Goal: Information Seeking & Learning: Learn about a topic

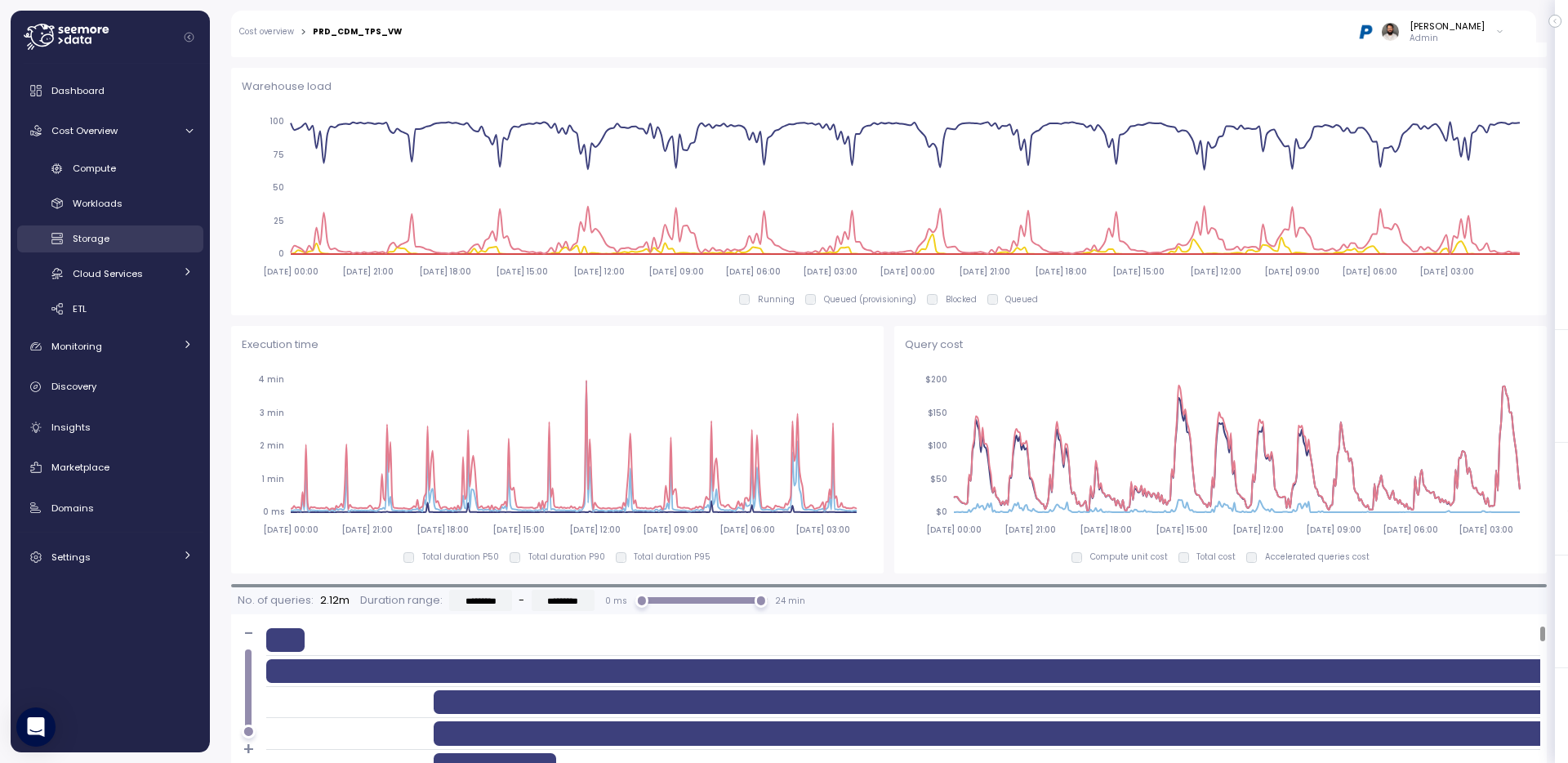
scroll to position [941, 0]
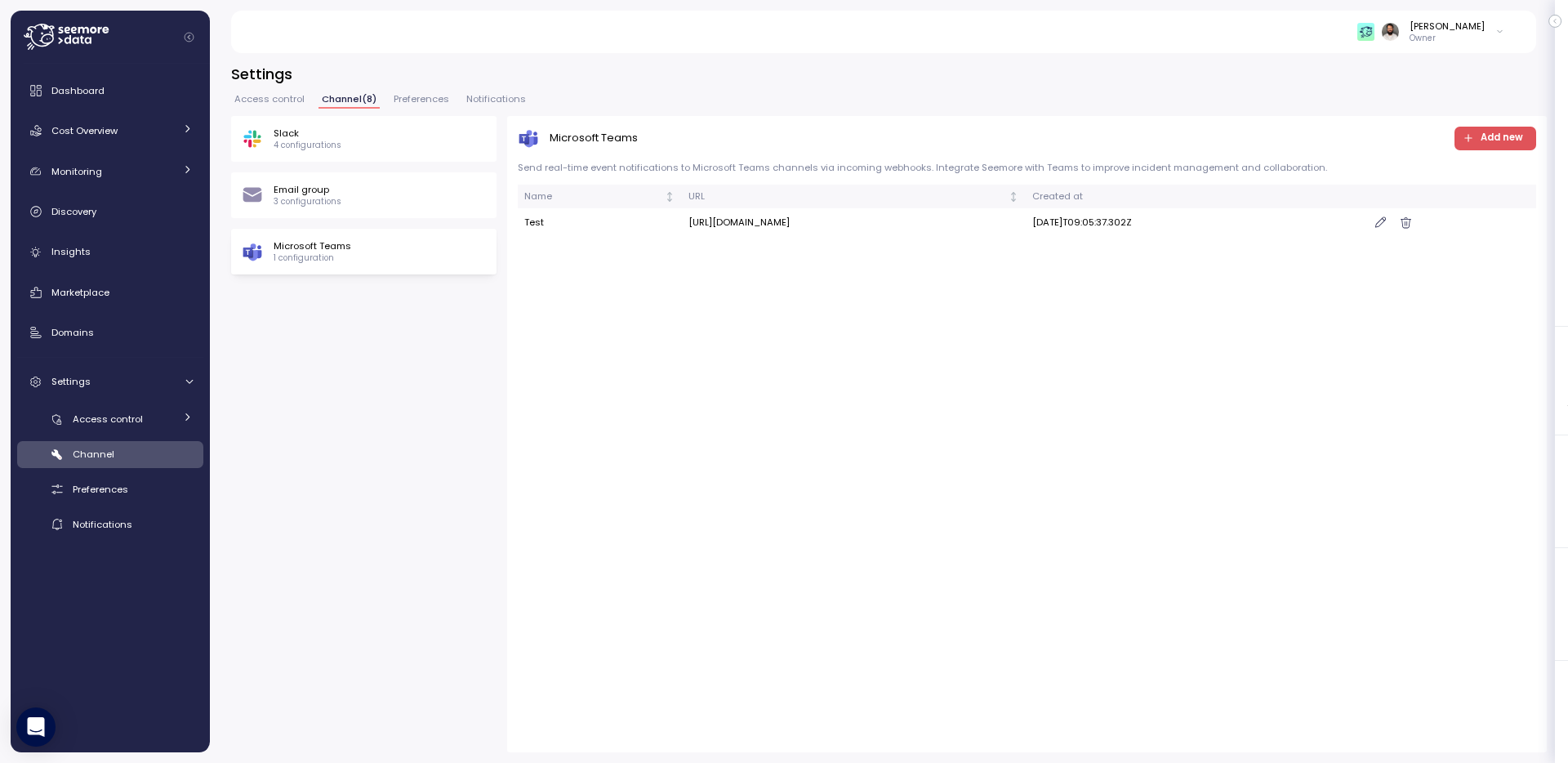
click at [362, 171] on div "Slack 4 configurations Email group 3 configurations Microsoft Teams 1 configura…" at bounding box center [363, 195] width 265 height 159
click at [362, 185] on div "Email group 3 configurations" at bounding box center [363, 195] width 244 height 24
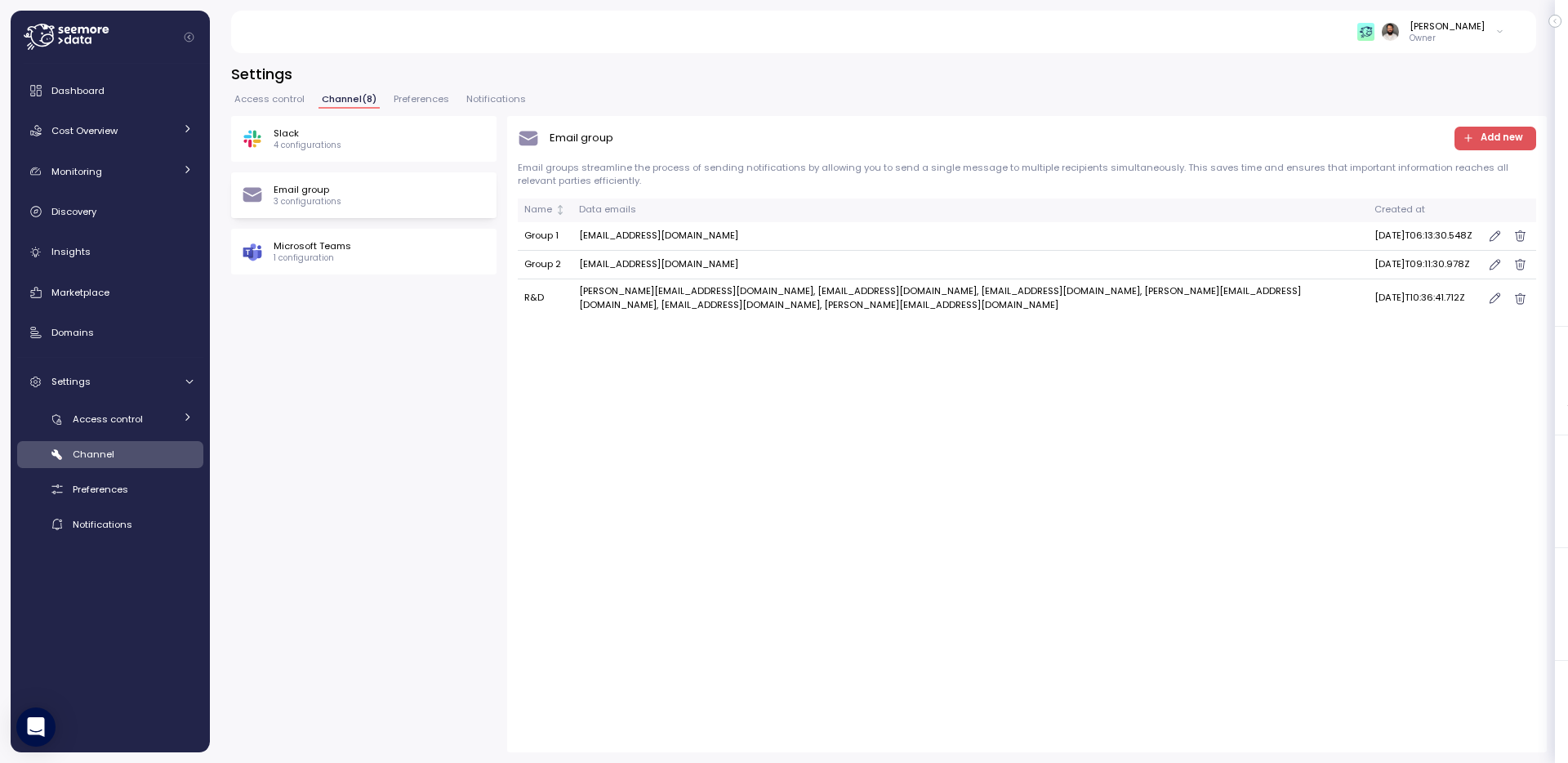
click at [369, 154] on div "Slack 4 configurations" at bounding box center [363, 138] width 265 height 46
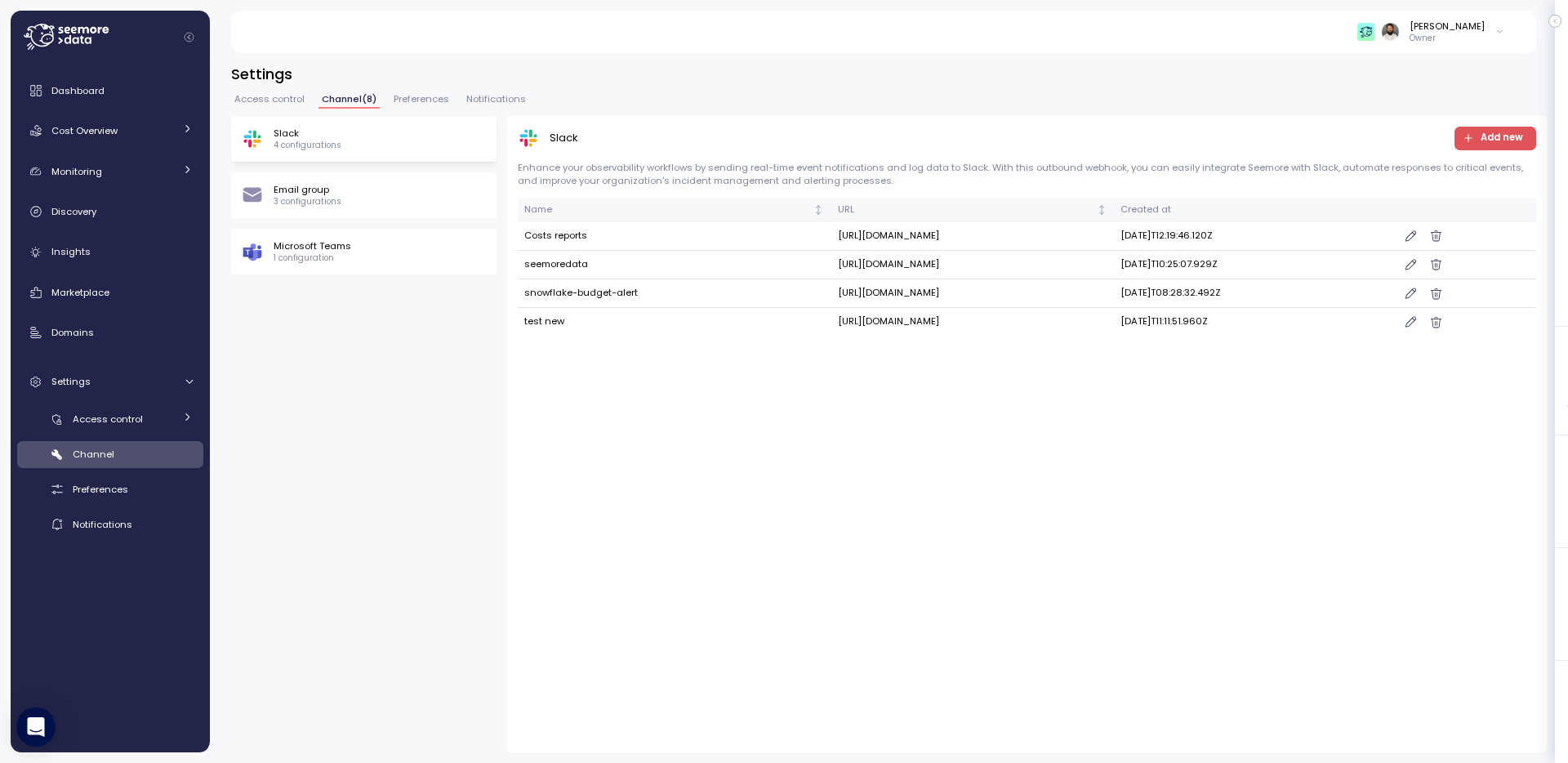
click at [394, 274] on div "Microsoft Teams 1 configuration" at bounding box center [363, 251] width 265 height 46
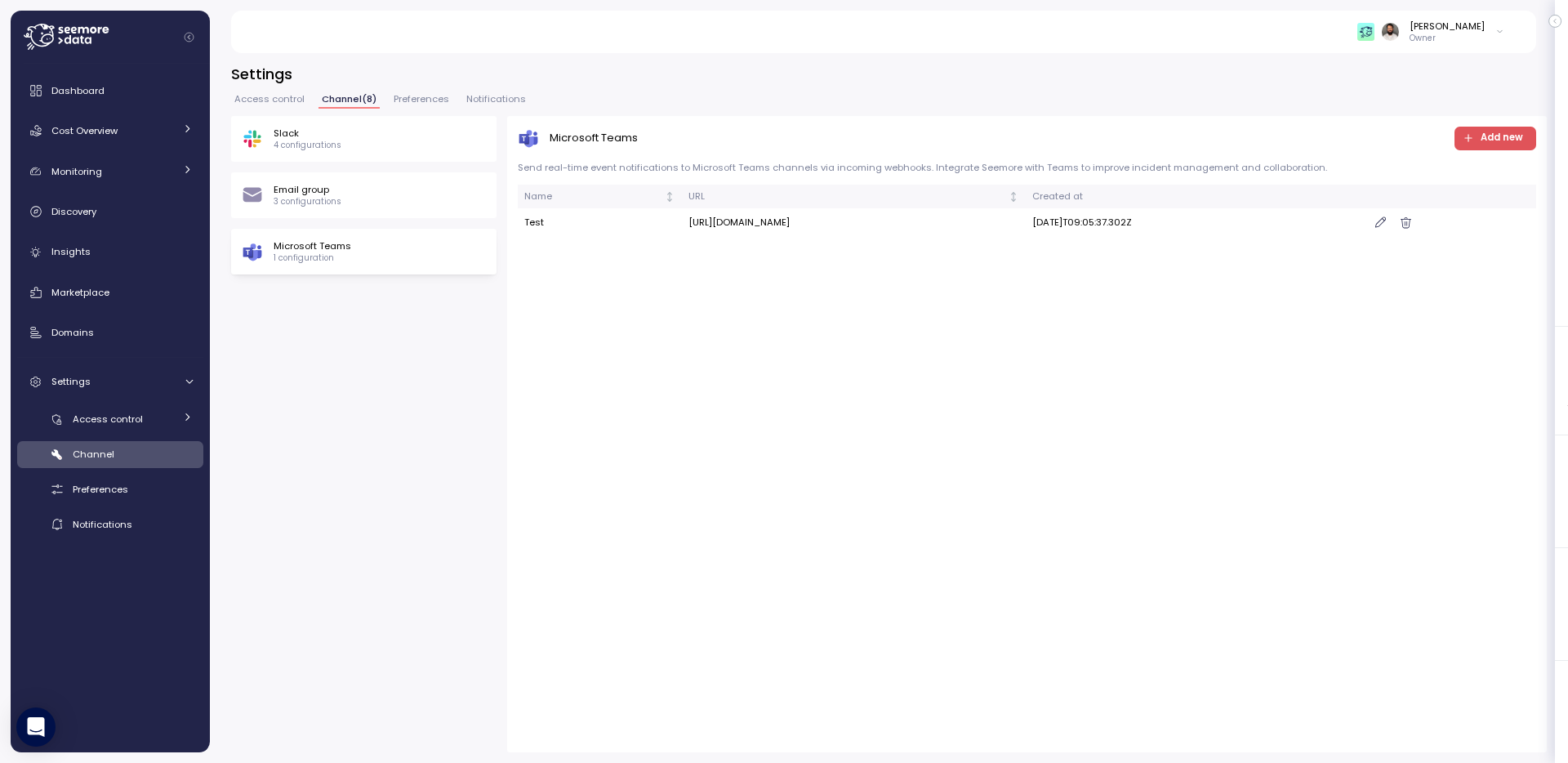
click at [360, 202] on div "Email group 3 configurations" at bounding box center [363, 195] width 244 height 24
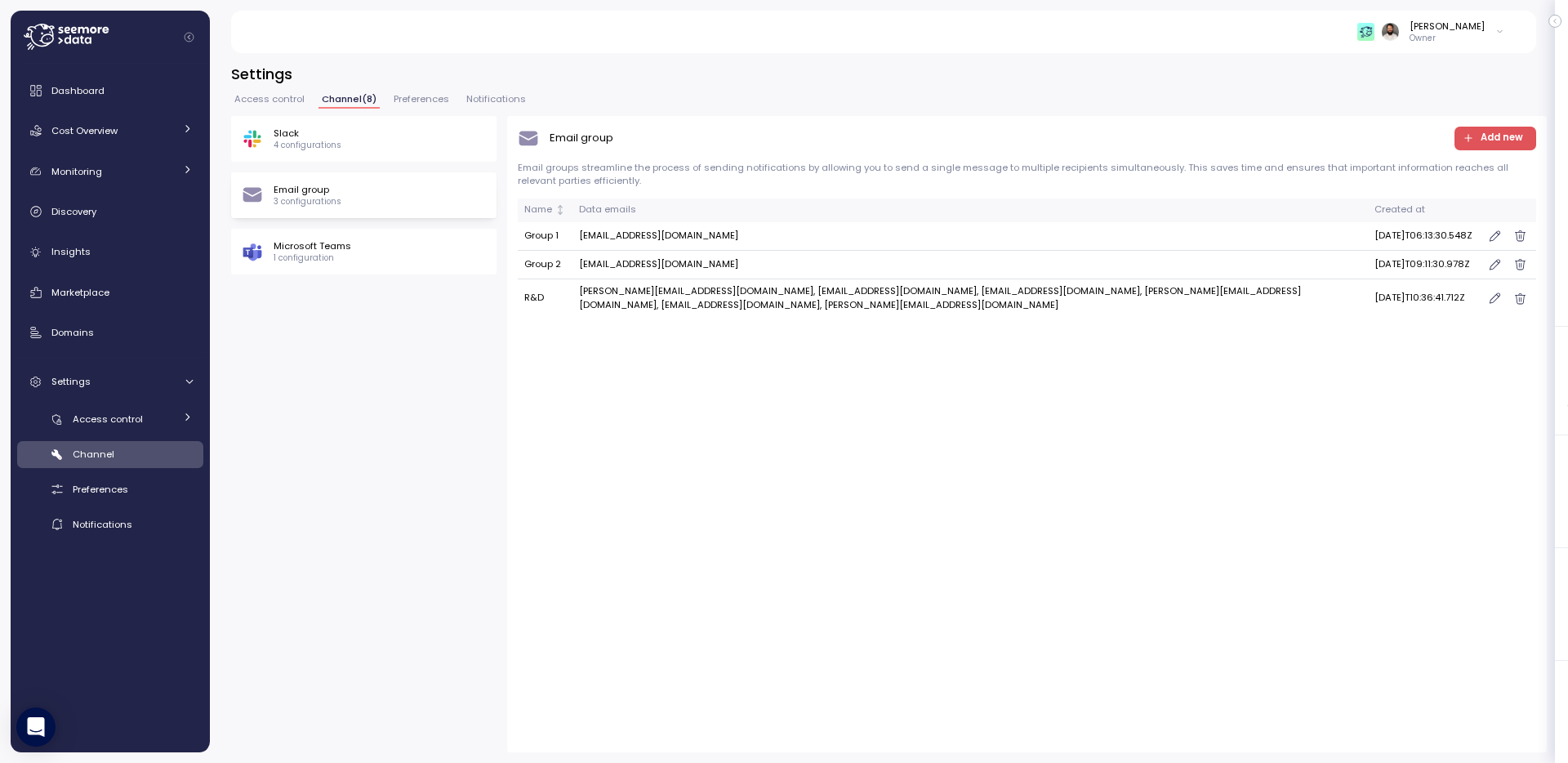
click at [361, 173] on div "Email group 3 configurations" at bounding box center [363, 195] width 265 height 46
click at [401, 102] on span "Preferences" at bounding box center [421, 98] width 56 height 9
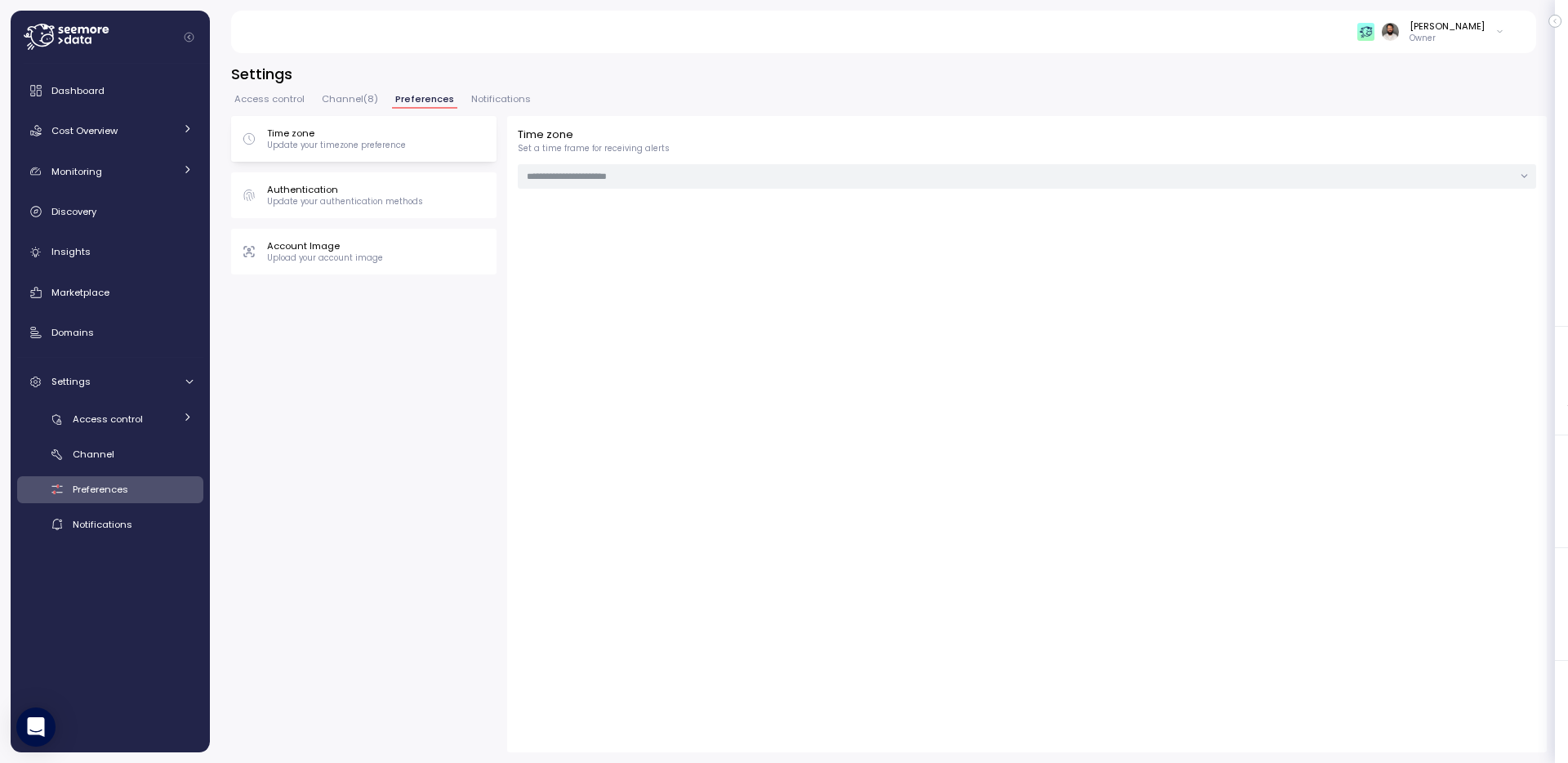
type input "******"
click at [483, 103] on span "Notifications" at bounding box center [501, 98] width 59 height 9
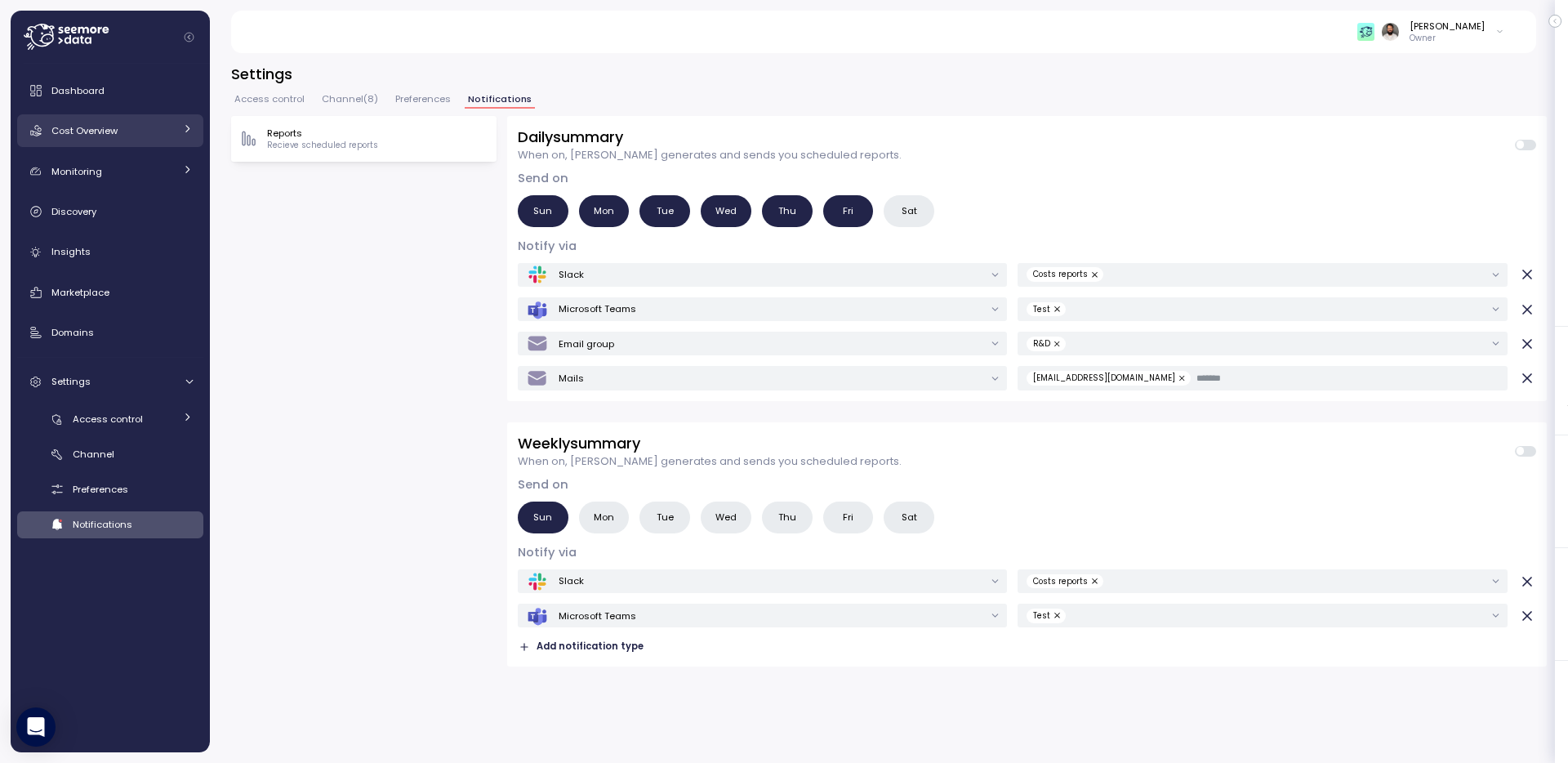
click at [114, 140] on link "Cost Overview" at bounding box center [110, 131] width 186 height 33
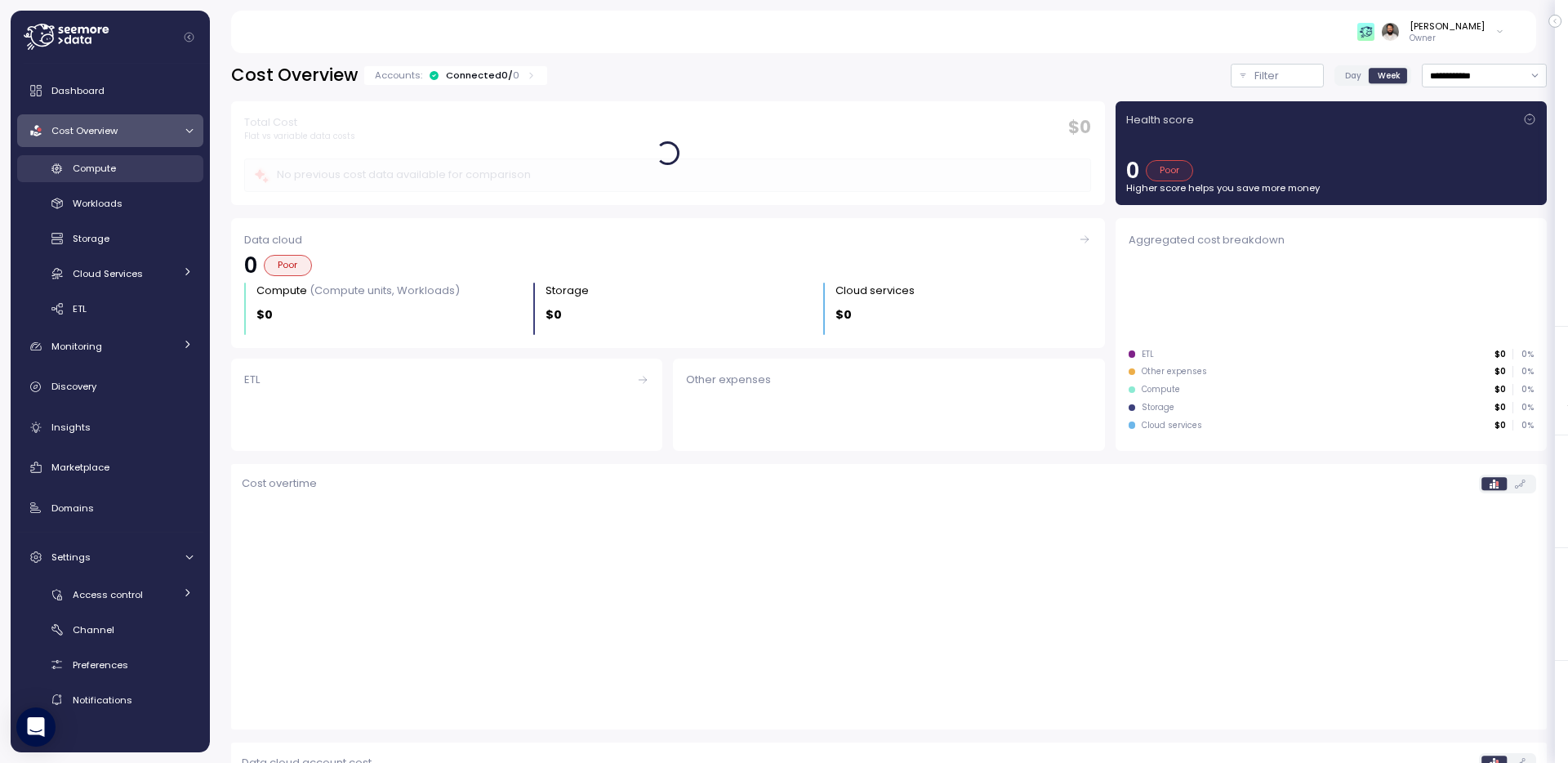
click at [125, 178] on link "Compute" at bounding box center [110, 169] width 186 height 27
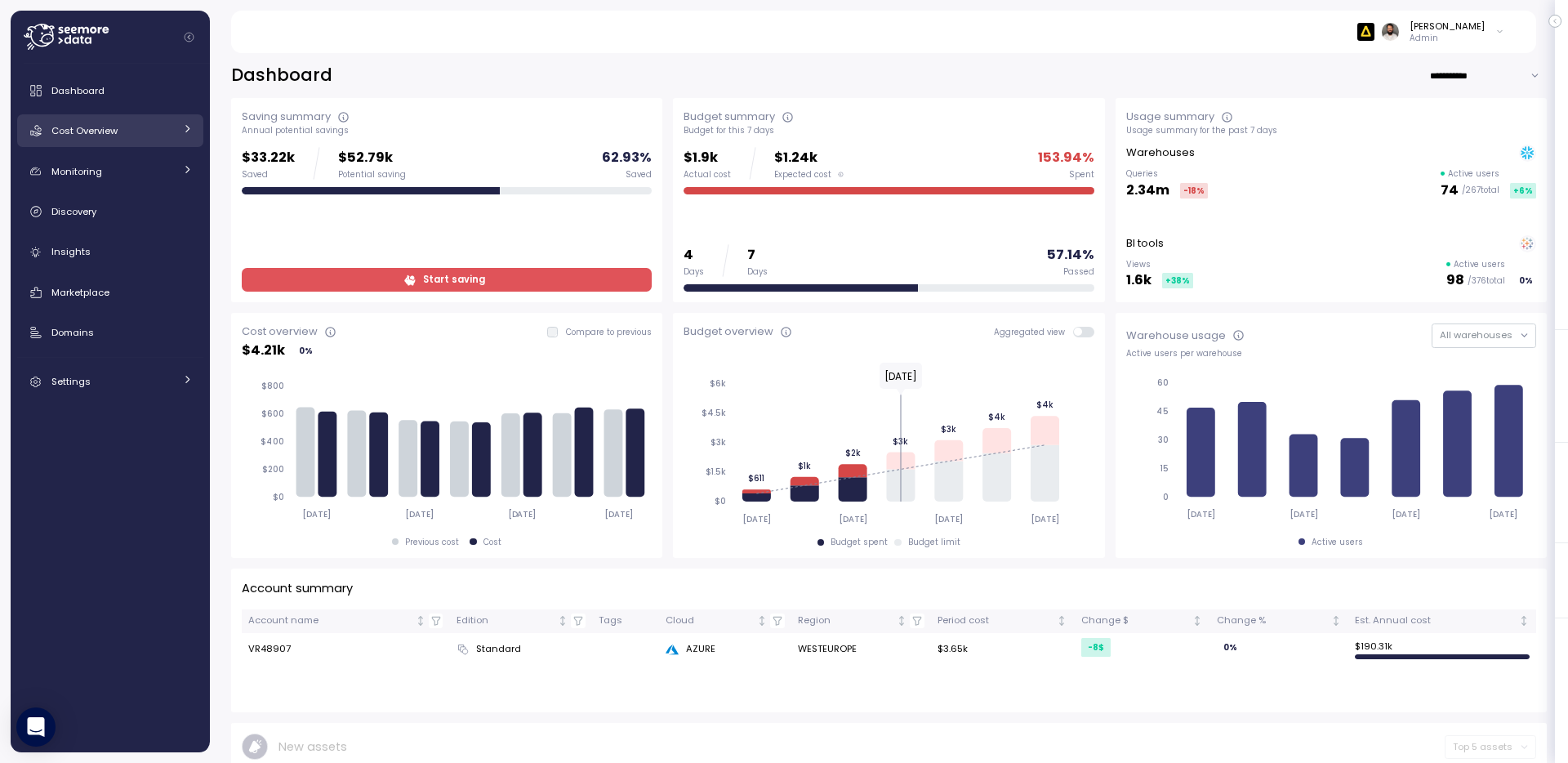
click at [155, 128] on div "Cost Overview" at bounding box center [113, 131] width 123 height 17
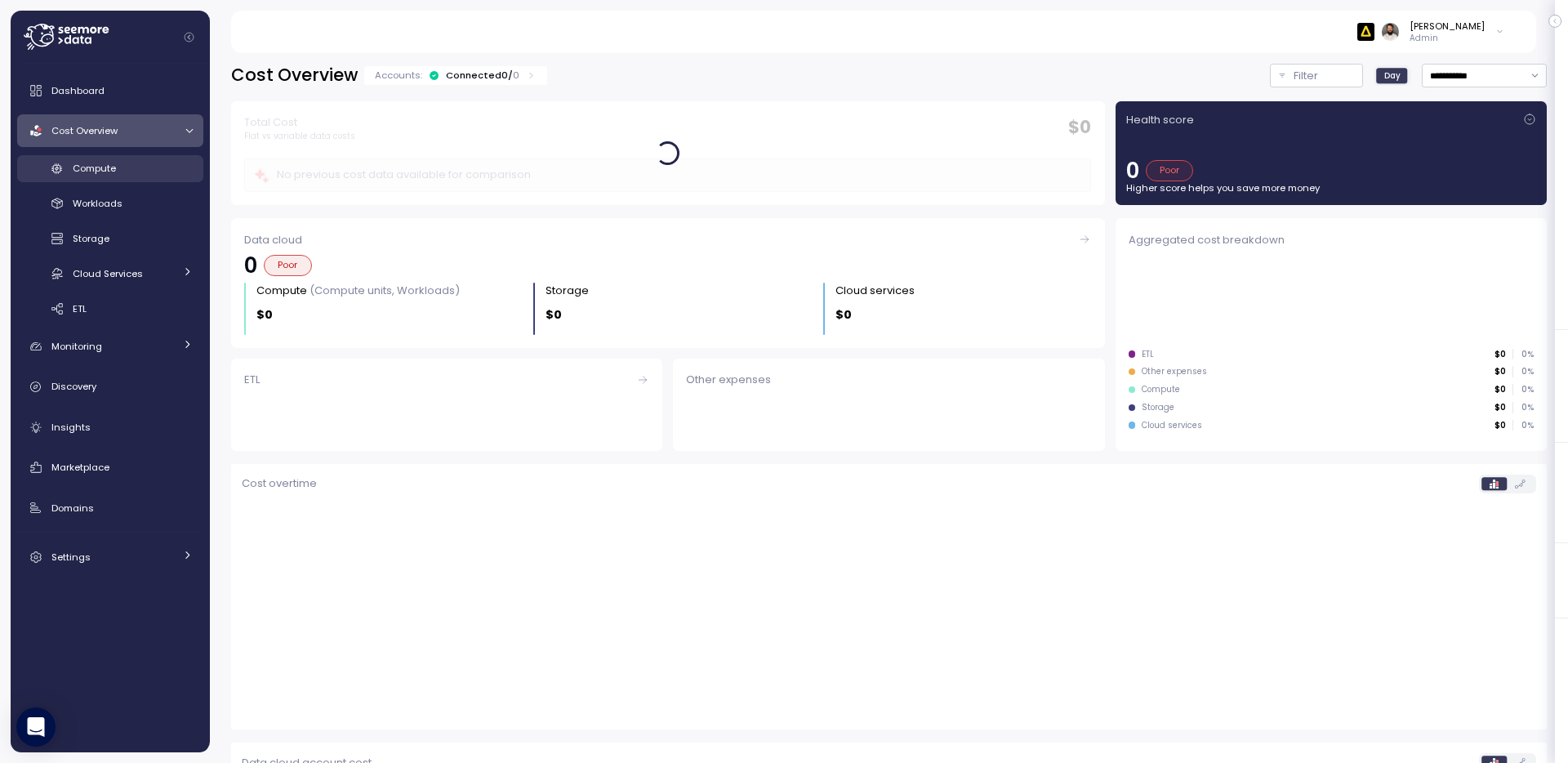
click at [167, 166] on div "Compute" at bounding box center [132, 168] width 120 height 17
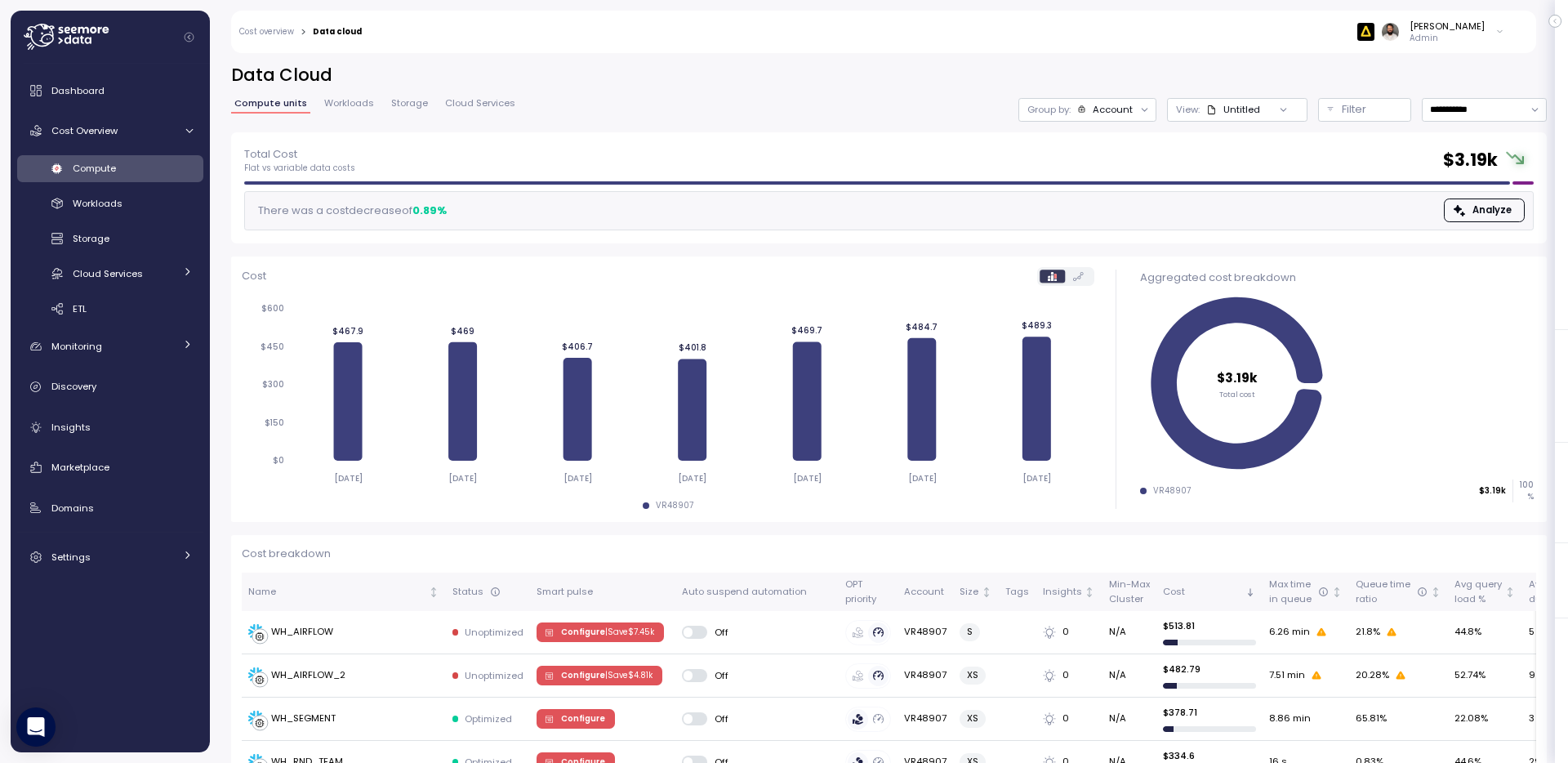
click at [1128, 116] on div "Group by: Account" at bounding box center [1087, 110] width 138 height 23
click at [1110, 197] on p "Compute unit" at bounding box center [1103, 200] width 64 height 13
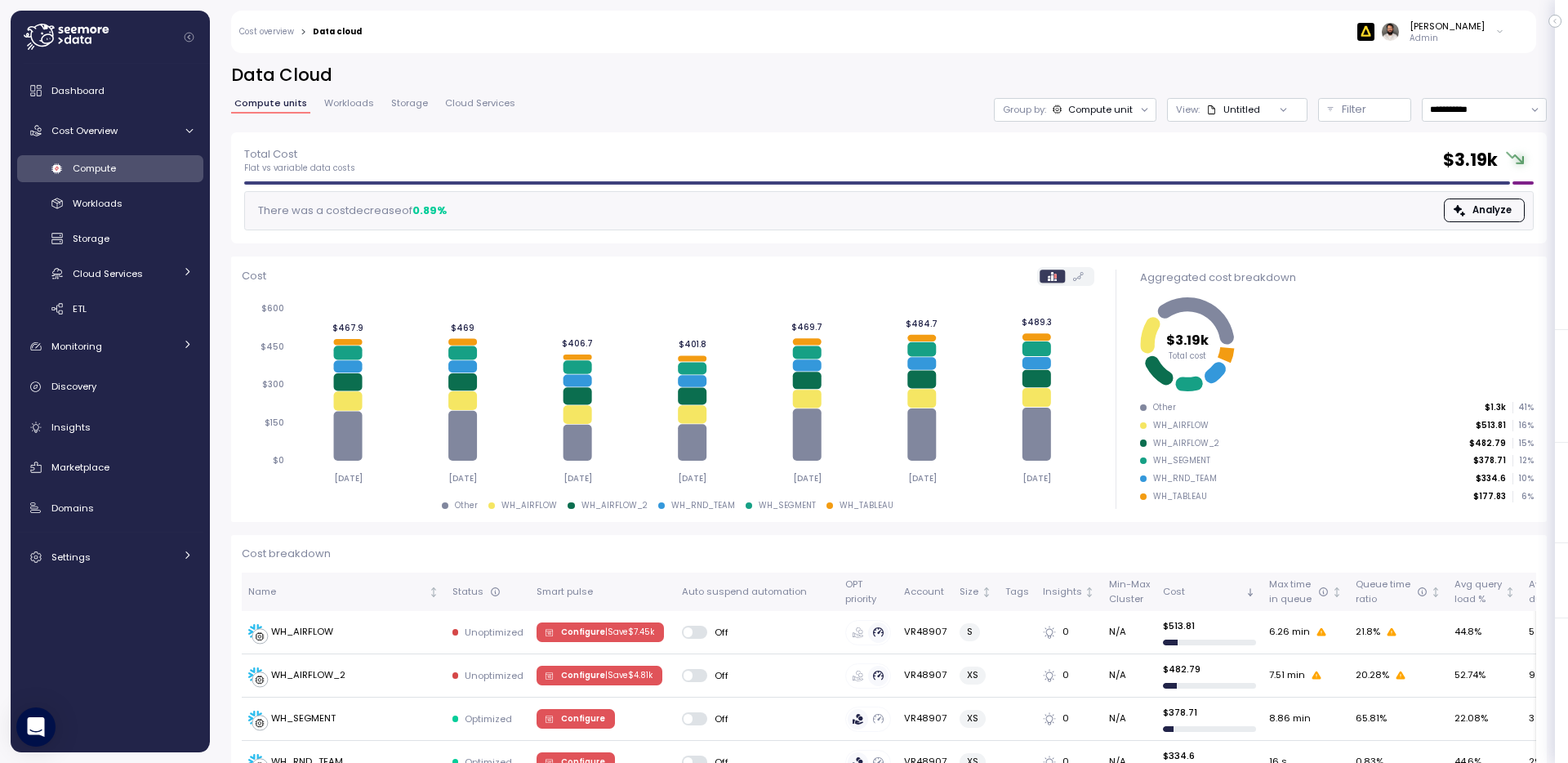
click at [392, 101] on span "Storage" at bounding box center [410, 102] width 37 height 9
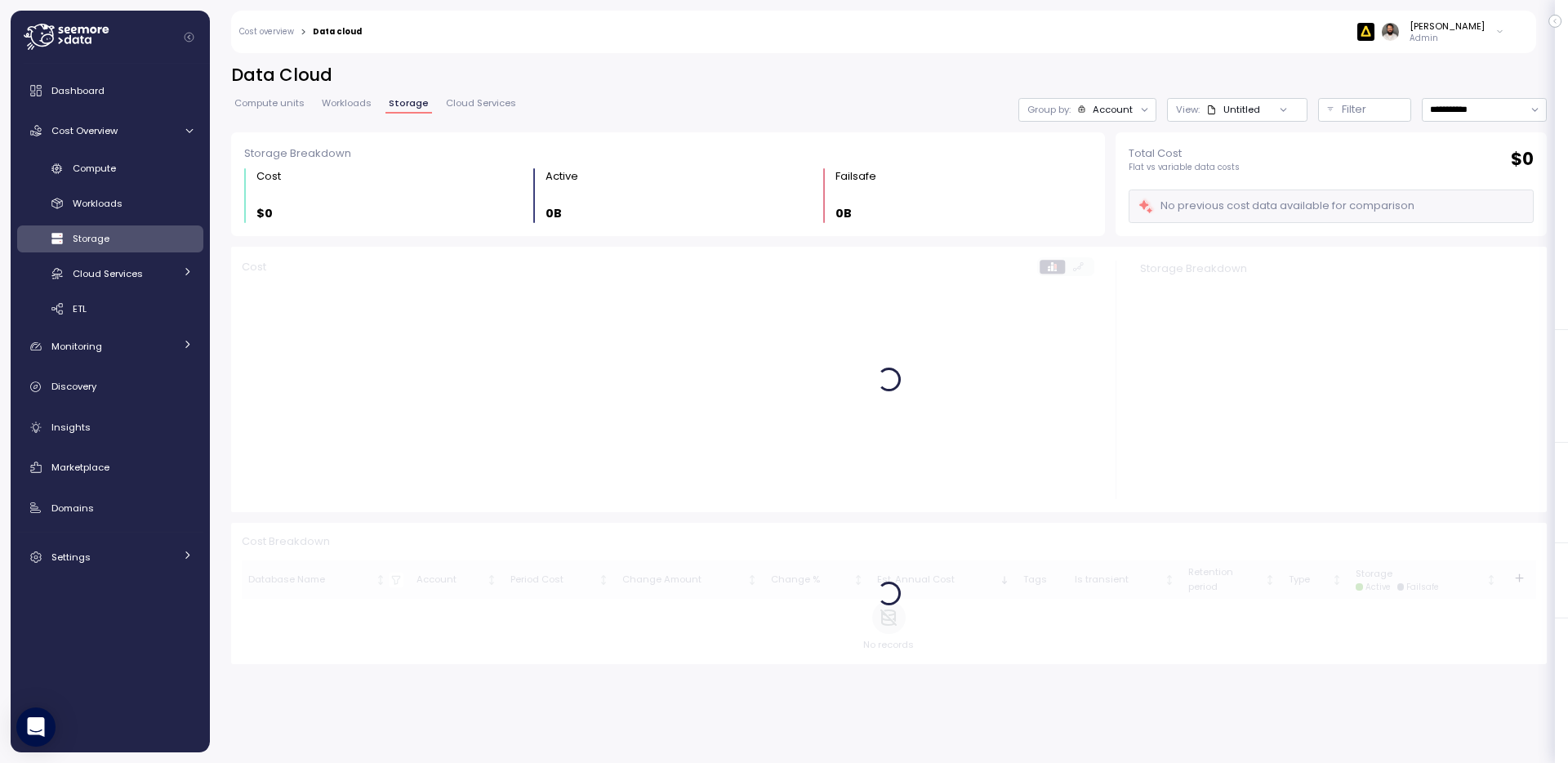
click at [359, 100] on span "Workloads" at bounding box center [346, 102] width 50 height 9
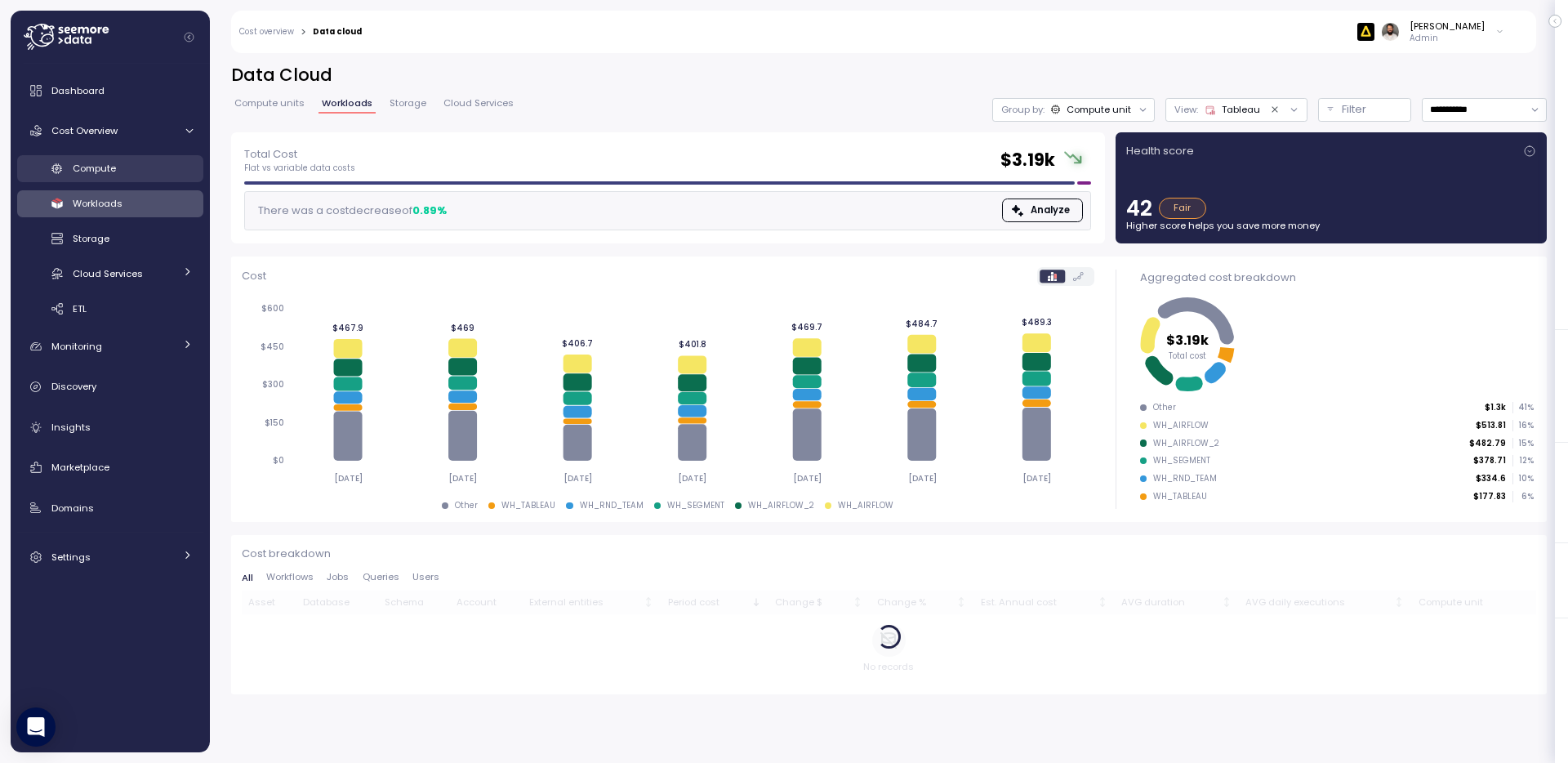
click at [137, 170] on div "Compute" at bounding box center [132, 168] width 120 height 17
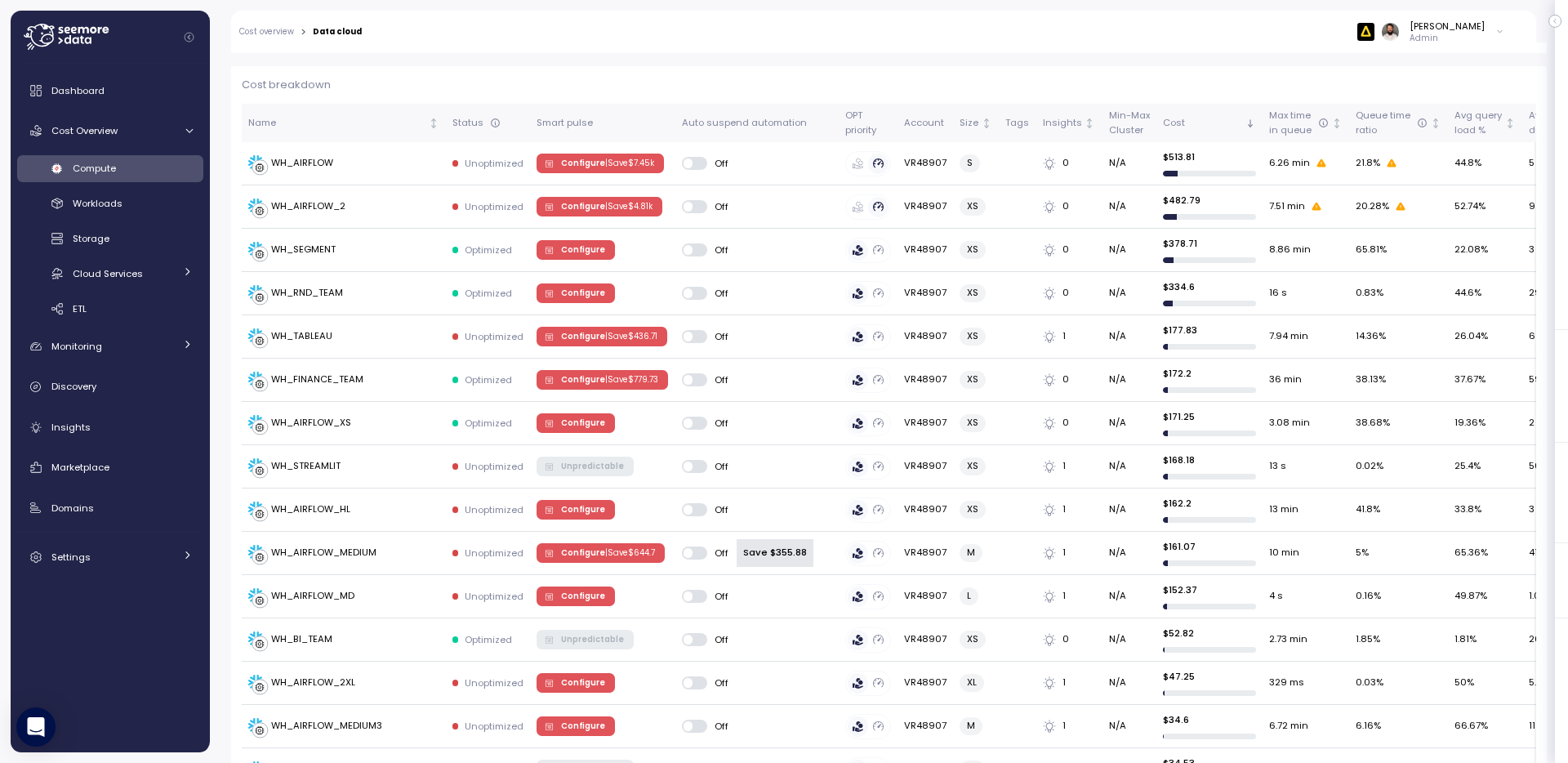
scroll to position [366, 0]
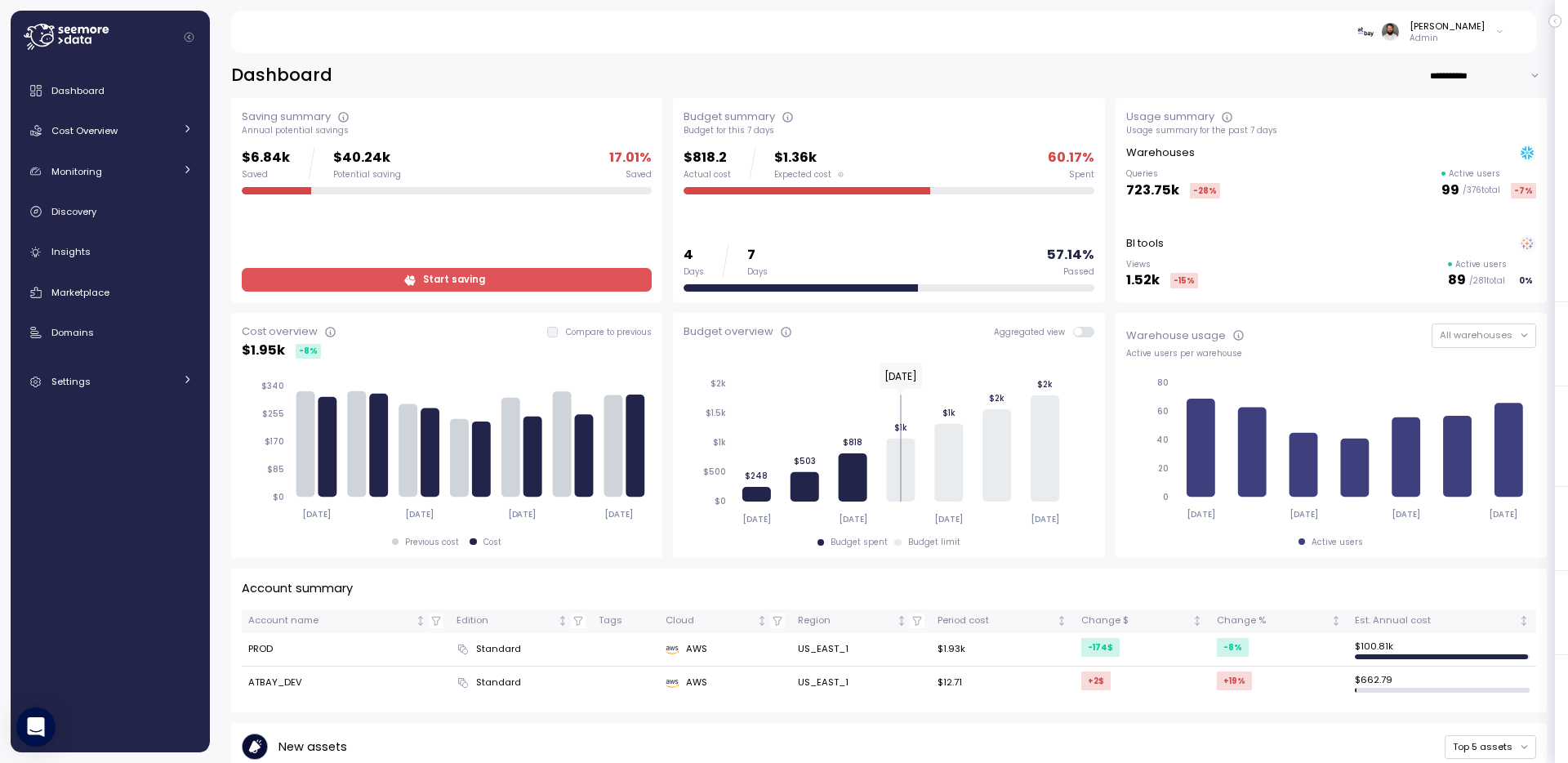
click at [442, 281] on span "Start saving" at bounding box center [454, 280] width 62 height 22
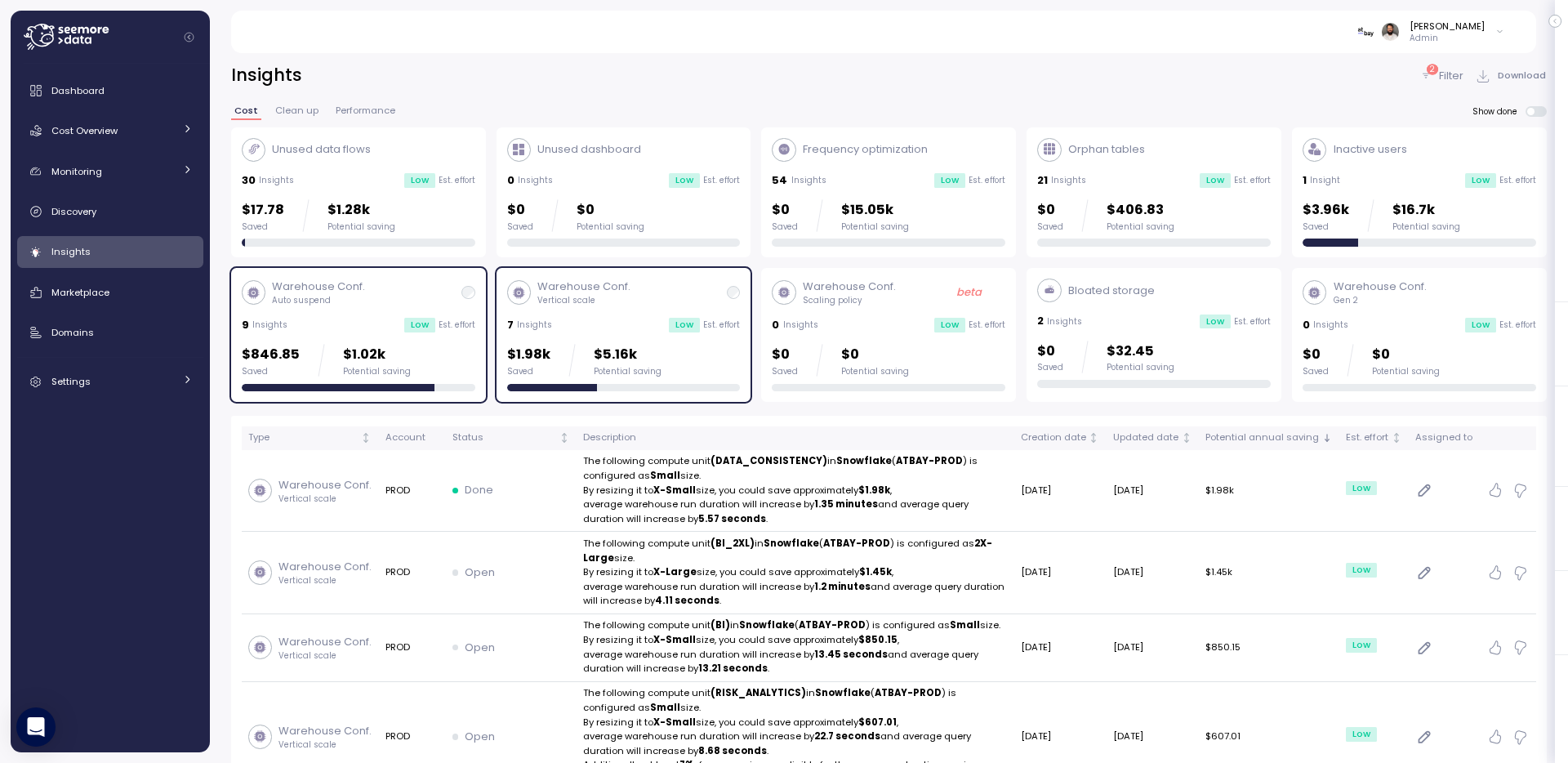
click at [553, 296] on p "Vertical scale" at bounding box center [584, 301] width 93 height 12
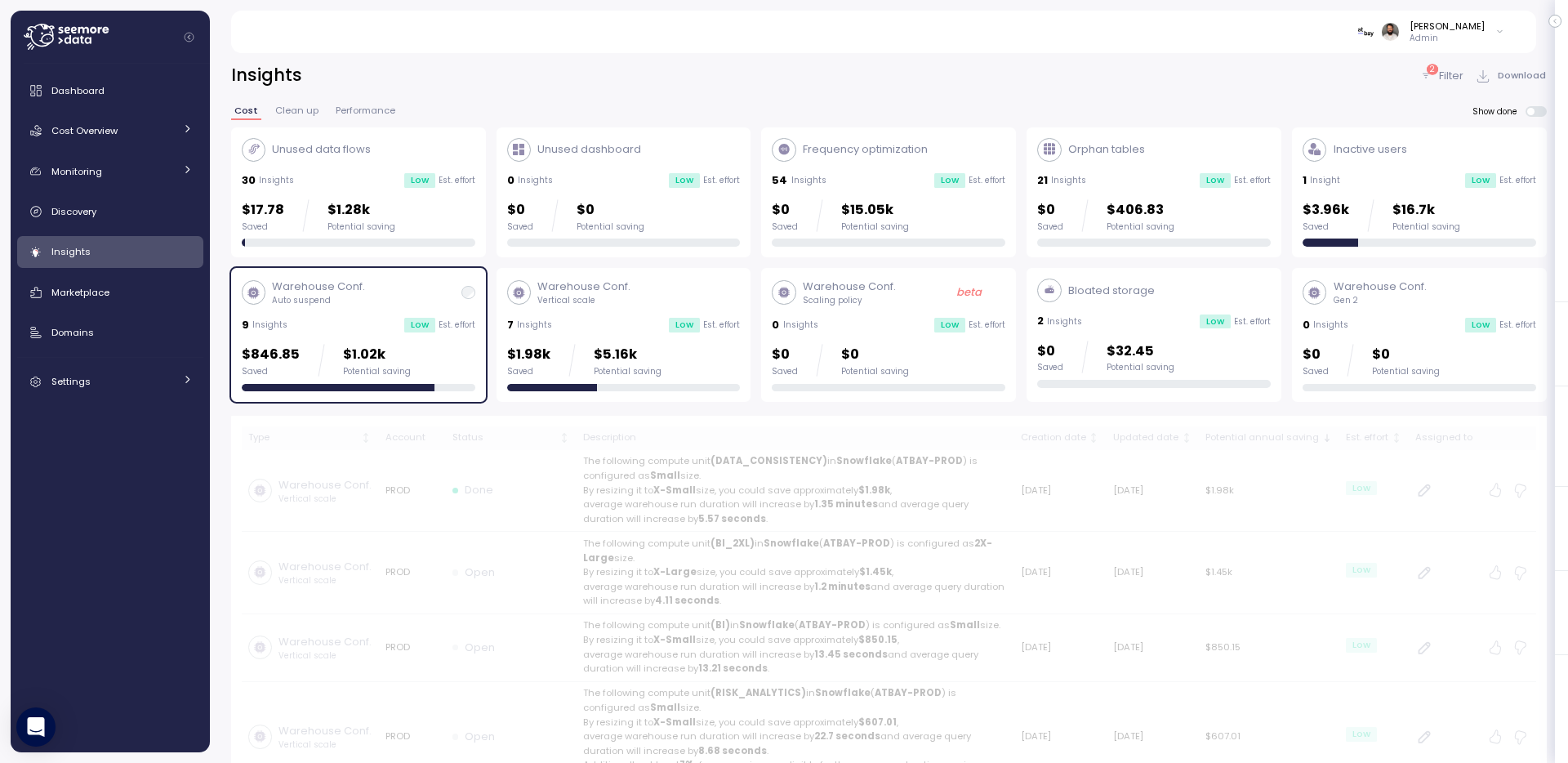
click at [462, 300] on div "Warehouse Conf. Auto suspend" at bounding box center [358, 292] width 234 height 28
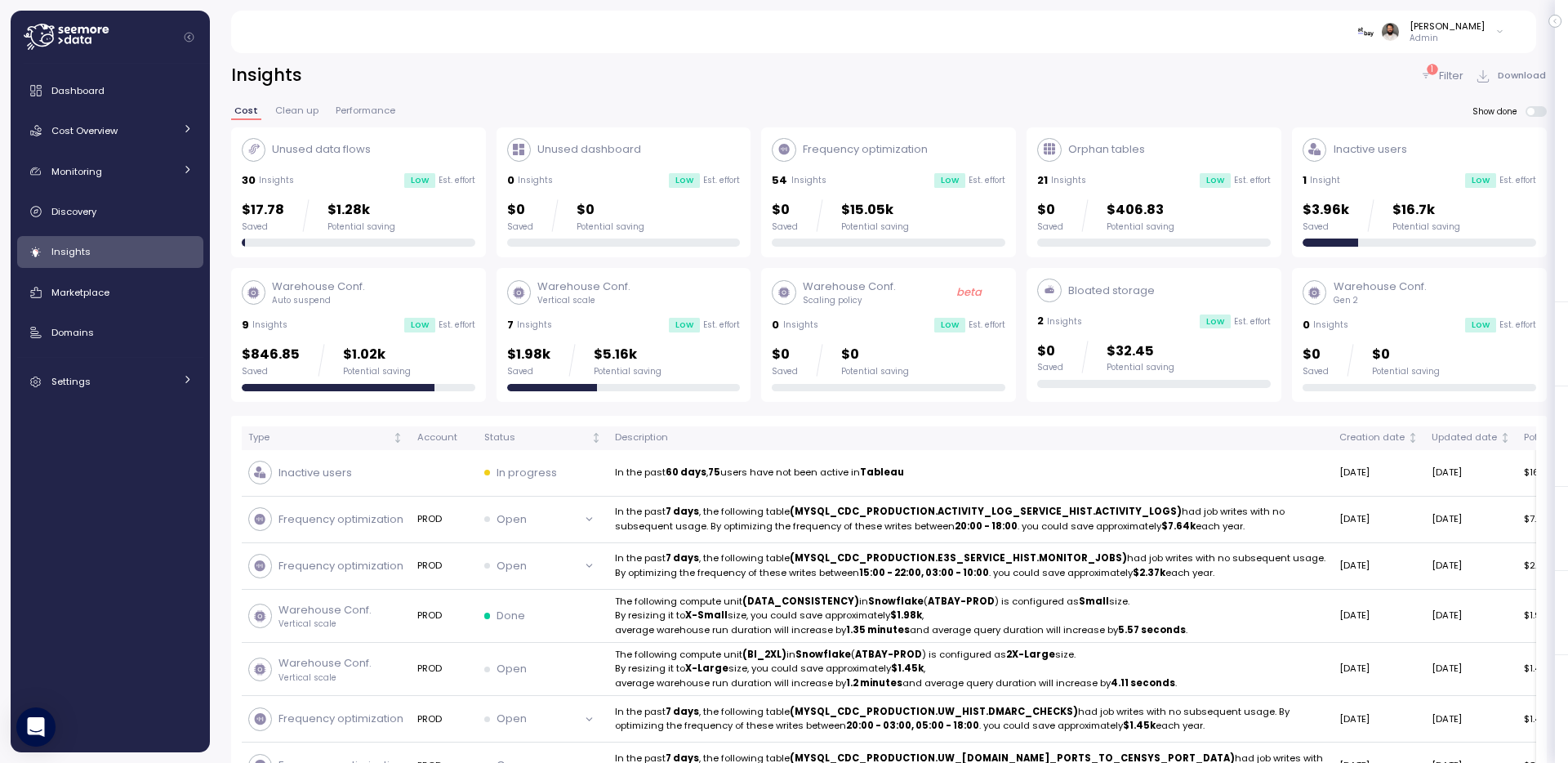
click at [869, 220] on p "$15.05k" at bounding box center [875, 210] width 68 height 22
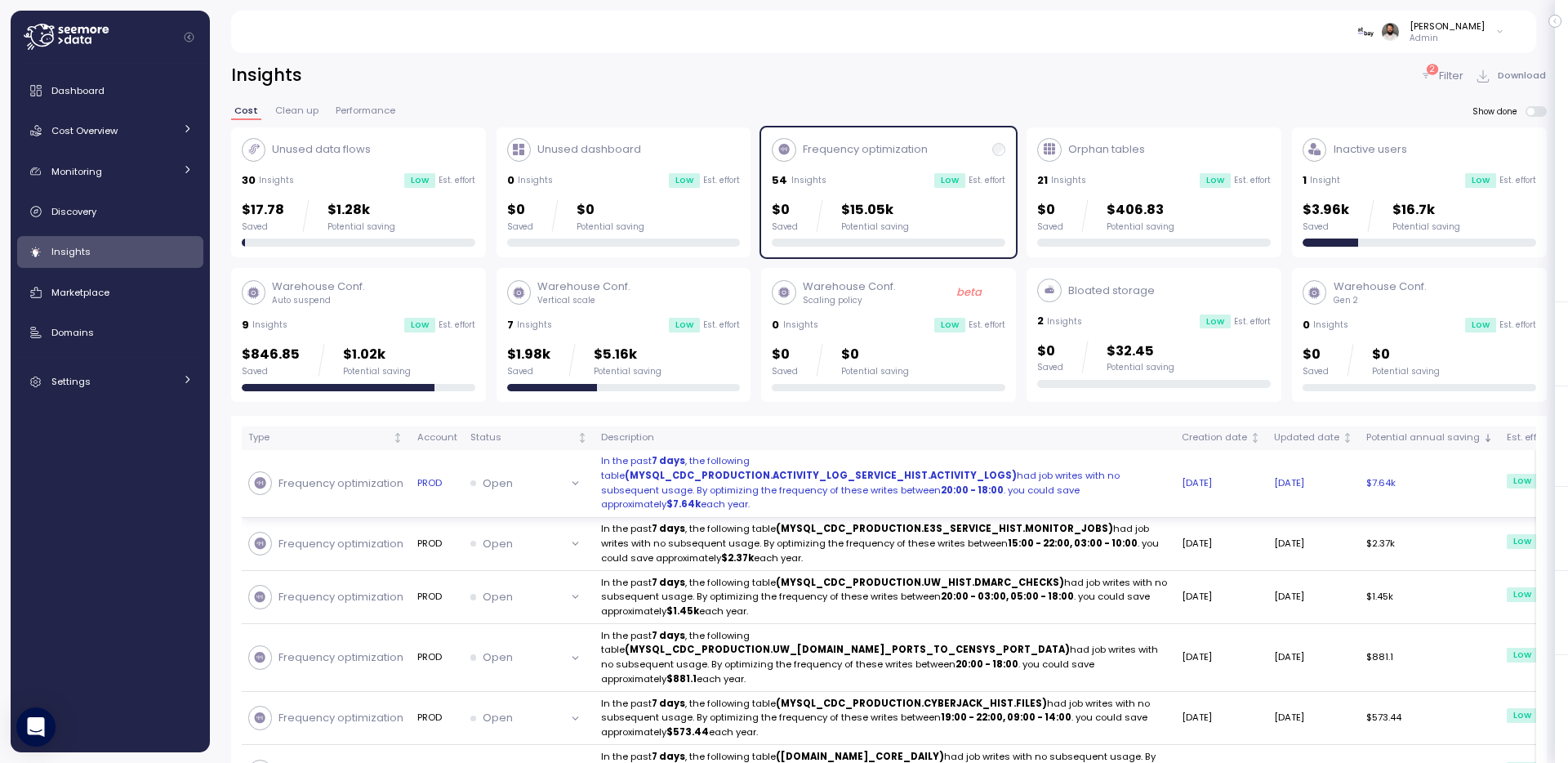
click at [923, 479] on strong "(MYSQL_CDC_PRODUCTION.ACTIVITY_LOG_SERVICE_HIST.ACTIVITY_LOGS)" at bounding box center [820, 475] width 392 height 13
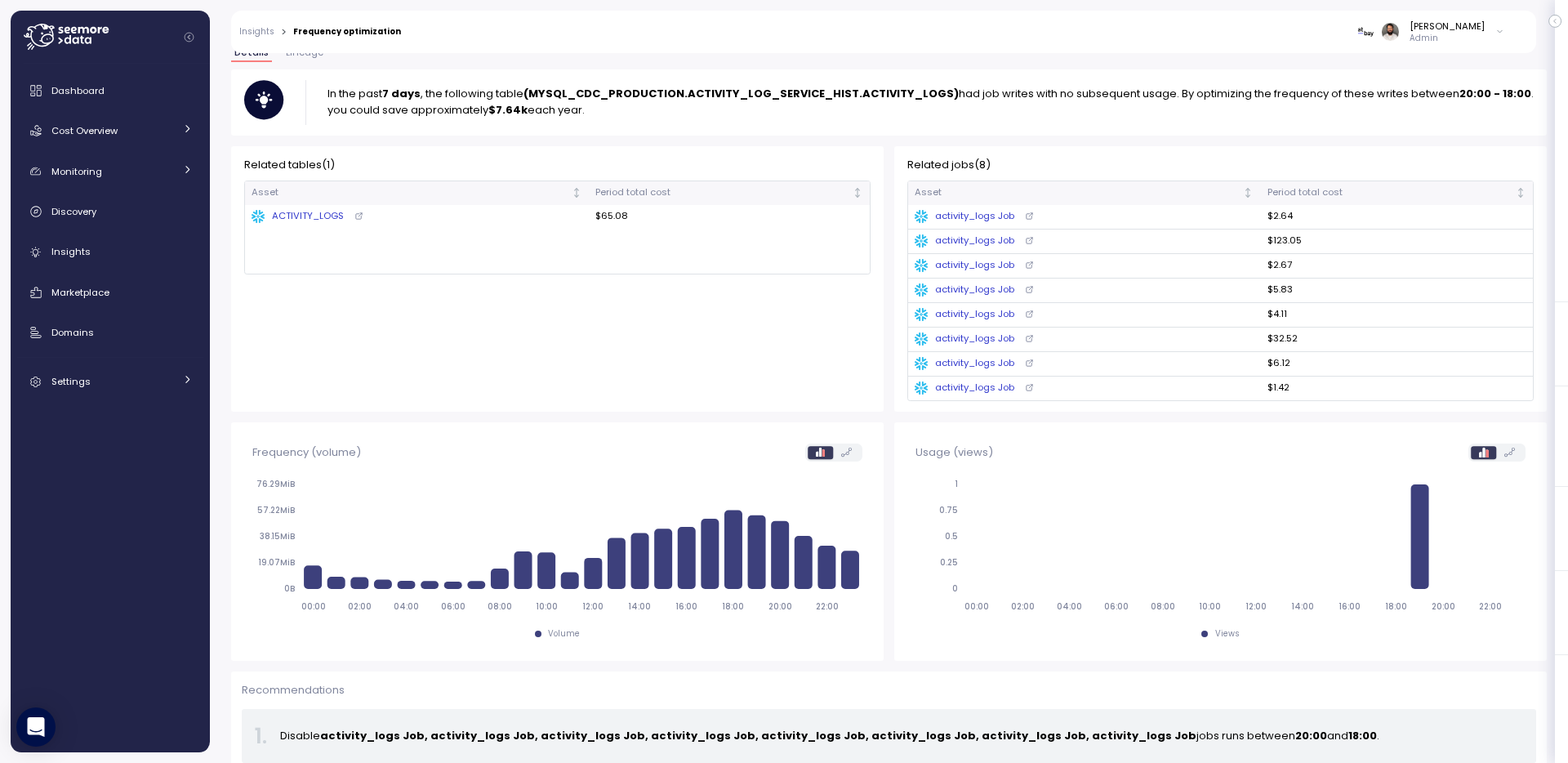
scroll to position [150, 0]
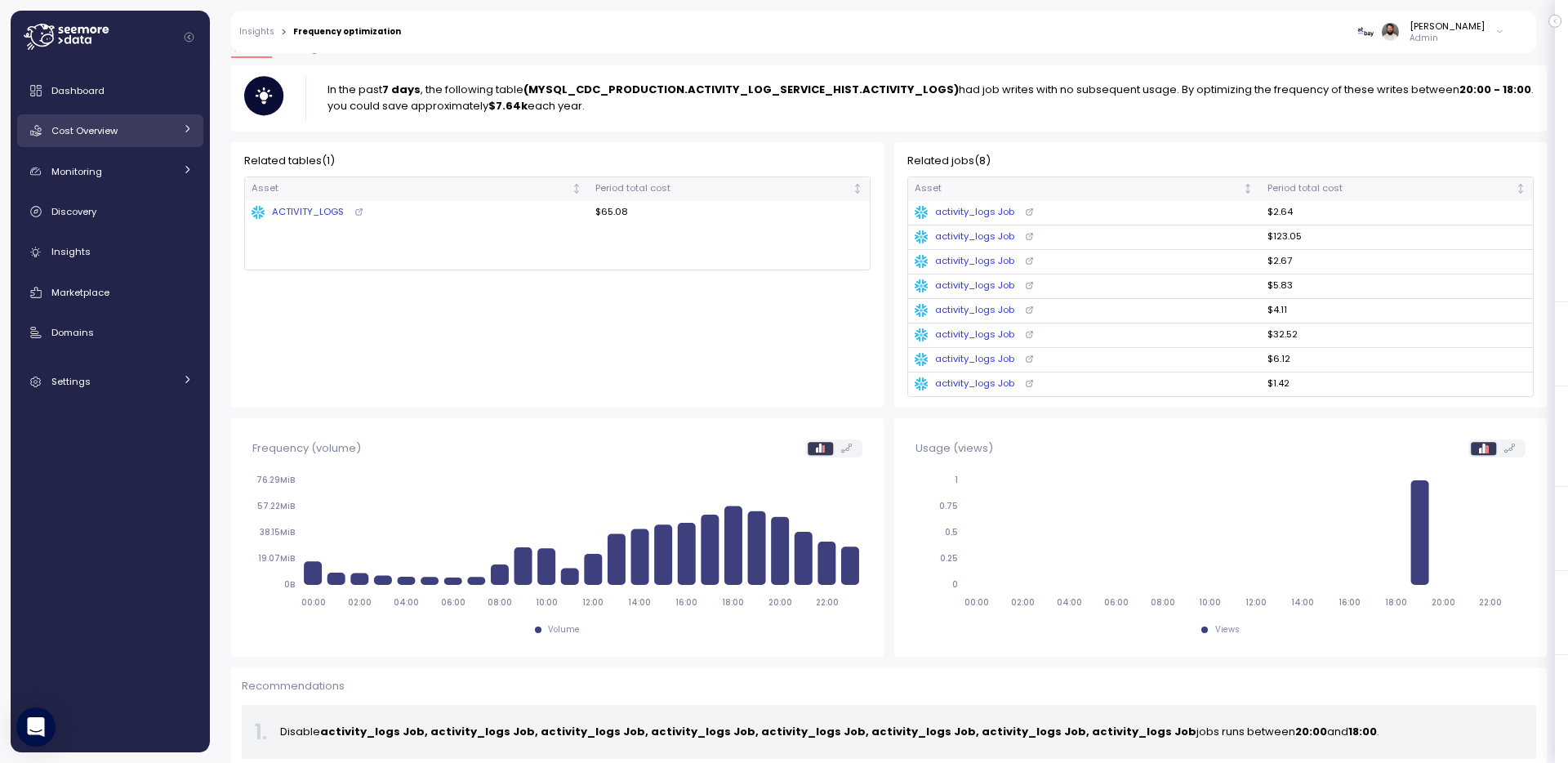
click at [132, 138] on div "Cost Overview" at bounding box center [113, 131] width 123 height 17
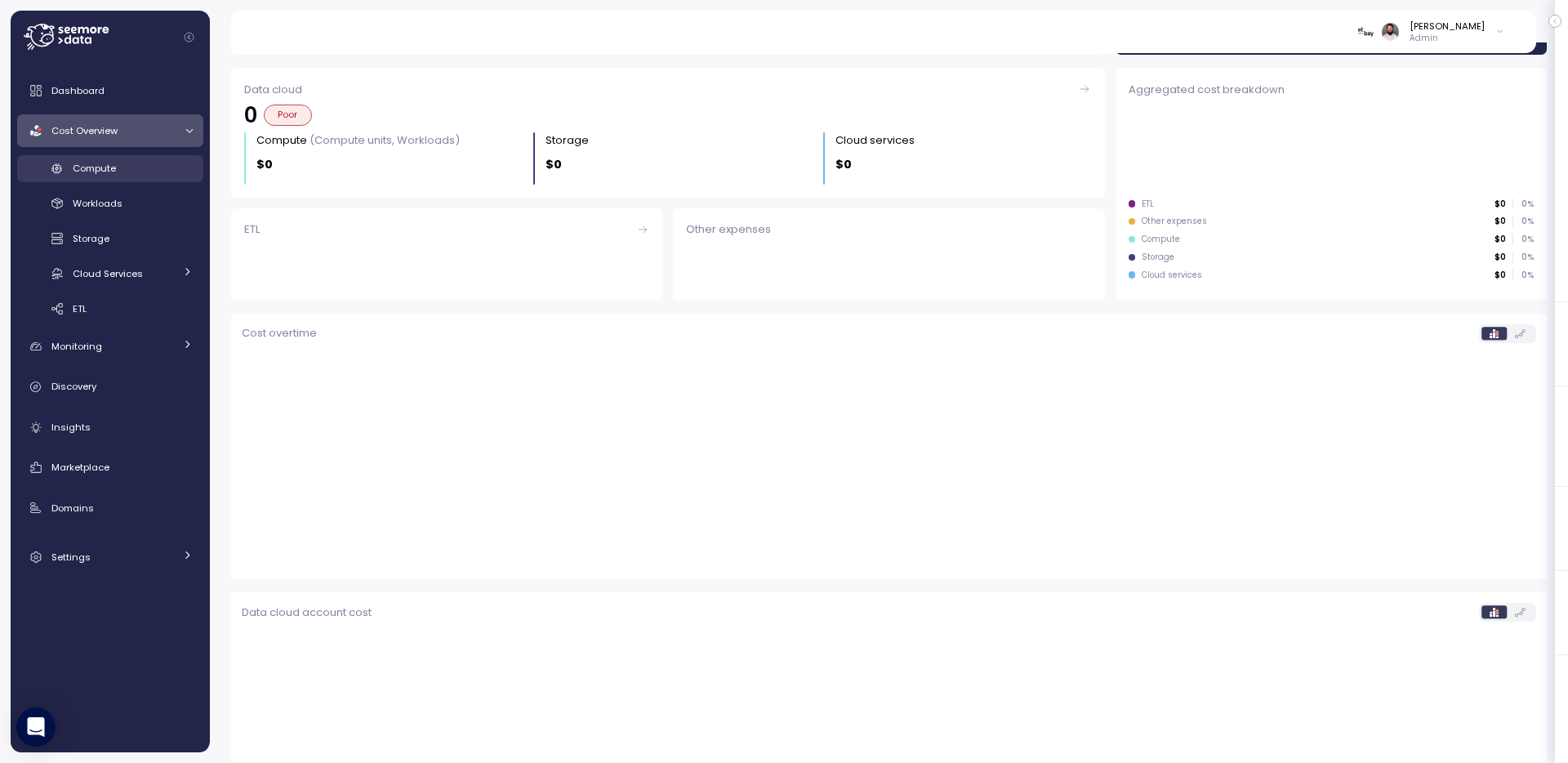
click at [129, 169] on div "Compute" at bounding box center [132, 168] width 120 height 17
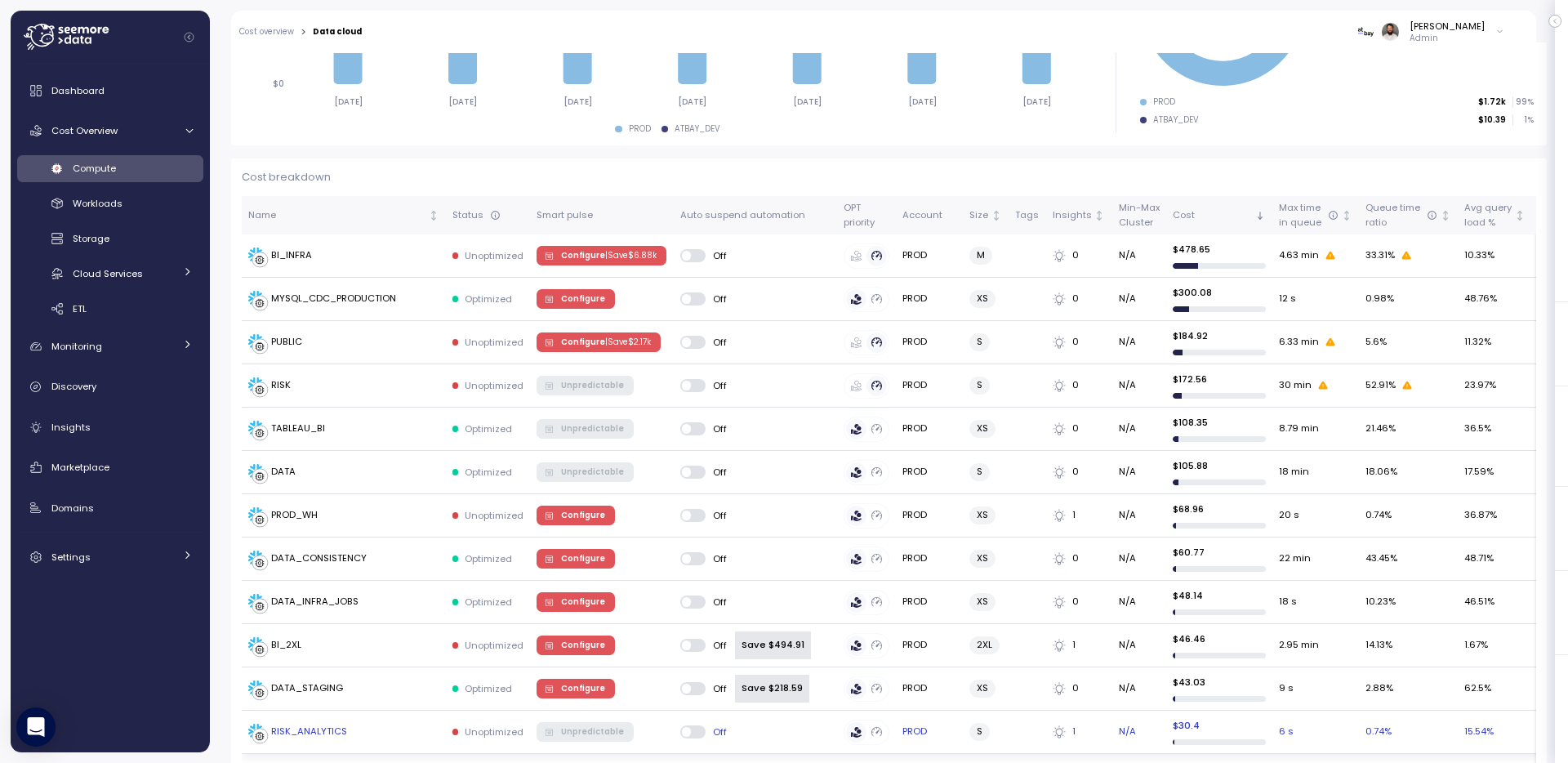
scroll to position [375, 0]
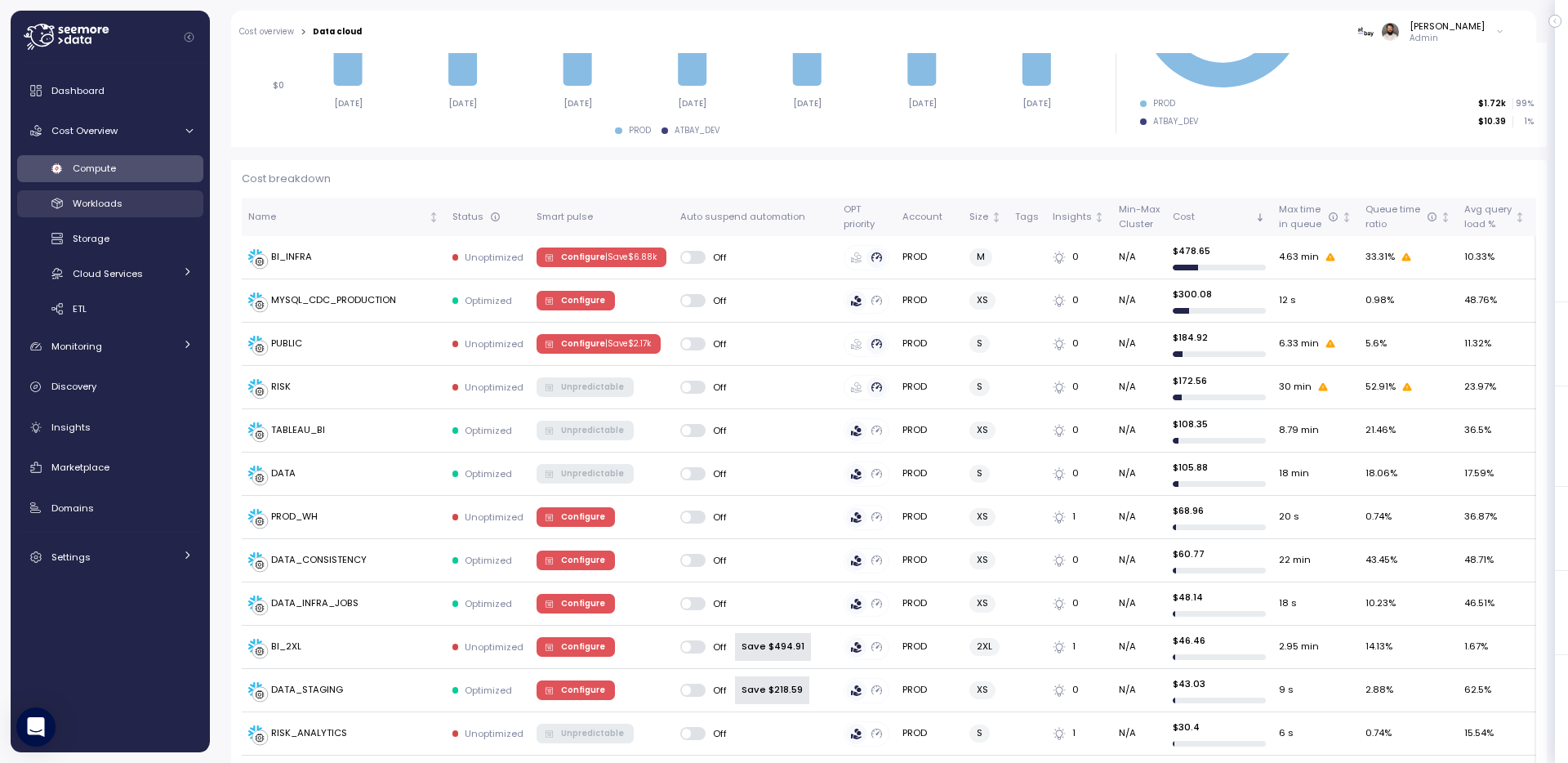
click at [172, 214] on link "Workloads" at bounding box center [110, 204] width 186 height 27
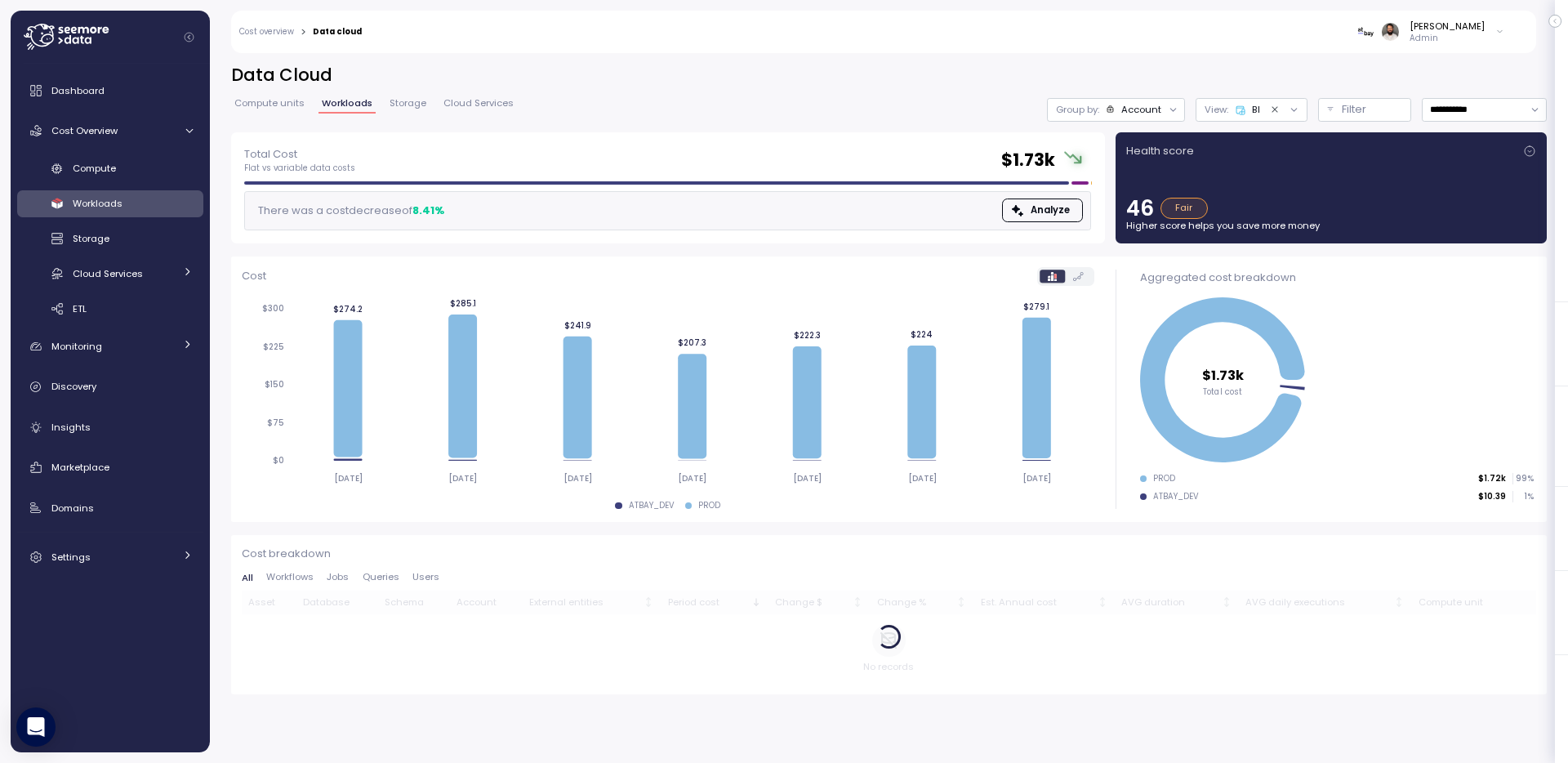
click at [1280, 110] on div at bounding box center [1283, 109] width 32 height 15
click at [1275, 110] on icon "Clear value" at bounding box center [1275, 109] width 11 height 11
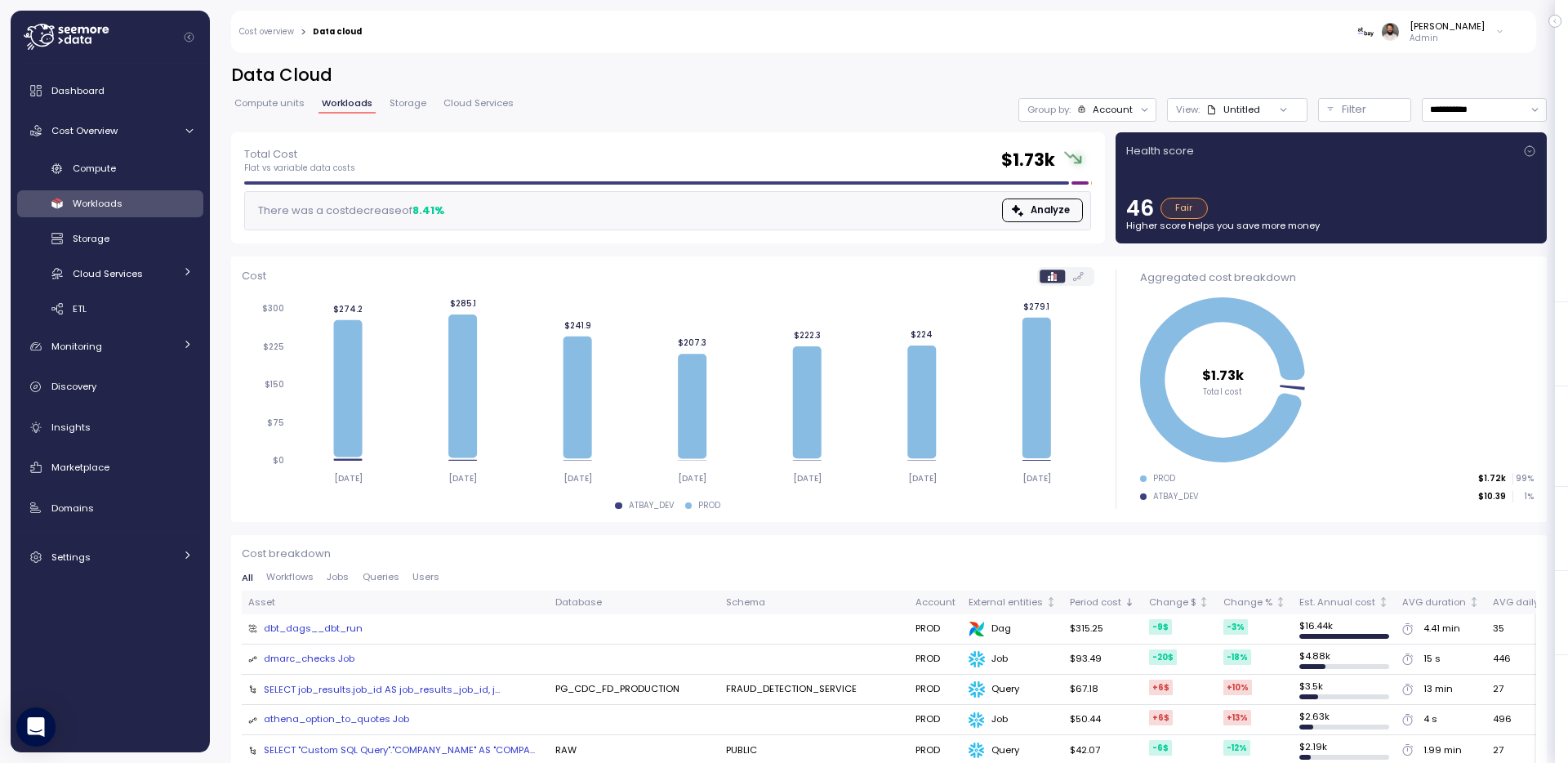
click at [1225, 107] on div "Untitled" at bounding box center [1232, 109] width 54 height 13
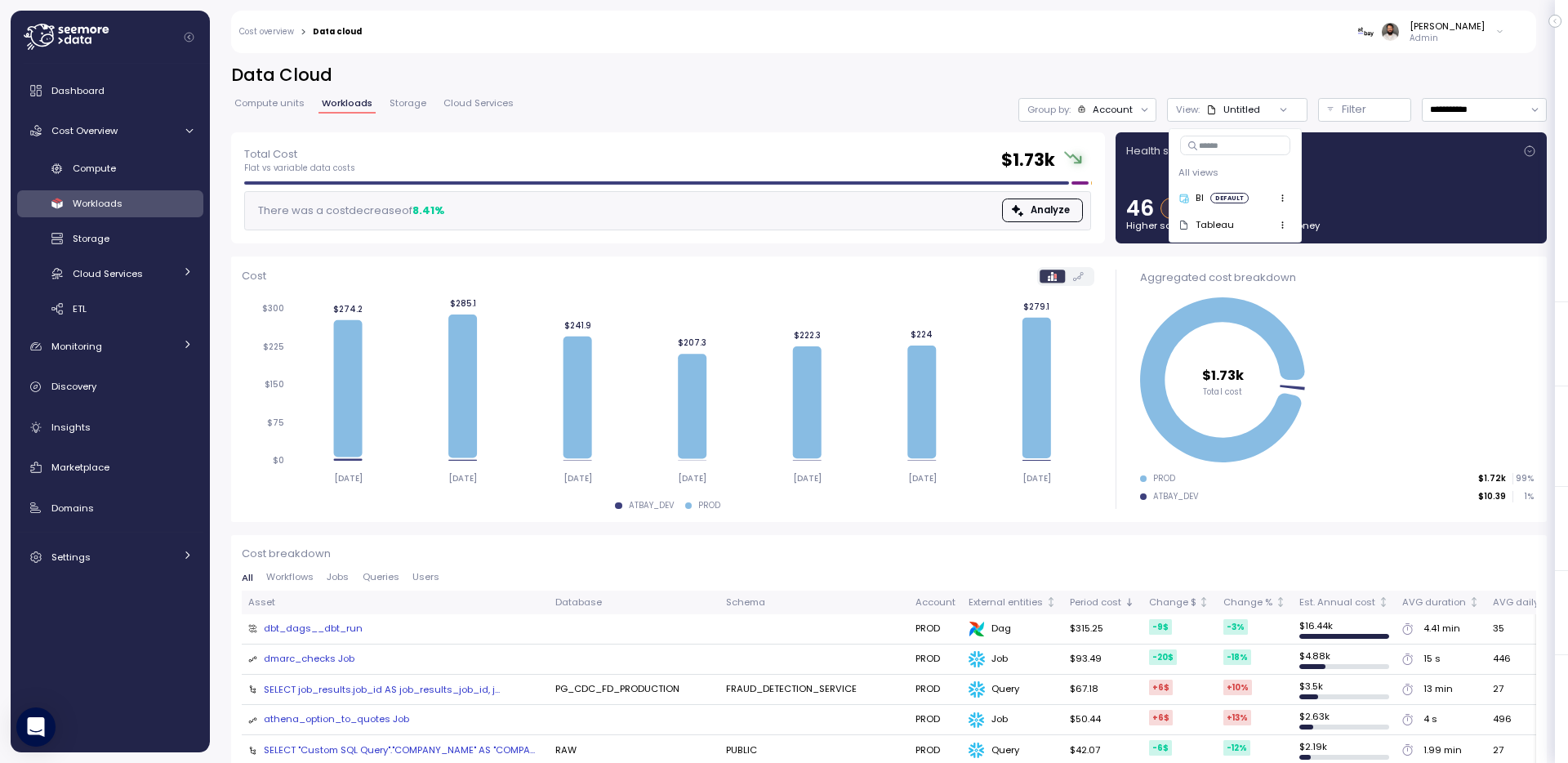
click at [1187, 204] on div "BI" at bounding box center [1191, 198] width 25 height 15
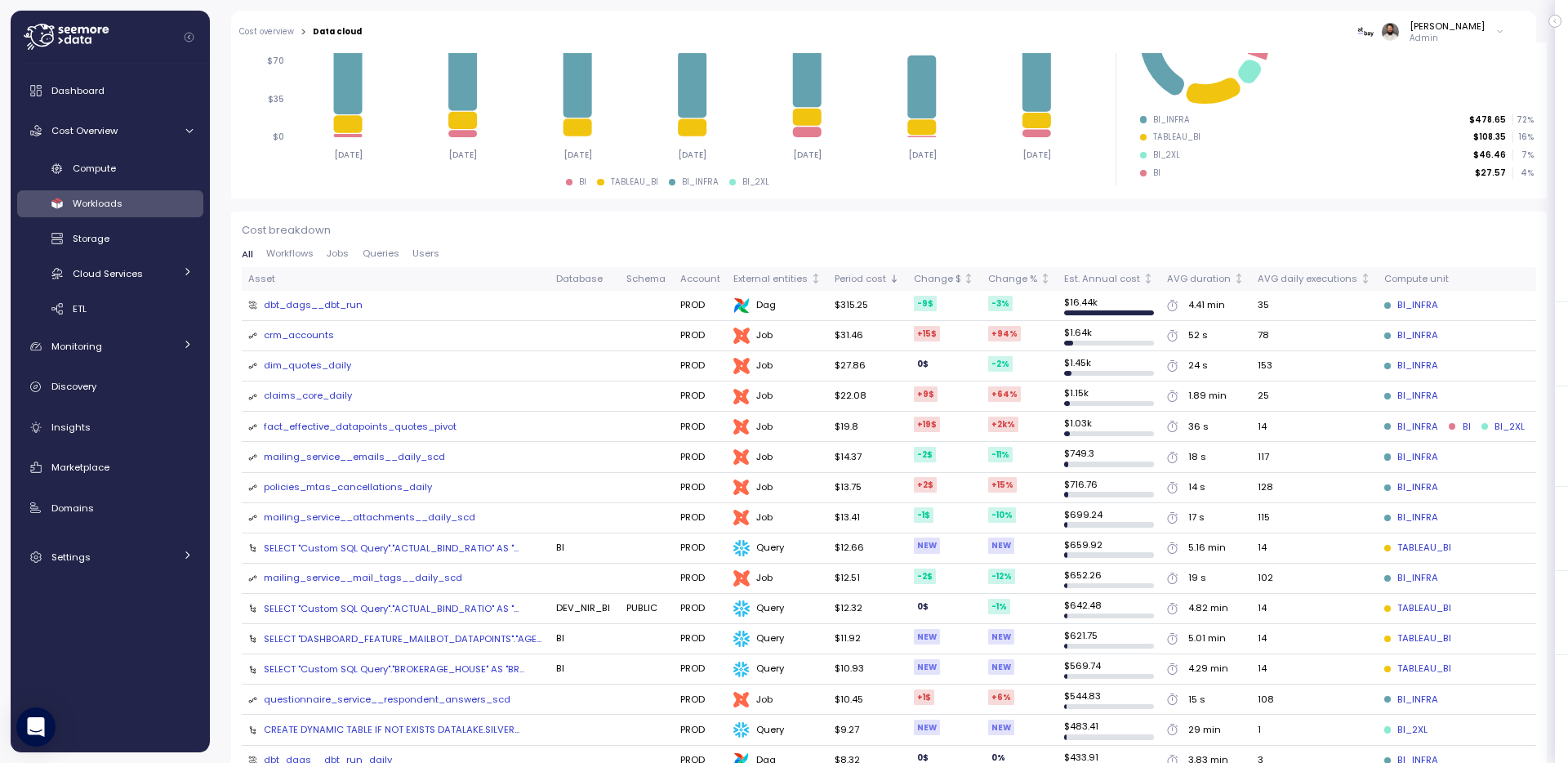
scroll to position [323, 0]
click at [377, 252] on span "Queries" at bounding box center [381, 254] width 37 height 9
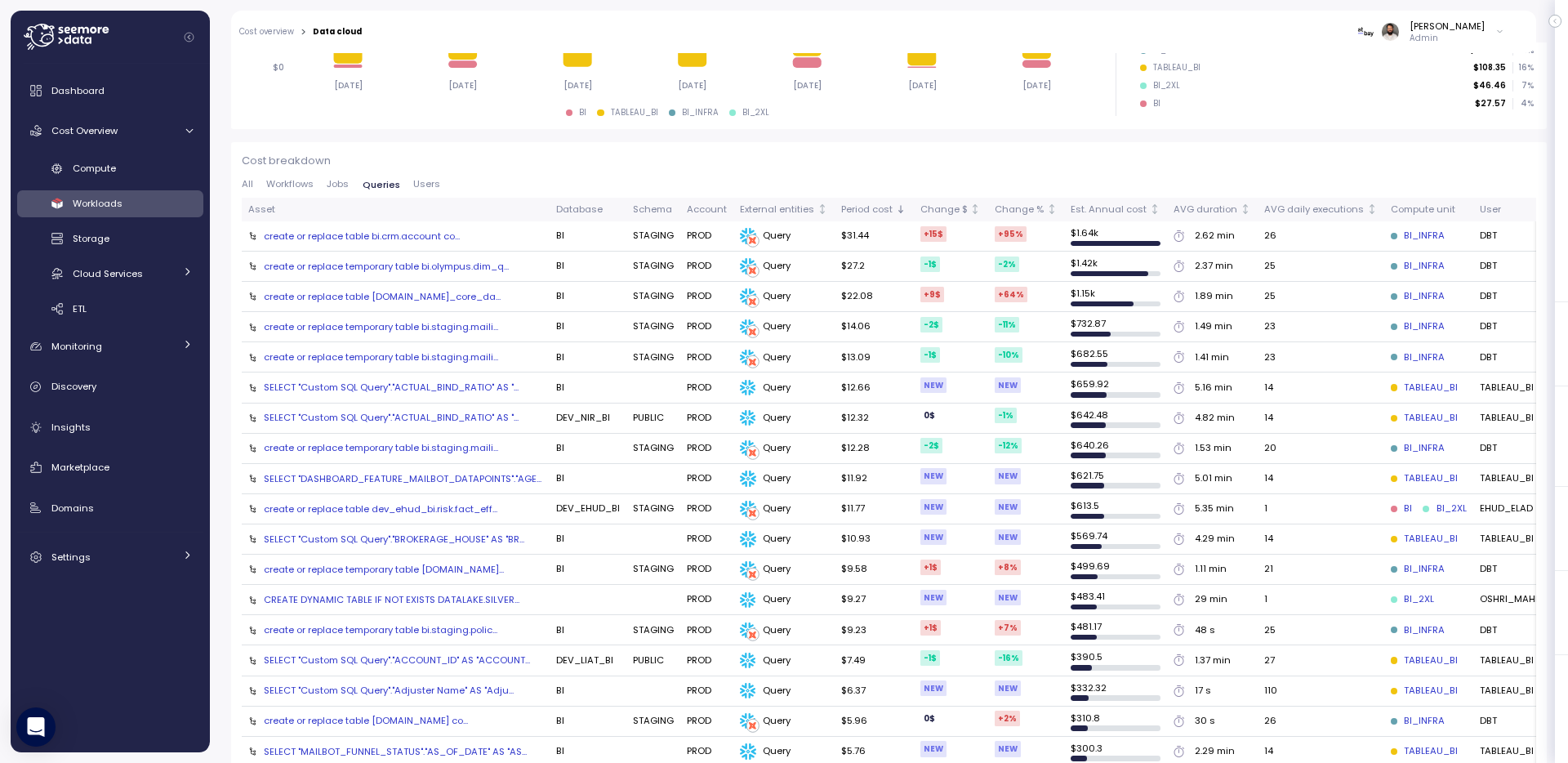
scroll to position [470, 0]
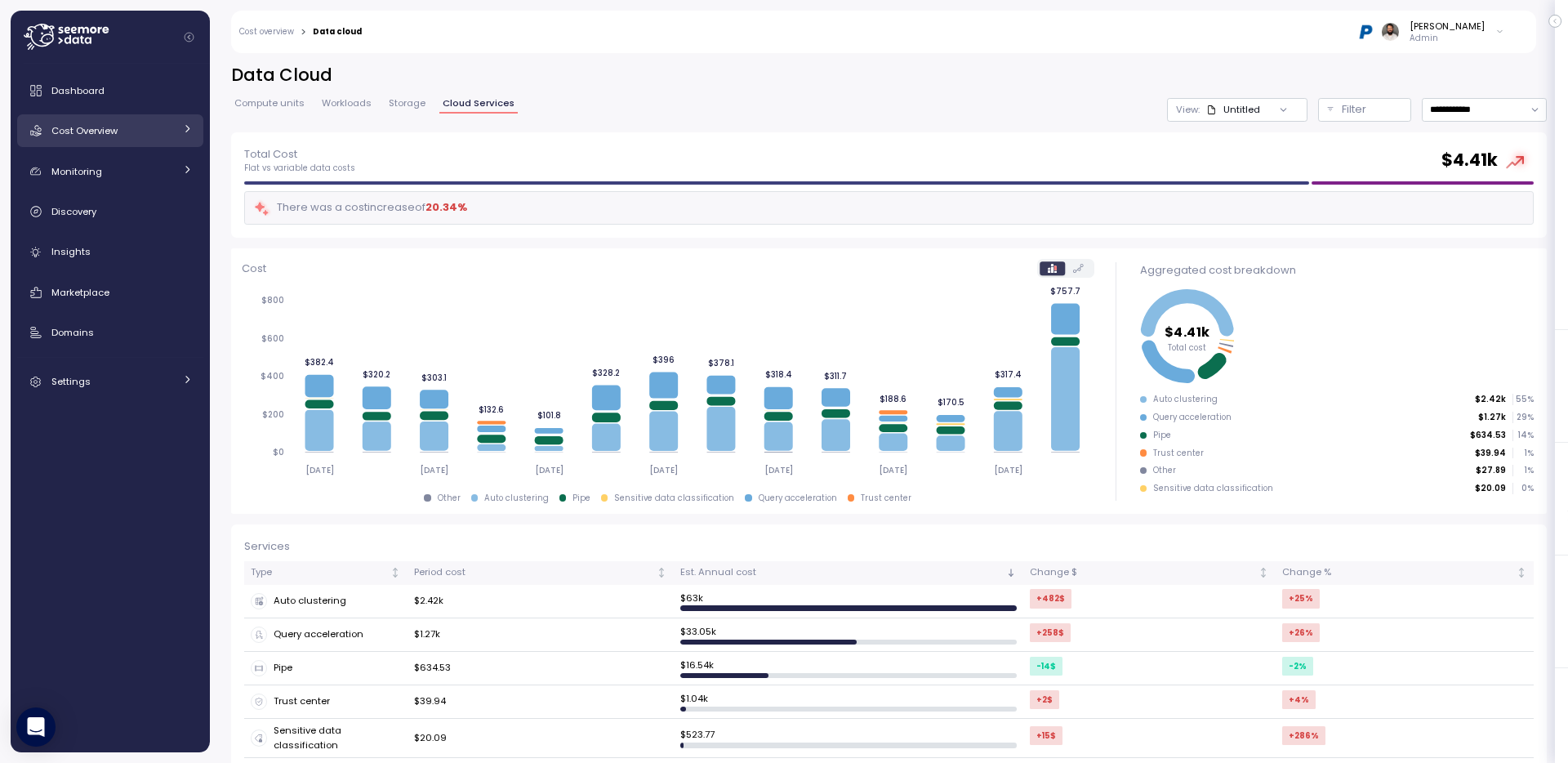
click at [172, 137] on div "Cost Overview" at bounding box center [113, 131] width 123 height 17
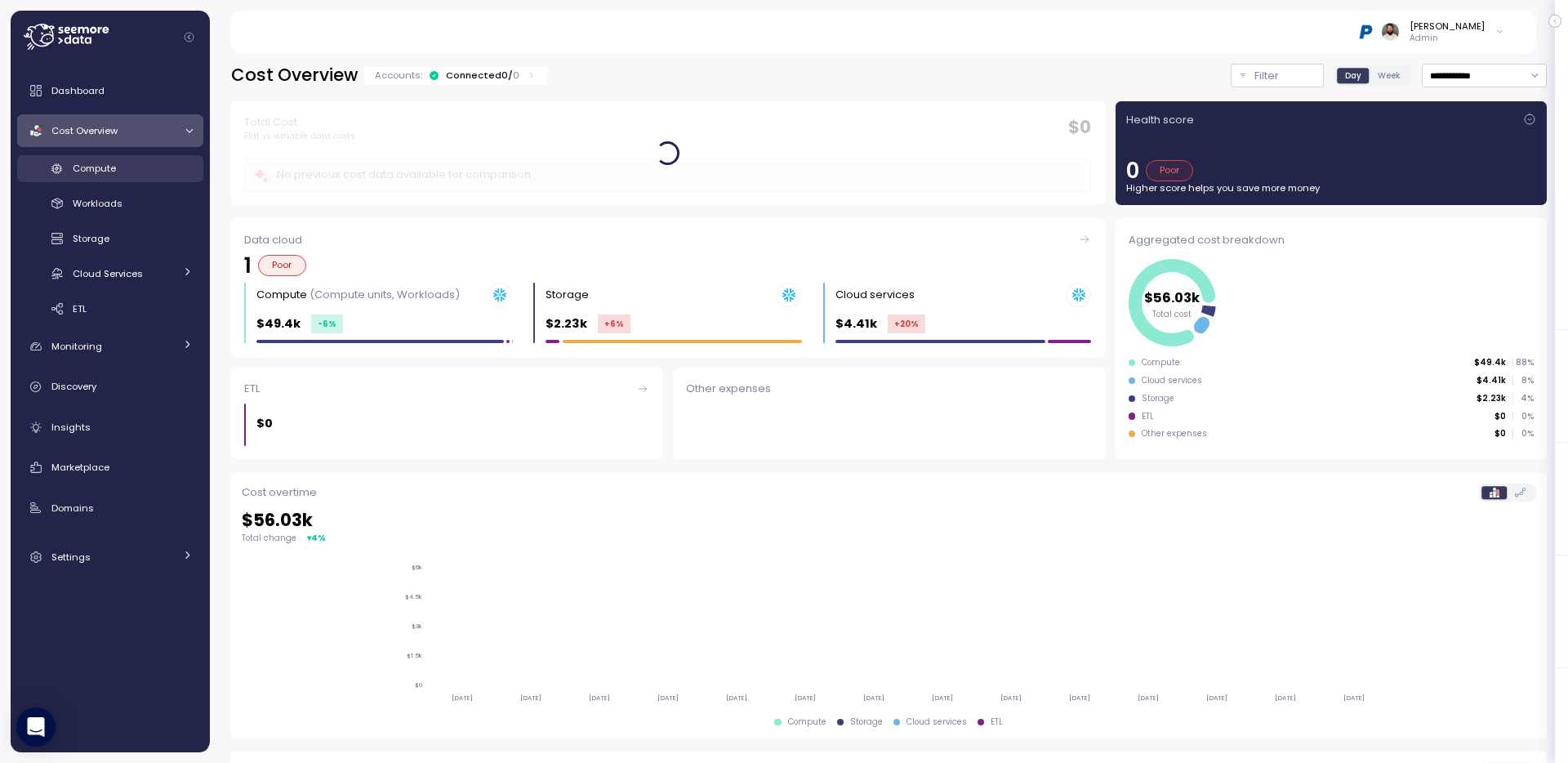
click at [166, 177] on link "Compute" at bounding box center [110, 169] width 186 height 27
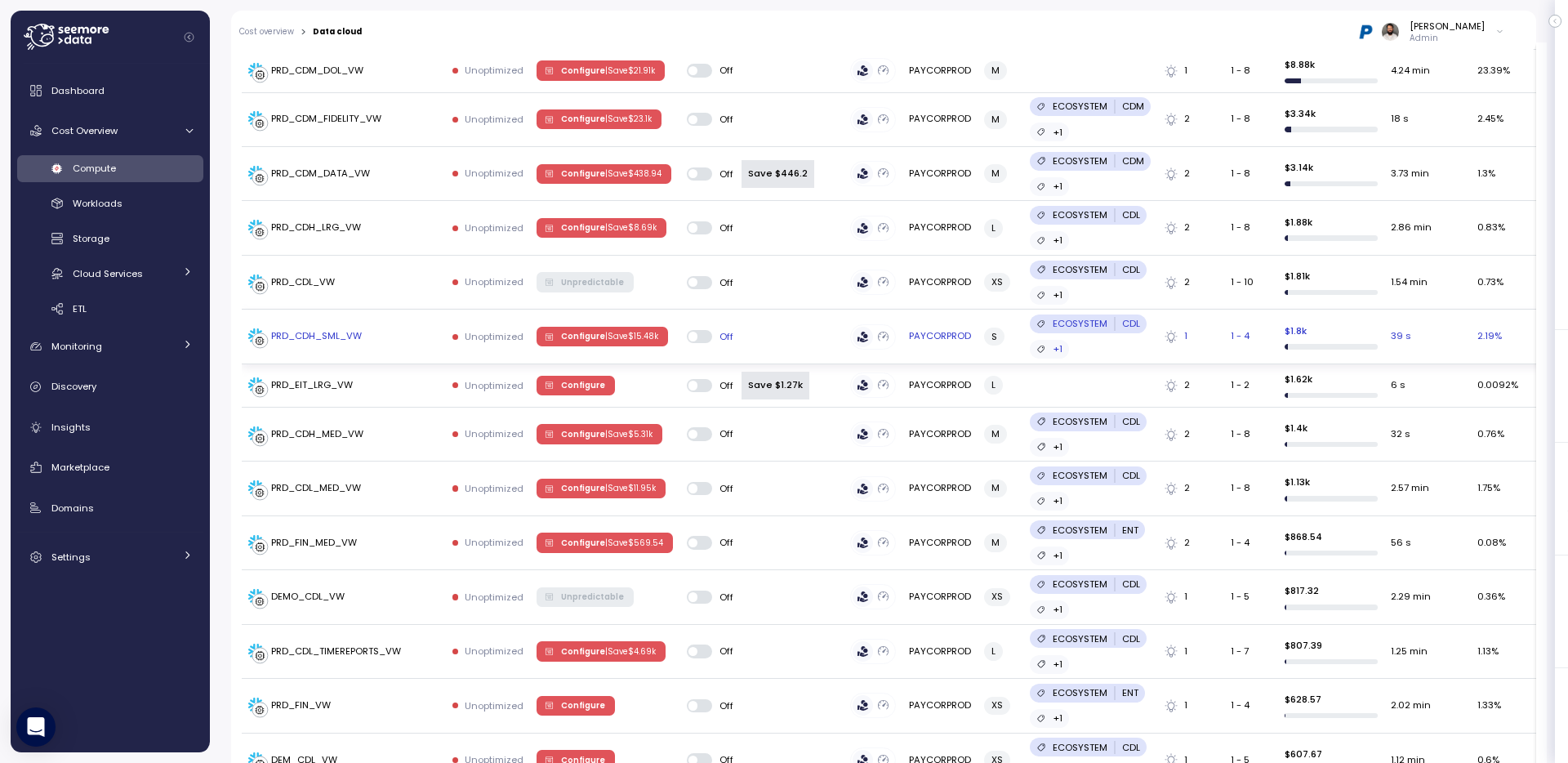
scroll to position [511, 0]
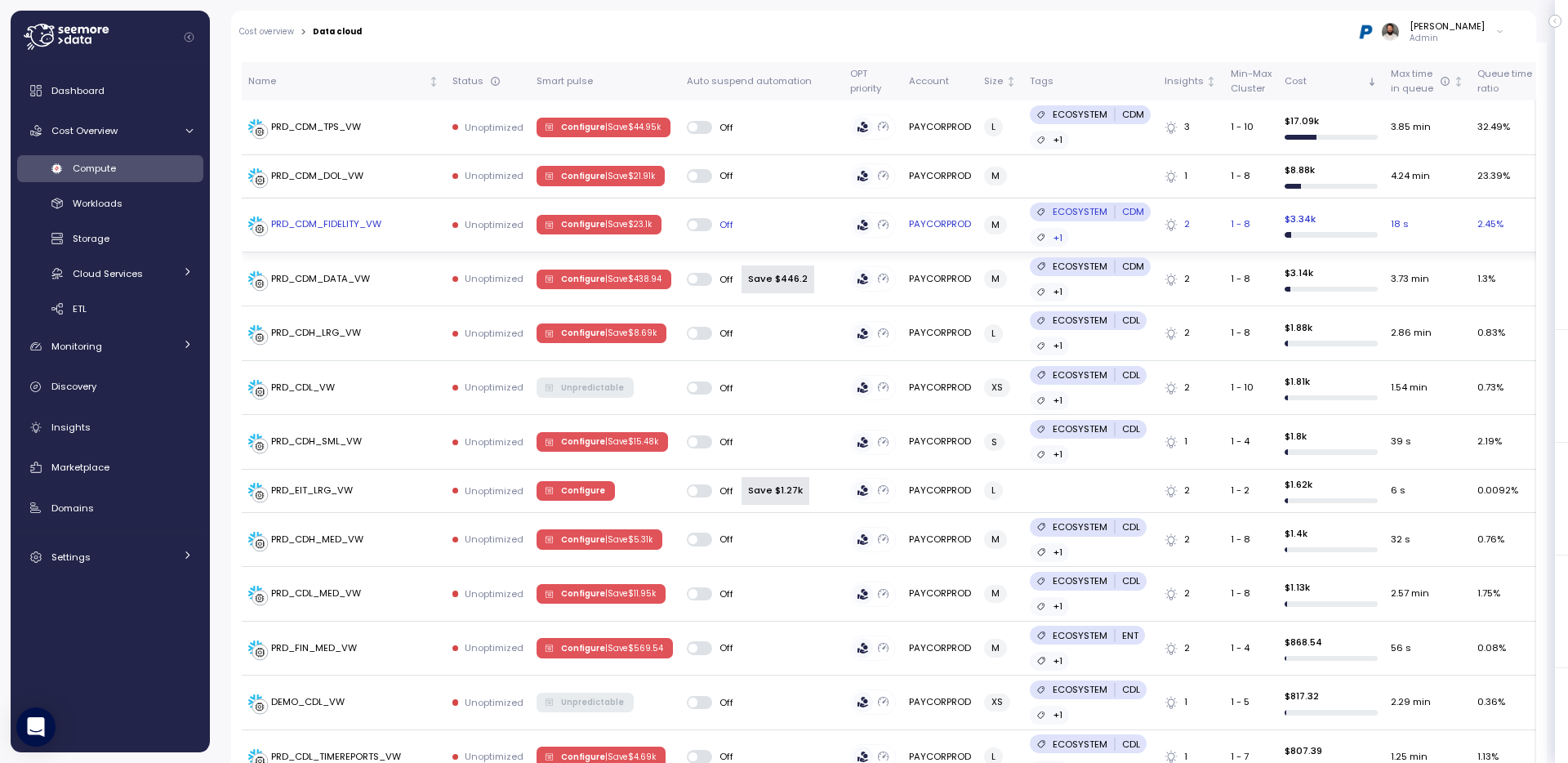
click at [401, 231] on div "PRD_CDM_FIDELITY_VW" at bounding box center [344, 224] width 191 height 17
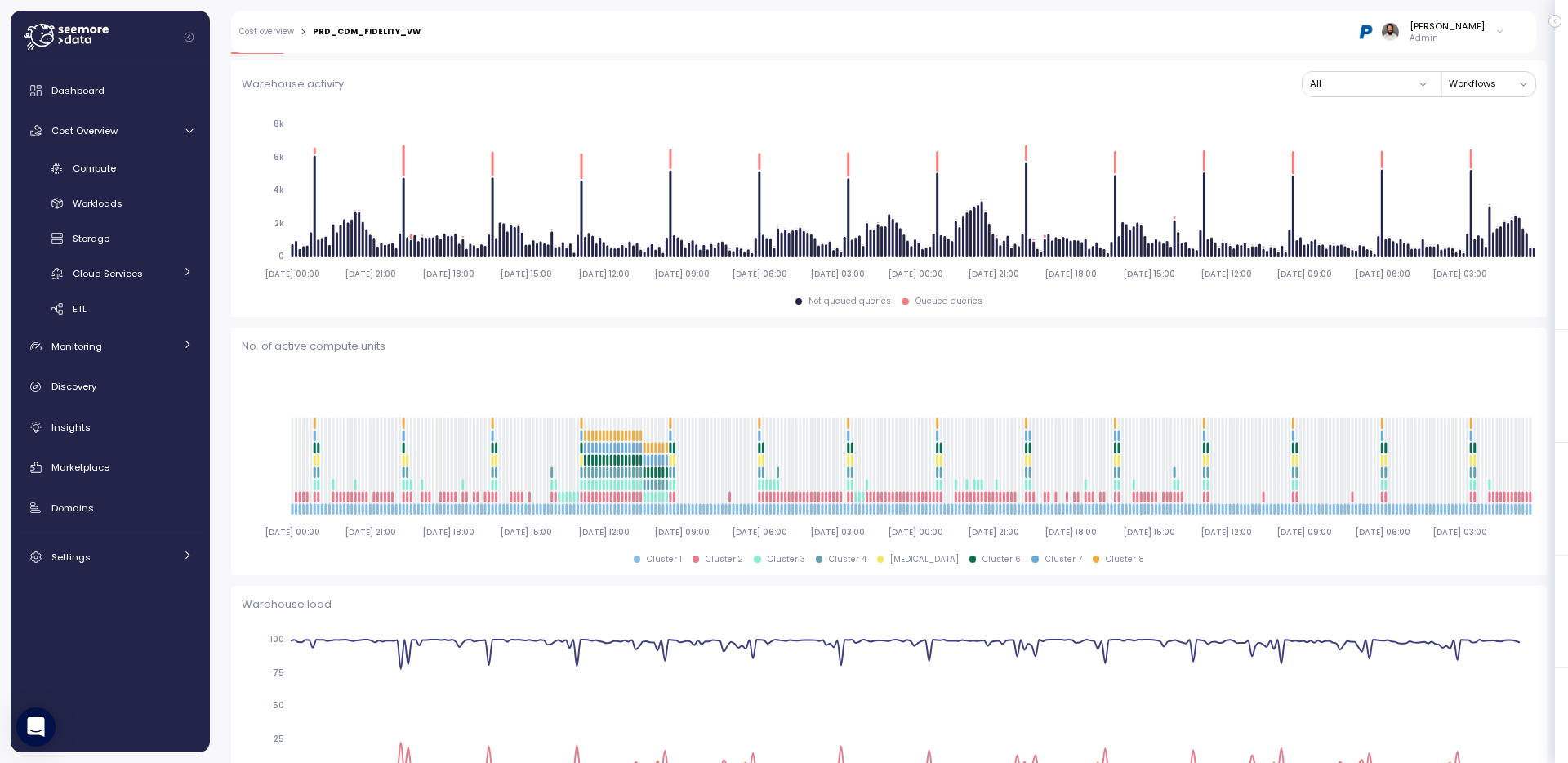
scroll to position [88, 0]
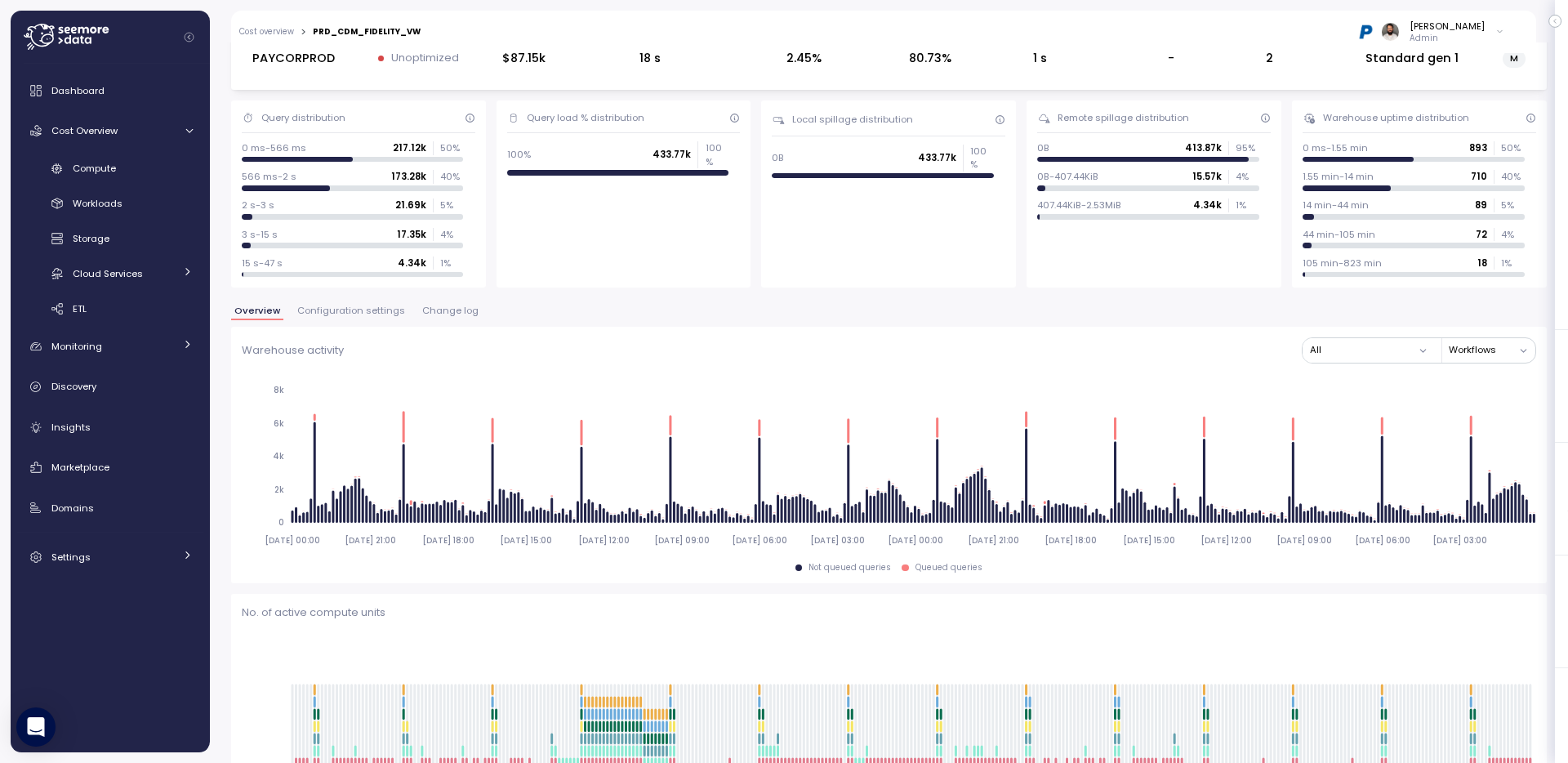
click at [349, 317] on button "Configuration settings" at bounding box center [351, 313] width 114 height 14
click at [346, 312] on span "Configuration settings" at bounding box center [351, 310] width 108 height 9
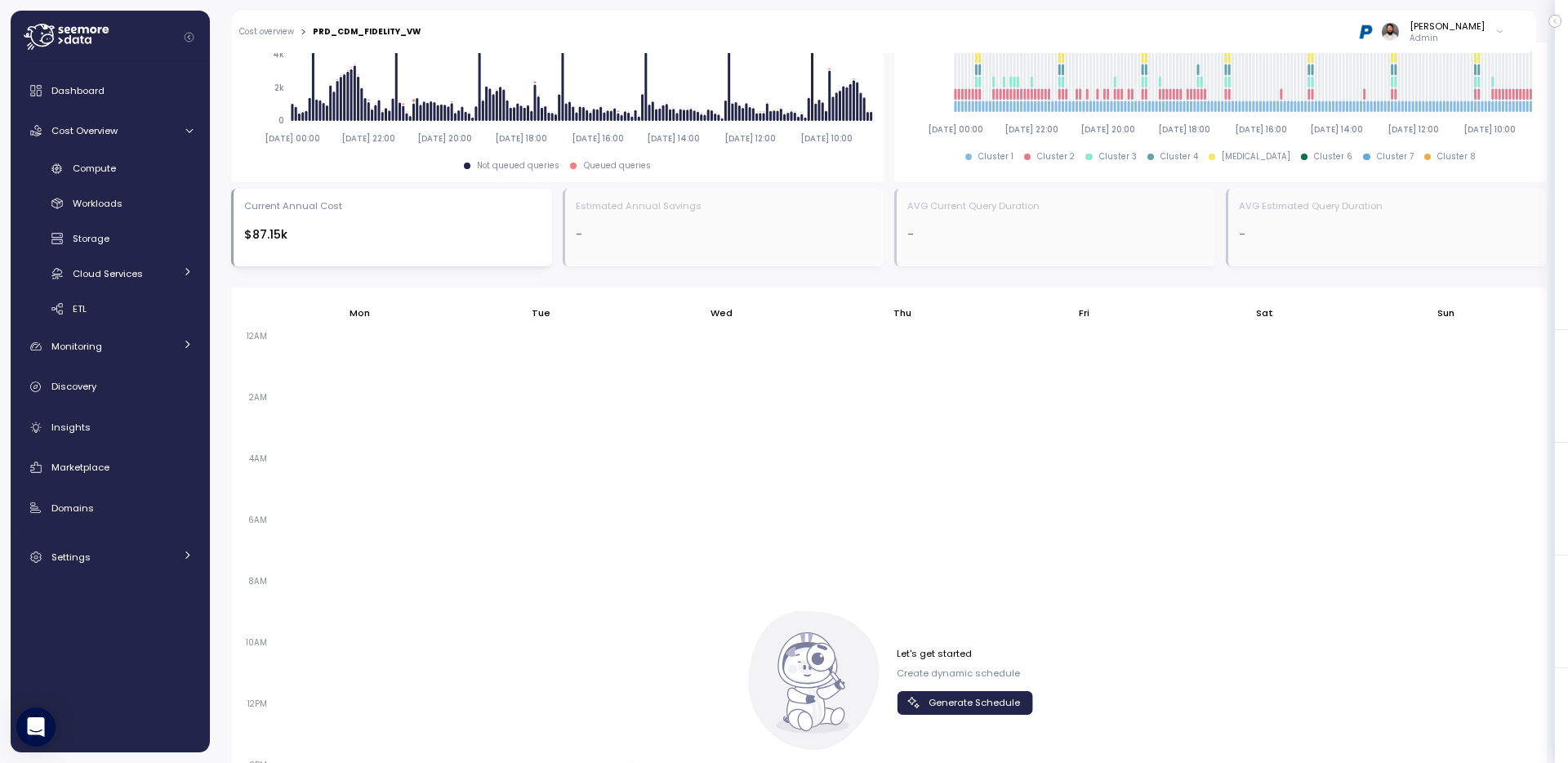
scroll to position [777, 0]
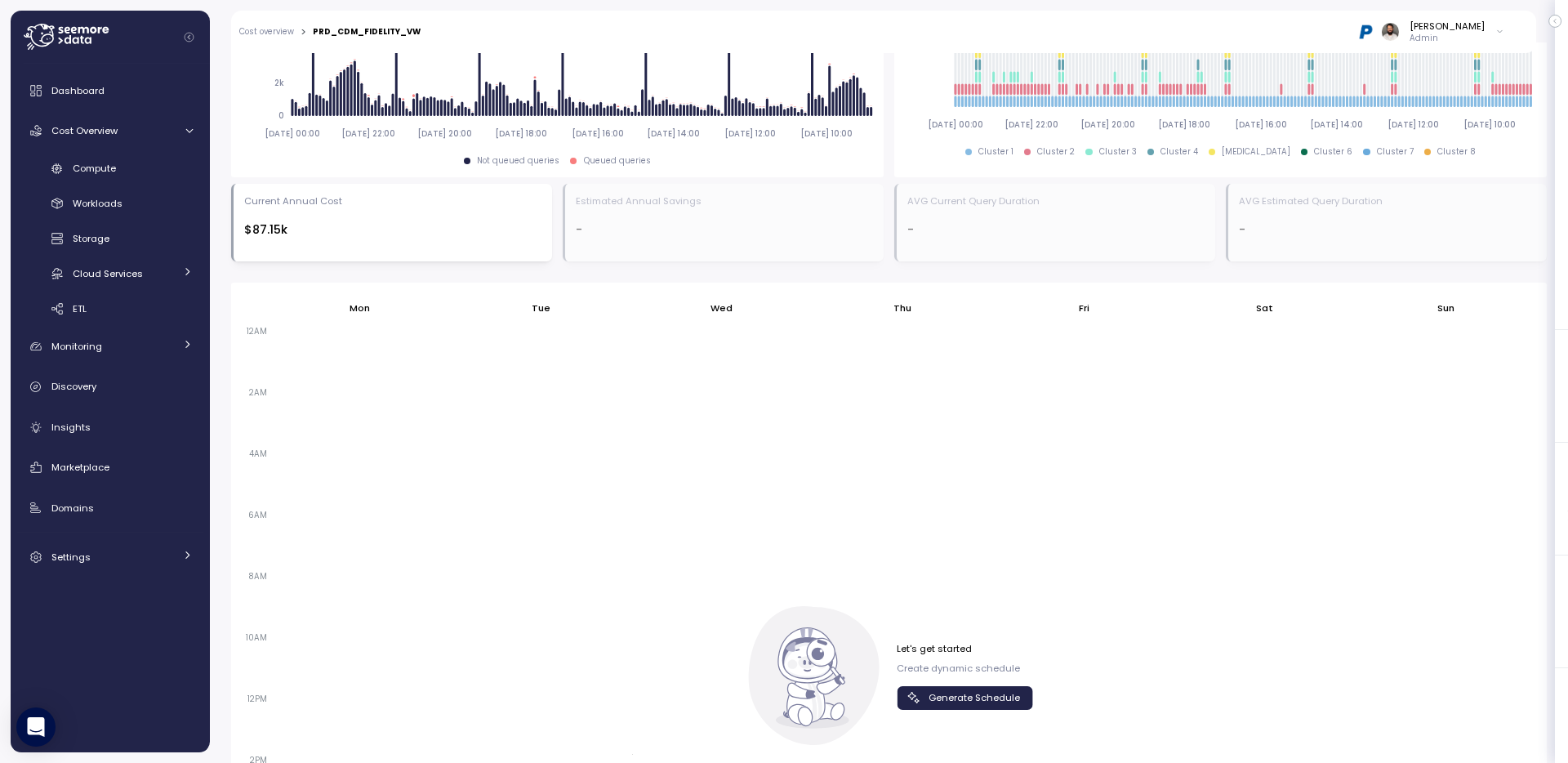
click at [999, 705] on span "Generate Schedule" at bounding box center [974, 698] width 92 height 22
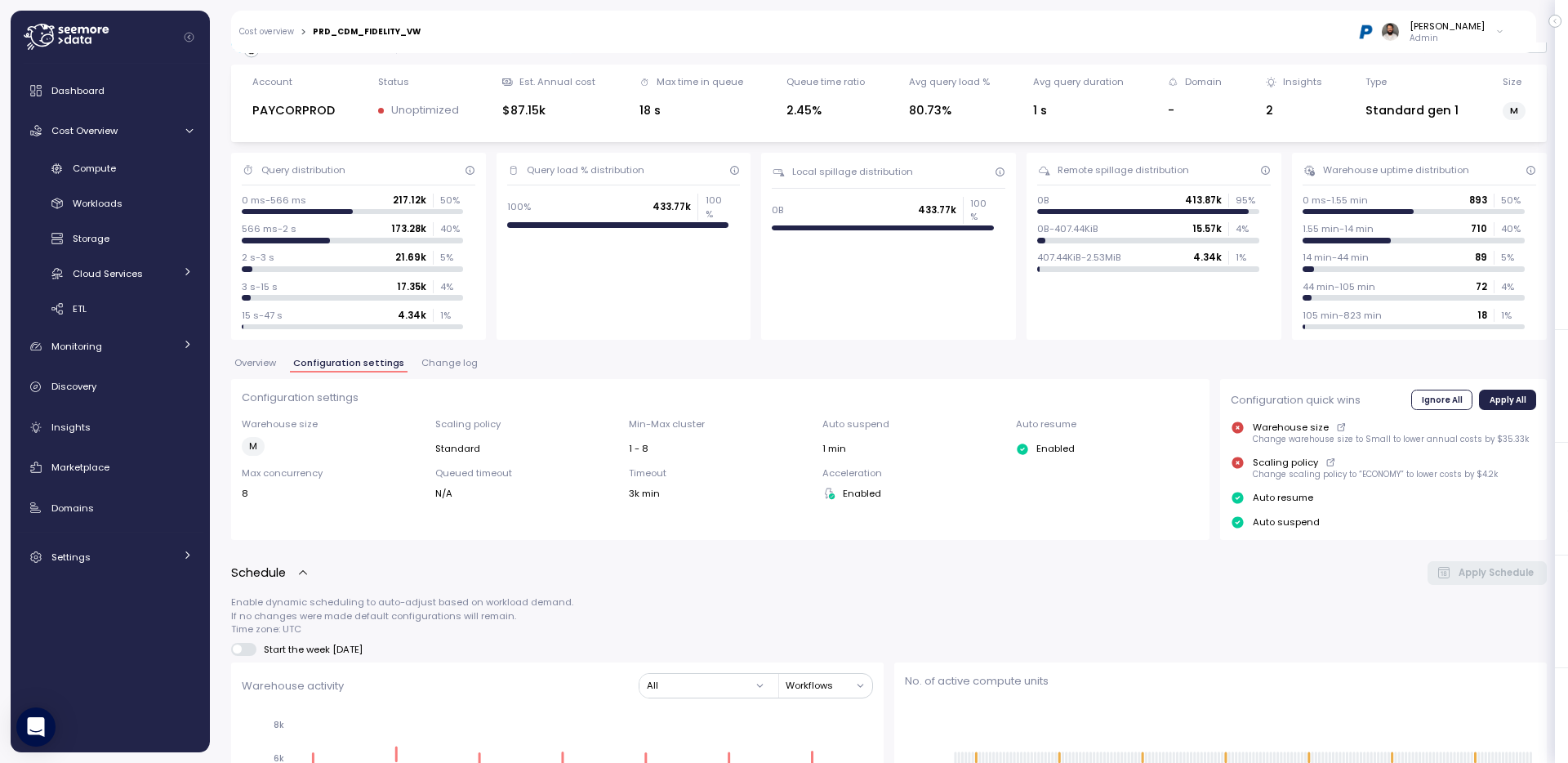
click at [450, 365] on span "Change log" at bounding box center [450, 362] width 56 height 9
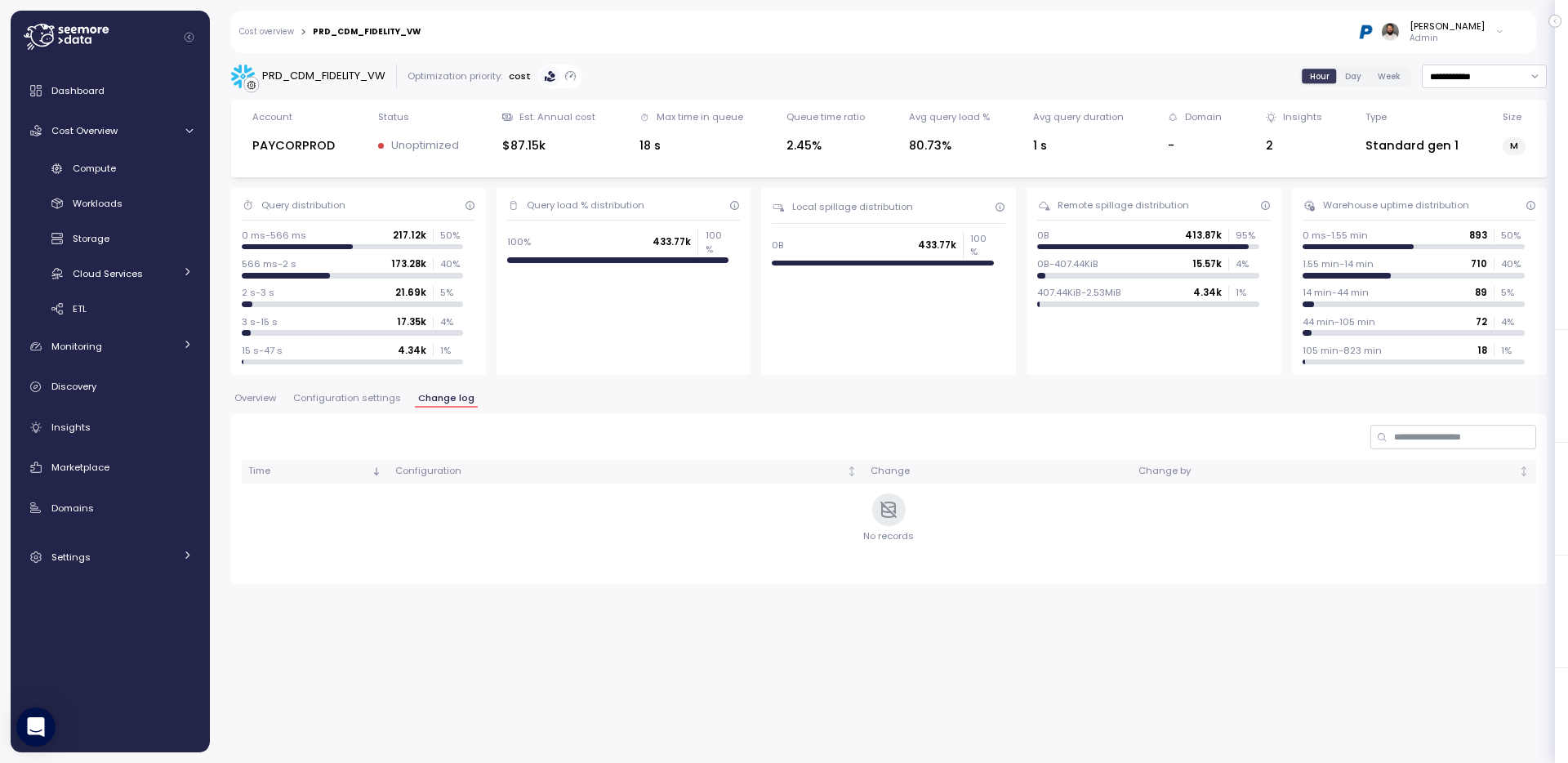
click at [371, 394] on span "Configuration settings" at bounding box center [347, 398] width 108 height 9
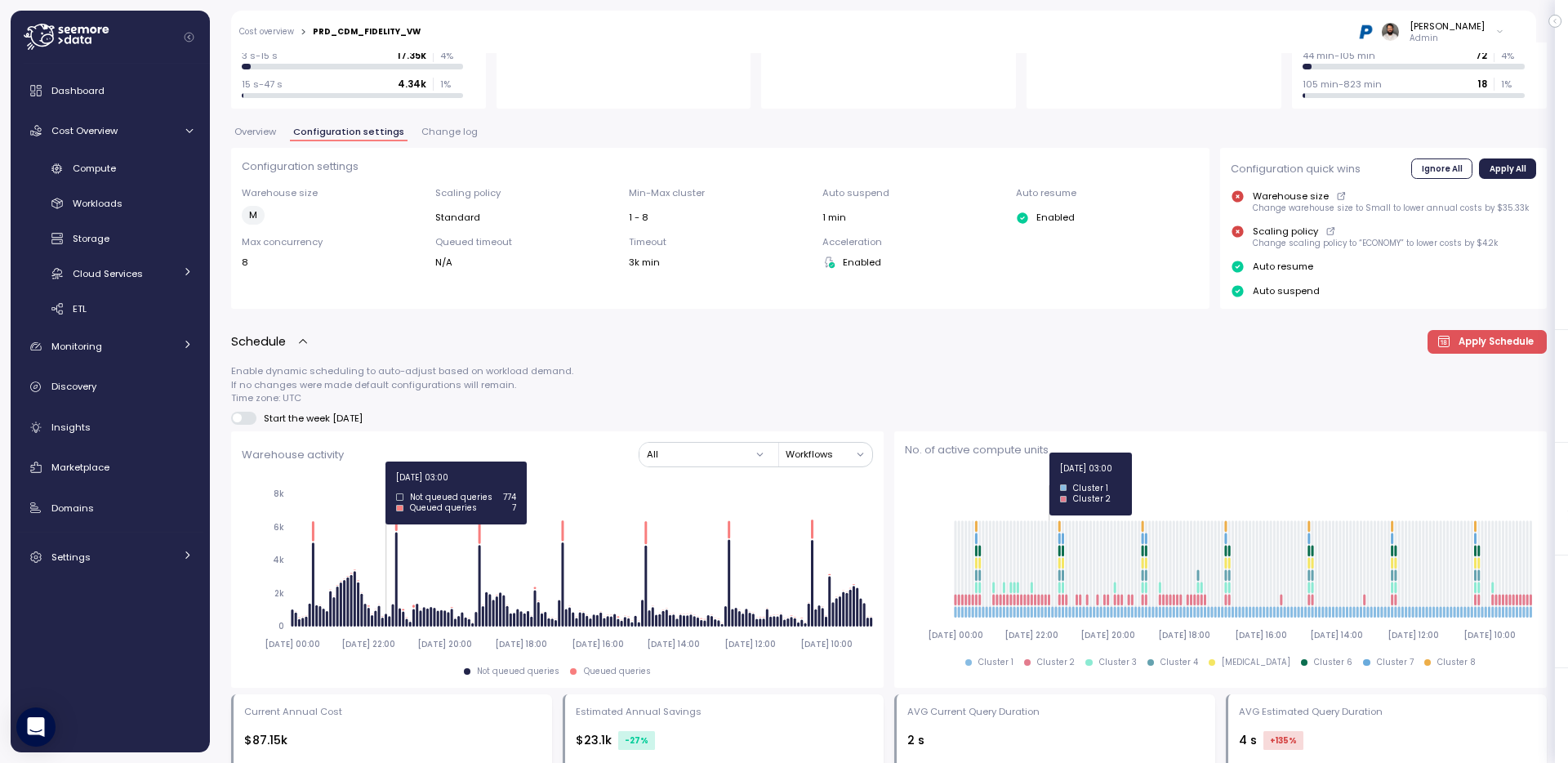
scroll to position [263, 0]
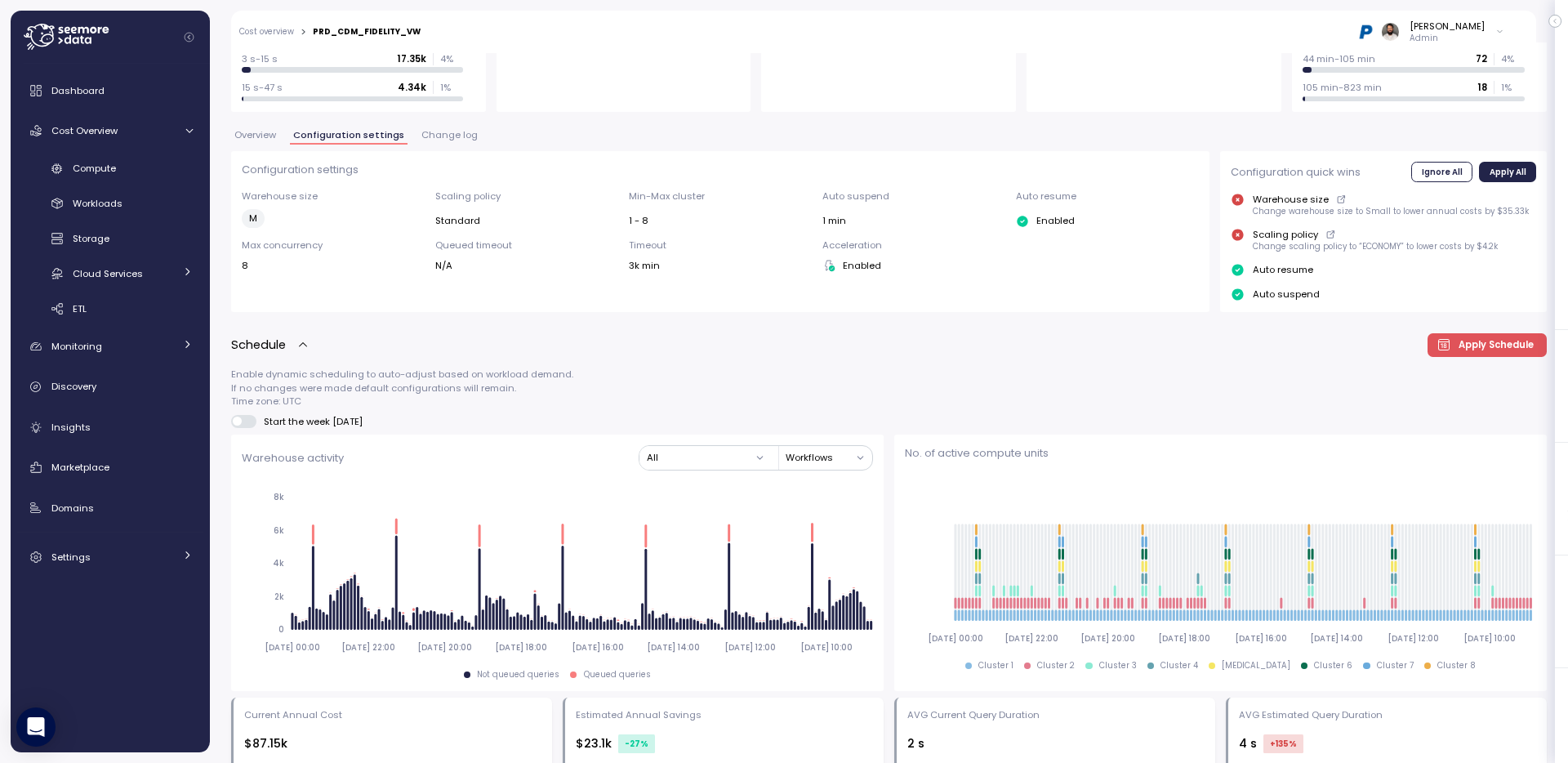
click at [268, 131] on span "Overview" at bounding box center [255, 134] width 42 height 9
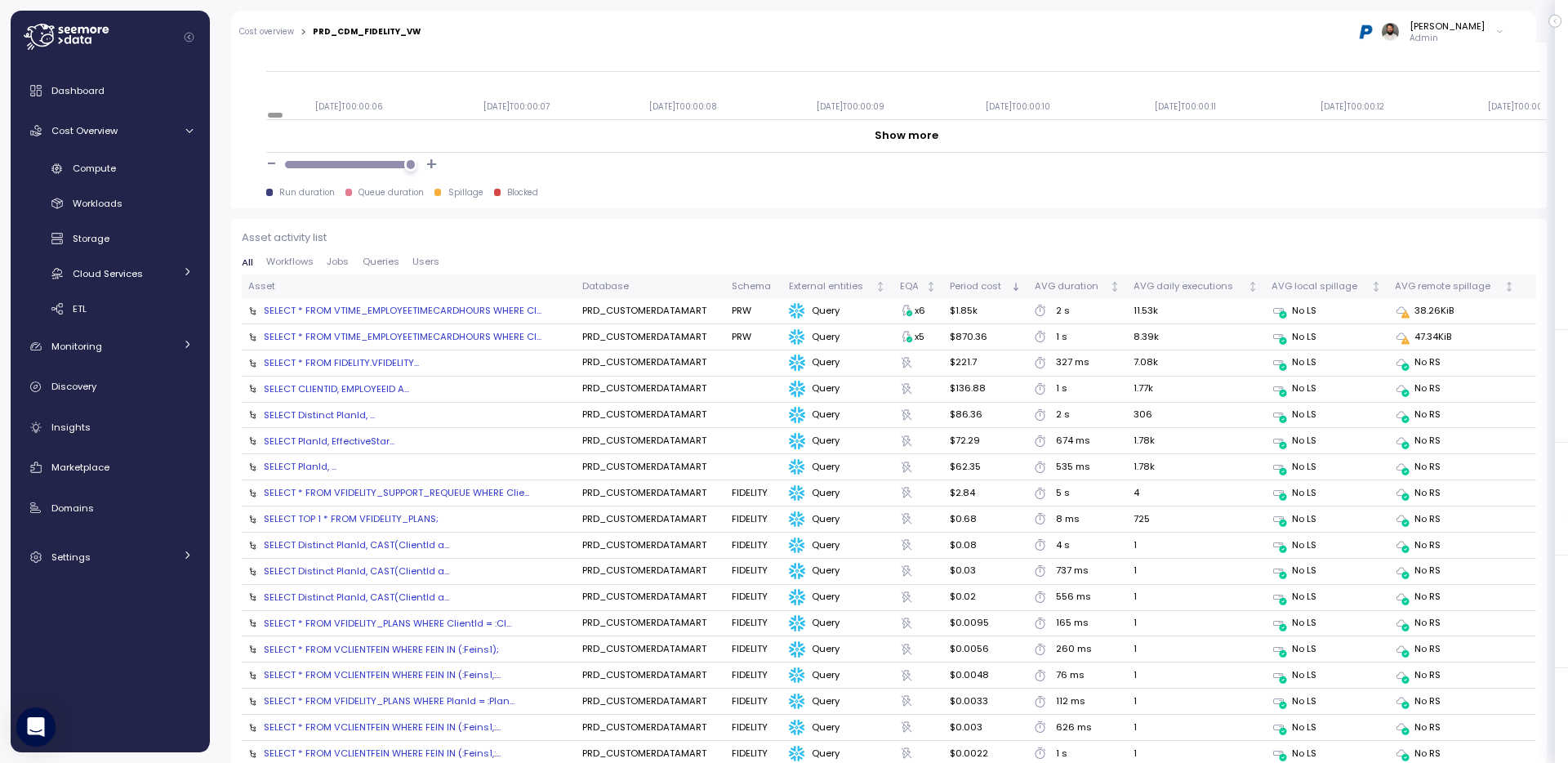
scroll to position [1640, 0]
click at [464, 313] on div "SELECT * FROM VTIME_EMPLOYEETIMECARDHOURS WHERE Cl..." at bounding box center [402, 312] width 278 height 13
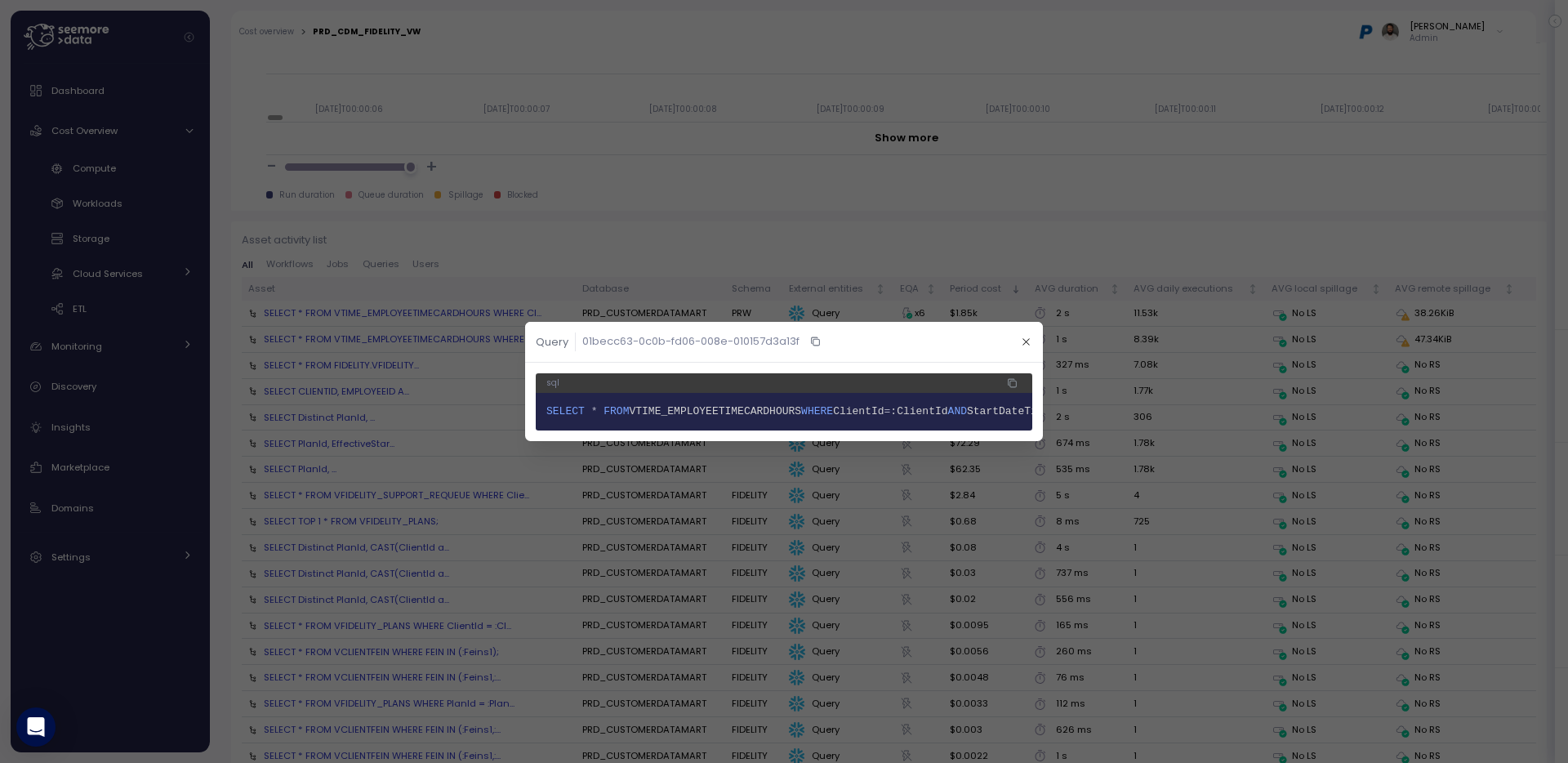
click at [760, 412] on span "VTIME_EMPLOYEETIMECARDHOURS" at bounding box center [715, 411] width 172 height 13
copy span "VTIME_EMPLOYEETIMECARDHOURS"
click at [134, 375] on div at bounding box center [784, 381] width 1568 height 763
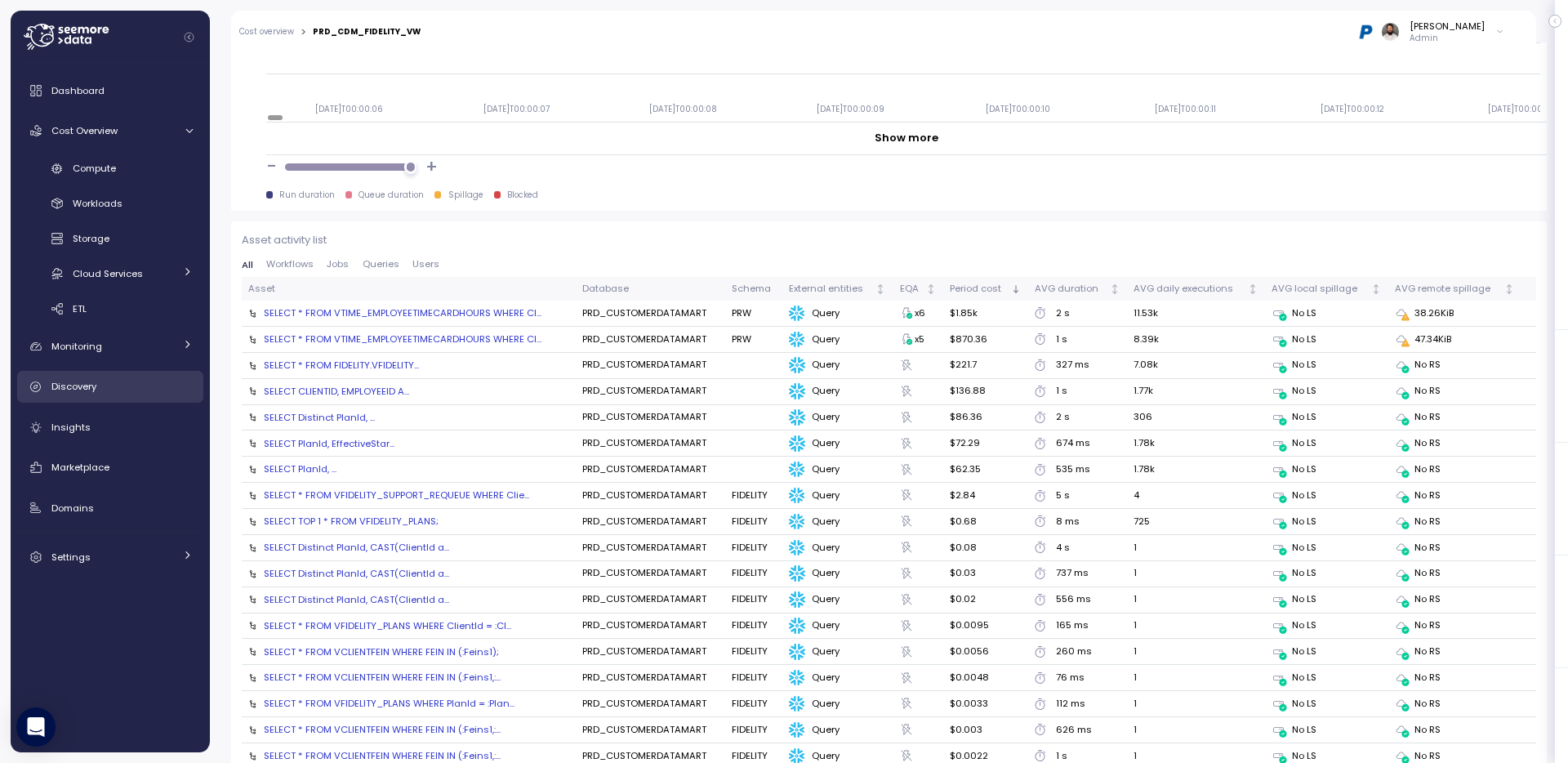
click at [132, 381] on div "Discovery" at bounding box center [122, 386] width 141 height 17
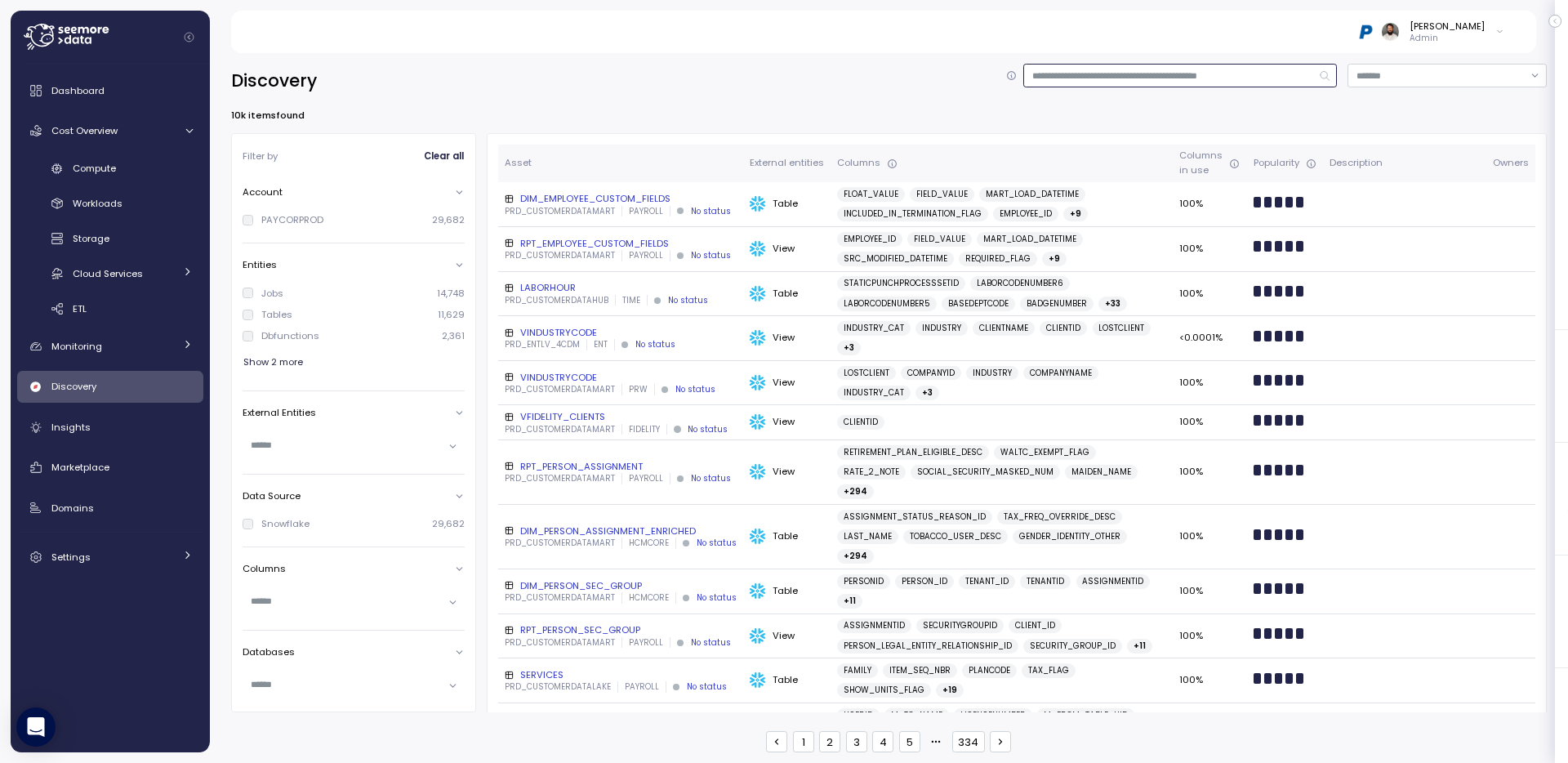
click at [1247, 70] on input at bounding box center [1179, 75] width 314 height 23
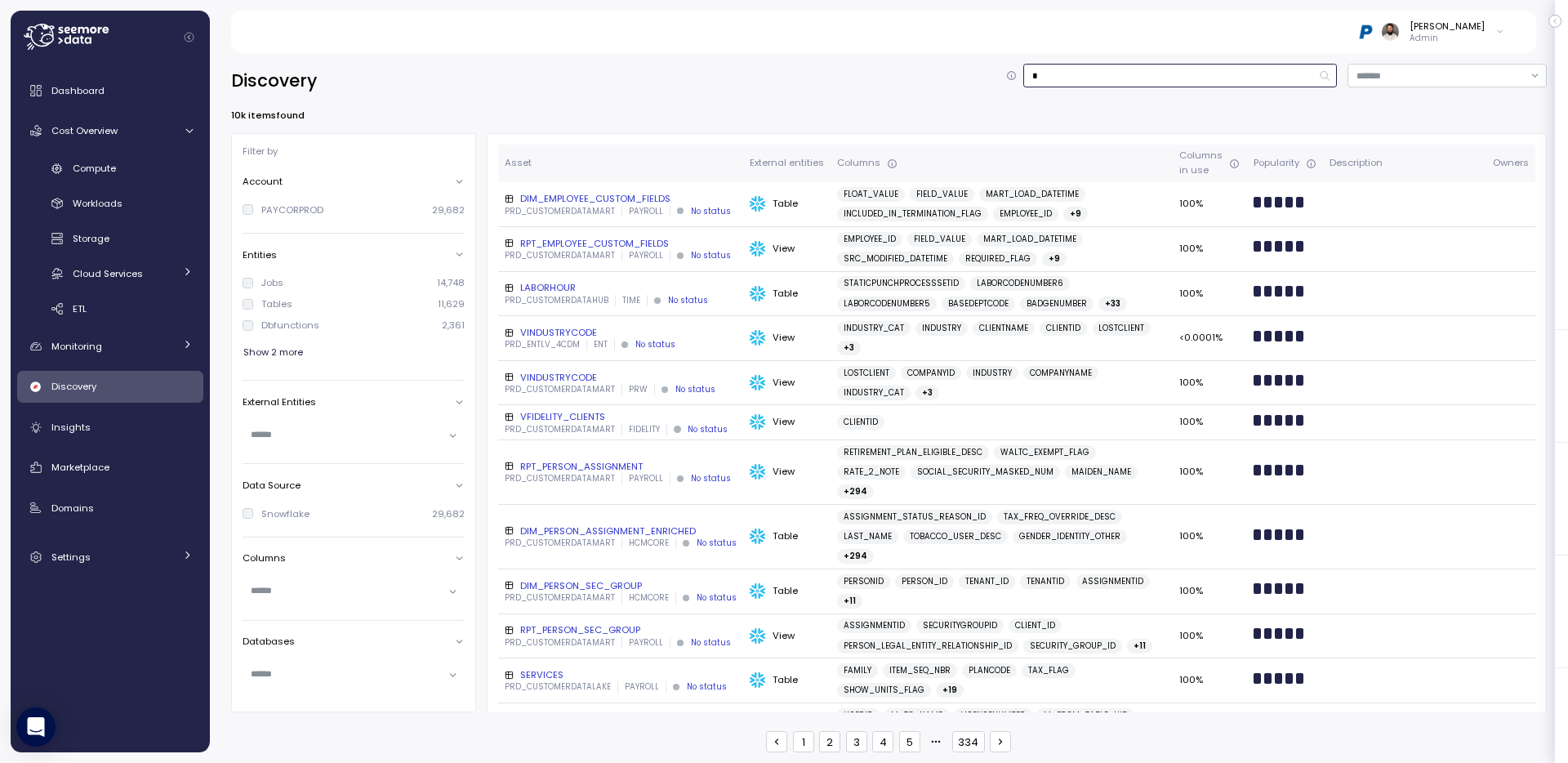
type input "**********"
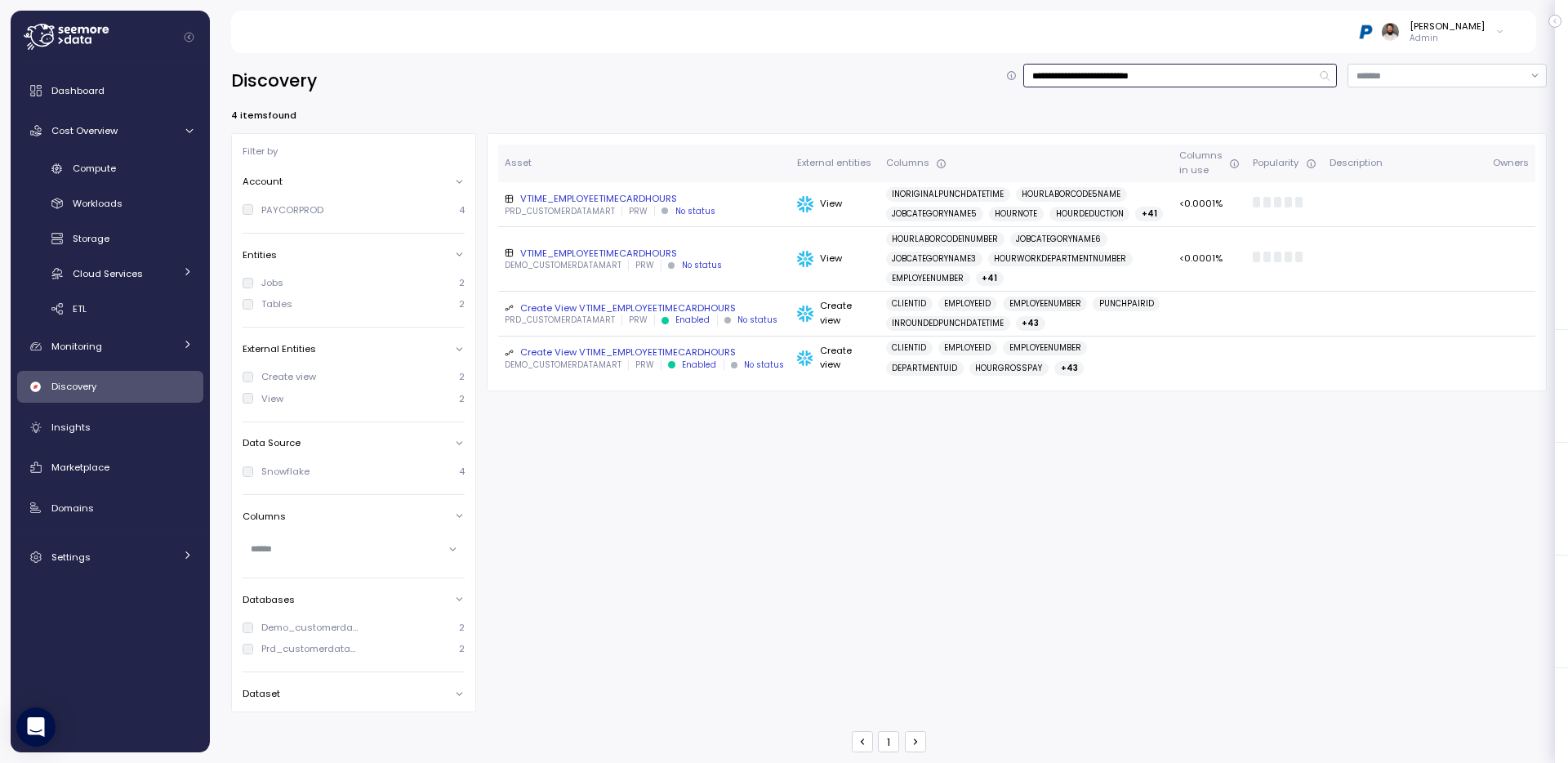
type input "**********"
click at [681, 203] on div "VTIME_EMPLOYEETIMECARDHOURS" at bounding box center [644, 198] width 280 height 13
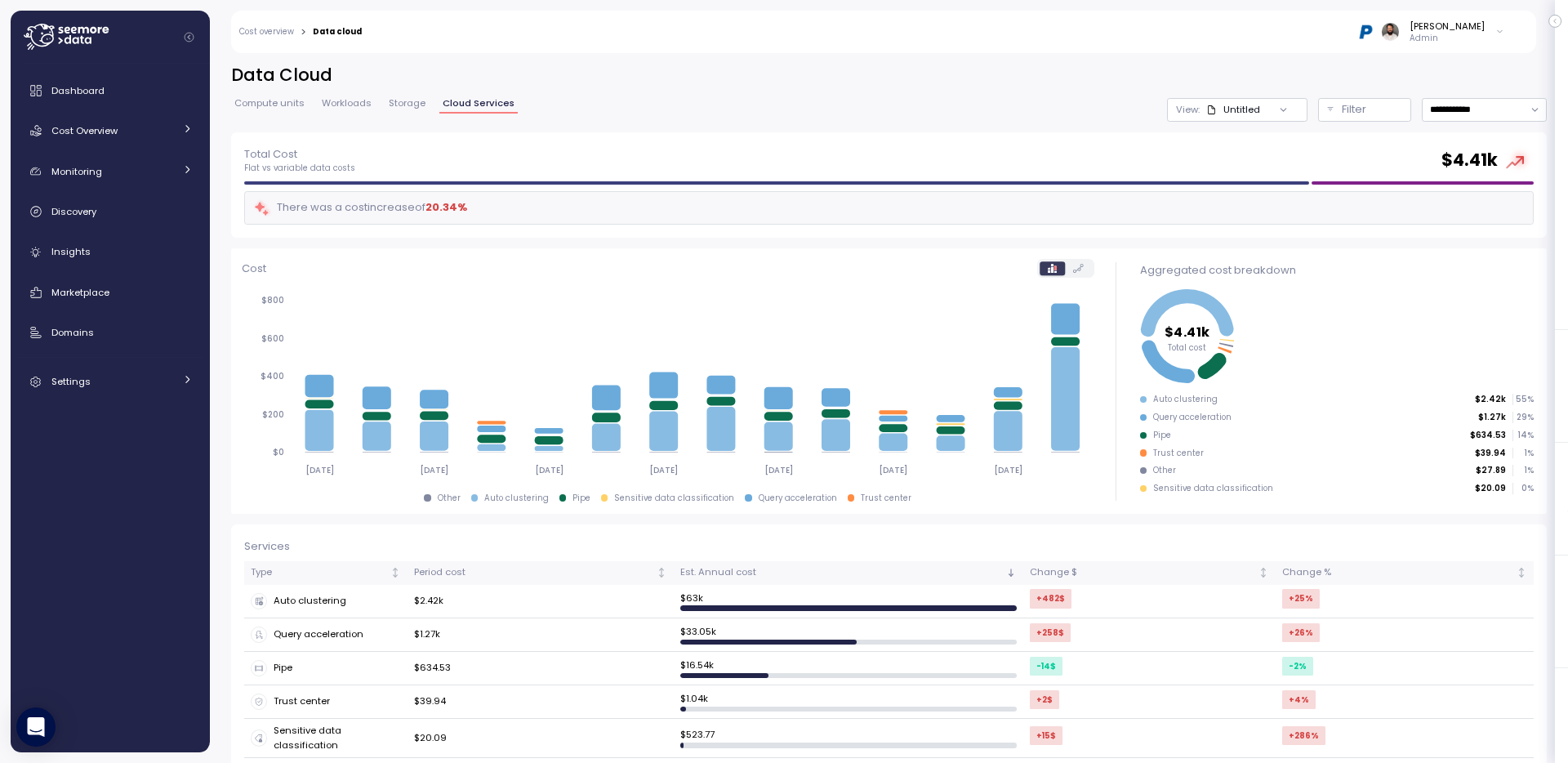
click at [350, 101] on span "Workloads" at bounding box center [346, 102] width 50 height 9
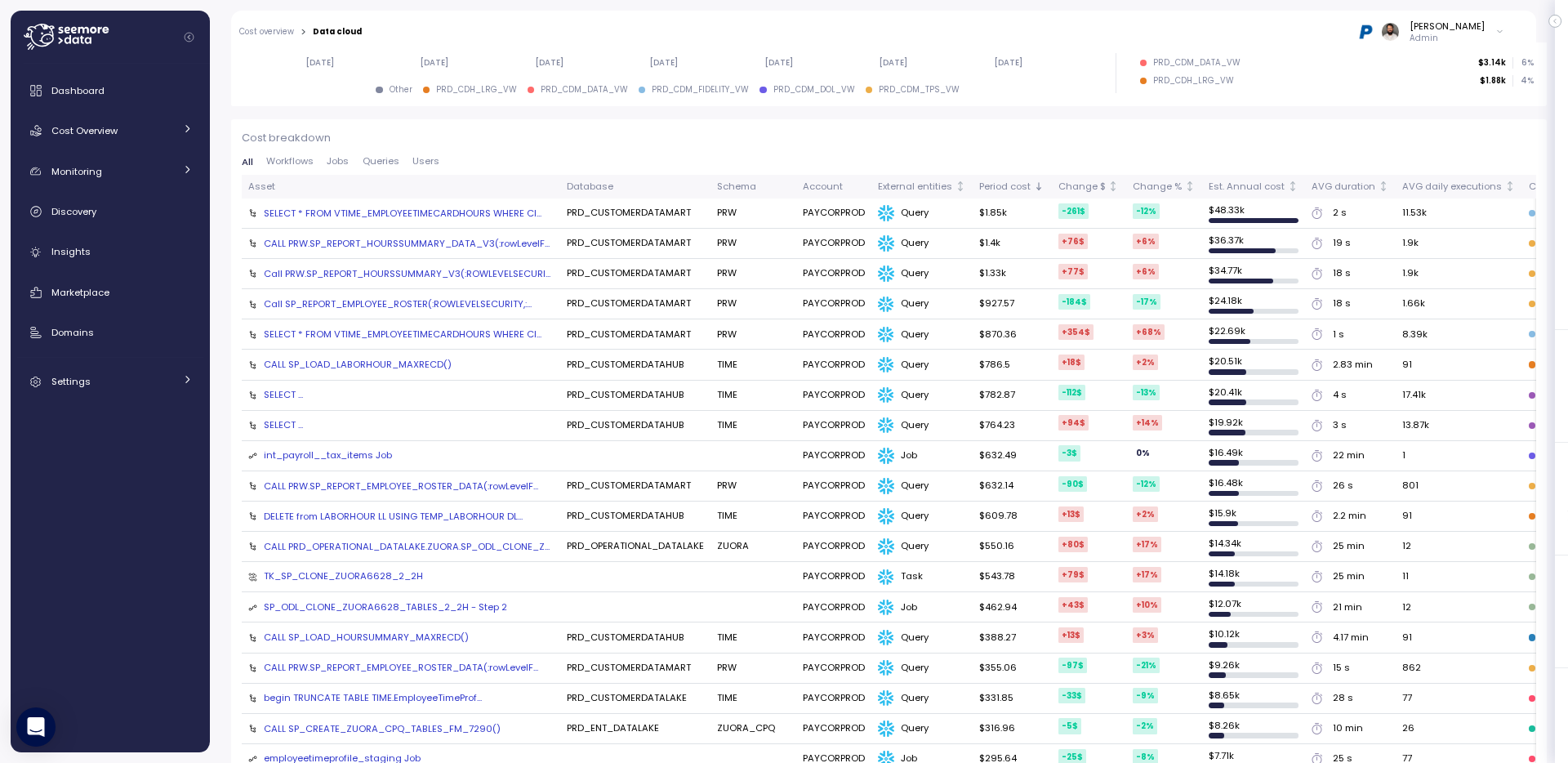
click at [312, 159] on span "Workflows" at bounding box center [289, 161] width 48 height 9
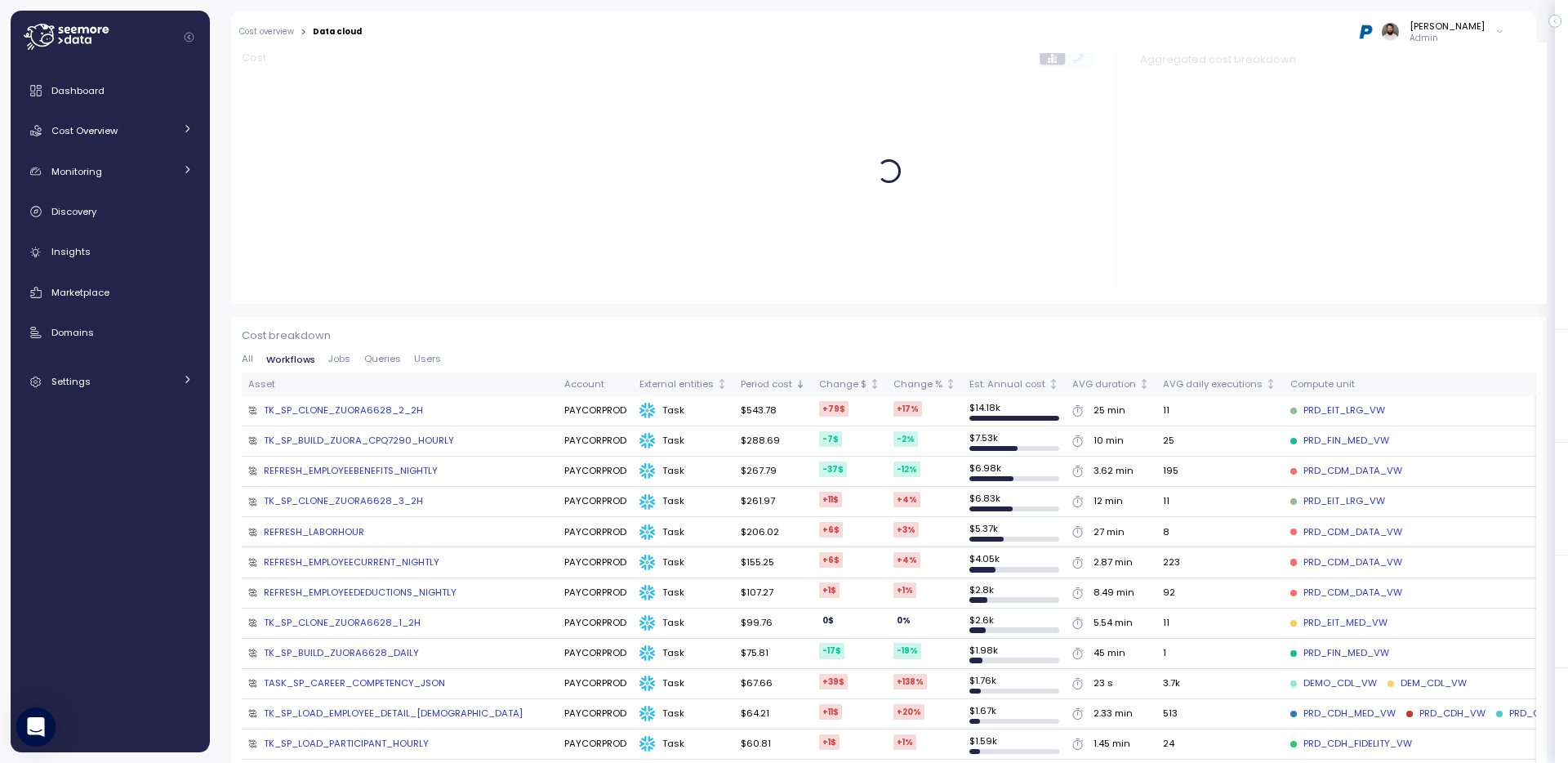
scroll to position [164, 0]
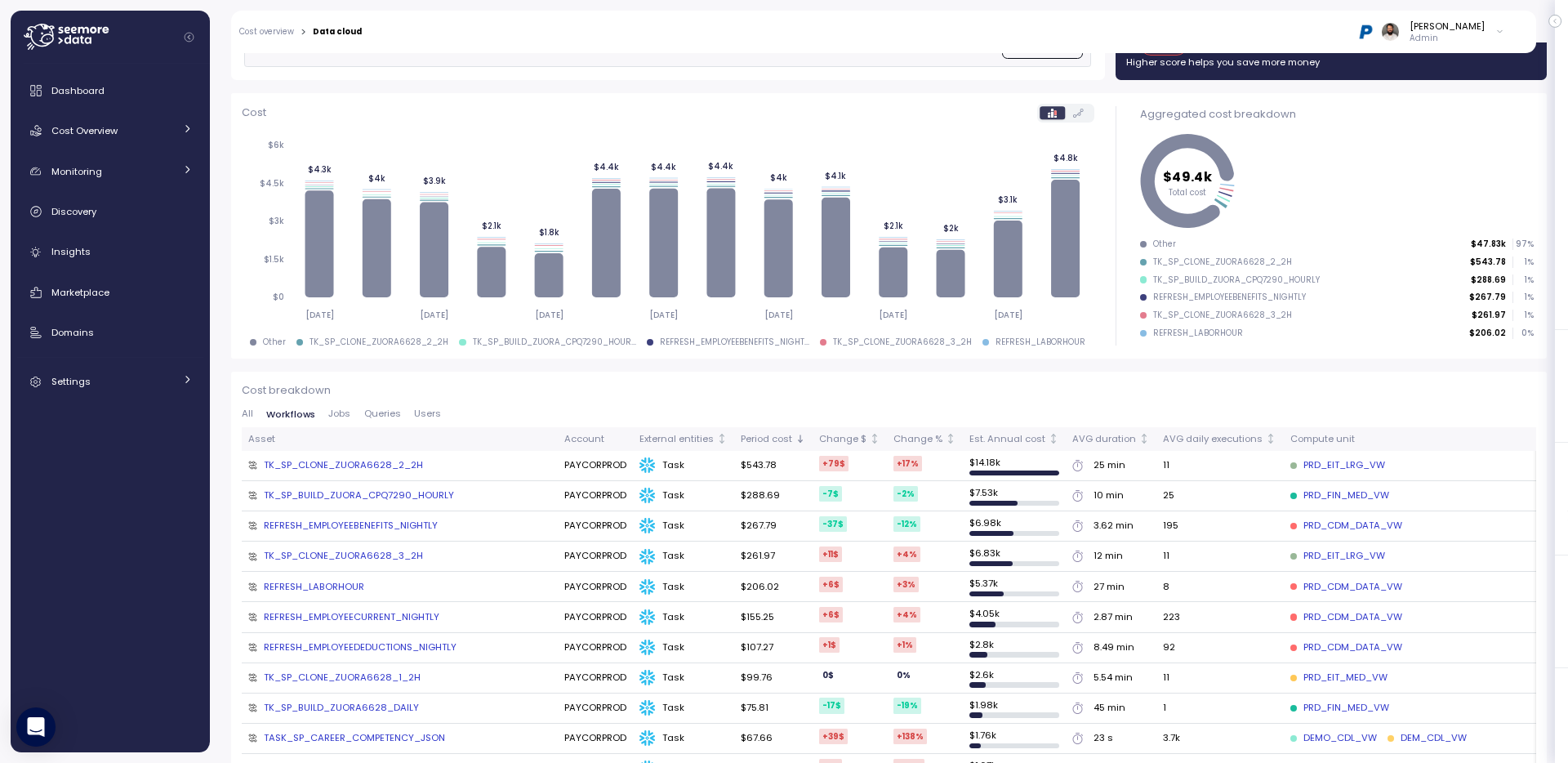
click at [366, 468] on div "TK_SP_CLONE_ZUORA6628_2_2H" at bounding box center [343, 465] width 159 height 15
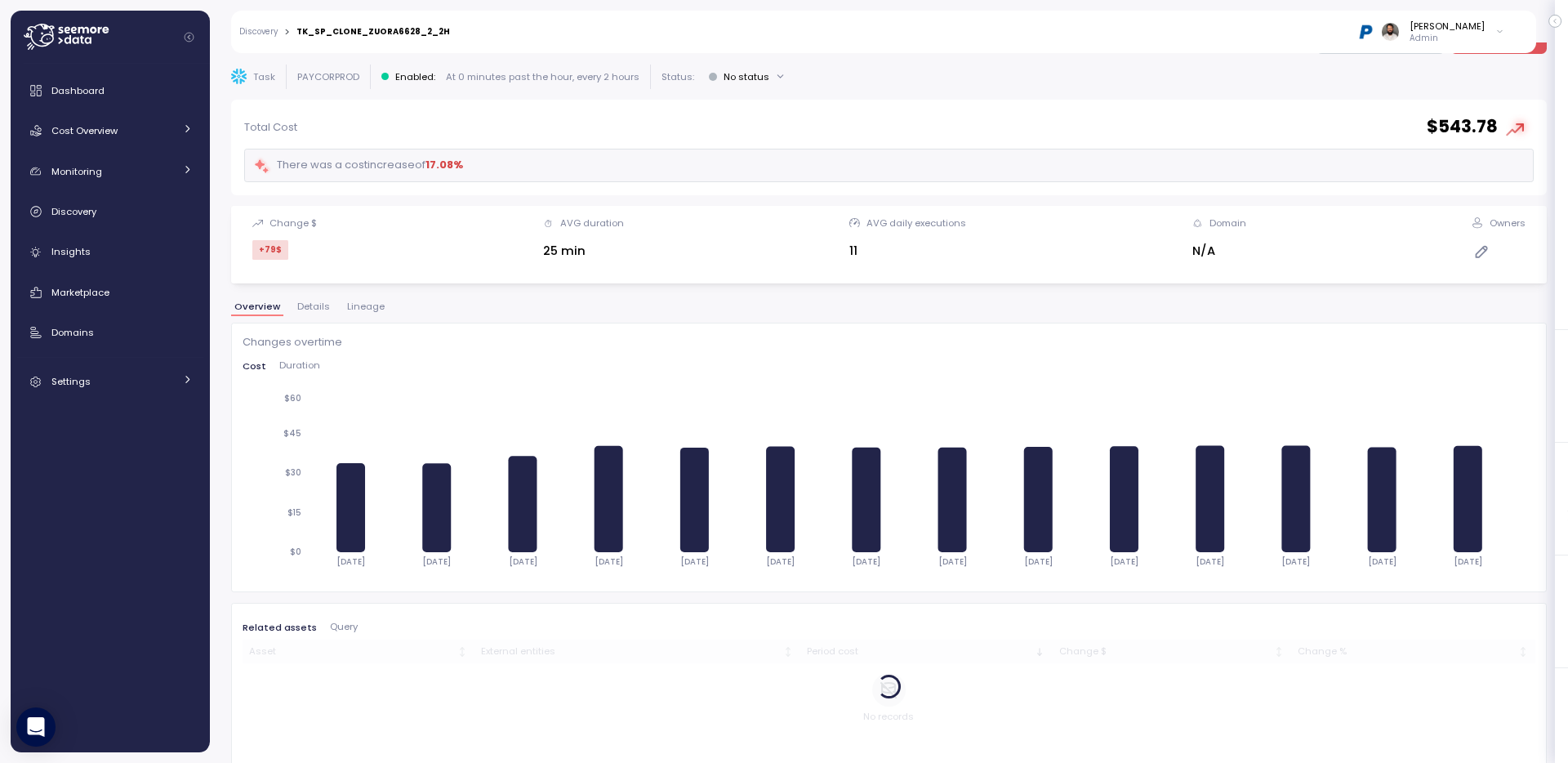
click at [304, 362] on span "Duration" at bounding box center [300, 365] width 41 height 9
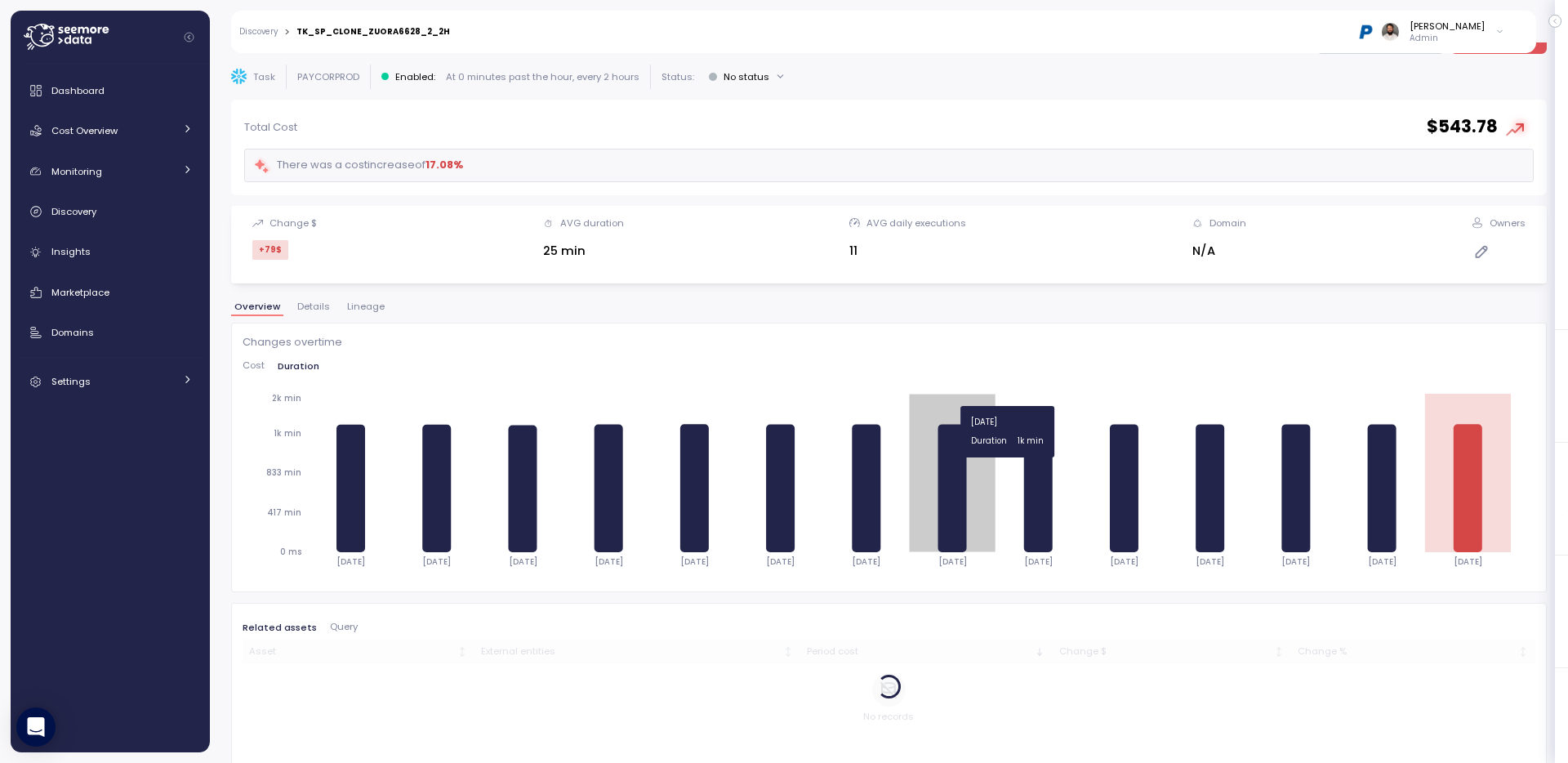
scroll to position [0, 0]
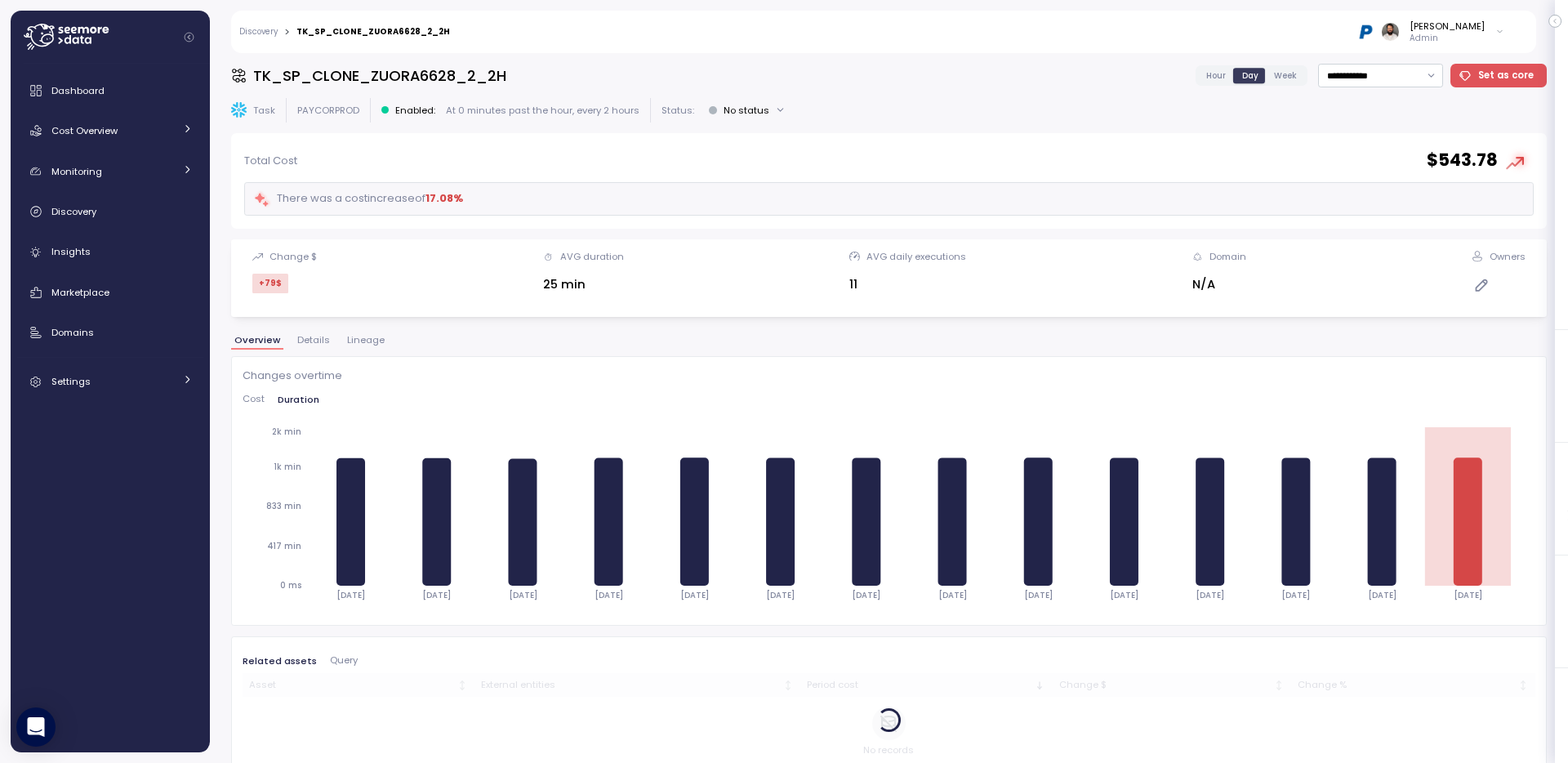
click at [1213, 73] on span "Hour" at bounding box center [1215, 75] width 19 height 13
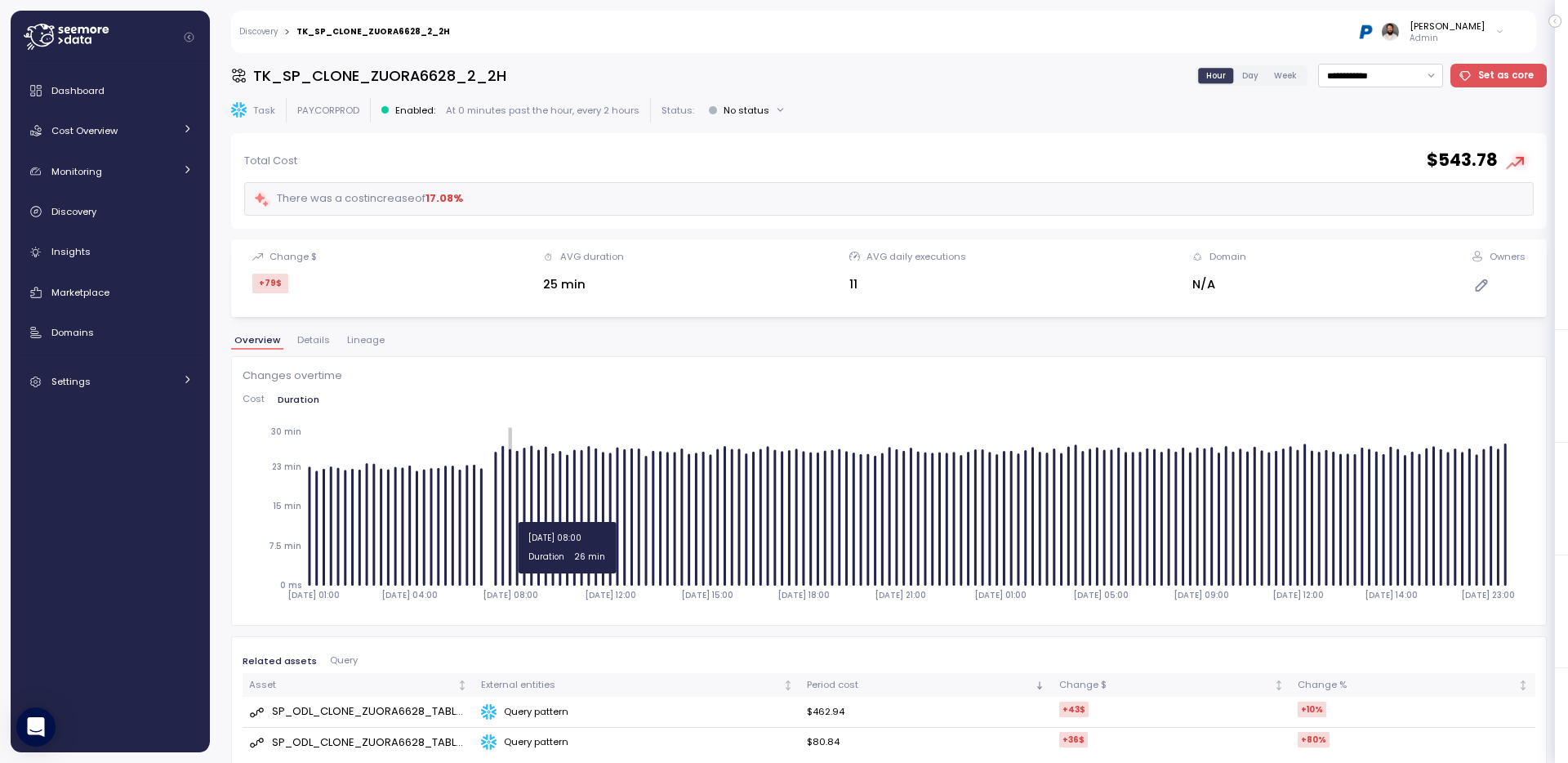
scroll to position [39, 0]
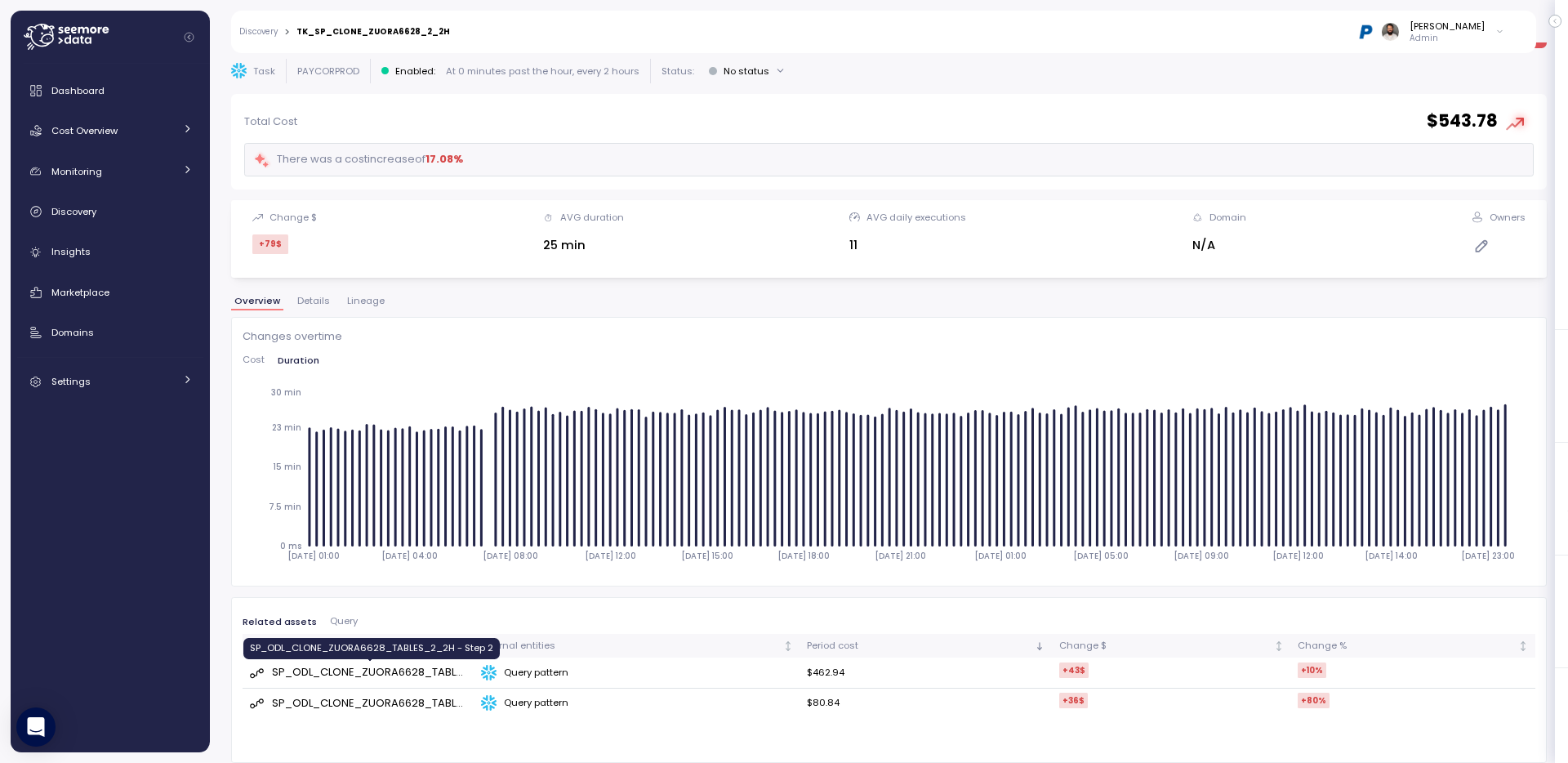
click at [414, 671] on div "SP_ODL_CLONE_ZUORA6628_TABLES_2_2H - Step 2" at bounding box center [370, 672] width 197 height 17
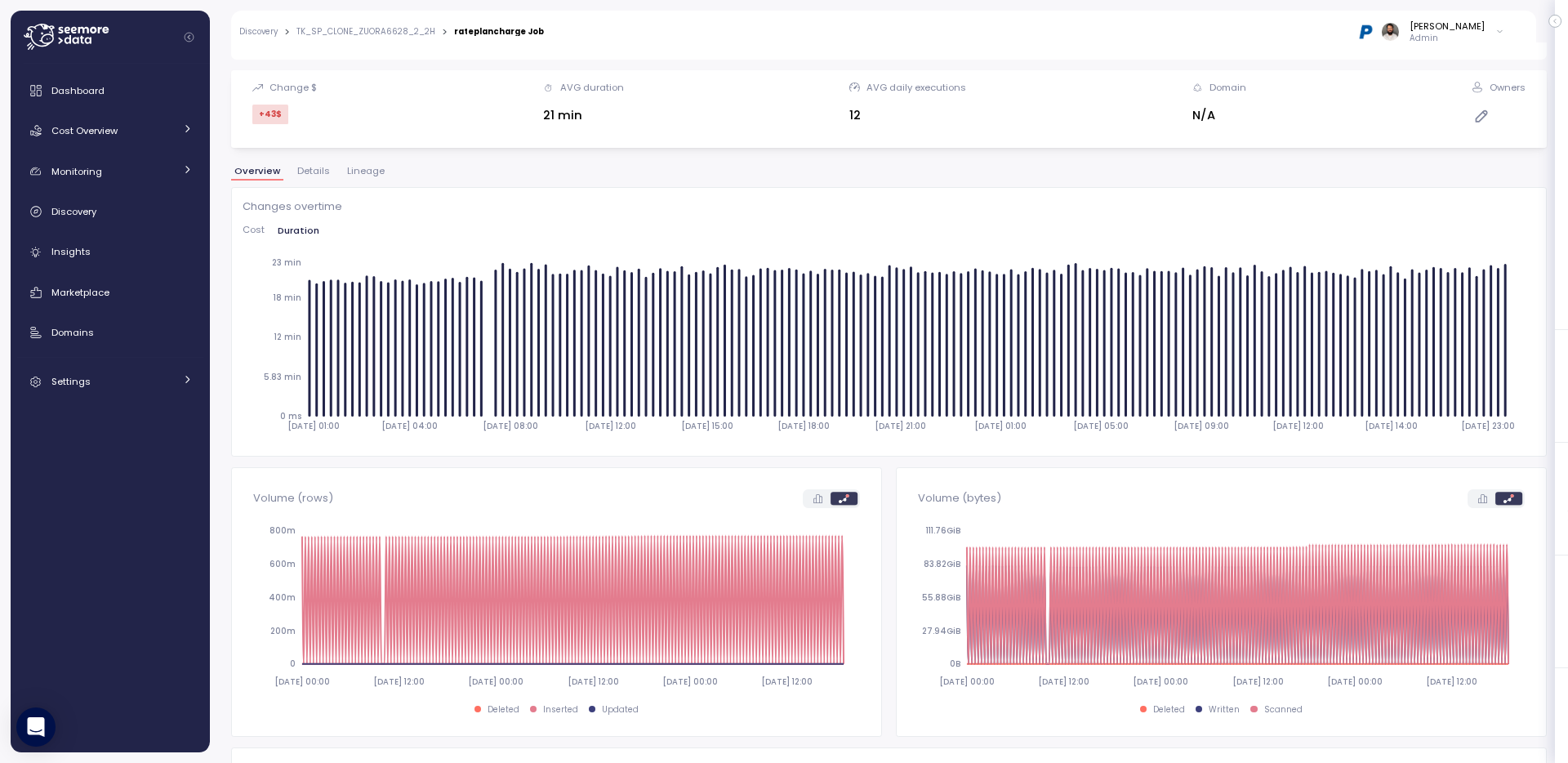
scroll to position [171, 0]
click at [357, 151] on div "**********" at bounding box center [888, 237] width 1315 height 689
click at [357, 161] on div "**********" at bounding box center [888, 237] width 1315 height 689
click at [357, 165] on span "Lineage" at bounding box center [365, 169] width 38 height 9
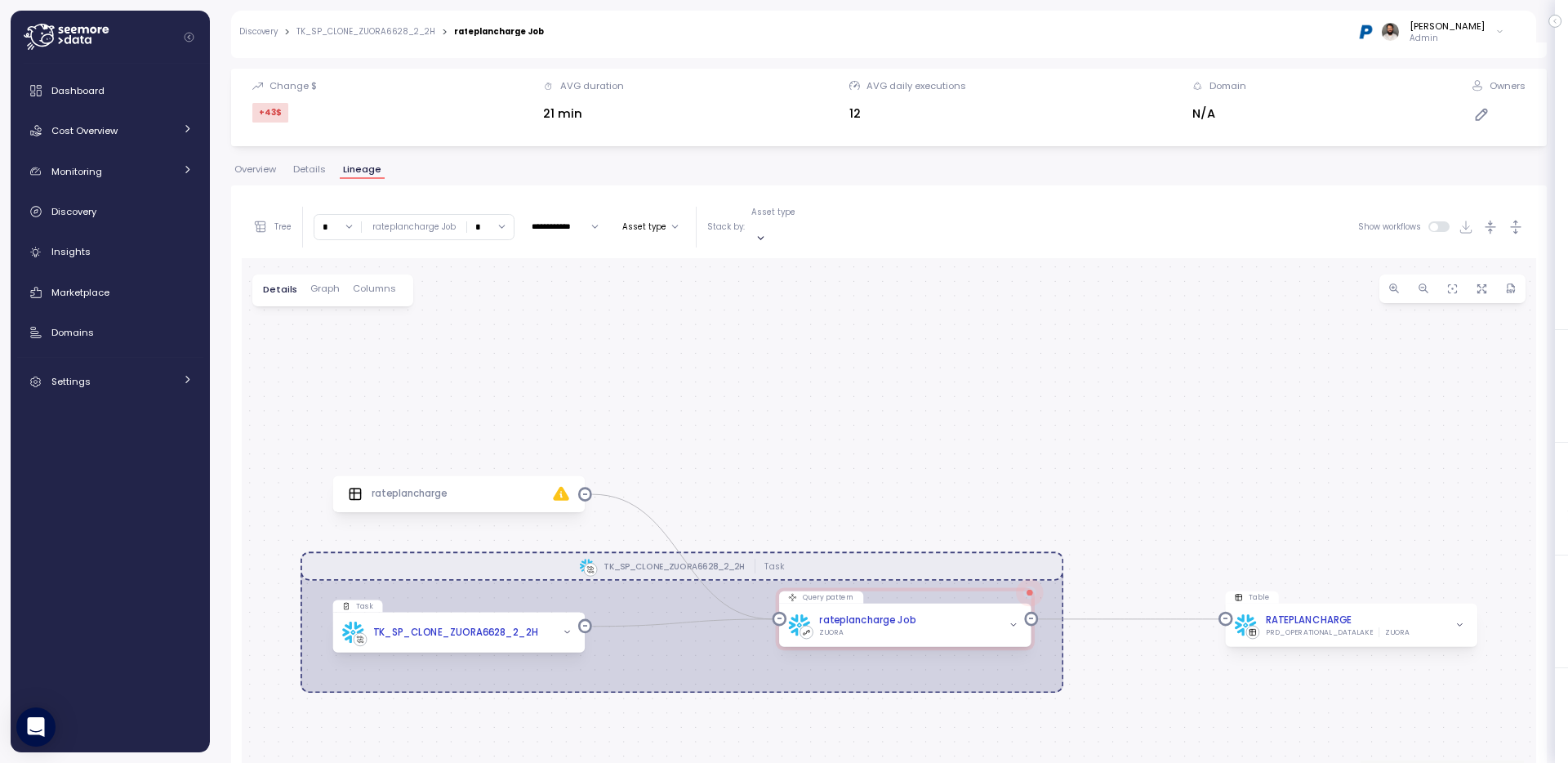
click at [1510, 232] on div "**********" at bounding box center [888, 226] width 1294 height 61
click at [1510, 227] on icon "button" at bounding box center [1515, 228] width 18 height 18
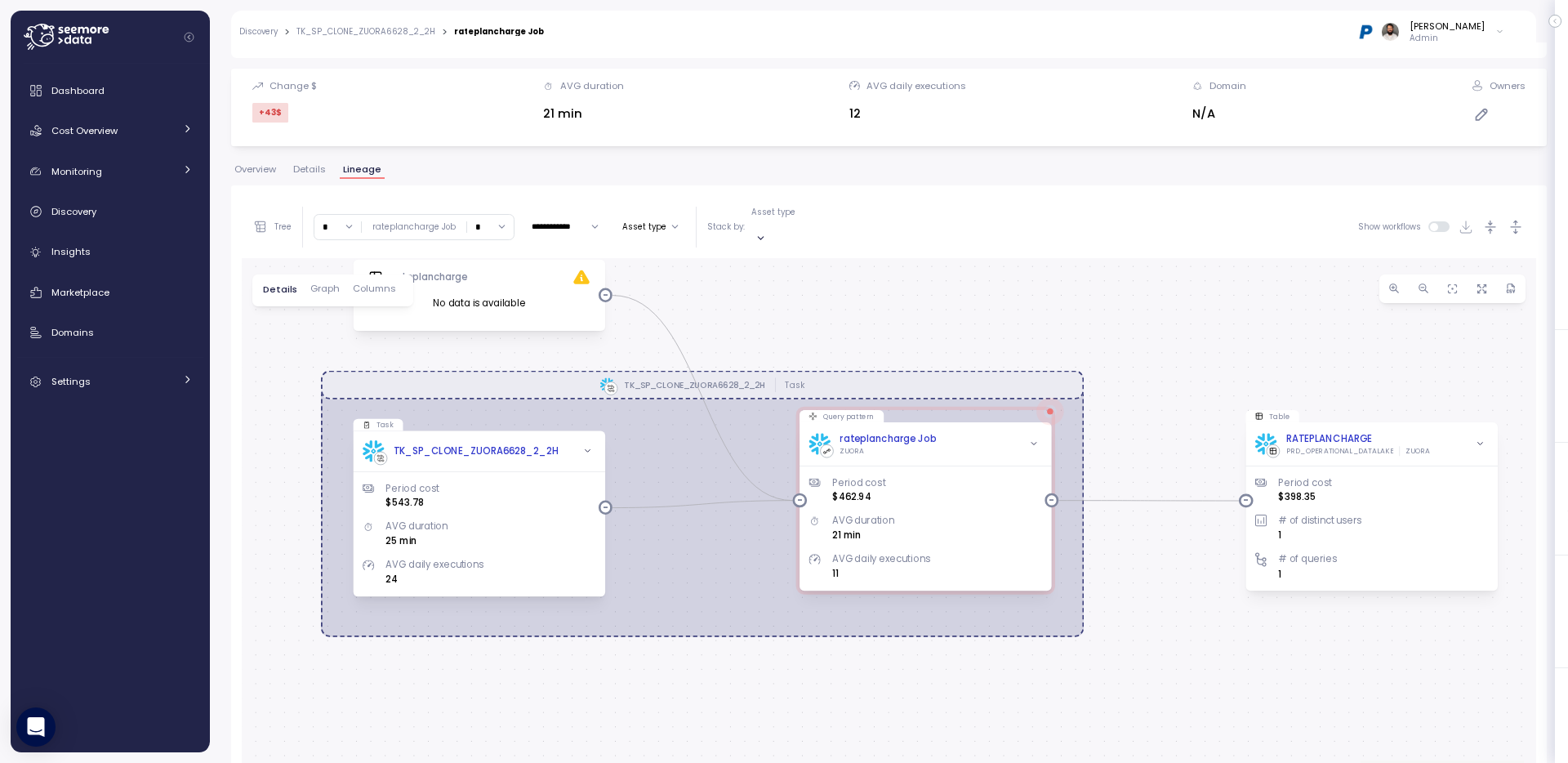
drag, startPoint x: 1189, startPoint y: 579, endPoint x: 1210, endPoint y: 364, distance: 216.0
click at [1210, 364] on div "TK_SP_CLONE_ZUORA6628_2_2H Task rateplancharge No data is available Query patte…" at bounding box center [888, 577] width 1294 height 638
click at [1411, 446] on div "ZUORA" at bounding box center [1417, 451] width 24 height 10
click at [1412, 432] on div "RATEPLANCHARGE" at bounding box center [1358, 439] width 144 height 15
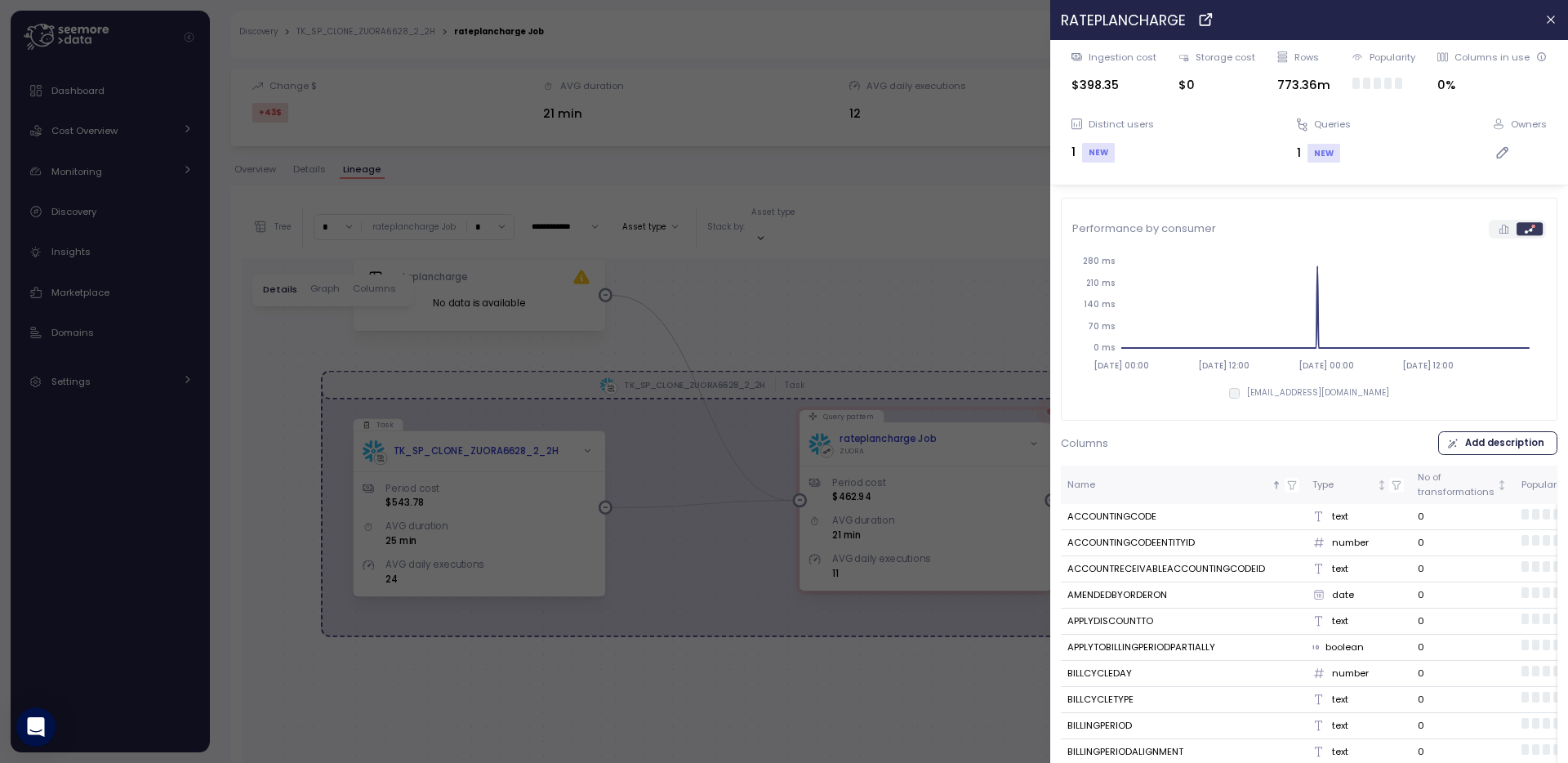
click at [871, 369] on div at bounding box center [784, 381] width 1568 height 763
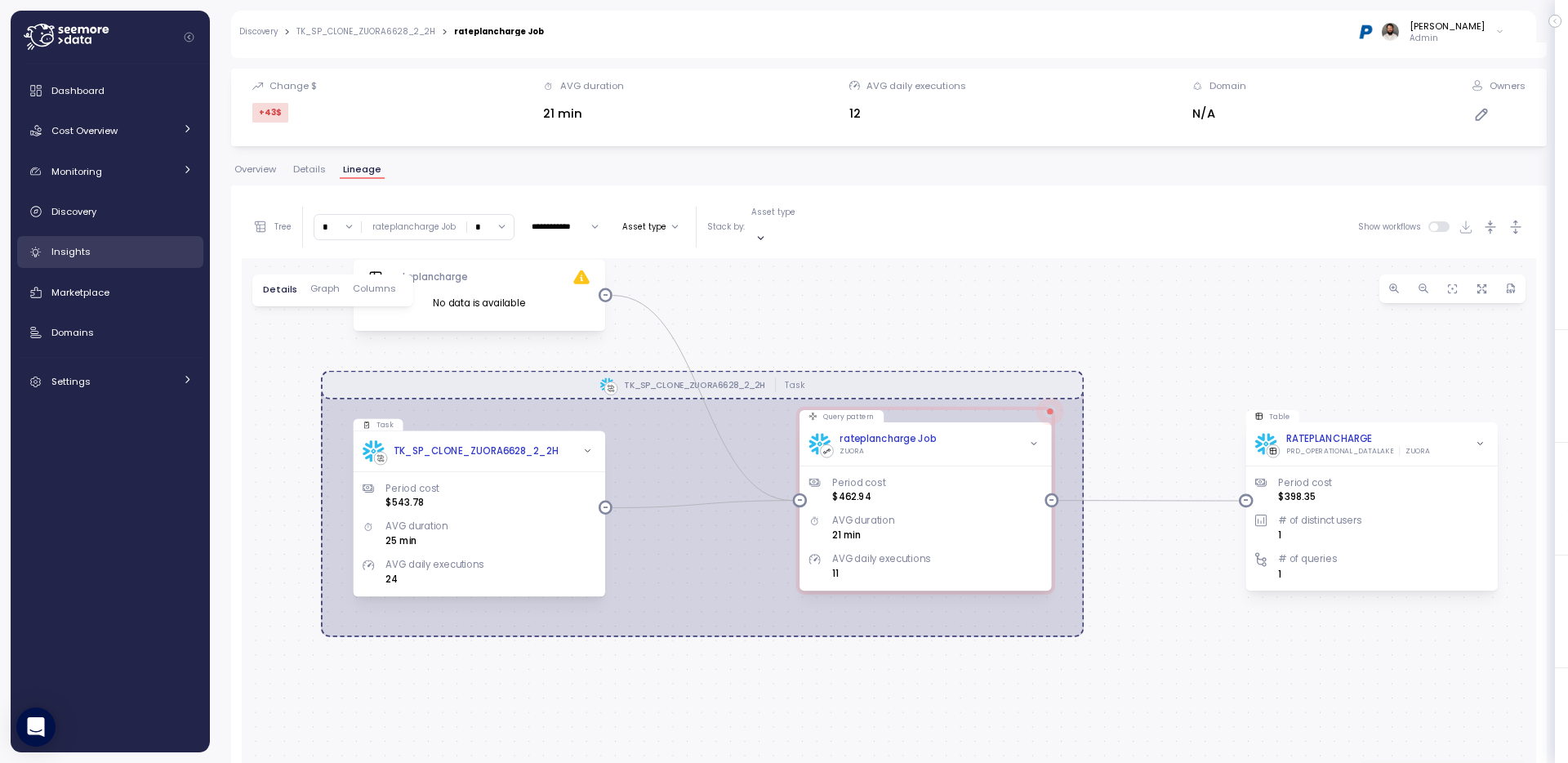
click at [117, 242] on link "Insights" at bounding box center [110, 252] width 186 height 33
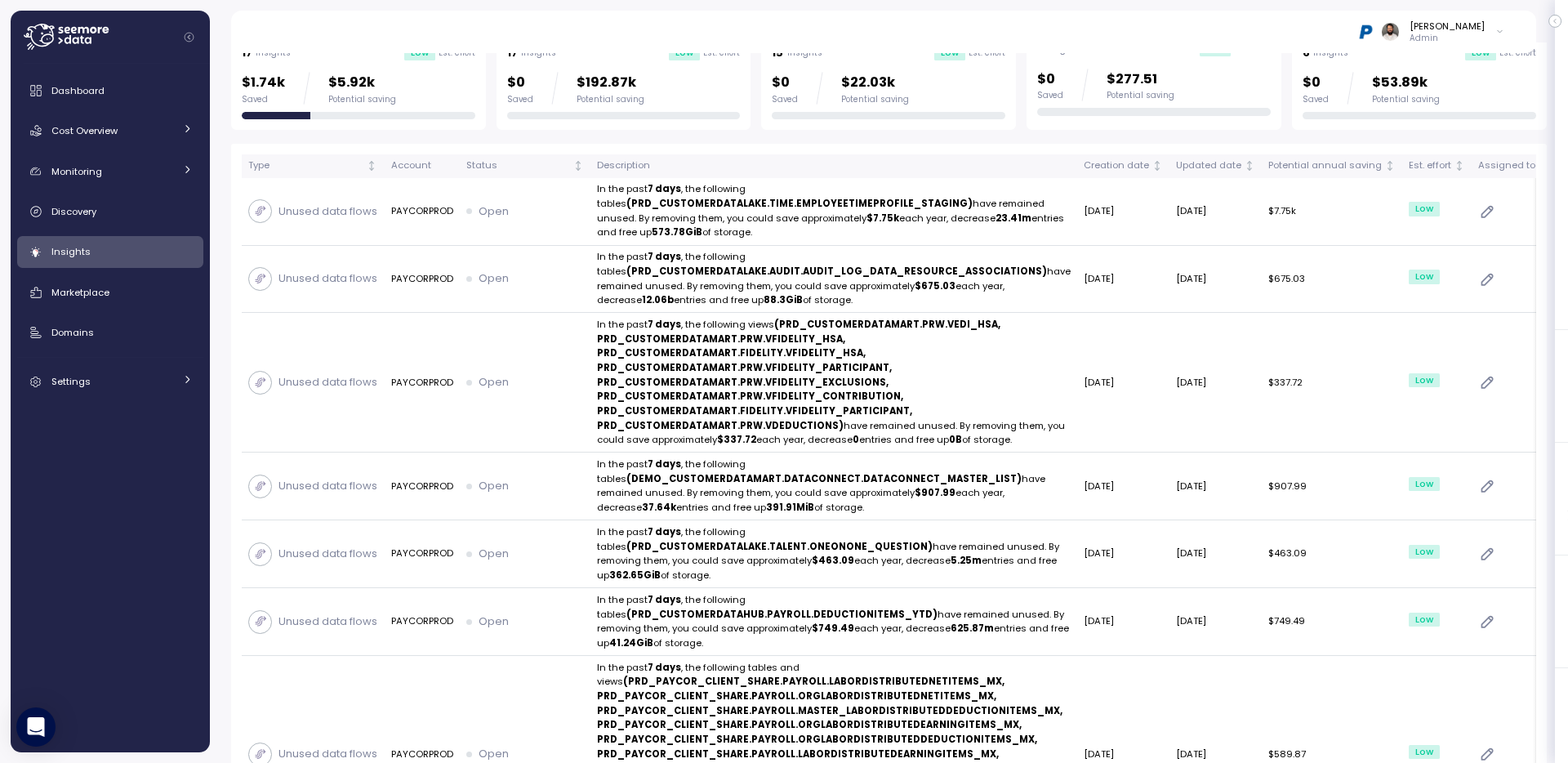
scroll to position [273, 0]
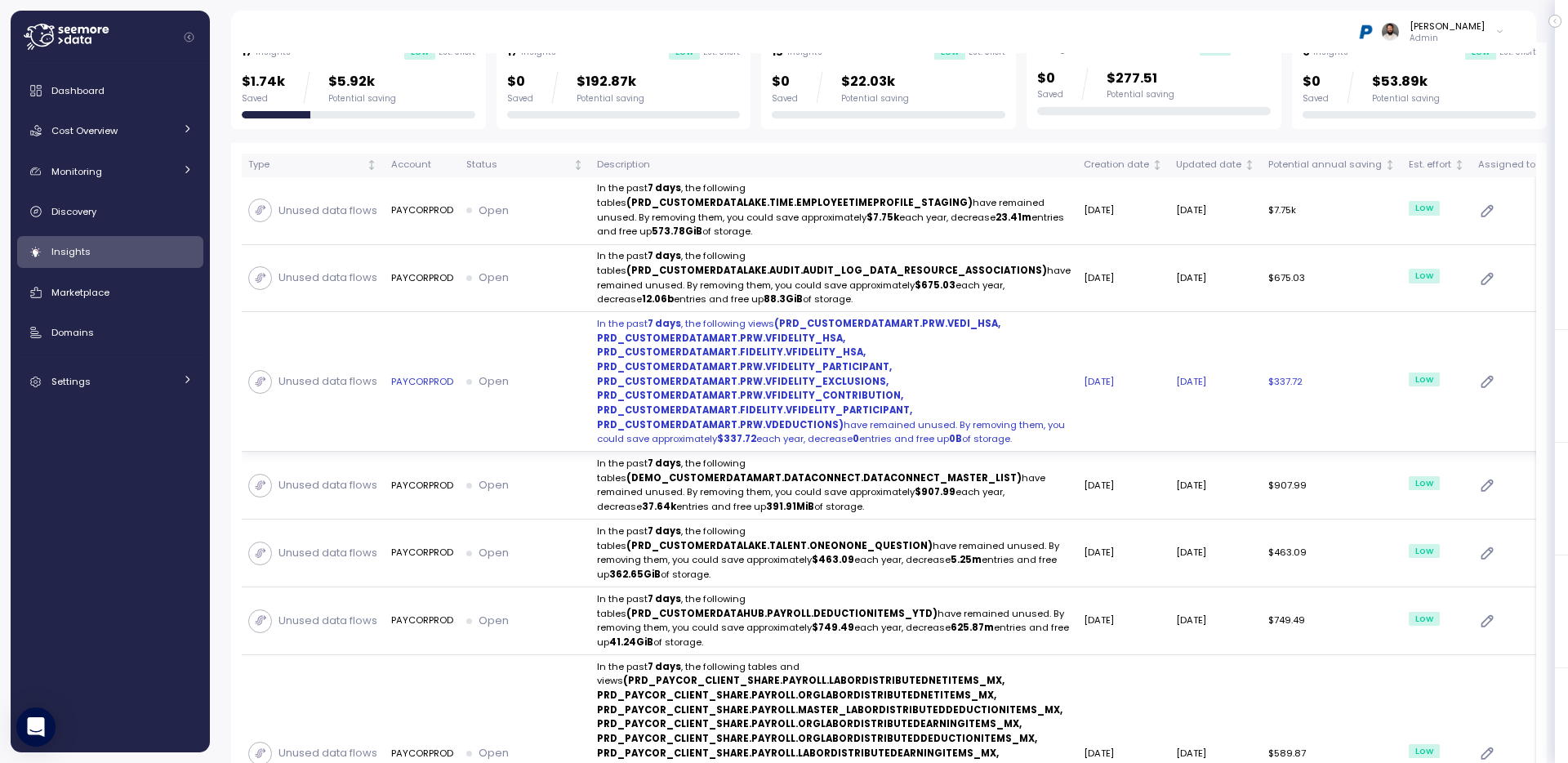
click at [548, 331] on td "Open" at bounding box center [525, 381] width 131 height 139
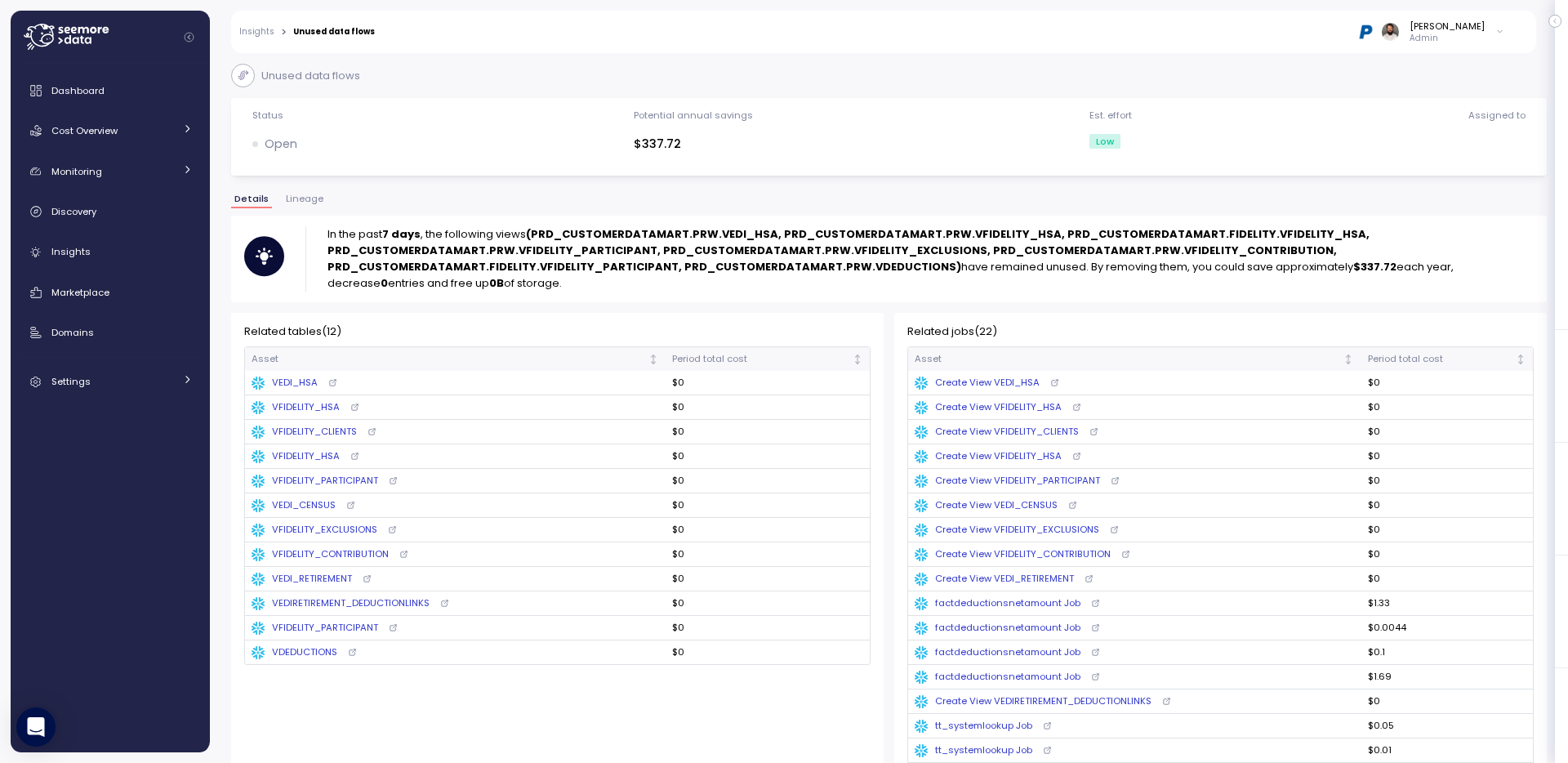
click at [311, 200] on span "Lineage" at bounding box center [304, 199] width 38 height 9
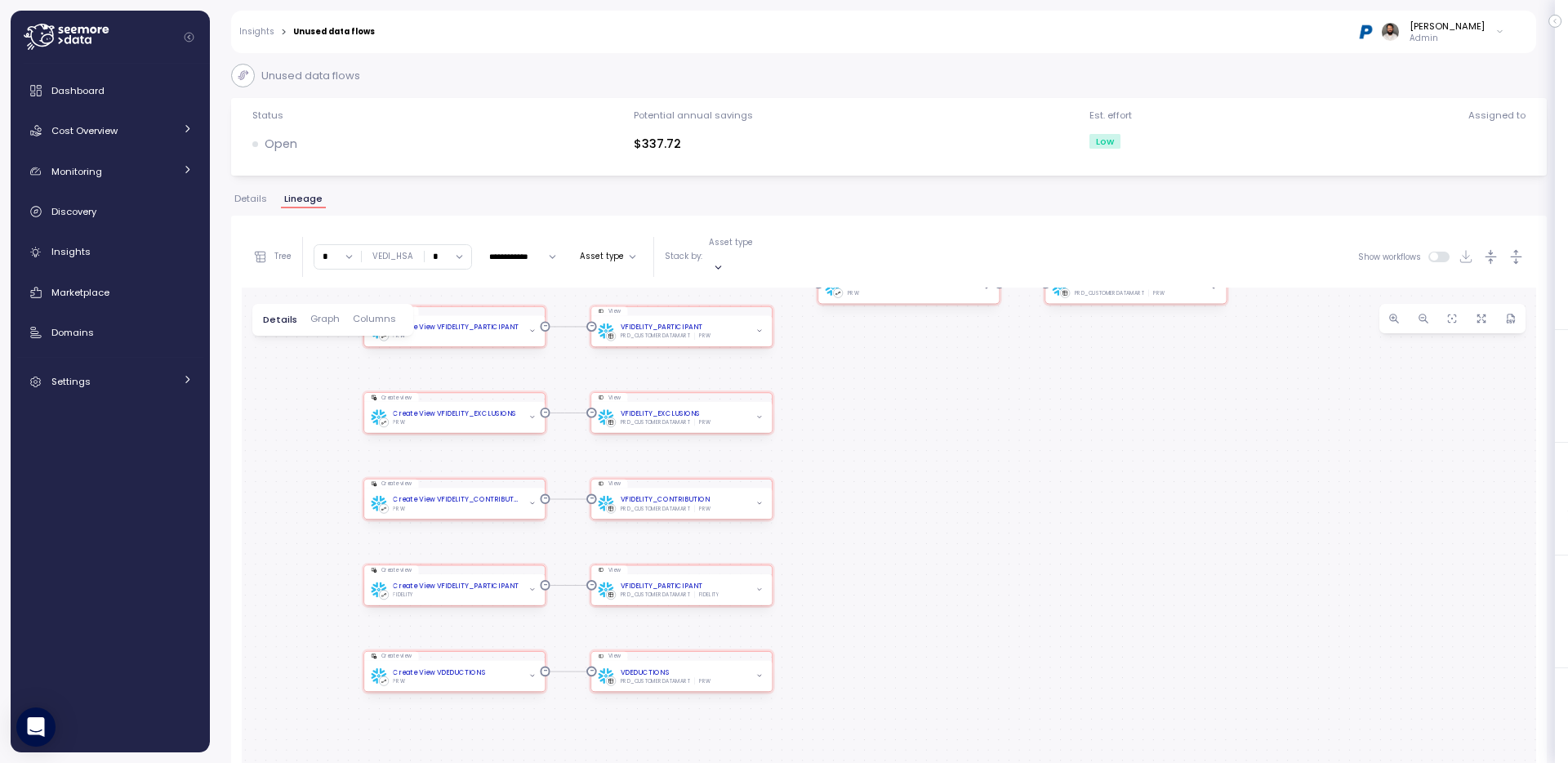
drag, startPoint x: 366, startPoint y: 612, endPoint x: 336, endPoint y: 476, distance: 139.3
click at [336, 474] on div "Create view Create View VEDI_HSA PRW View VEDI_HSA PRD_CUSTOMERDATAMART PRW Cre…" at bounding box center [888, 606] width 1294 height 638
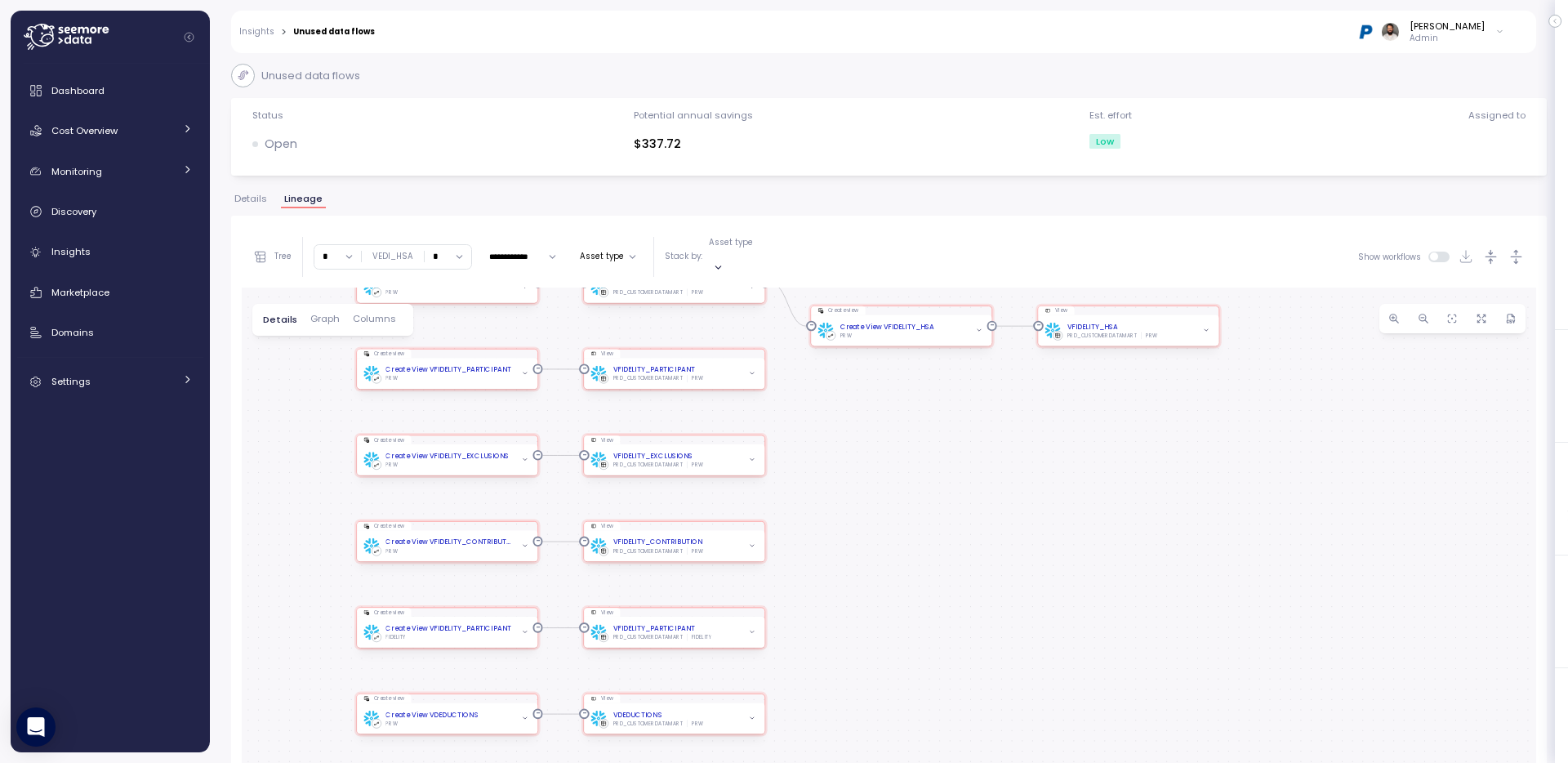
click at [259, 34] on link "Insights" at bounding box center [257, 32] width 35 height 8
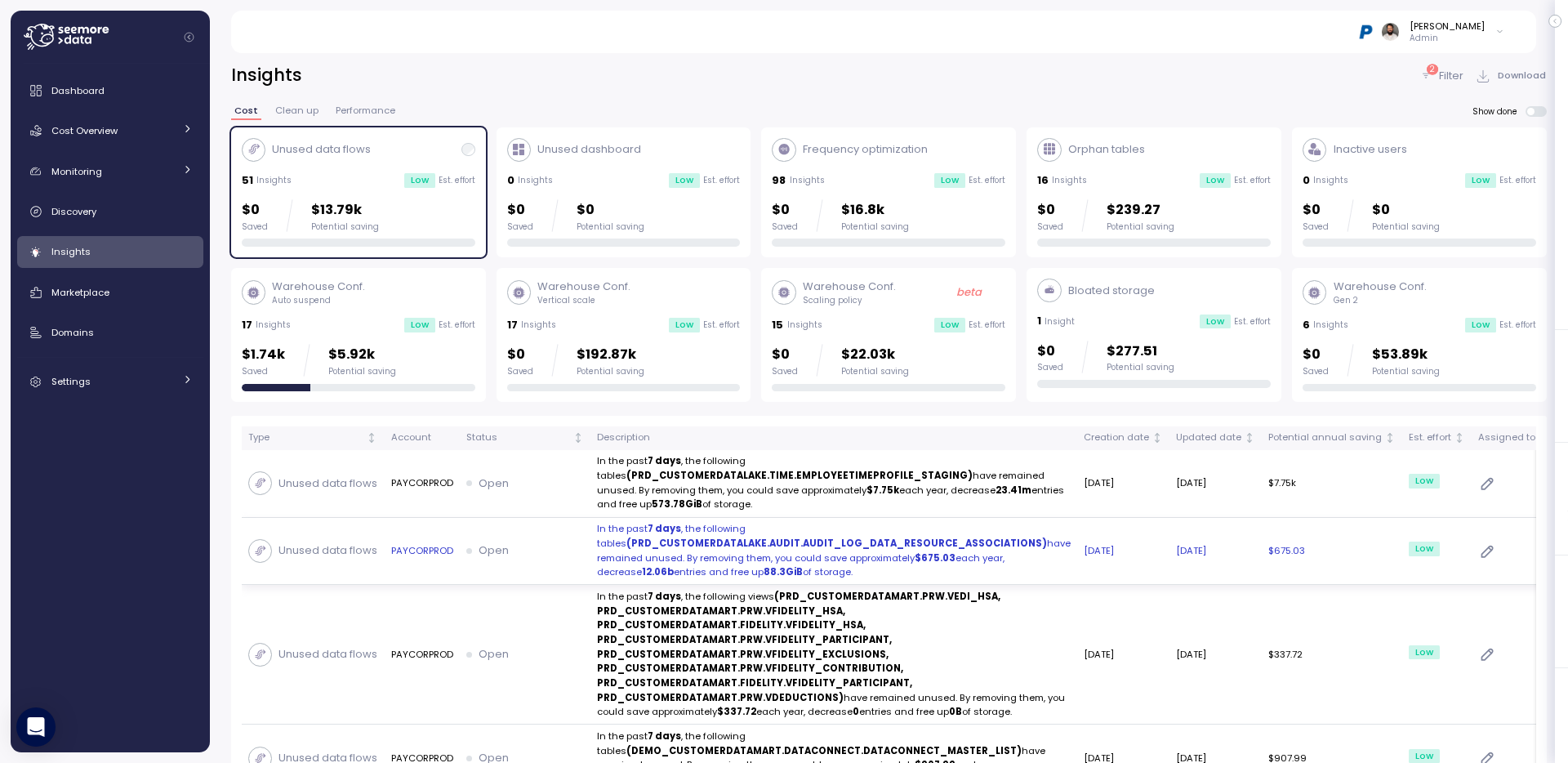
click at [487, 535] on td "Open" at bounding box center [525, 552] width 131 height 68
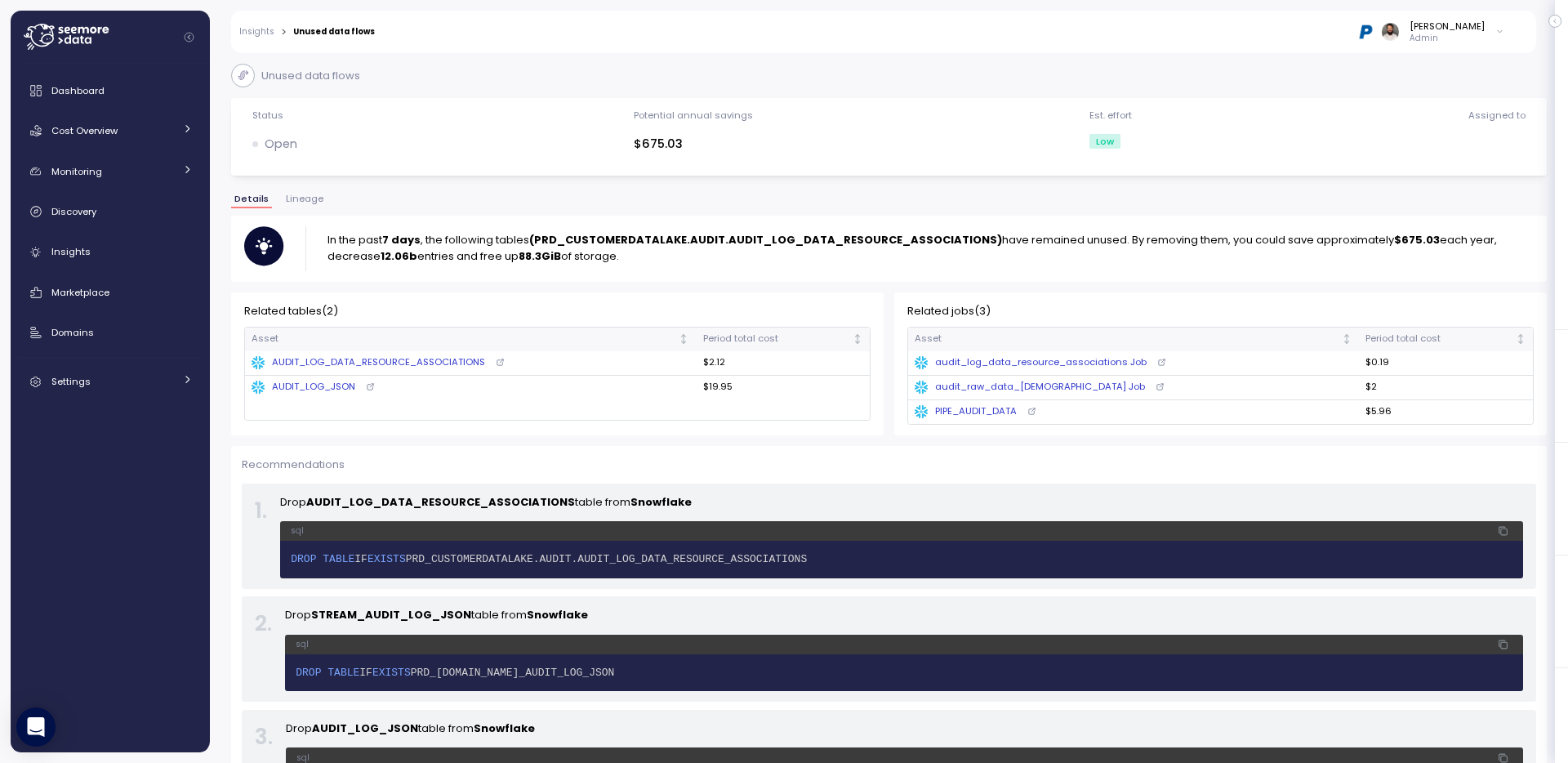
click at [294, 200] on span "Lineage" at bounding box center [304, 199] width 38 height 9
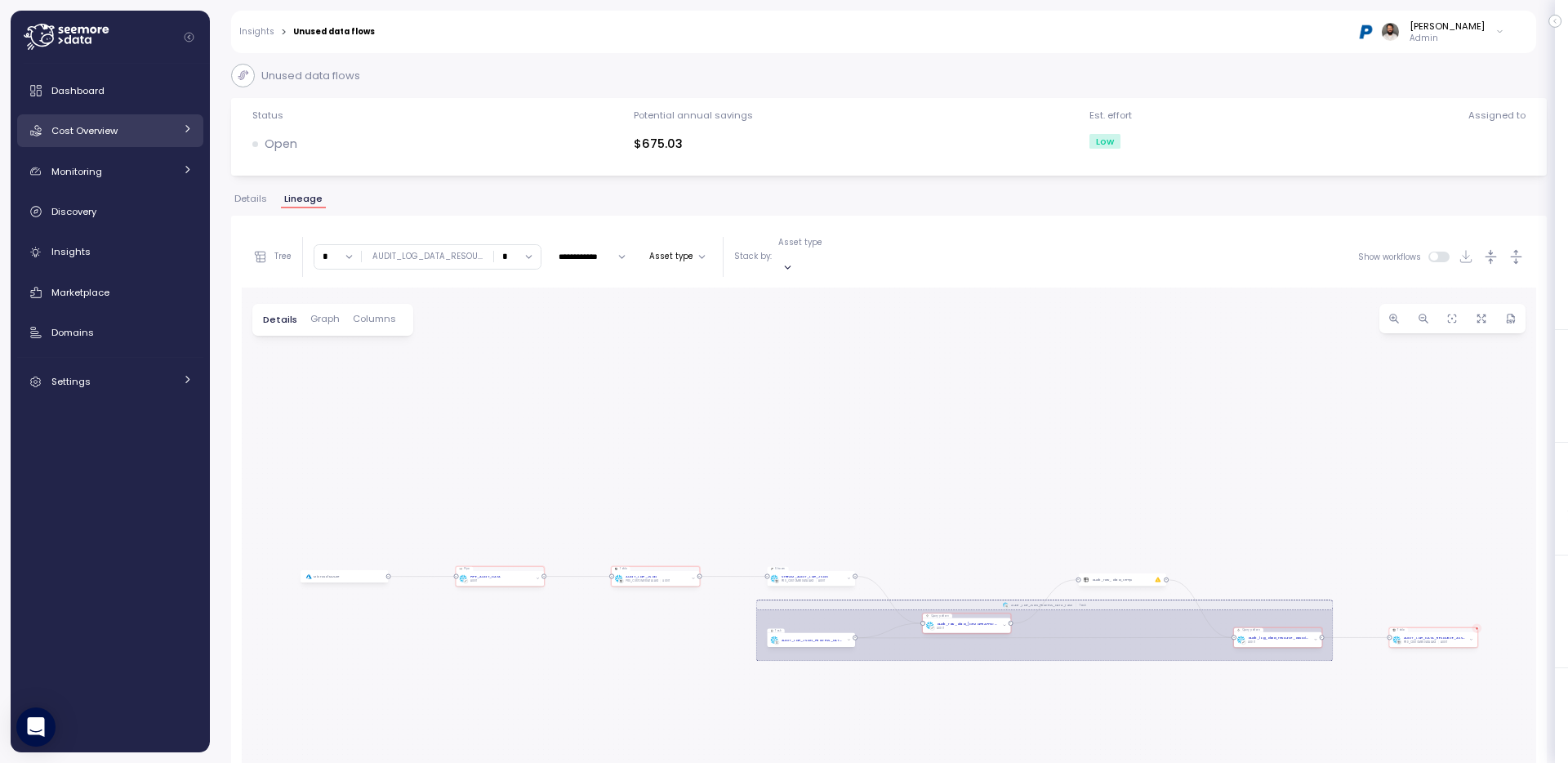
click at [133, 131] on div "Cost Overview" at bounding box center [113, 131] width 123 height 17
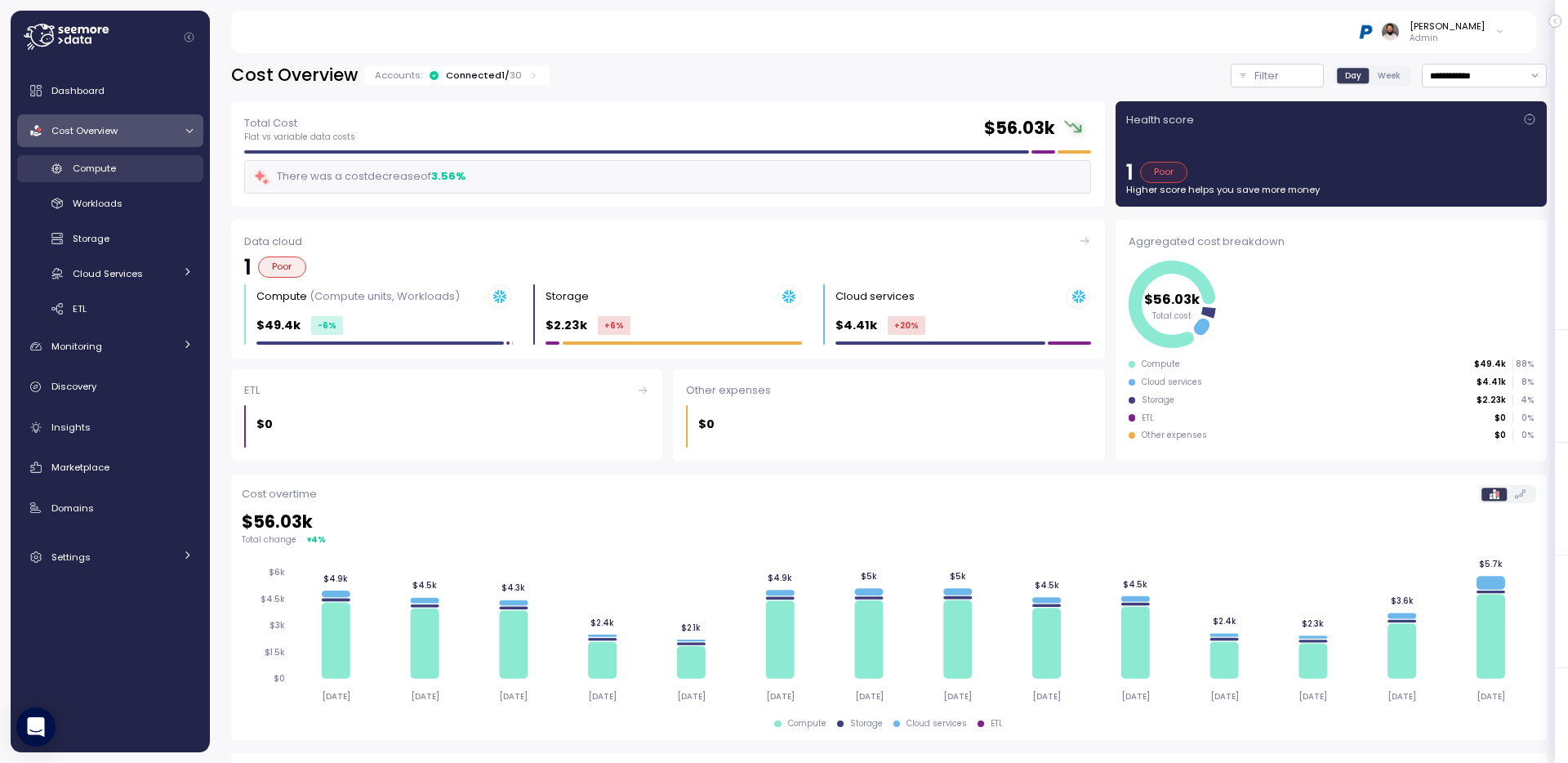
click at [129, 171] on div "Compute" at bounding box center [132, 168] width 120 height 17
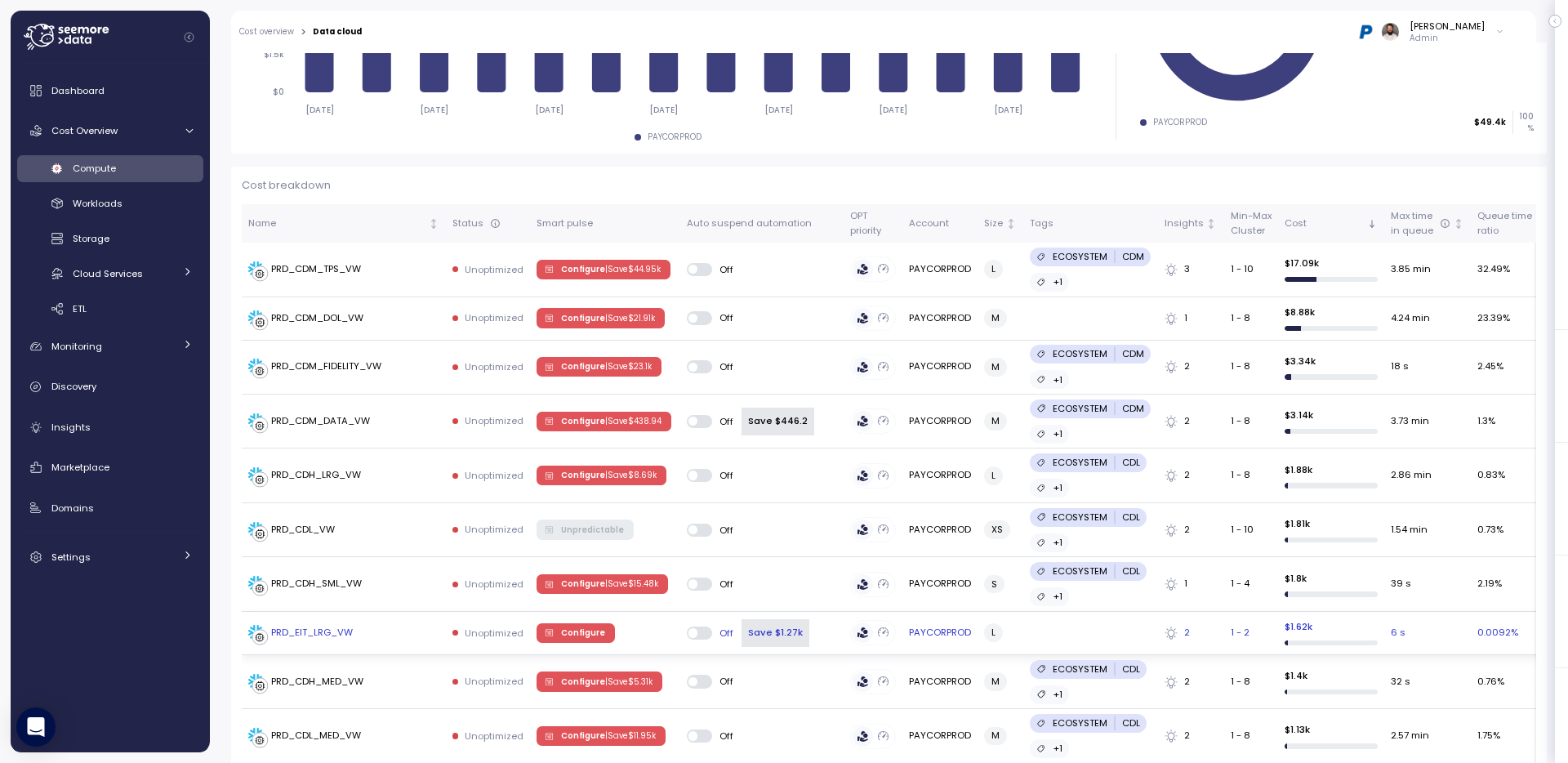
scroll to position [366, 0]
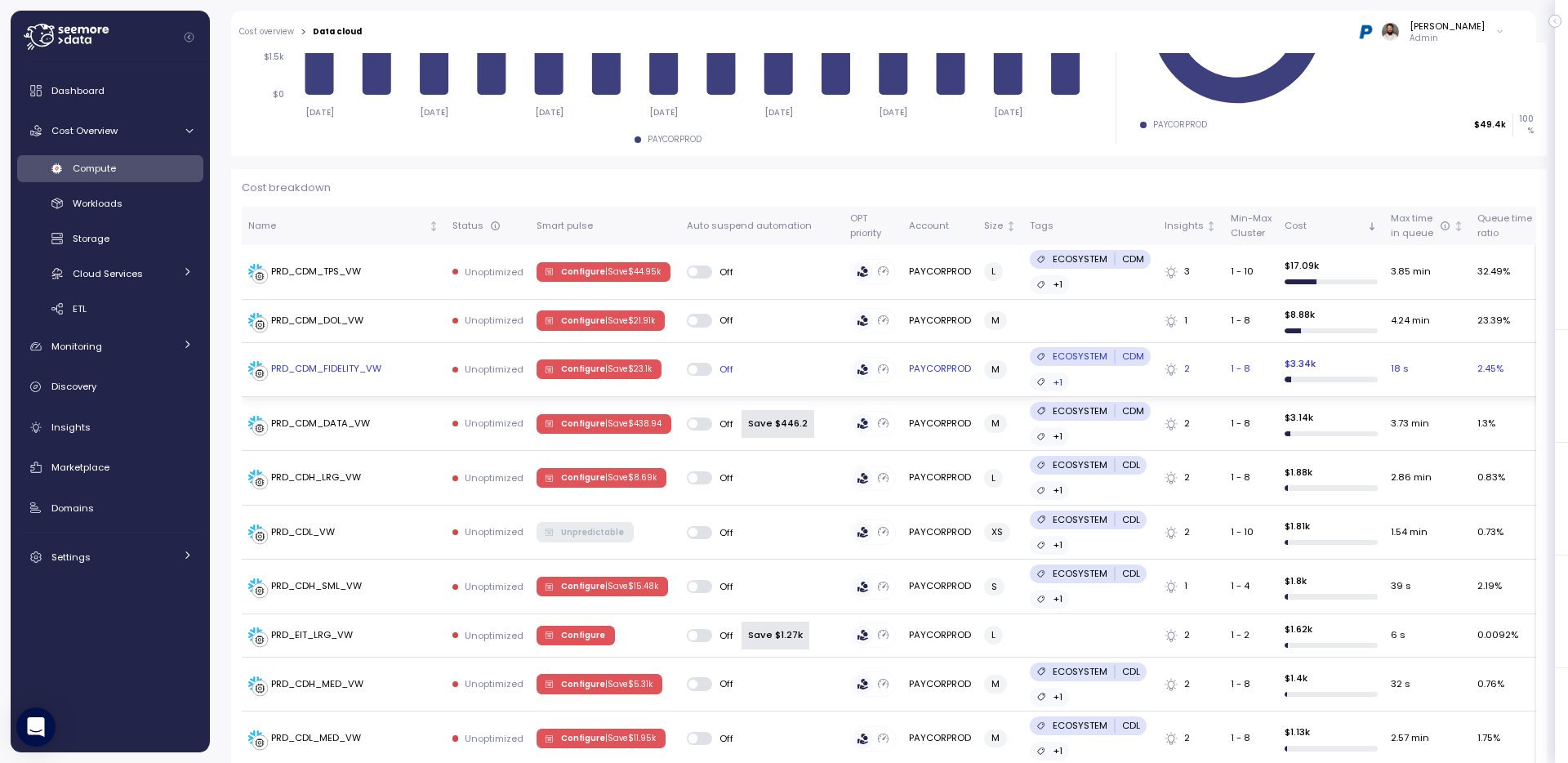
click at [387, 371] on div "PRD_CDM_FIDELITY_VW" at bounding box center [344, 369] width 191 height 17
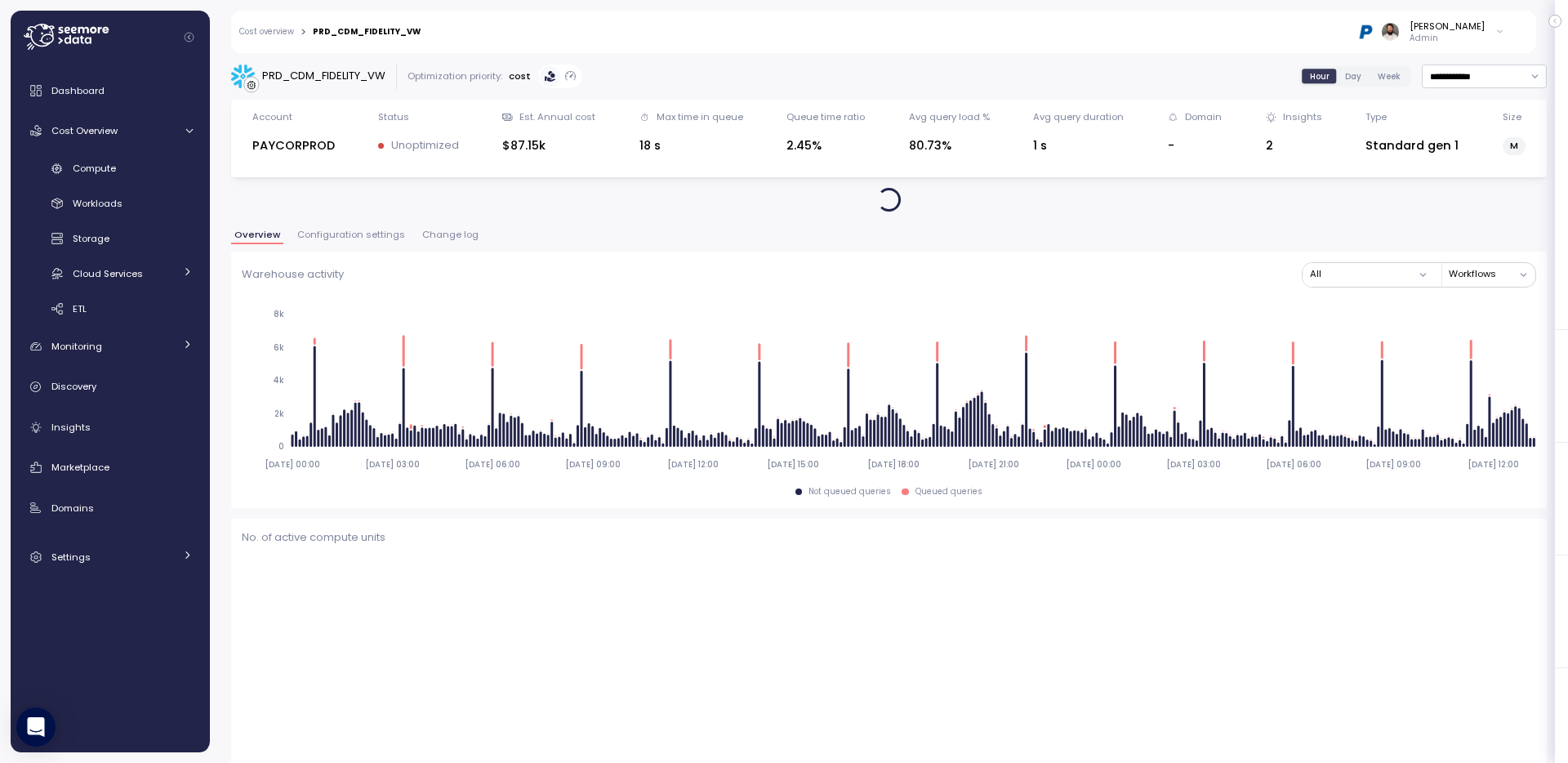
click at [364, 234] on span "Configuration settings" at bounding box center [351, 234] width 108 height 9
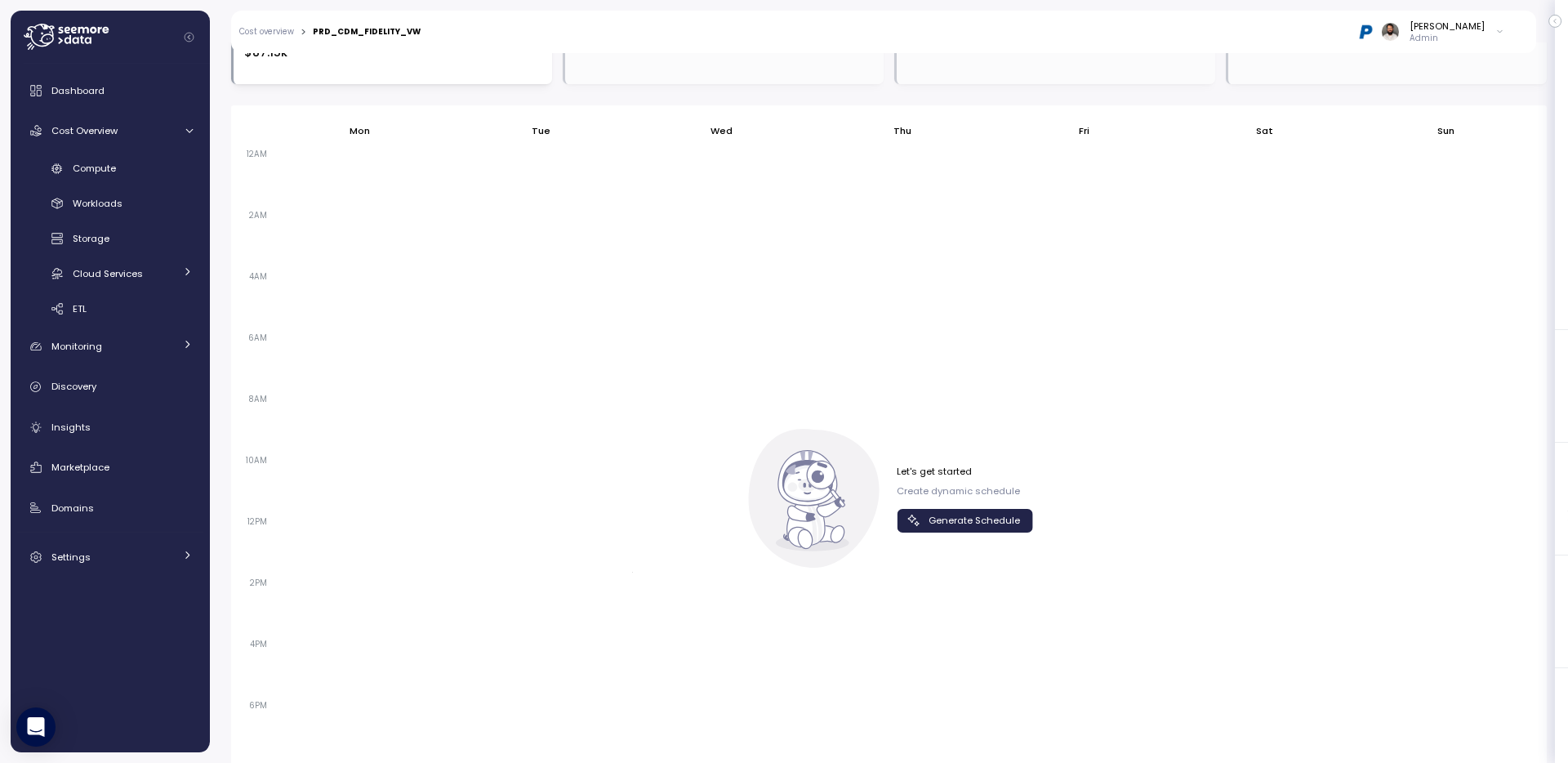
scroll to position [1045, 0]
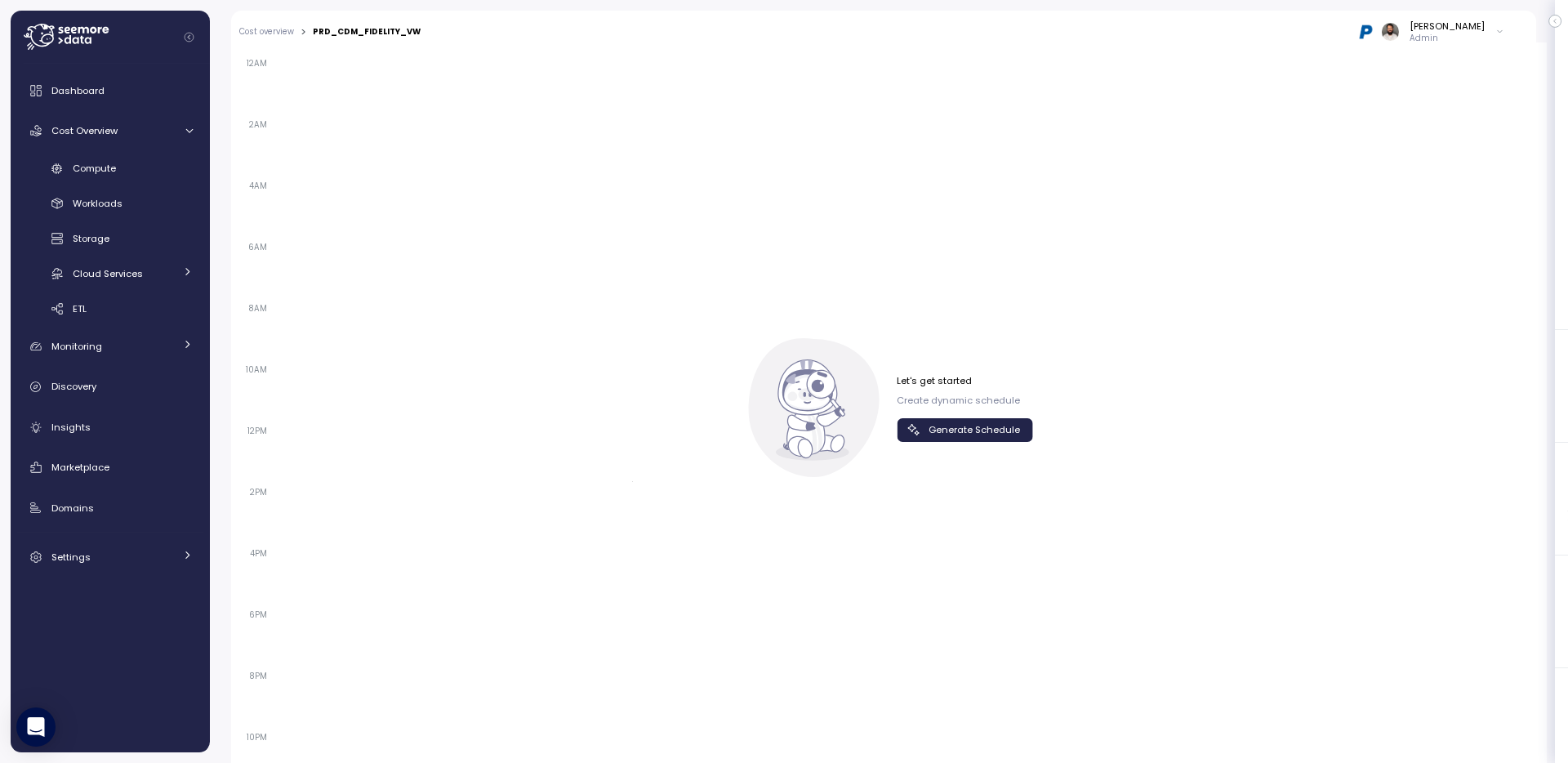
click at [962, 430] on span "Generate Schedule" at bounding box center [974, 430] width 92 height 22
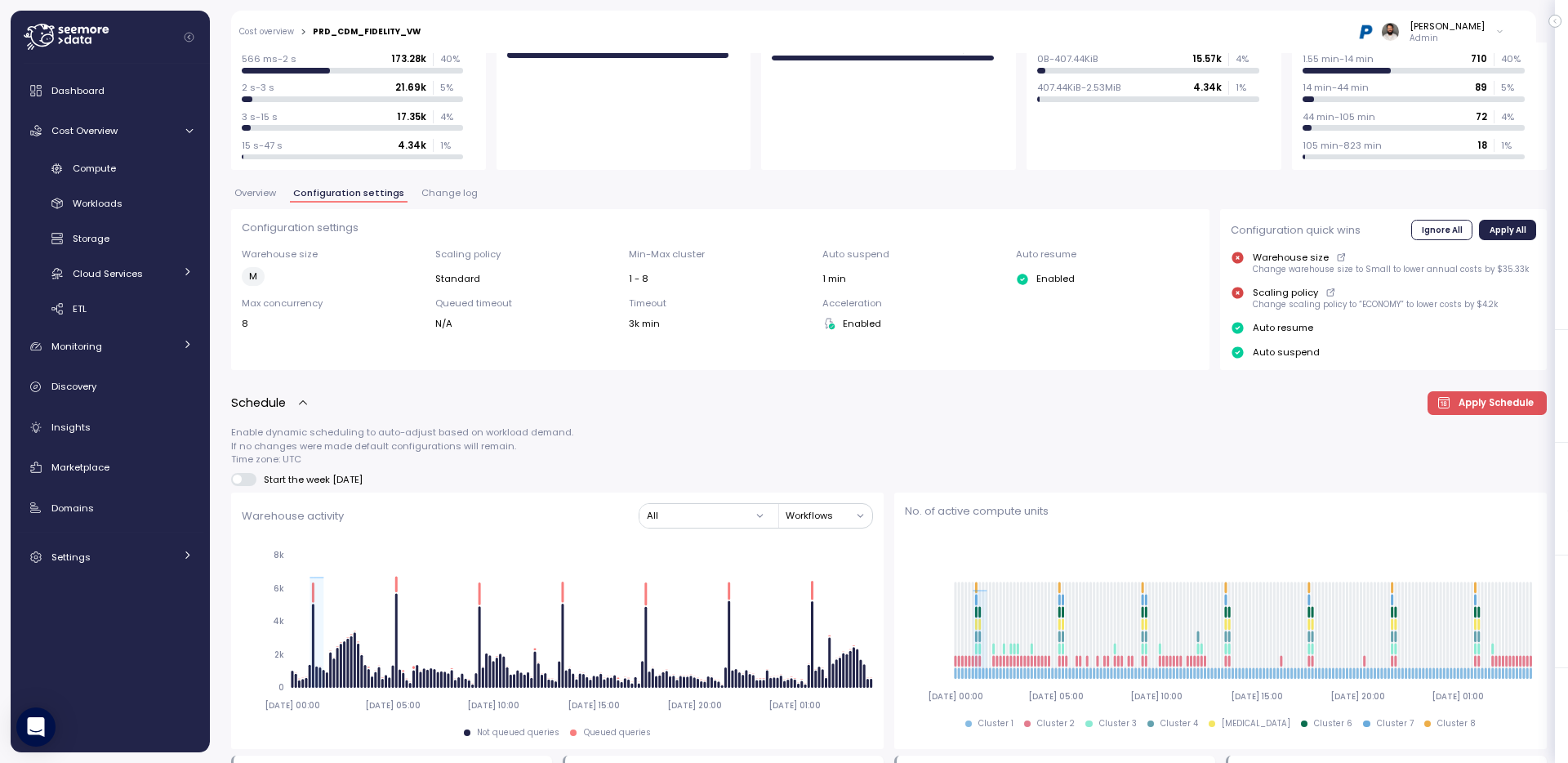
scroll to position [0, 0]
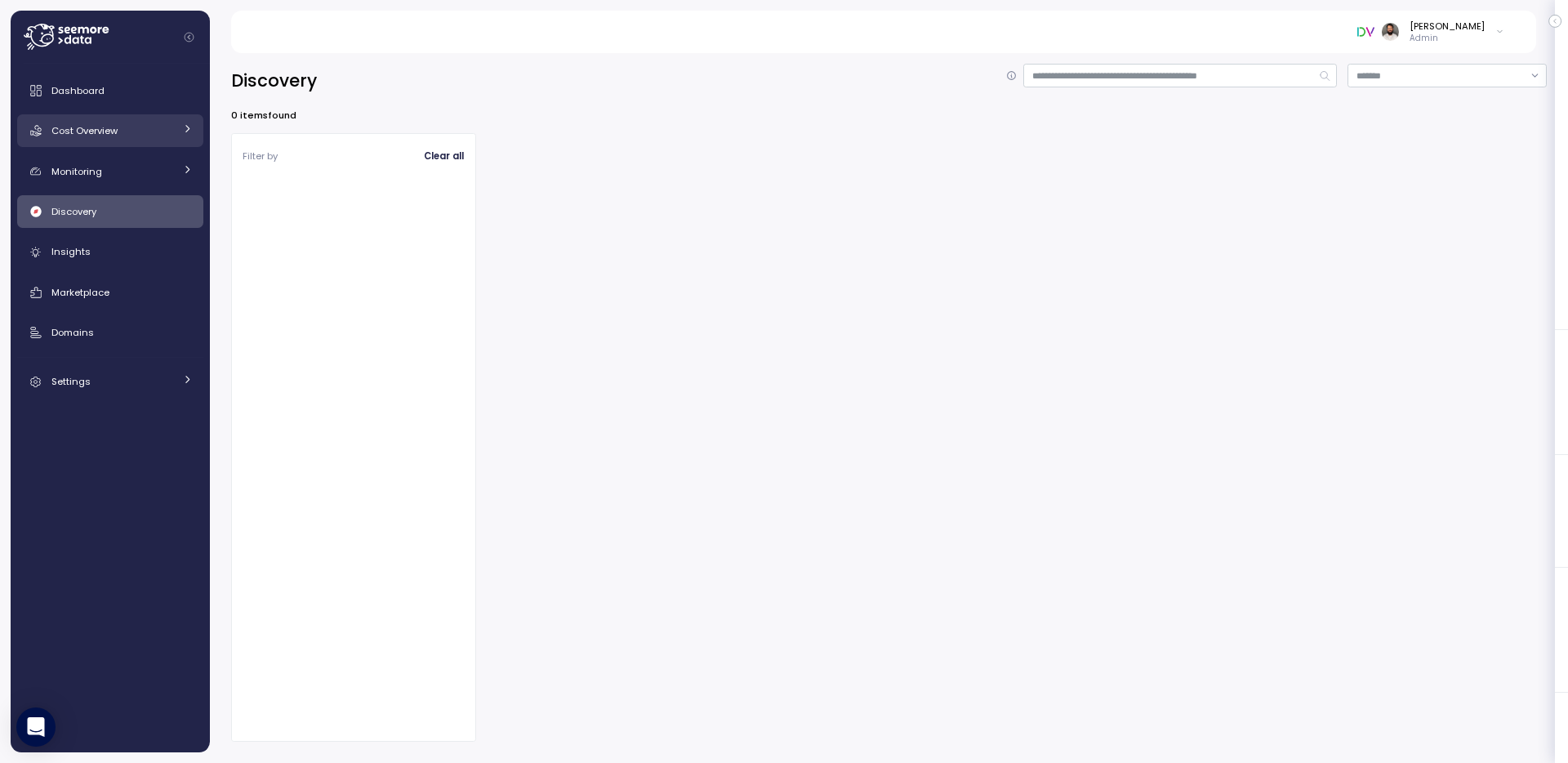
click at [146, 134] on div "Cost Overview" at bounding box center [113, 131] width 123 height 17
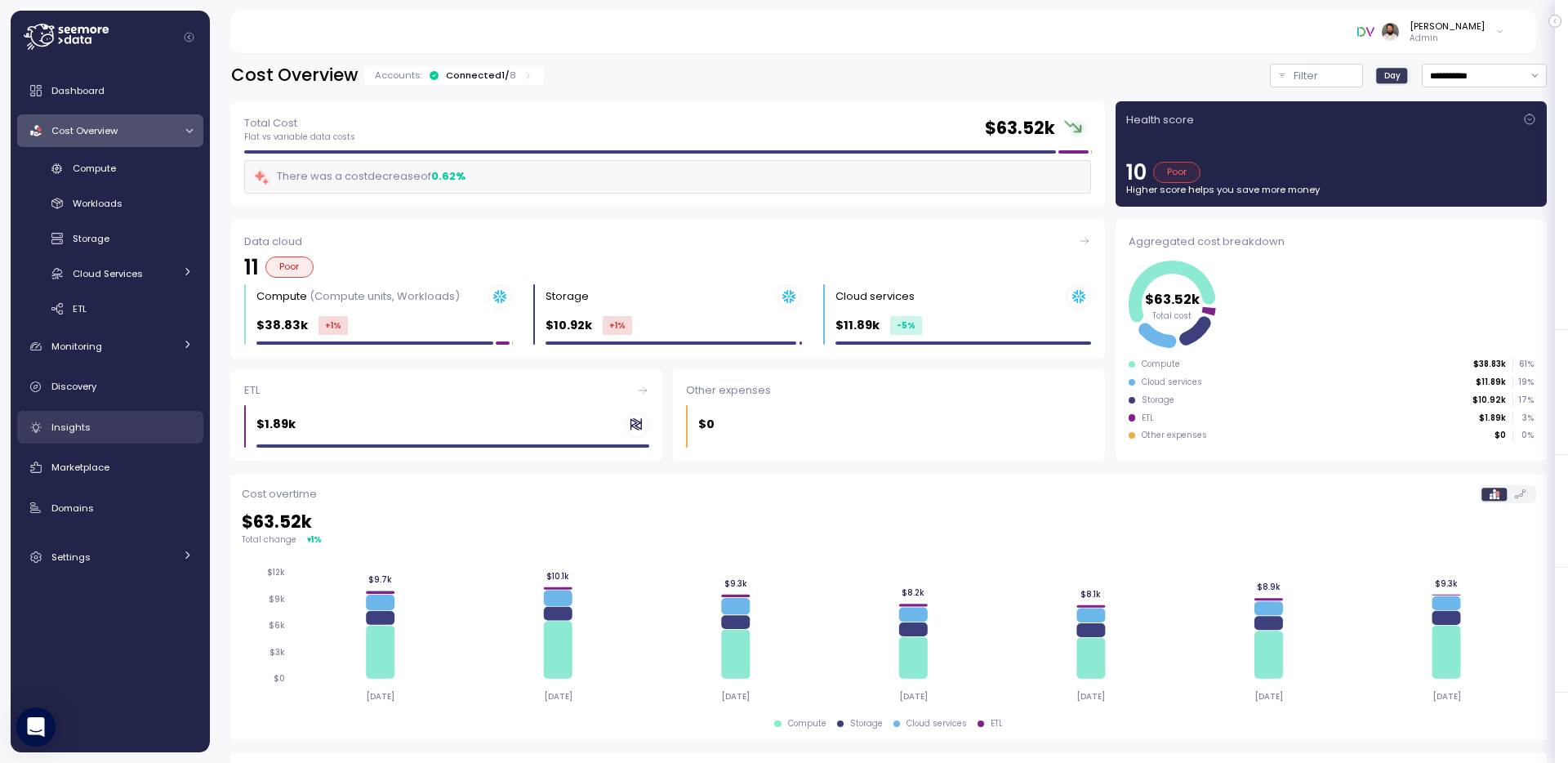
click at [113, 425] on div "Insights" at bounding box center [122, 427] width 141 height 17
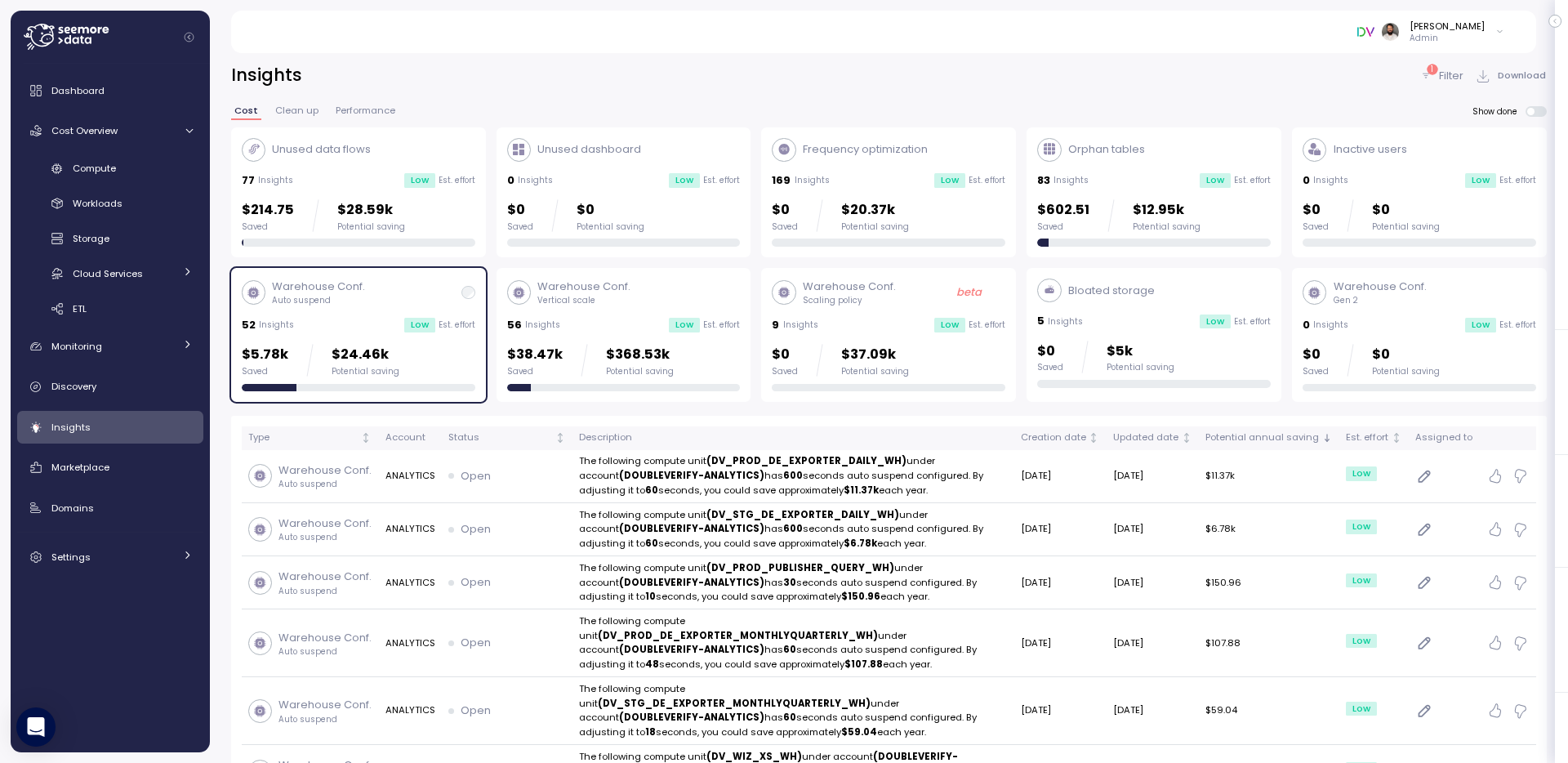
click at [442, 356] on div "$5.78k Saved $24.46k Potential saving" at bounding box center [358, 361] width 234 height 33
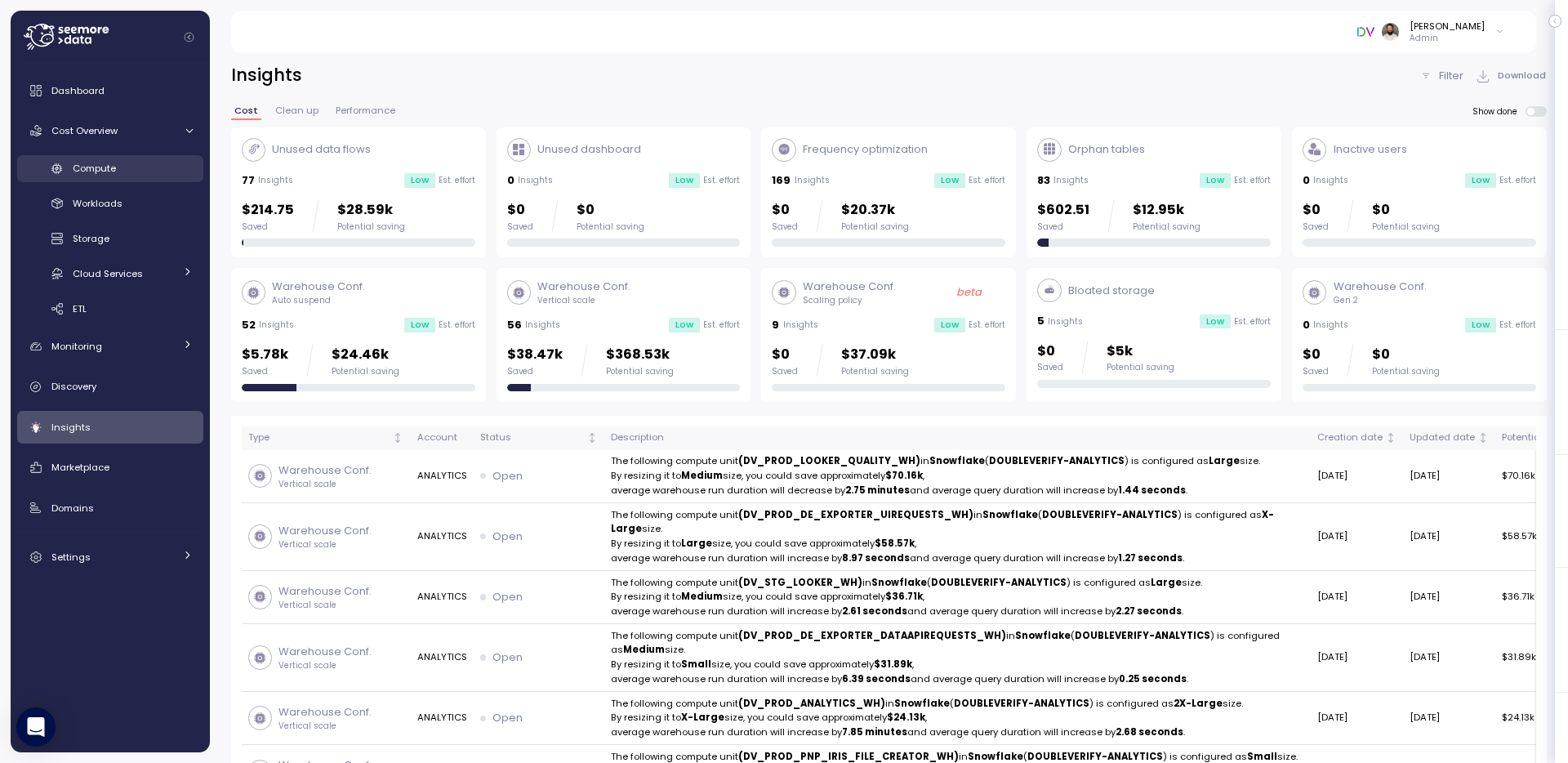
click at [158, 159] on link "Compute" at bounding box center [110, 169] width 186 height 27
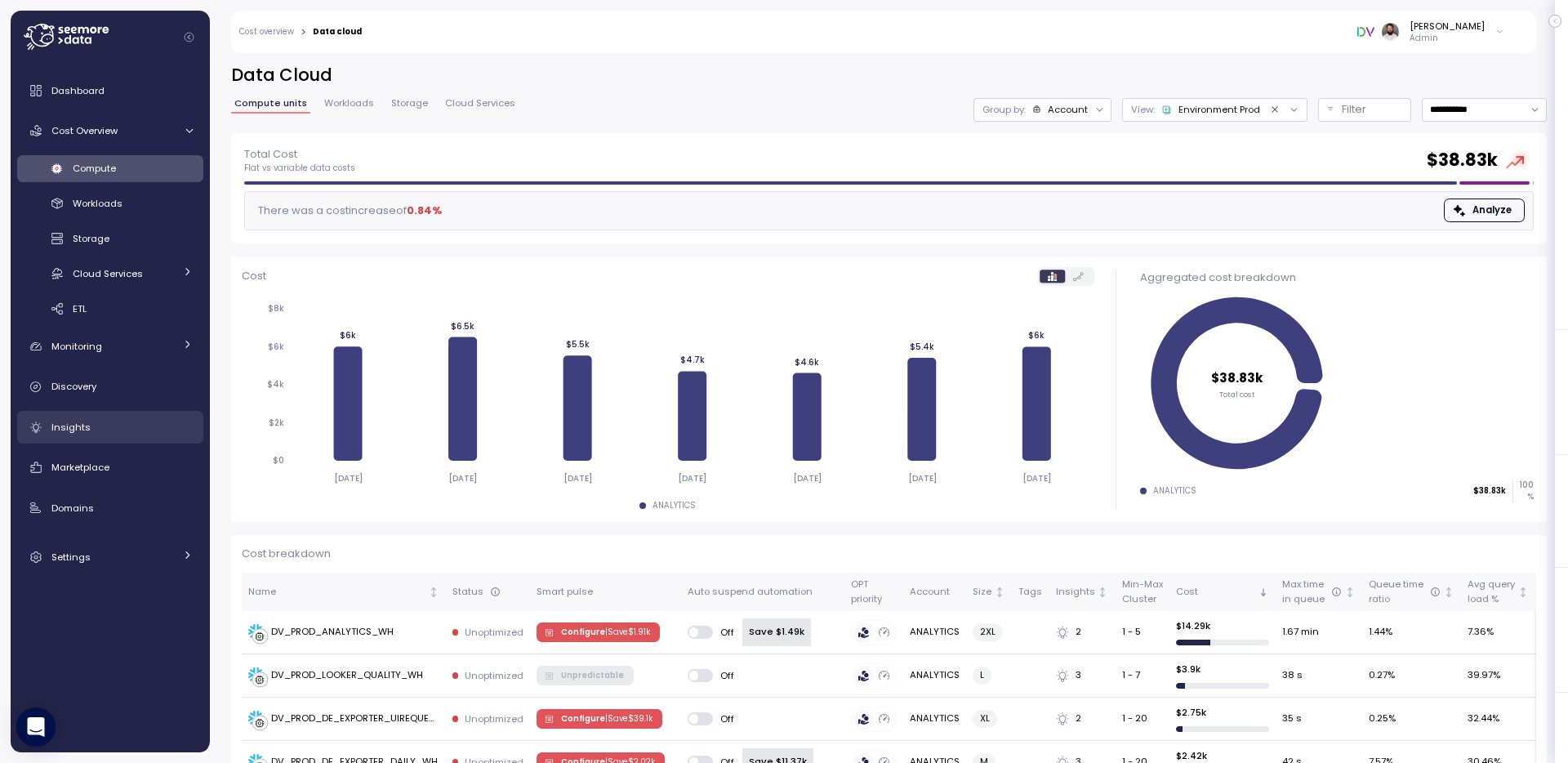
click at [153, 426] on div "Insights" at bounding box center [122, 427] width 141 height 17
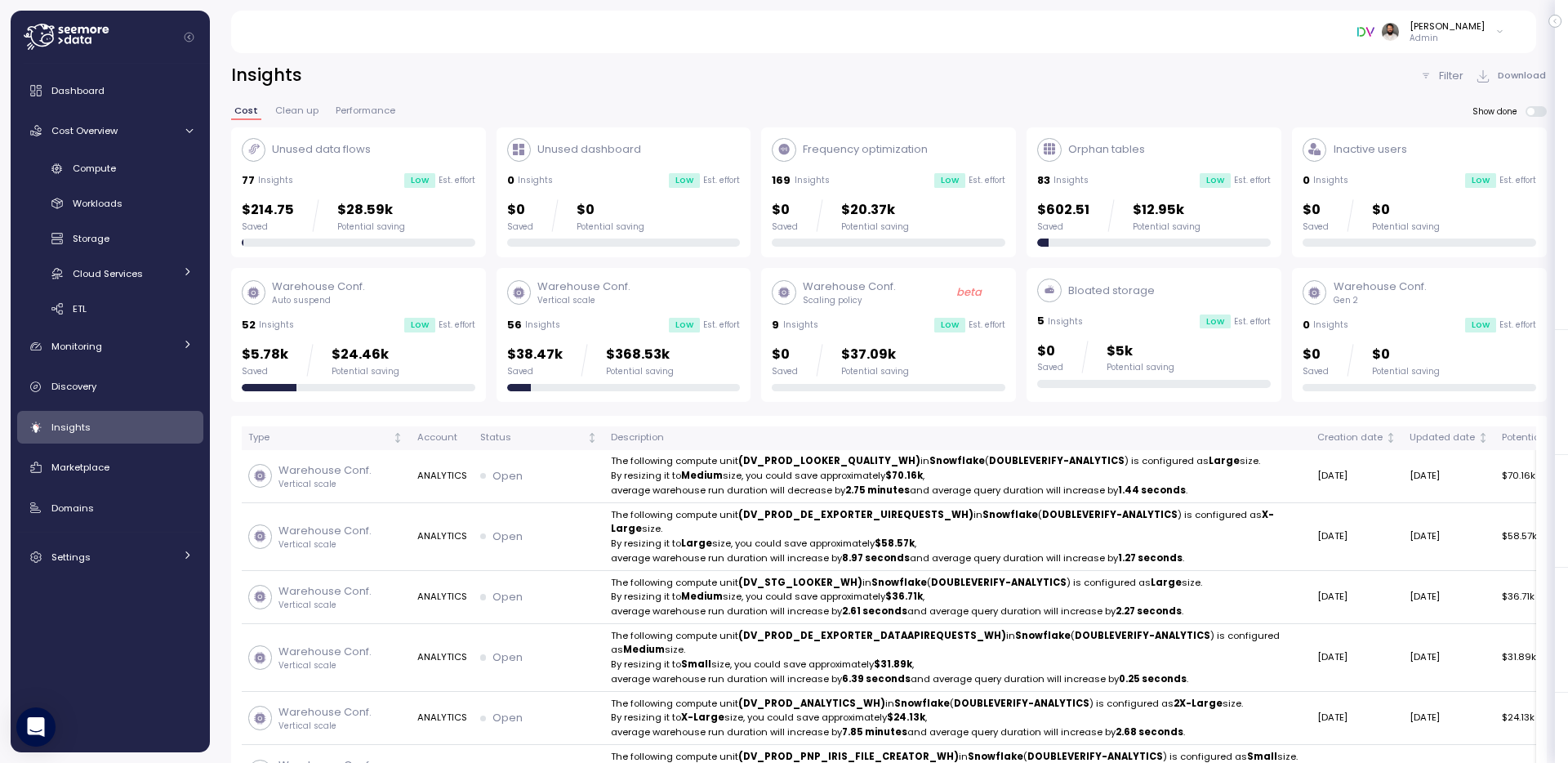
click at [434, 340] on div "Warehouse Conf. Auto suspend 52 Insights Low Est. effort $5.78k Saved $24.46k P…" at bounding box center [358, 335] width 234 height 113
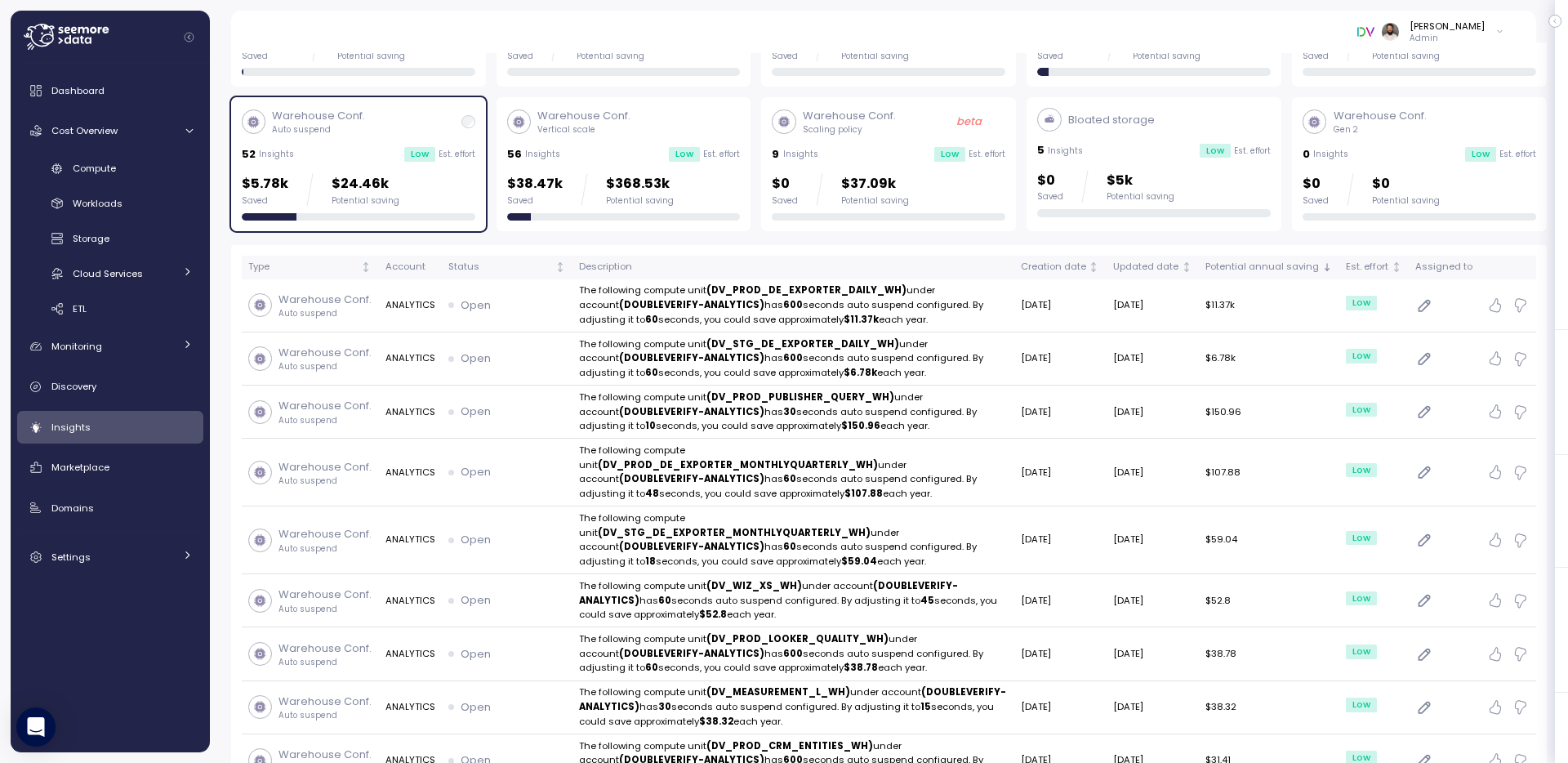
scroll to position [177, 0]
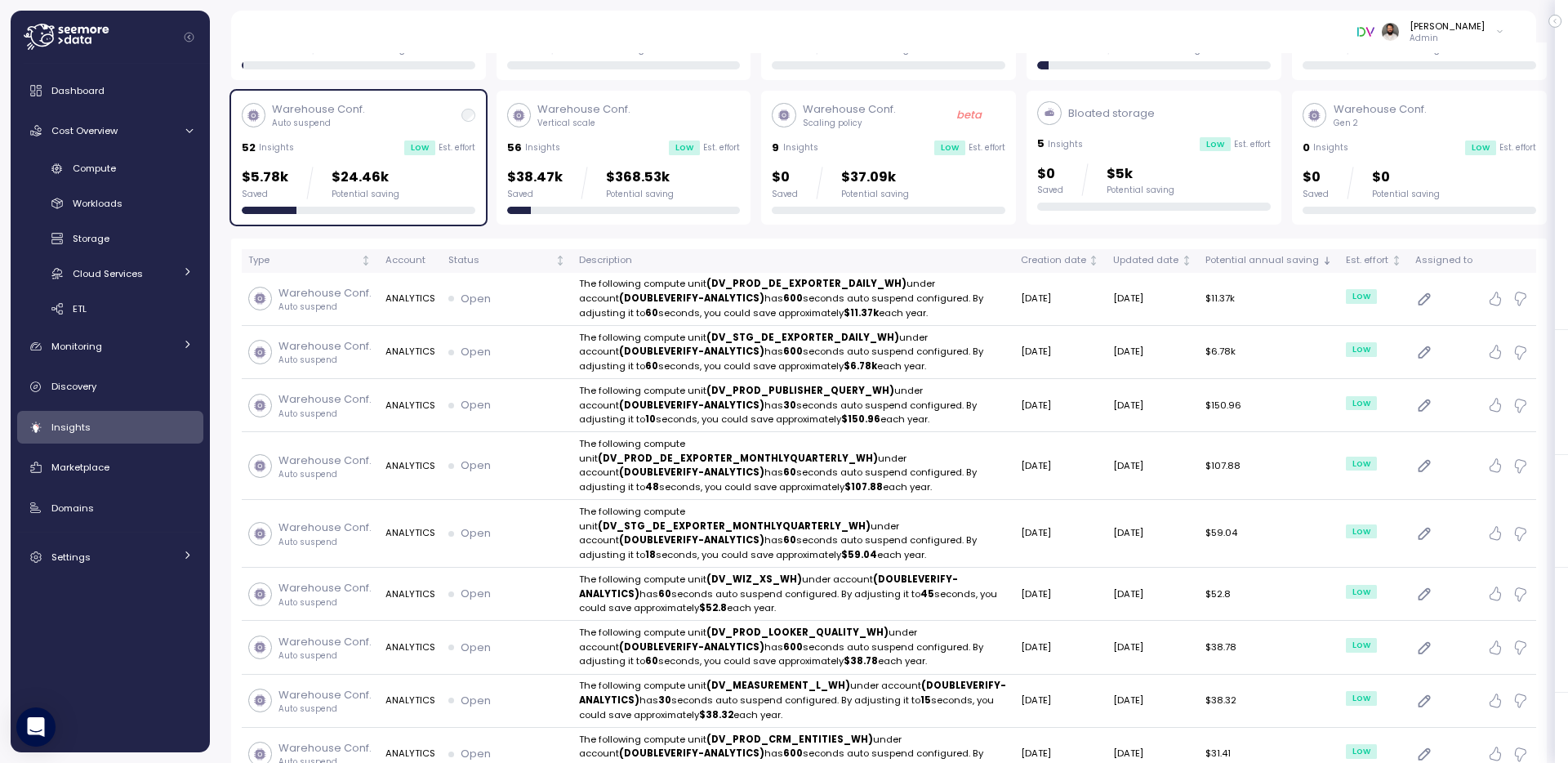
click at [461, 200] on div "$5.78k Saved $24.46k Potential saving" at bounding box center [358, 190] width 234 height 48
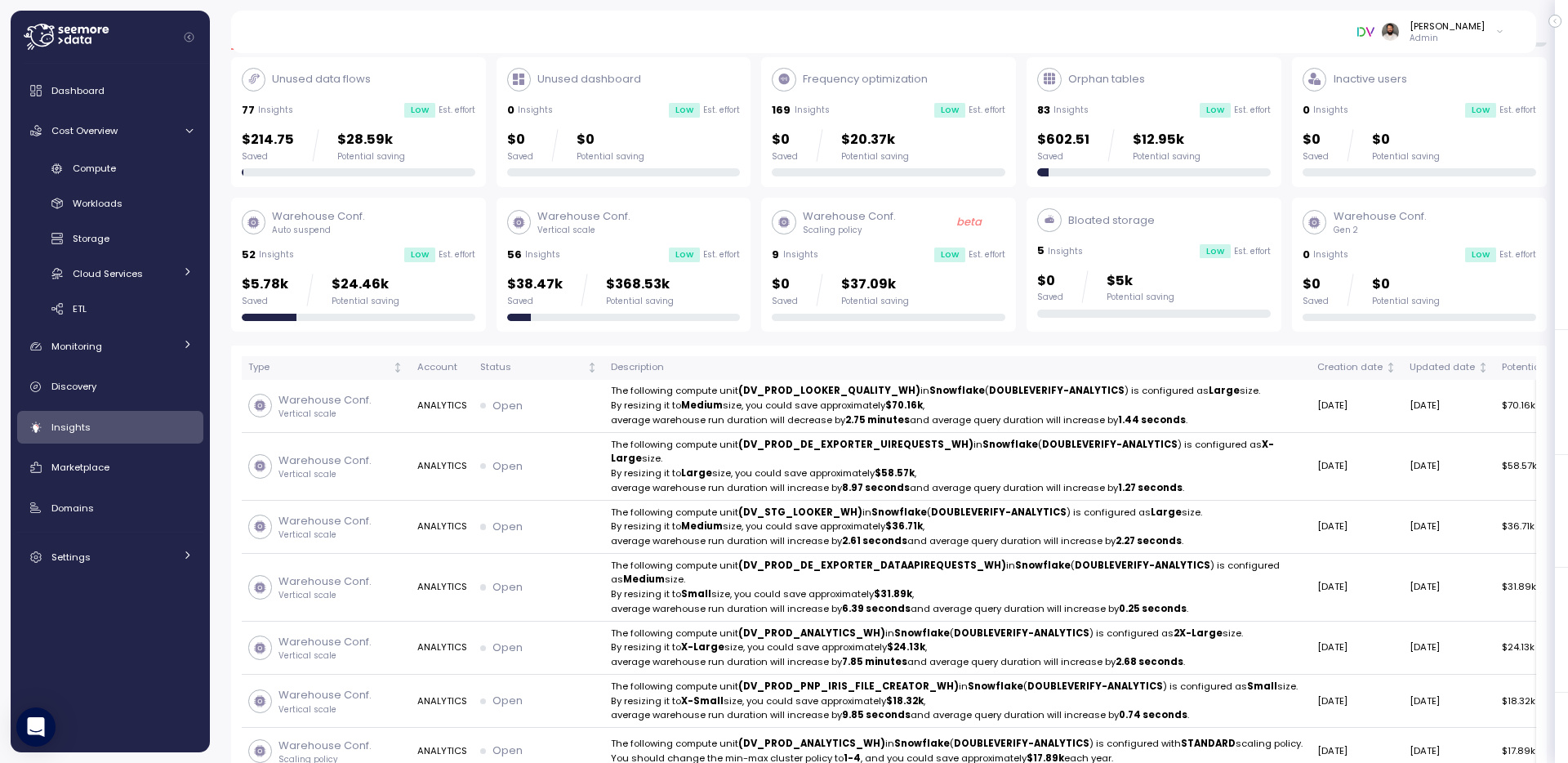
scroll to position [43, 0]
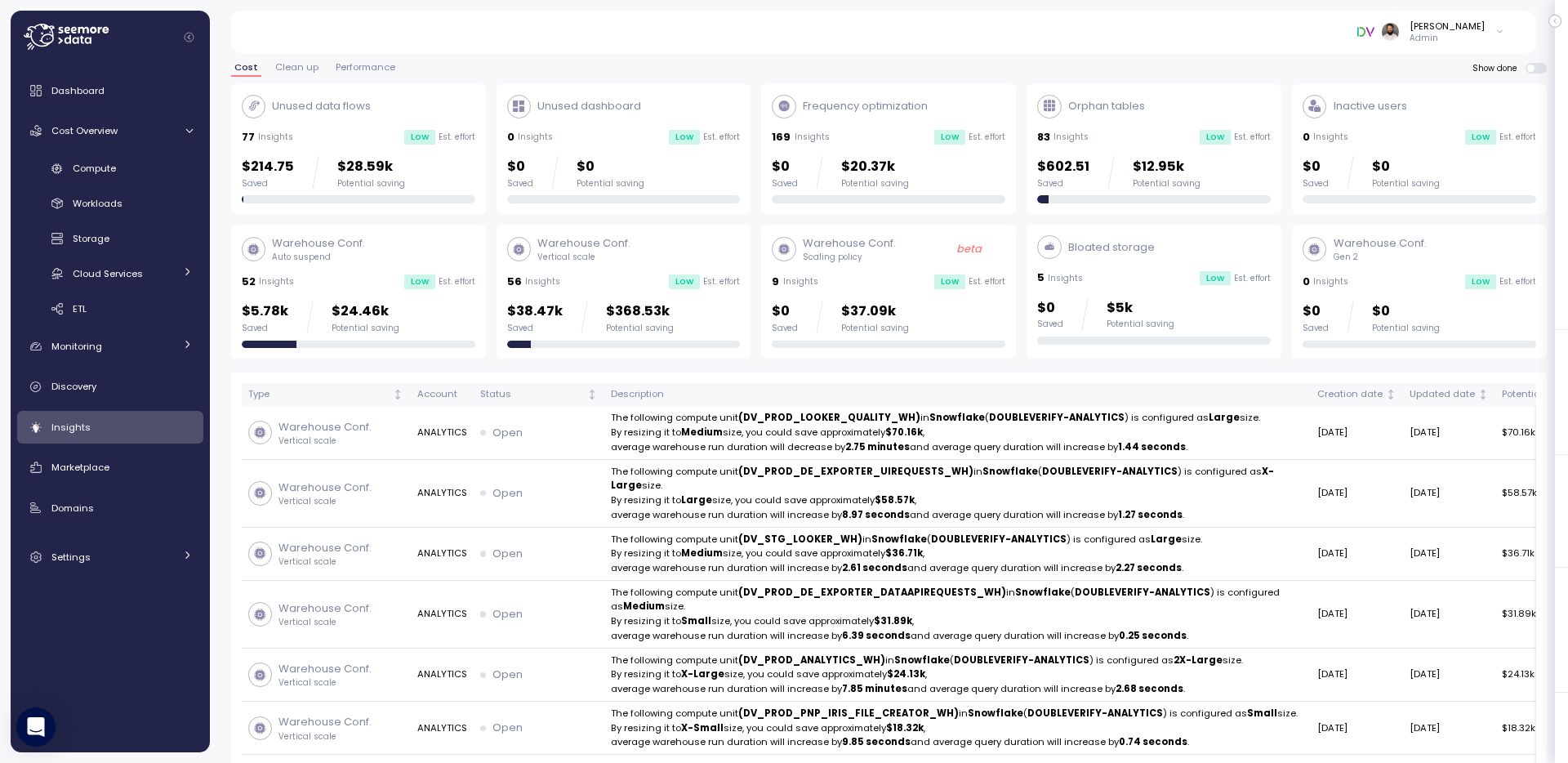
click at [1121, 264] on div "Bloated storage 5 Insights Low Est. effort $0 Saved $5k Potential saving" at bounding box center [1154, 289] width 234 height 109
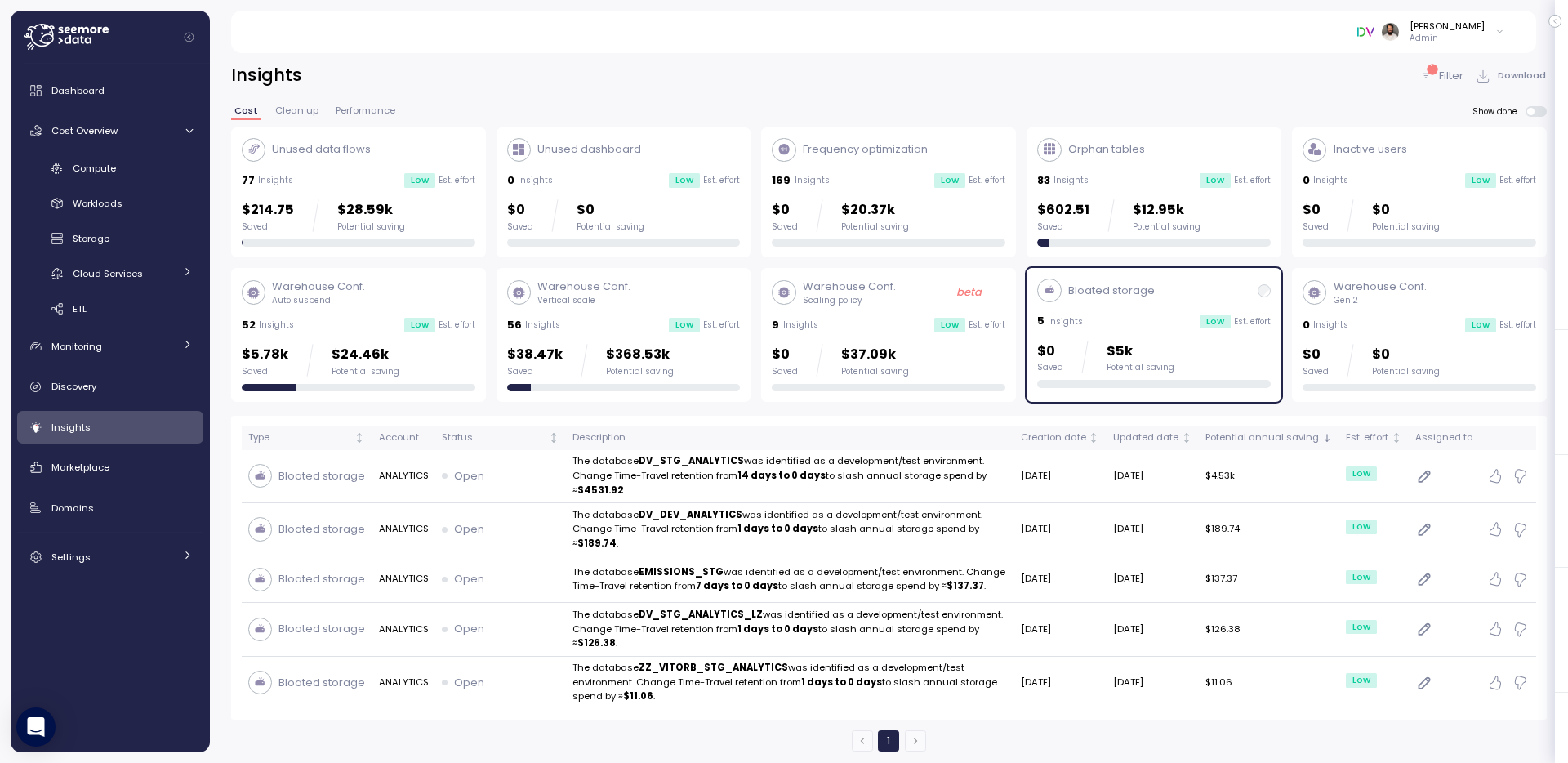
click at [1230, 320] on div "Low" at bounding box center [1214, 322] width 31 height 15
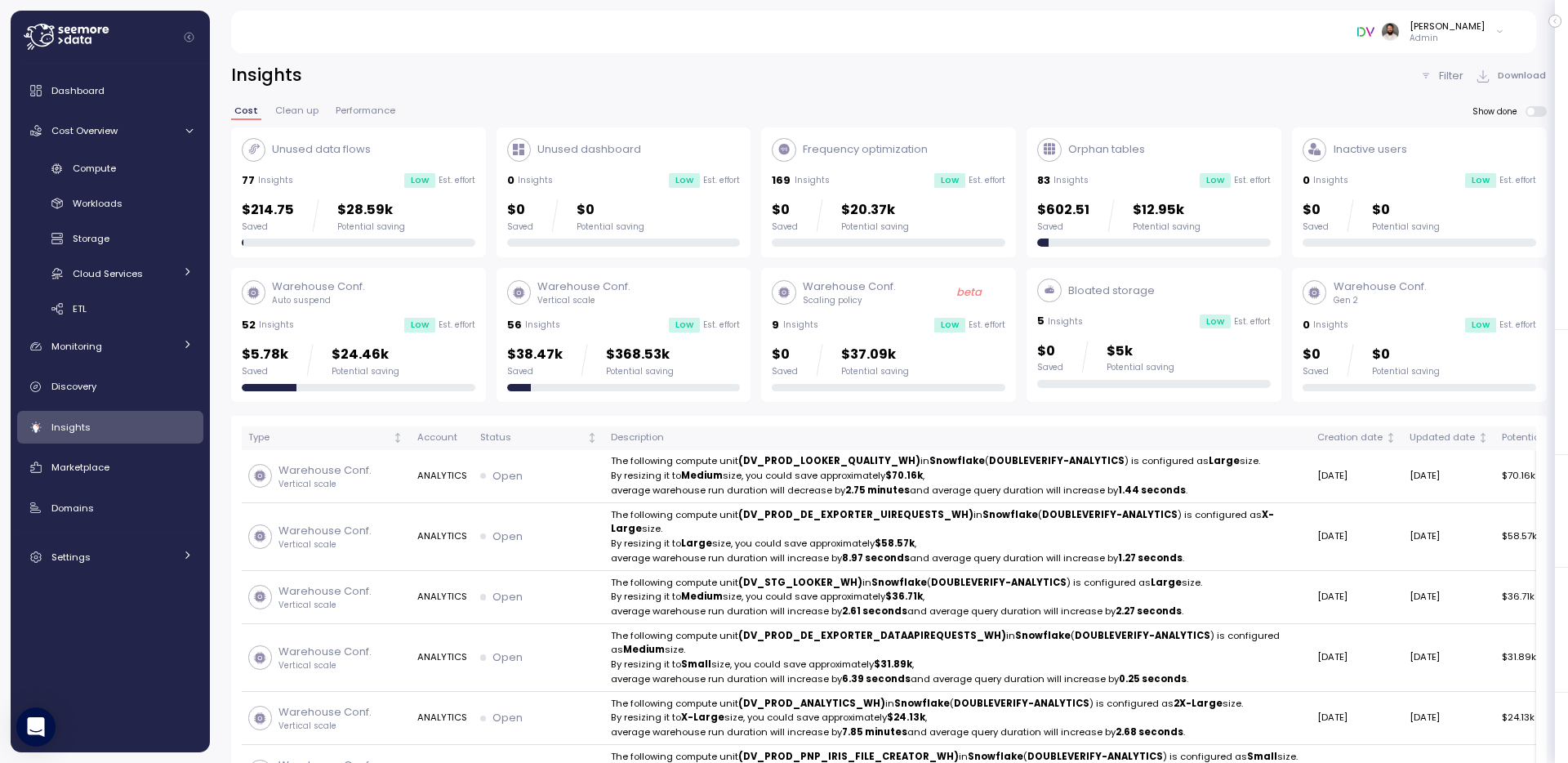
click at [1206, 220] on div "$602.51 Saved $12.95k Potential saving" at bounding box center [1154, 216] width 234 height 33
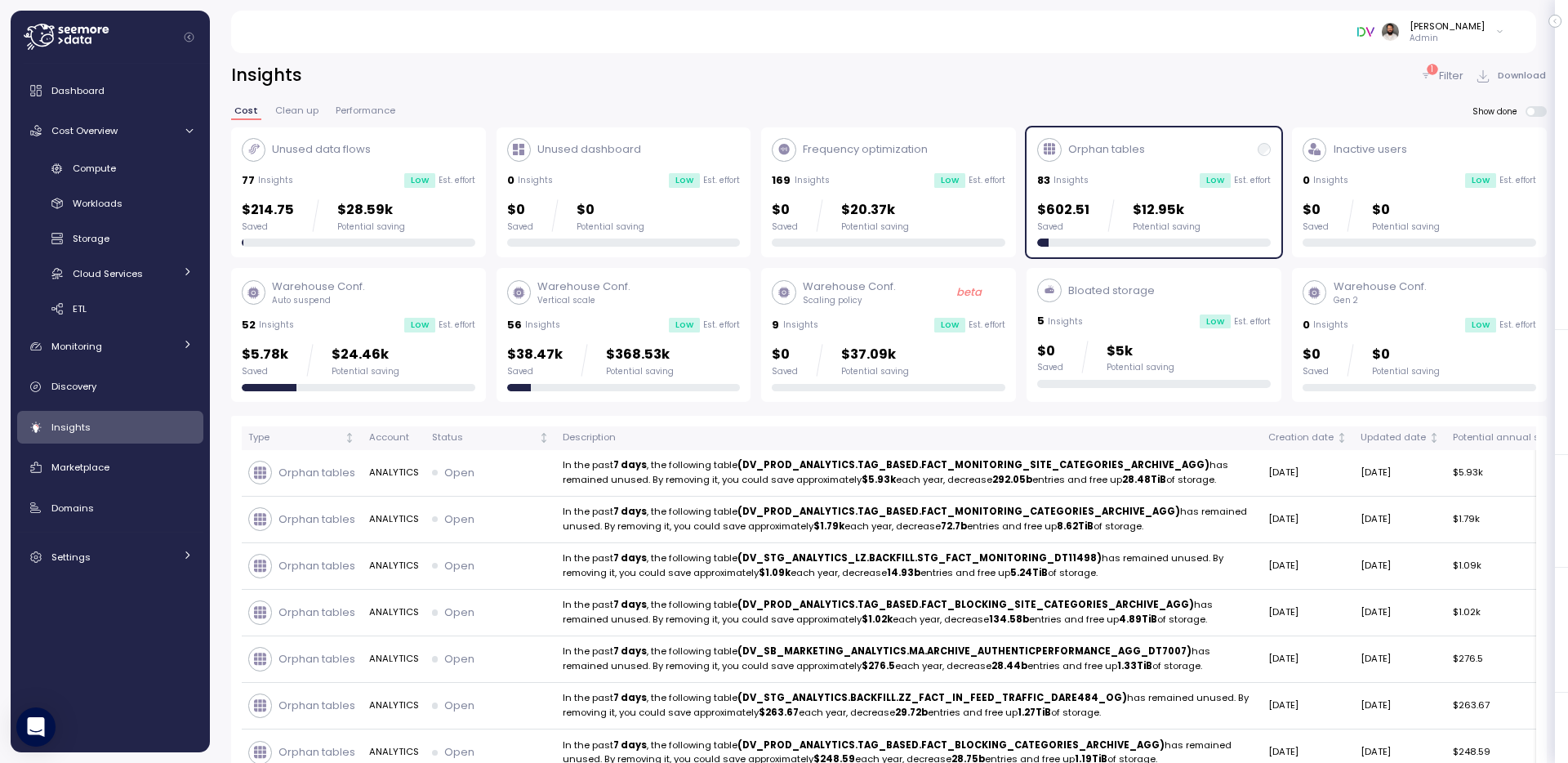
click at [901, 229] on div "Potential saving" at bounding box center [875, 227] width 68 height 12
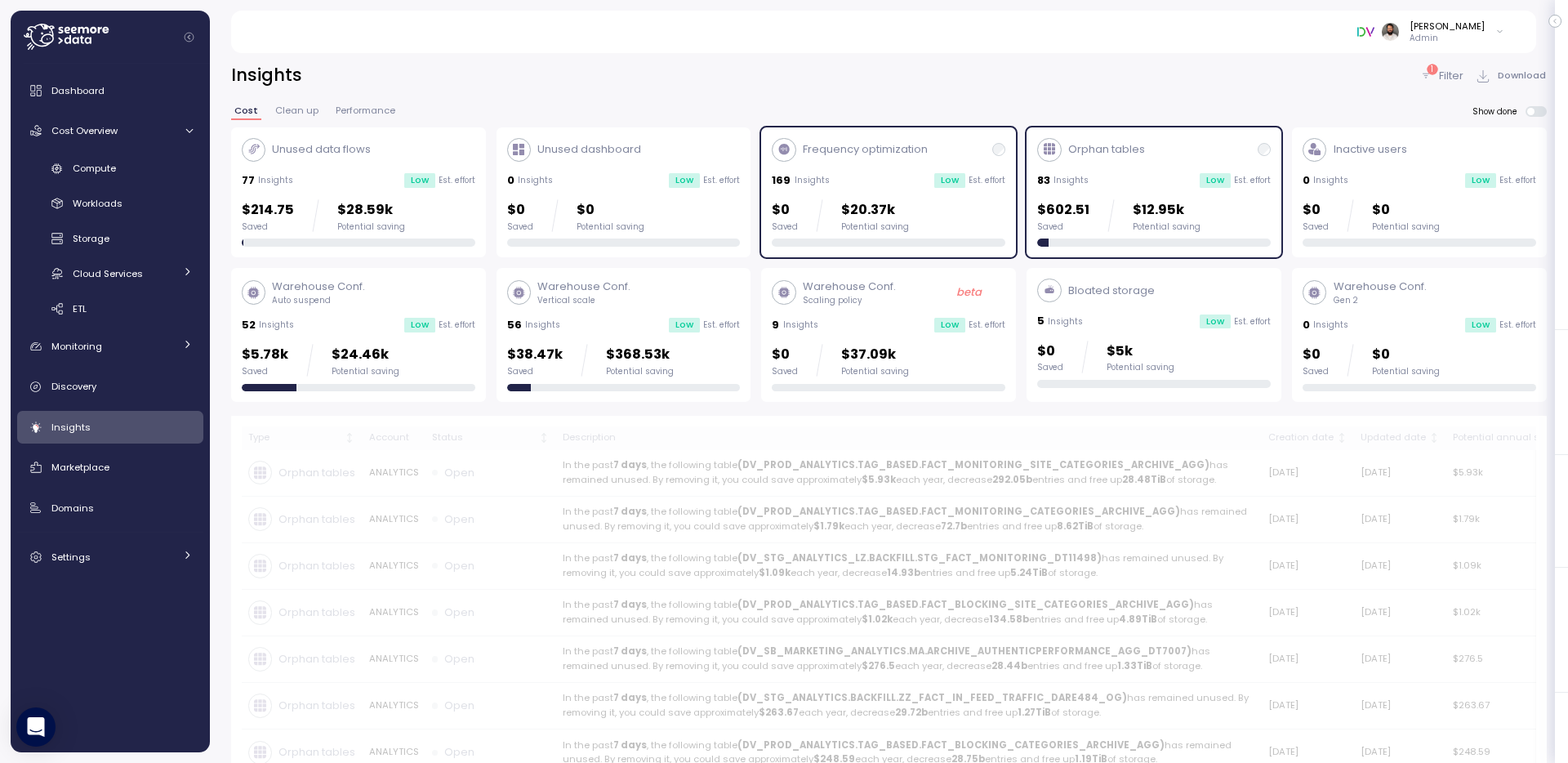
click at [1005, 178] on div "Frequency optimization 169 Insights Low Est. effort $0 Saved $20.37k Potential …" at bounding box center [888, 193] width 255 height 131
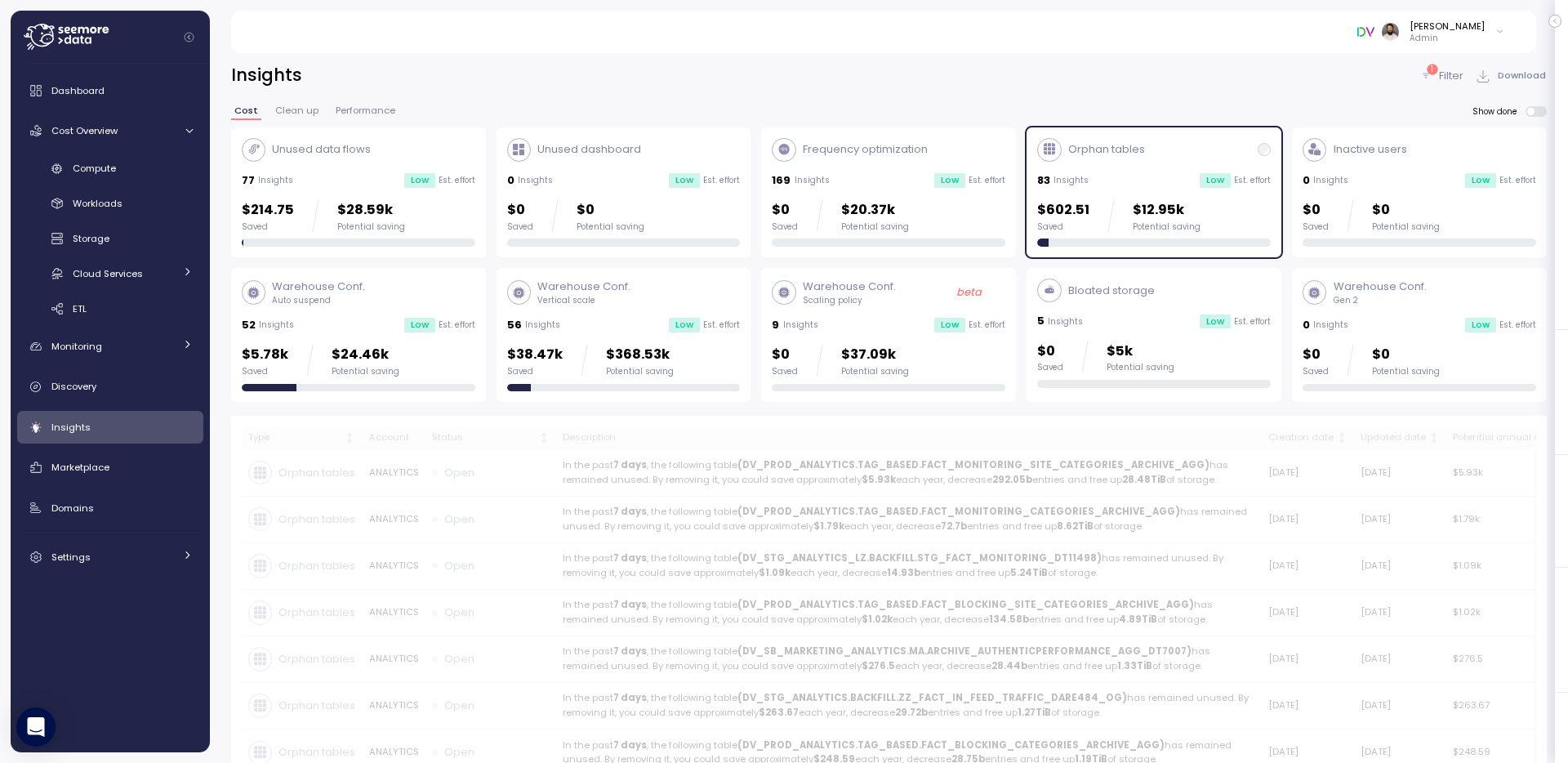
click at [1107, 165] on div "Orphan tables 83 Insights Low Est. effort $602.51 Saved $12.95k Potential saving" at bounding box center [1154, 193] width 234 height 109
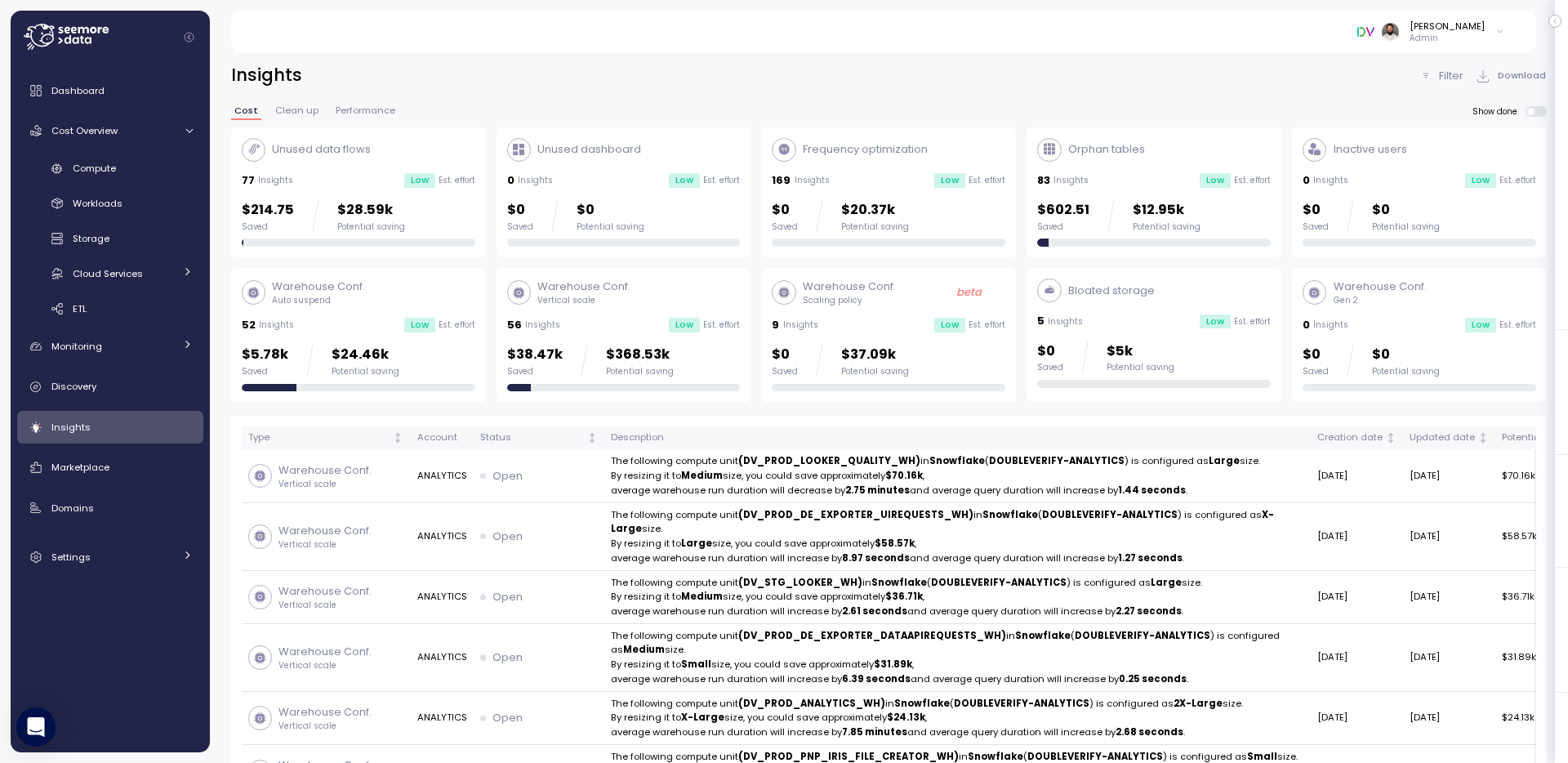
click at [431, 233] on div "$214.75 Saved $28.59k Potential saving" at bounding box center [358, 223] width 234 height 48
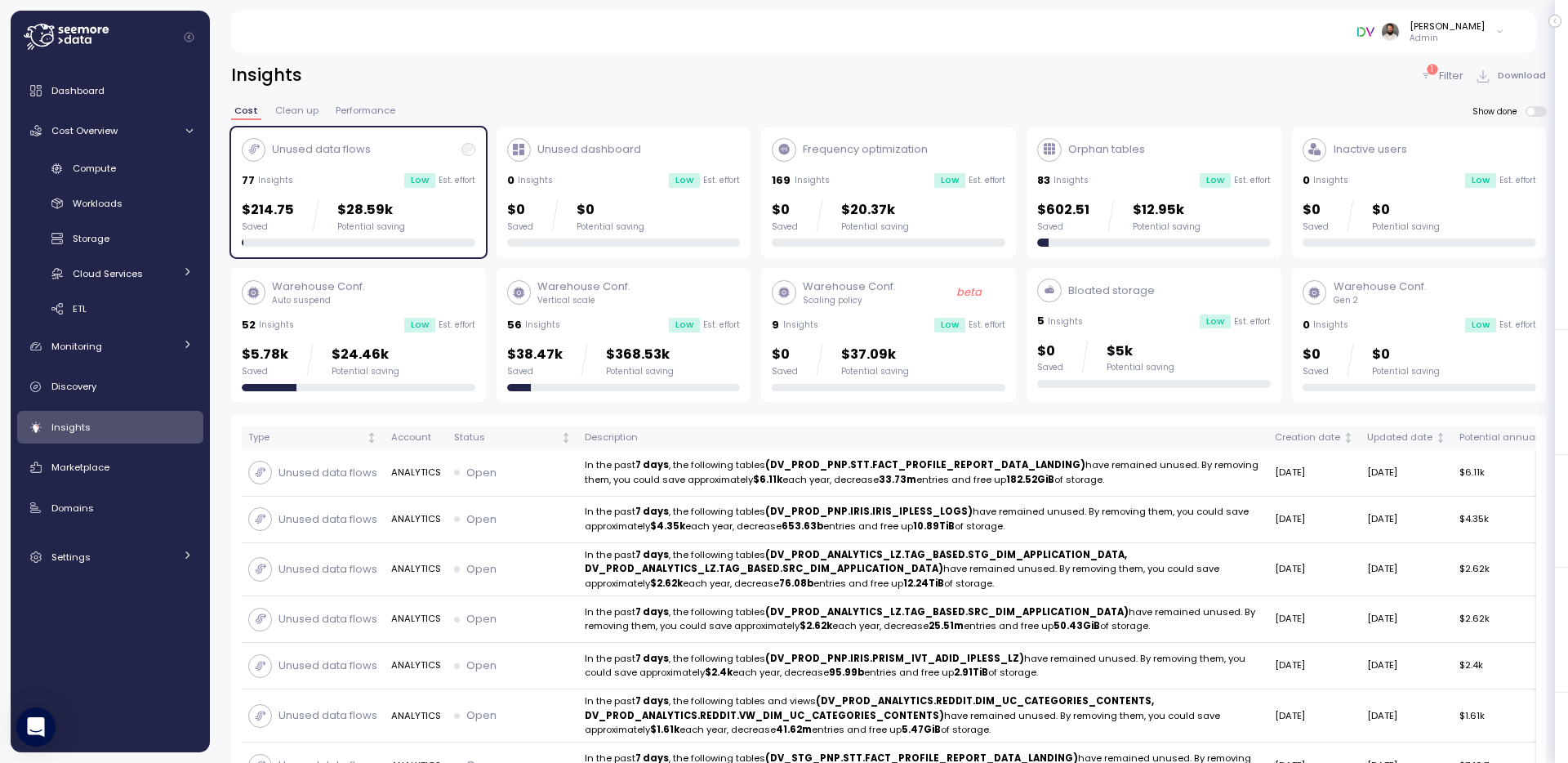
click at [431, 232] on div "$214.75 Saved $28.59k Potential saving" at bounding box center [358, 223] width 234 height 48
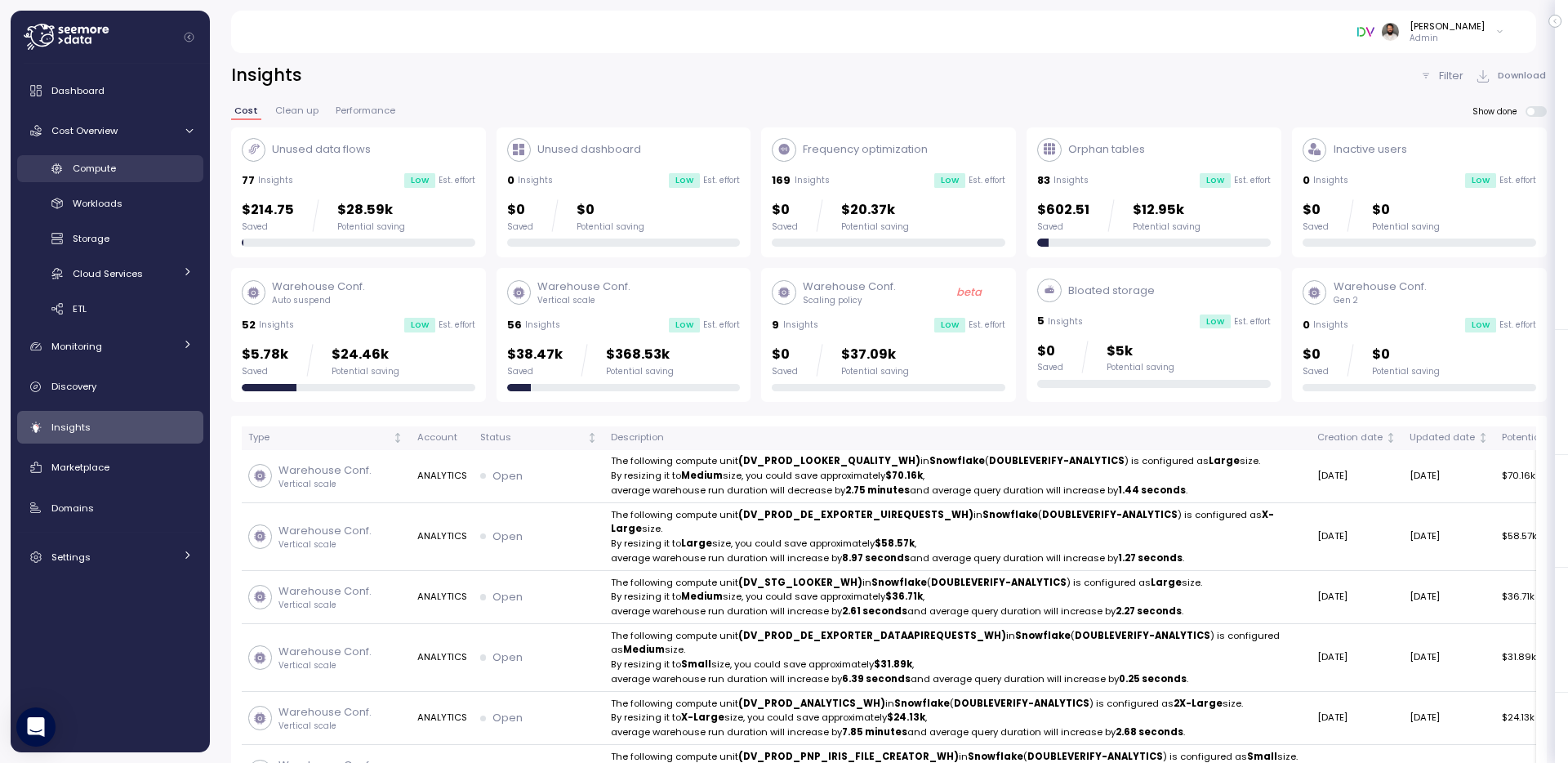
click at [159, 174] on div "Compute" at bounding box center [132, 168] width 120 height 17
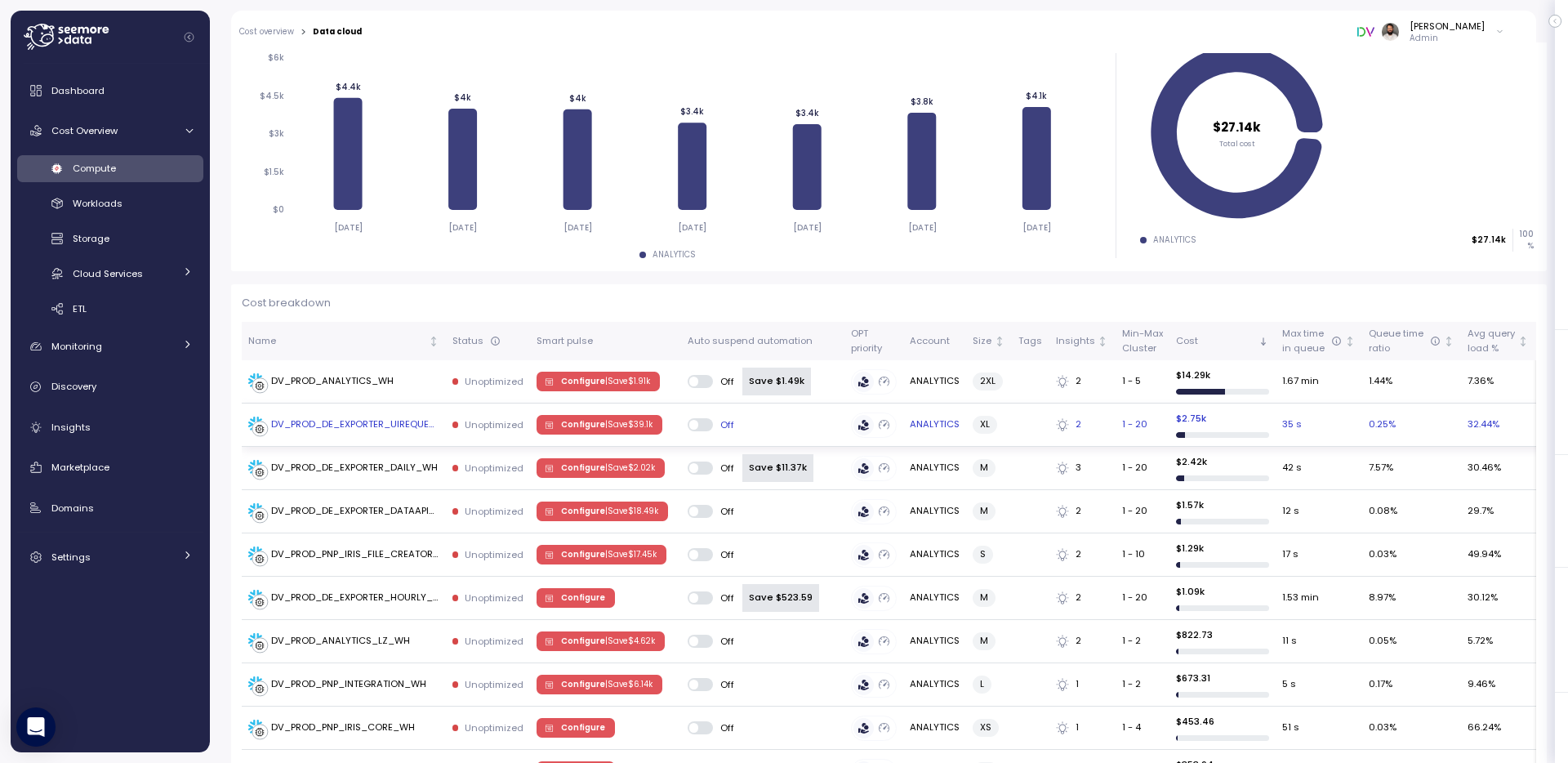
scroll to position [210, 0]
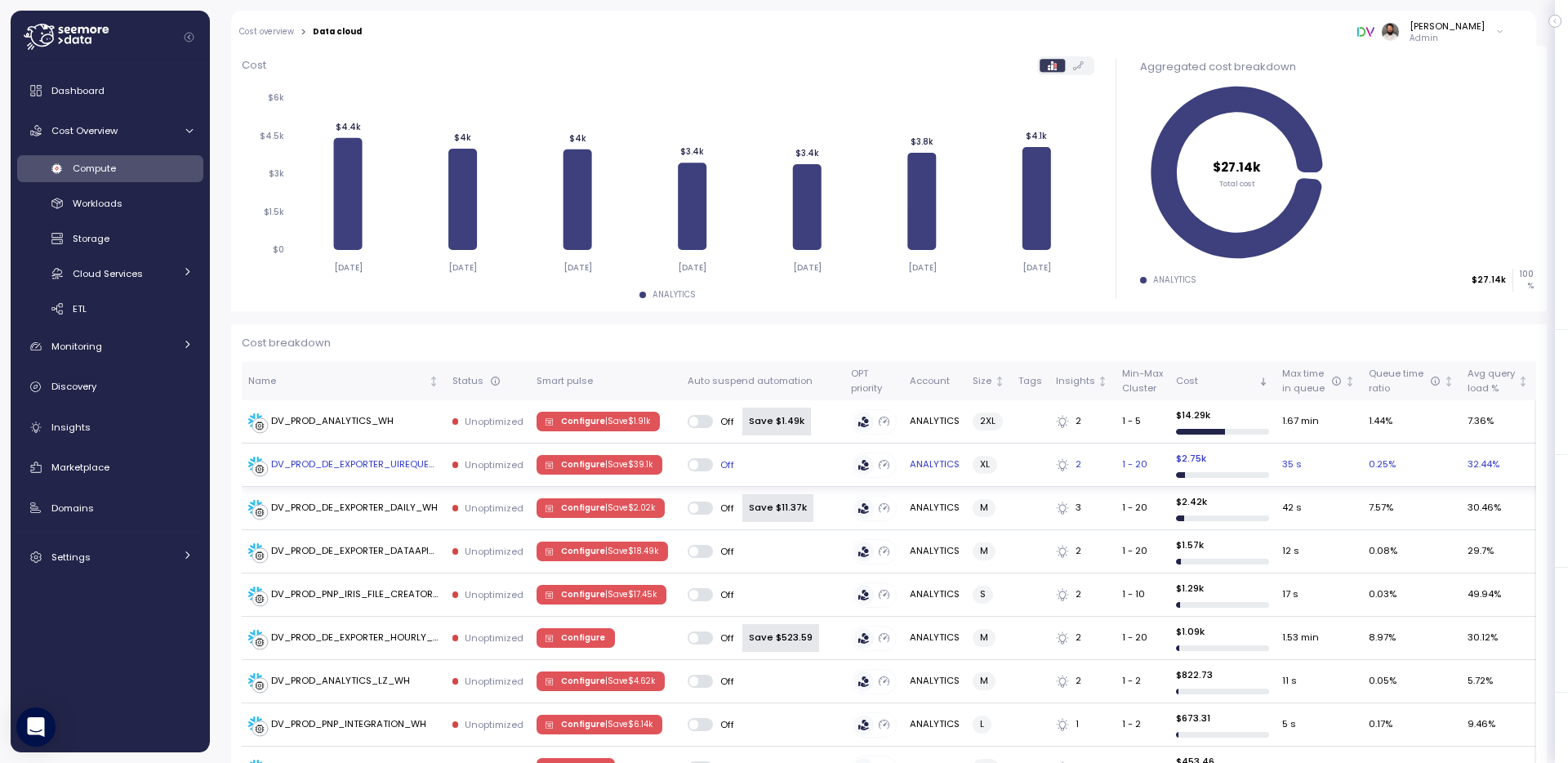
click at [543, 461] on icon "button" at bounding box center [548, 465] width 11 height 11
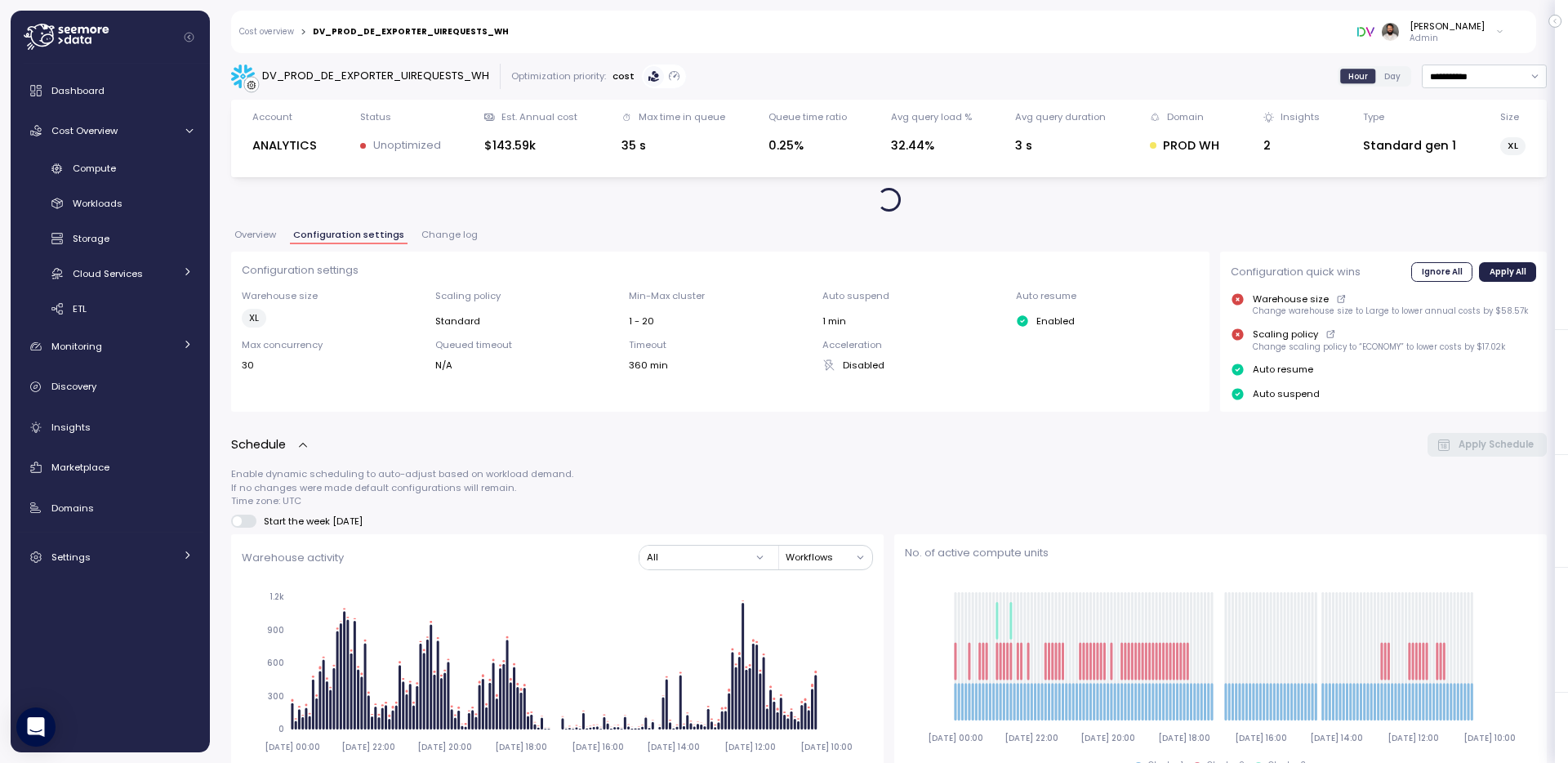
click at [429, 255] on div "Configuration settings Warehouse size XL Scaling policy Standard Min-Max cluste…" at bounding box center [720, 331] width 979 height 160
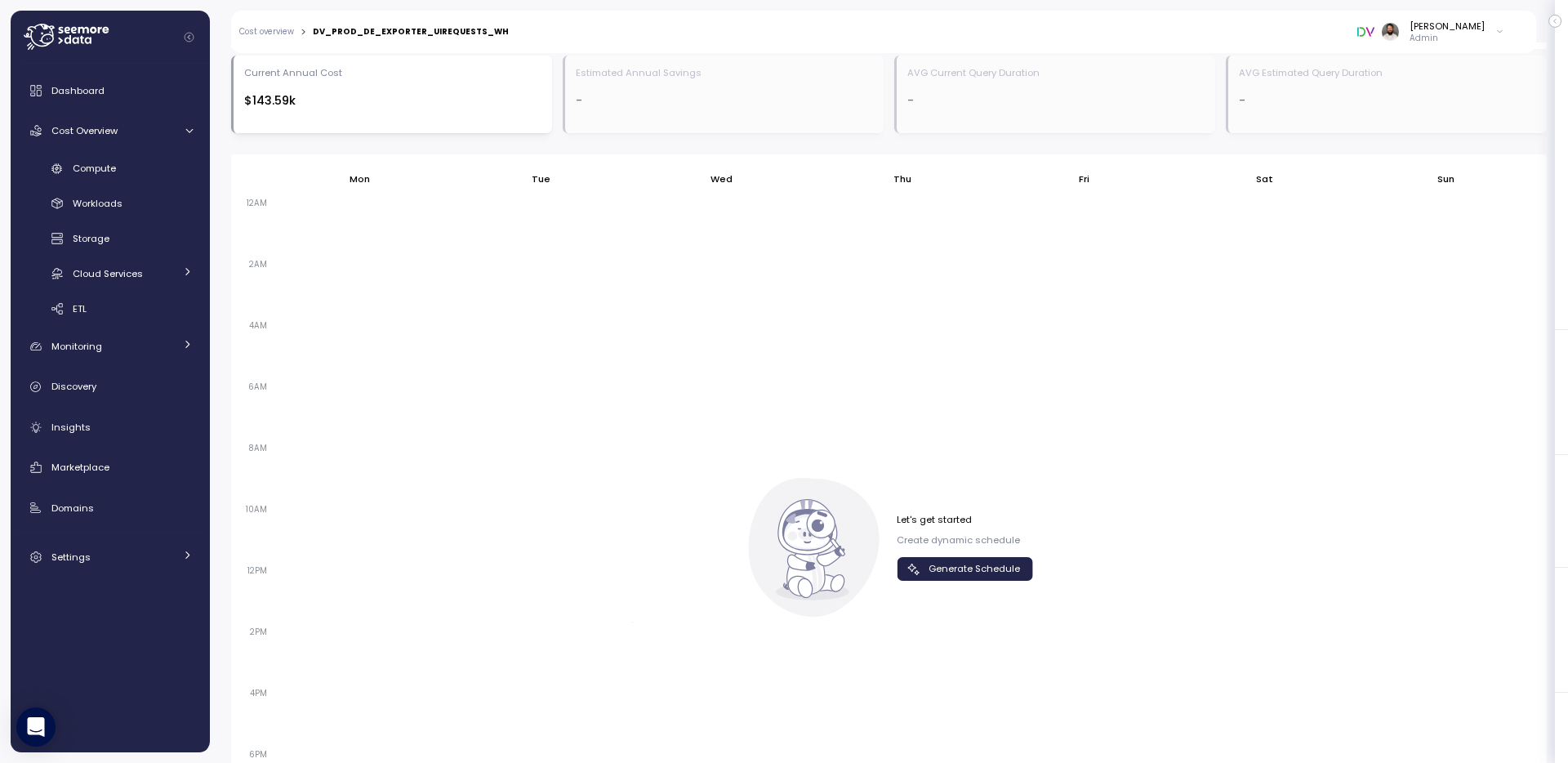
scroll to position [882, 0]
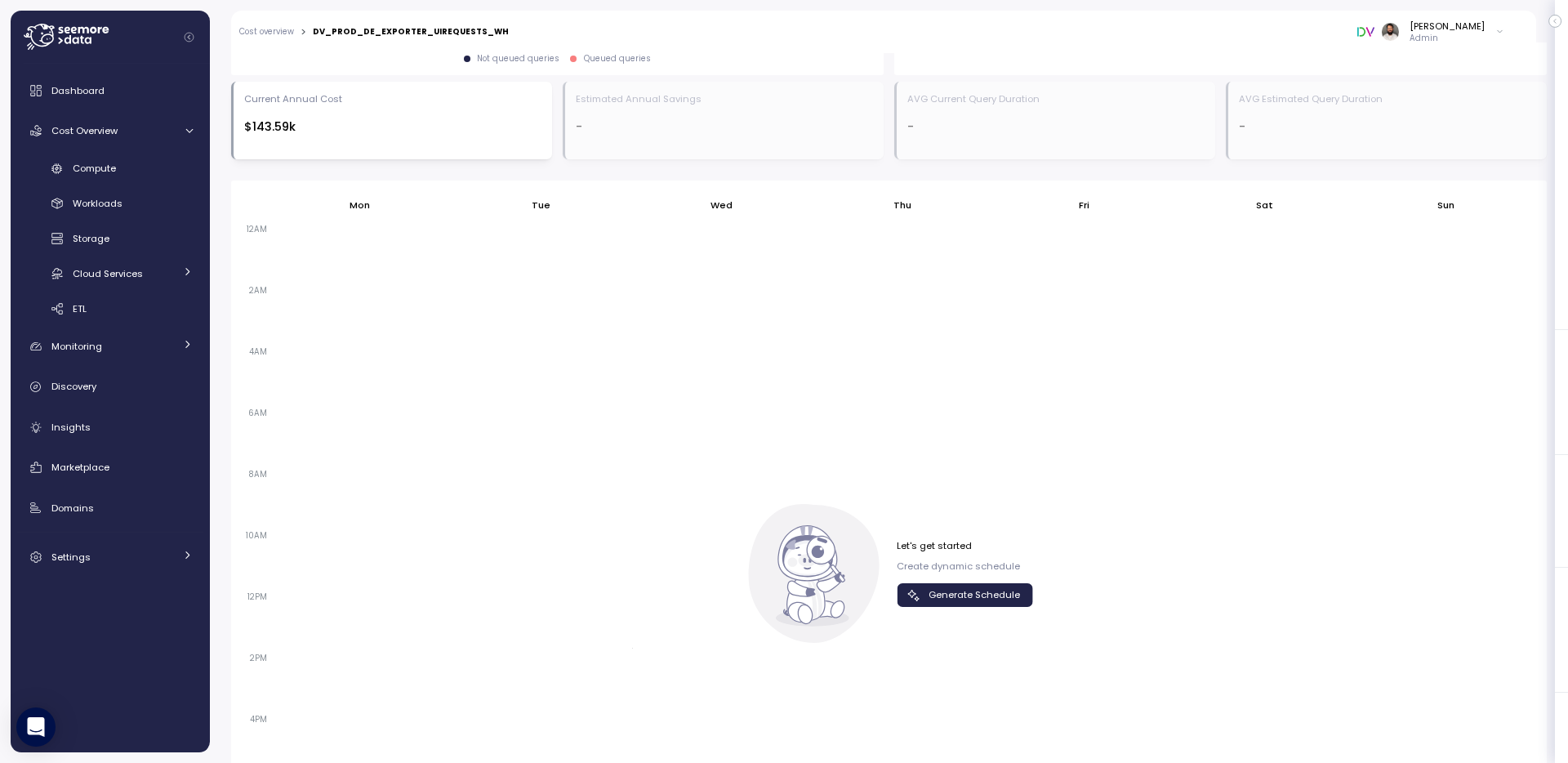
click at [1013, 598] on span "Generate Schedule" at bounding box center [974, 594] width 92 height 22
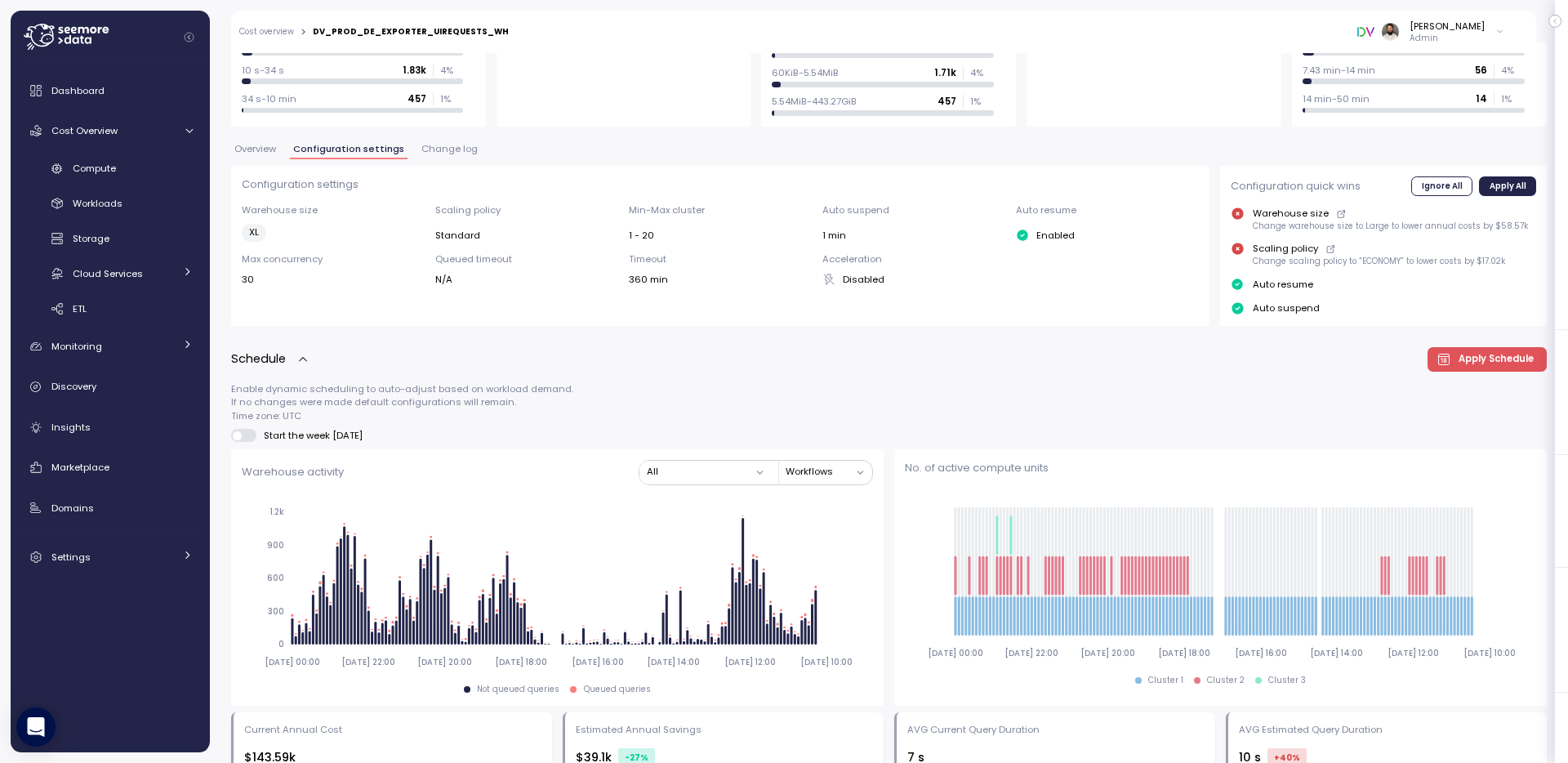
scroll to position [240, 0]
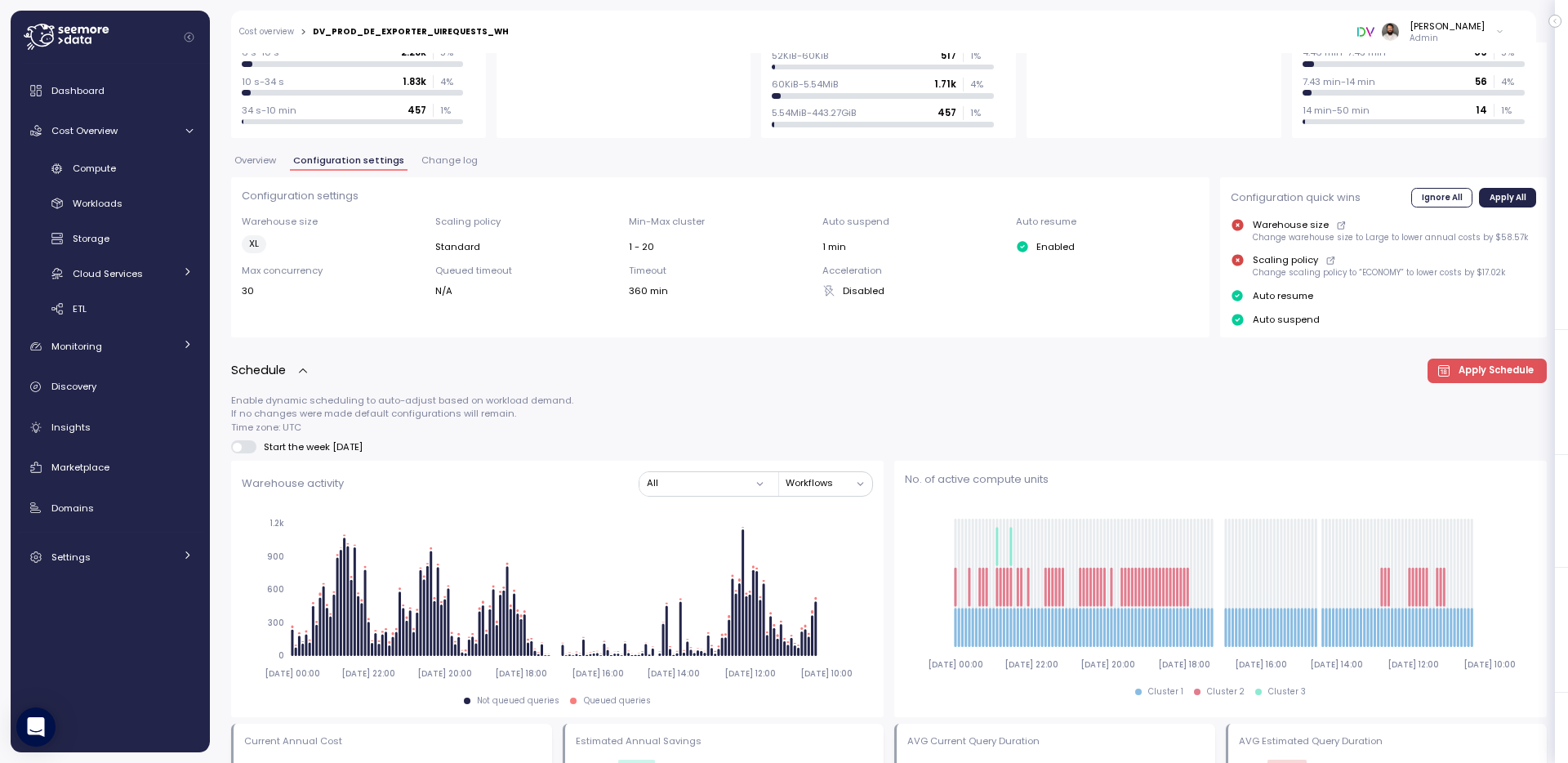
click at [443, 160] on span "Change log" at bounding box center [450, 160] width 56 height 9
click at [443, 160] on div "**********" at bounding box center [888, 716] width 1315 height 1785
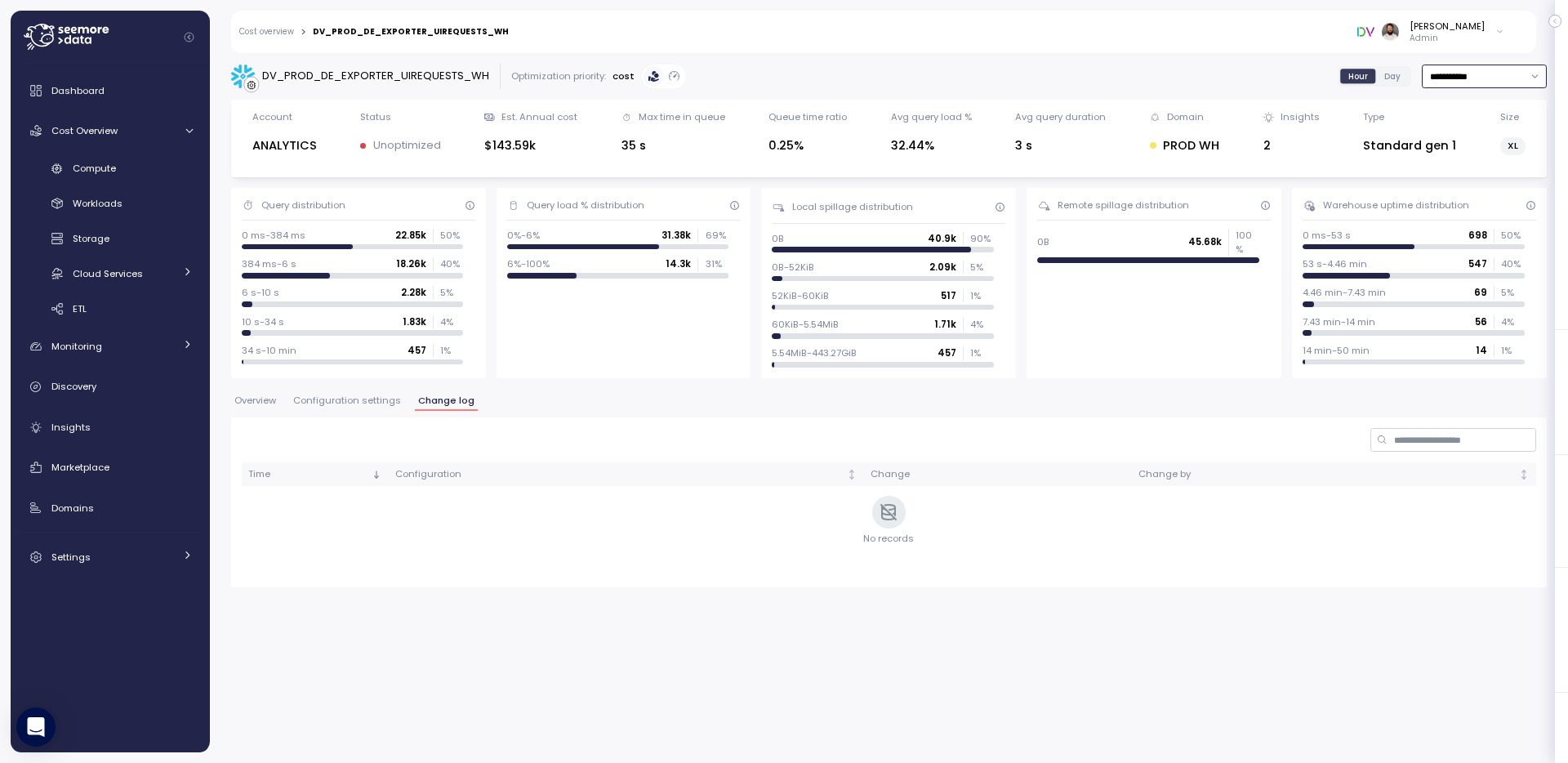
click at [1451, 84] on input "**********" at bounding box center [1483, 76] width 125 height 23
click at [1448, 210] on div "Last 6 months" at bounding box center [1482, 215] width 68 height 13
type input "**********"
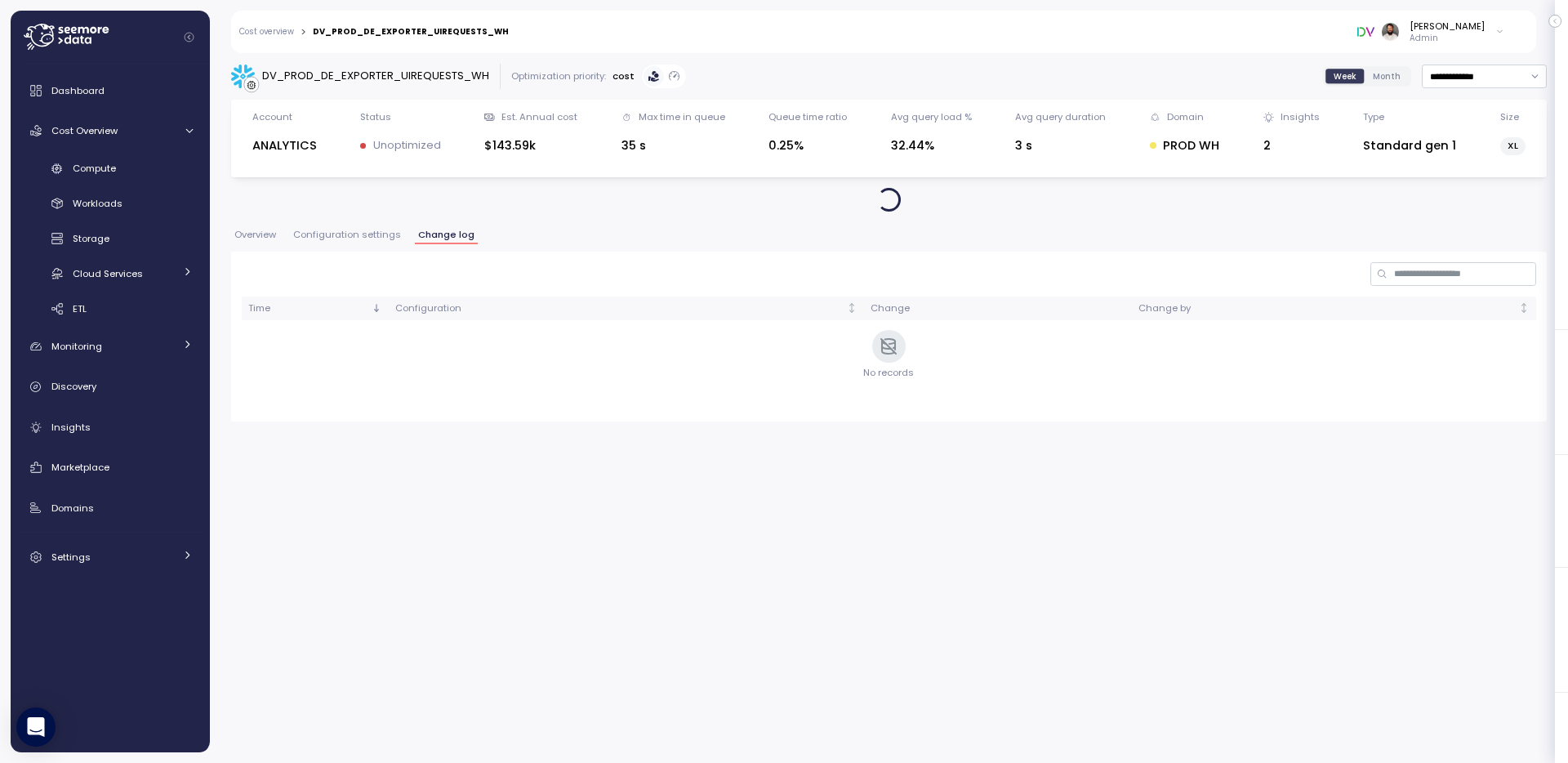
click at [279, 28] on link "Cost overview" at bounding box center [267, 32] width 55 height 8
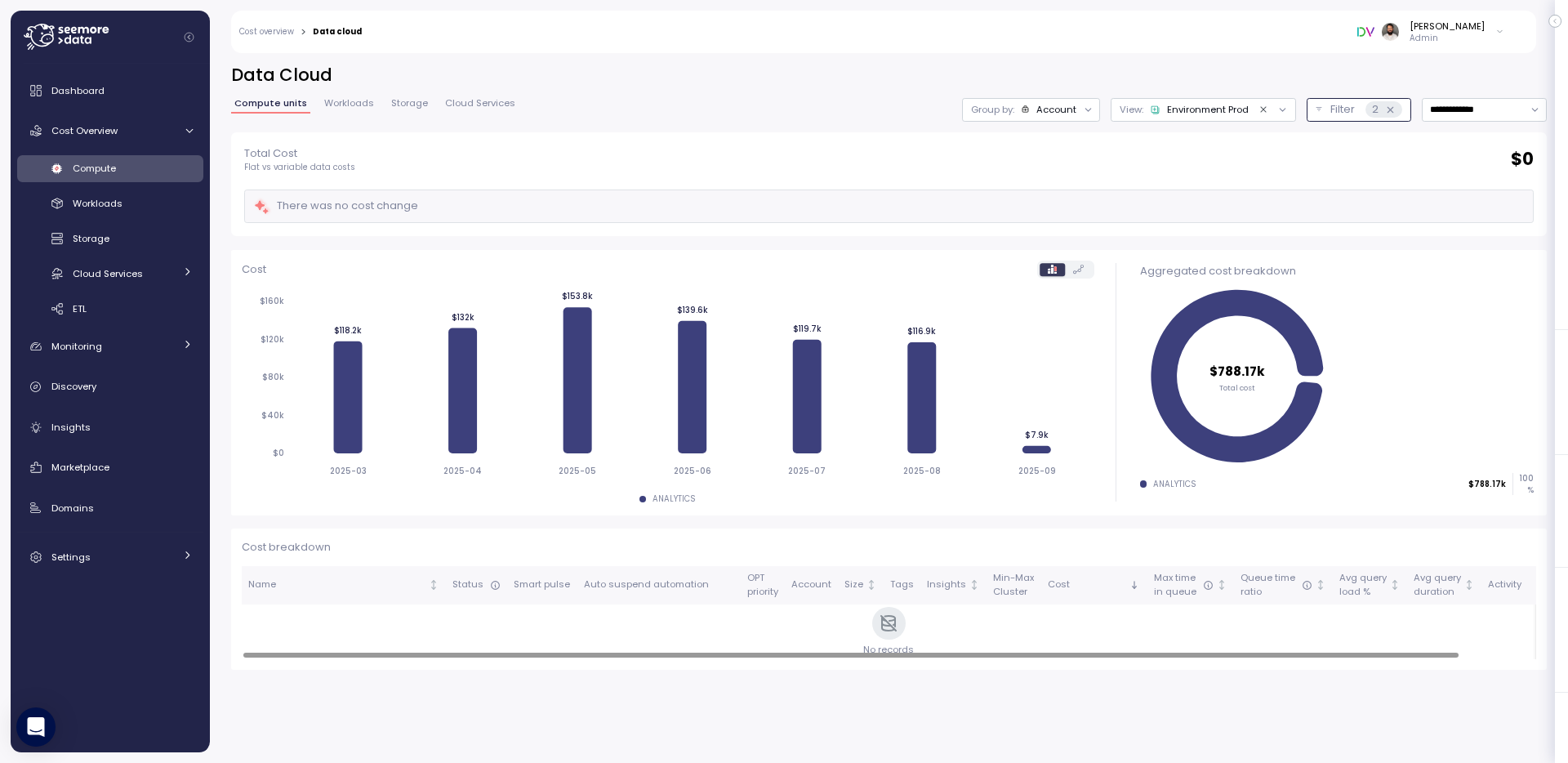
click at [1386, 108] on icon at bounding box center [1390, 109] width 11 height 11
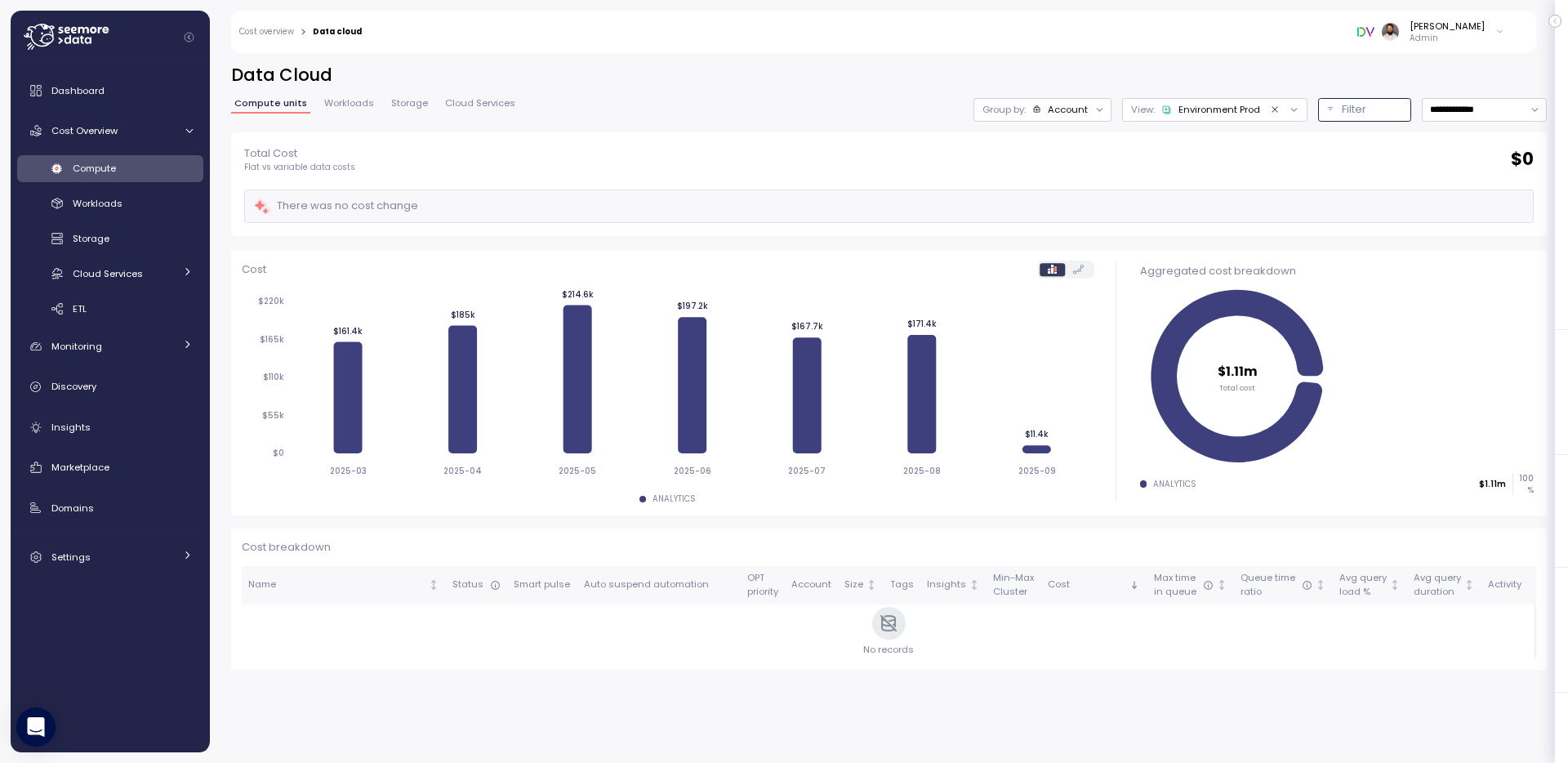
click at [1271, 104] on icon "Clear value" at bounding box center [1275, 109] width 11 height 11
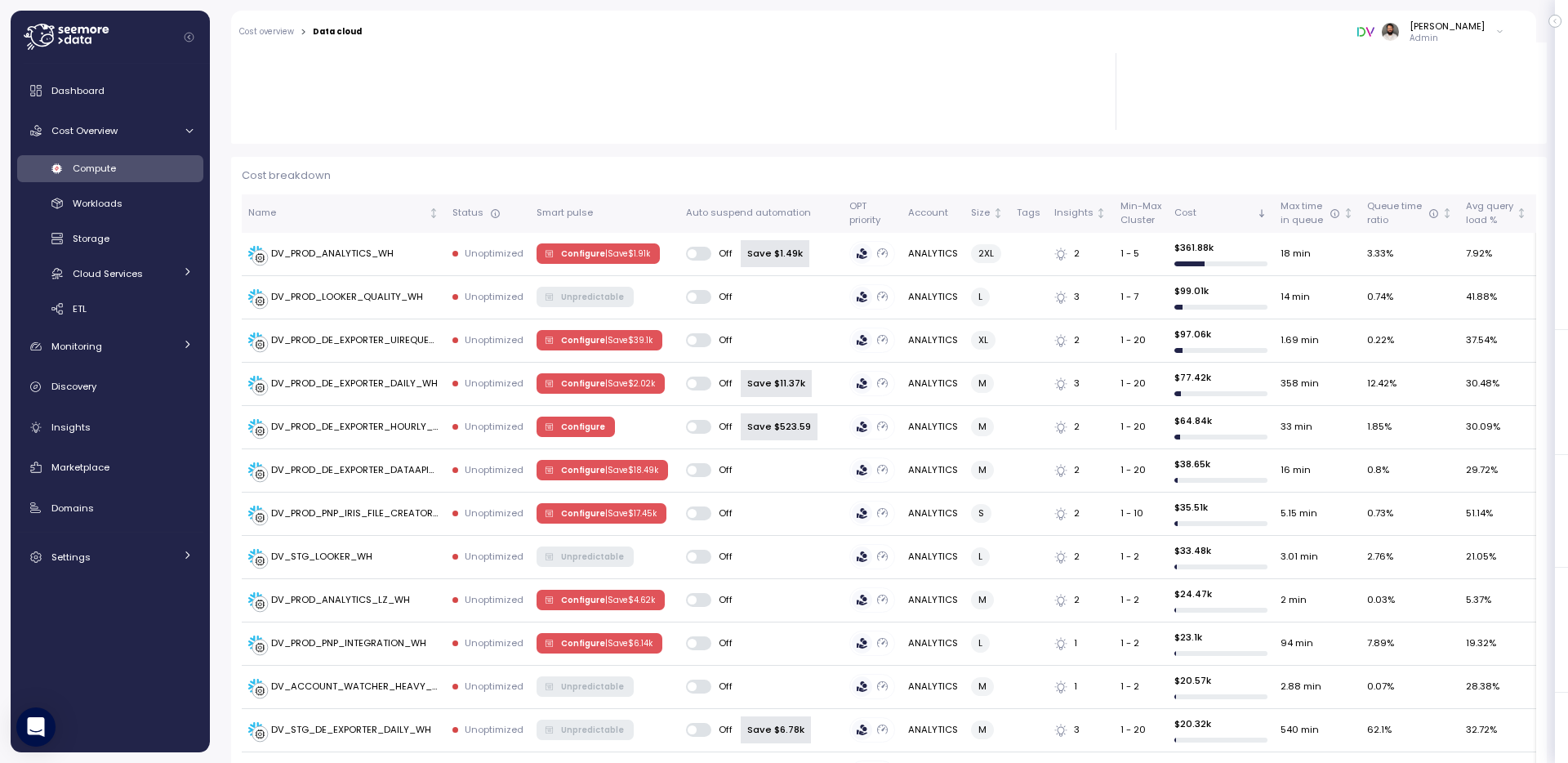
scroll to position [363, 0]
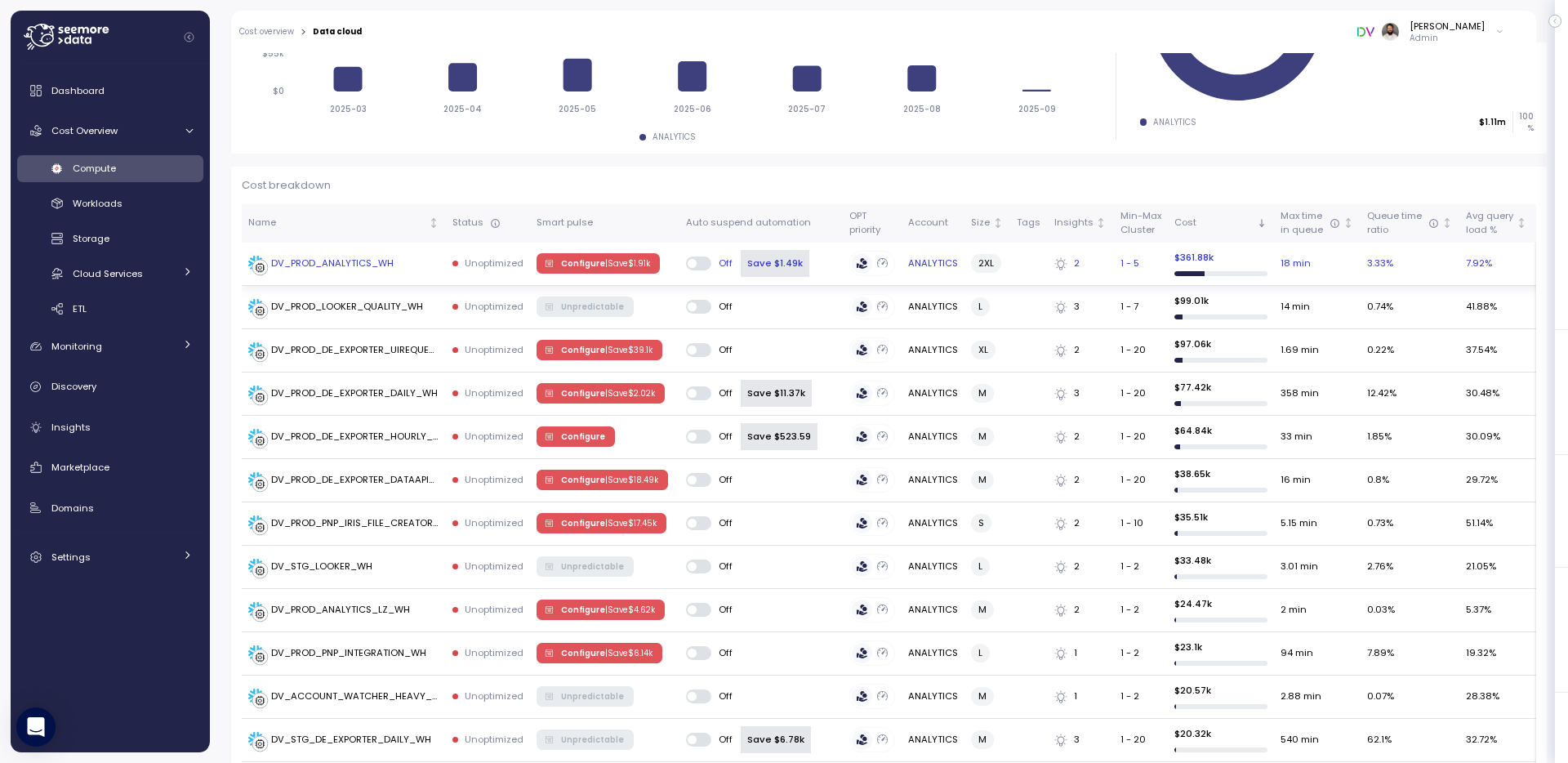
click at [371, 265] on div "DV_PROD_ANALYTICS_WH" at bounding box center [332, 263] width 123 height 15
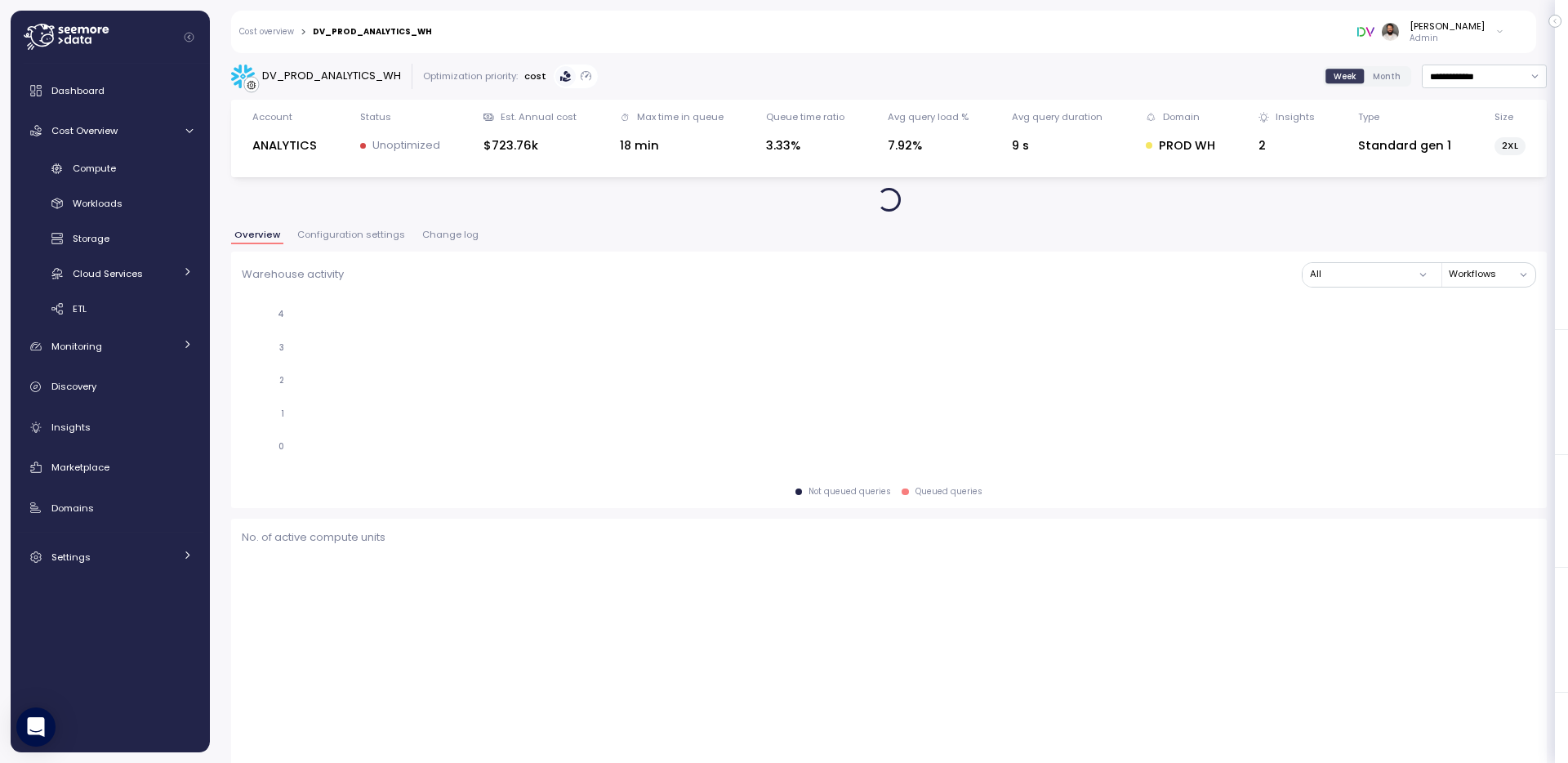
click at [437, 236] on span "Change log" at bounding box center [450, 234] width 56 height 9
click at [1446, 77] on input "**********" at bounding box center [1483, 76] width 125 height 23
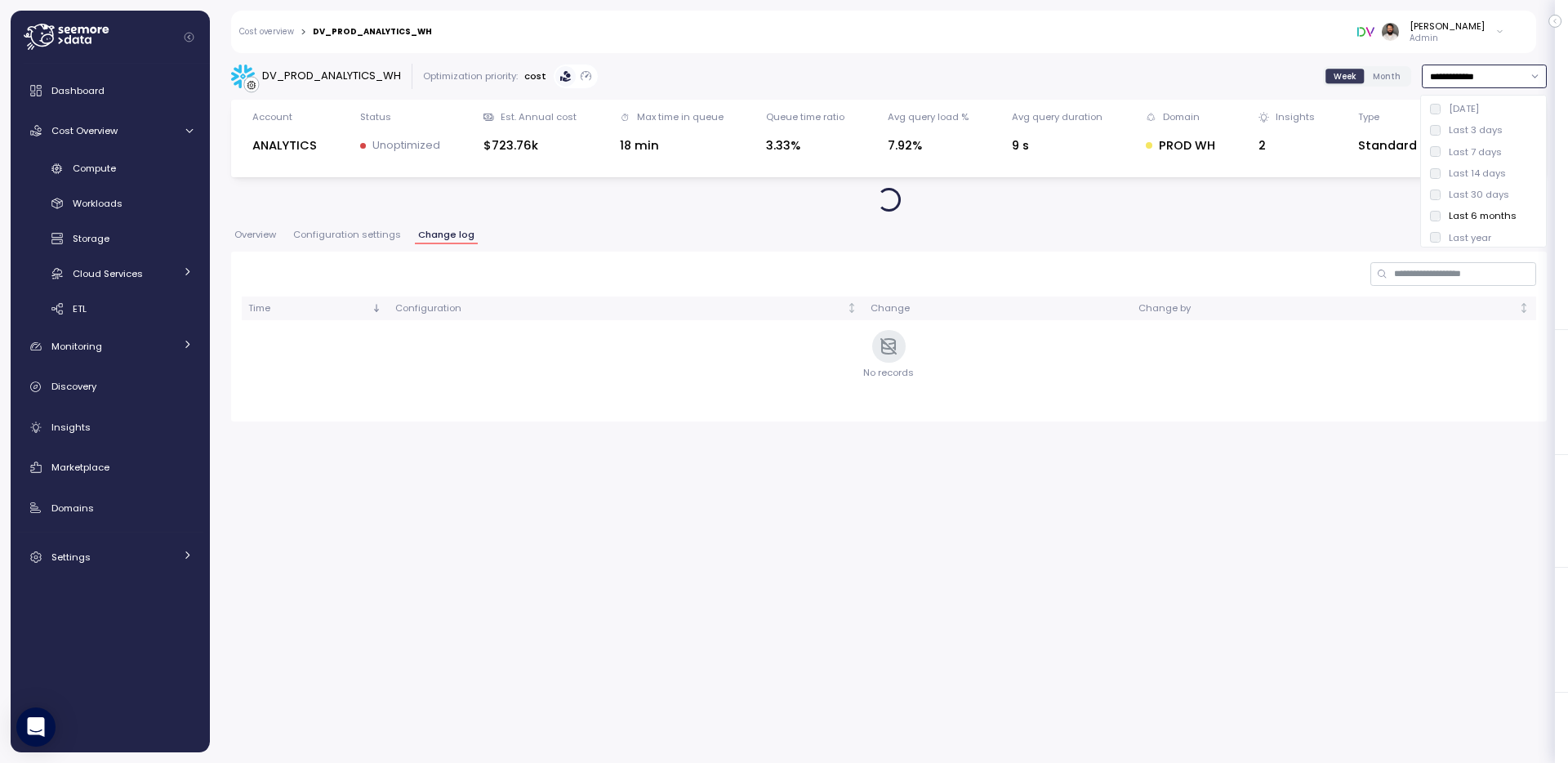
click at [1467, 237] on div "Last year" at bounding box center [1470, 237] width 43 height 13
type input "*********"
click at [1246, 169] on div "Account ANALYTICS Status Unoptimized Est. Annual cost $723.76k Max time in queu…" at bounding box center [888, 138] width 1315 height 78
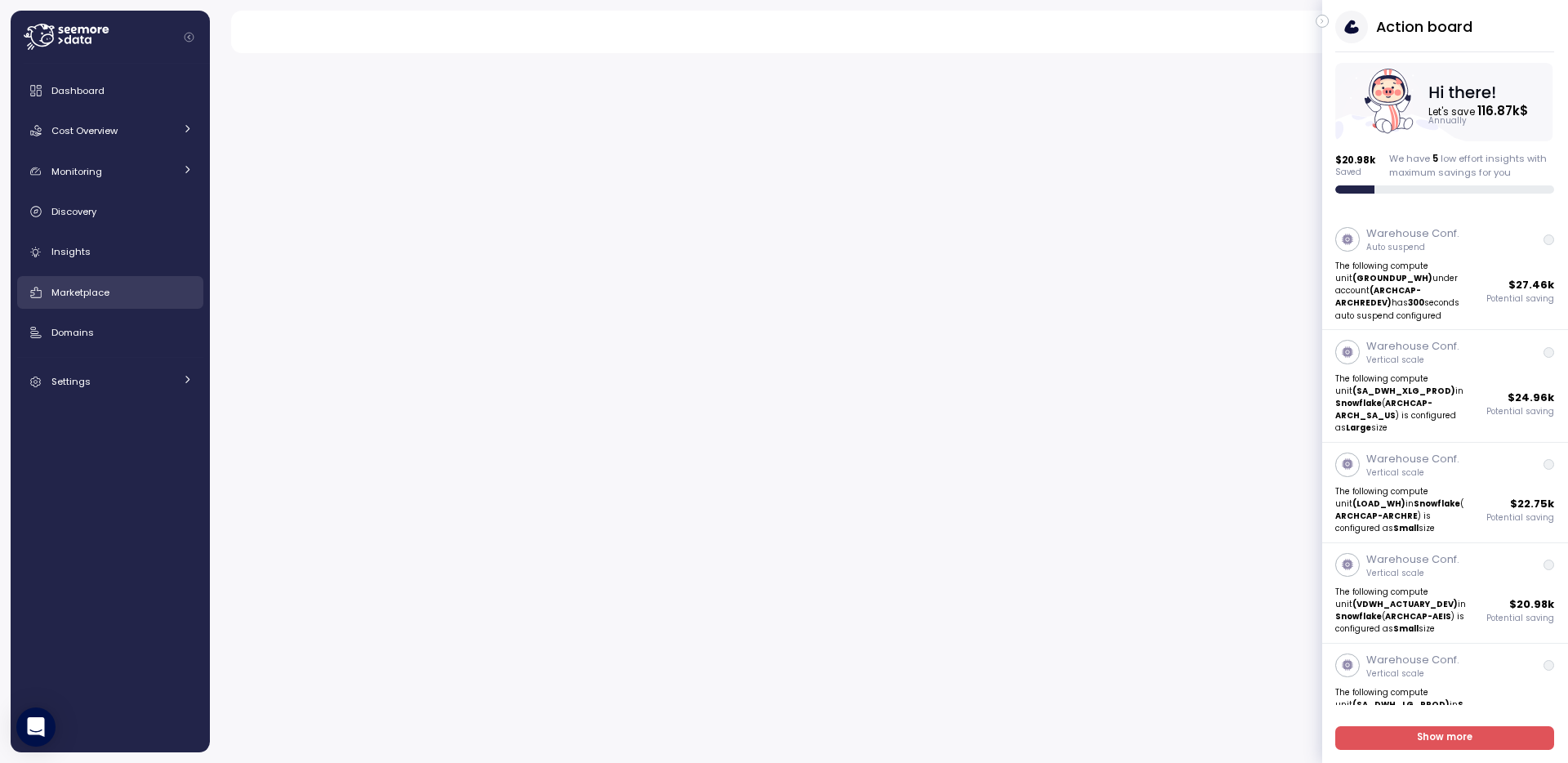
click at [125, 291] on div "Marketplace" at bounding box center [122, 292] width 141 height 17
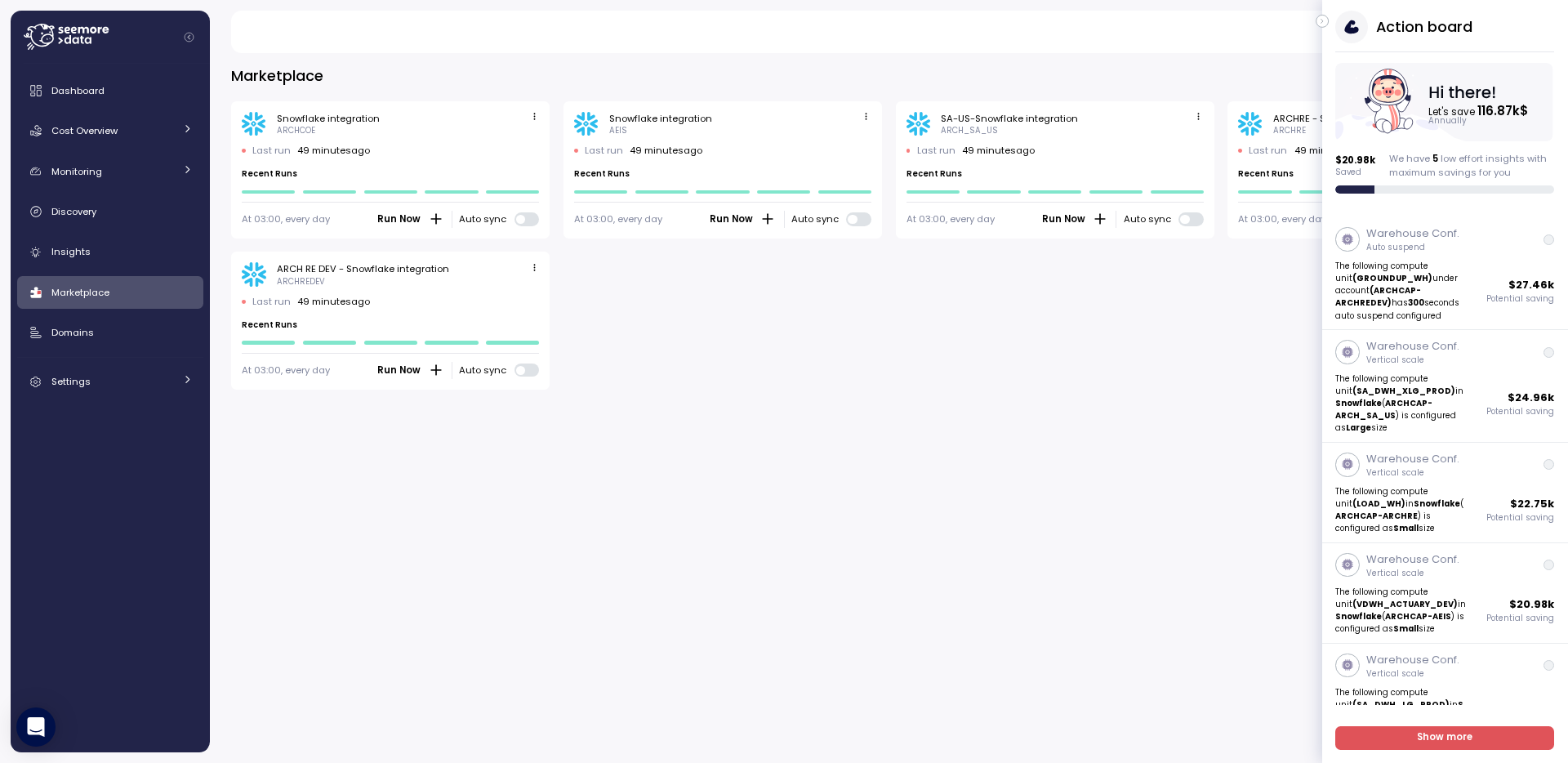
click at [1324, 15] on button "button" at bounding box center [1321, 20] width 13 height 13
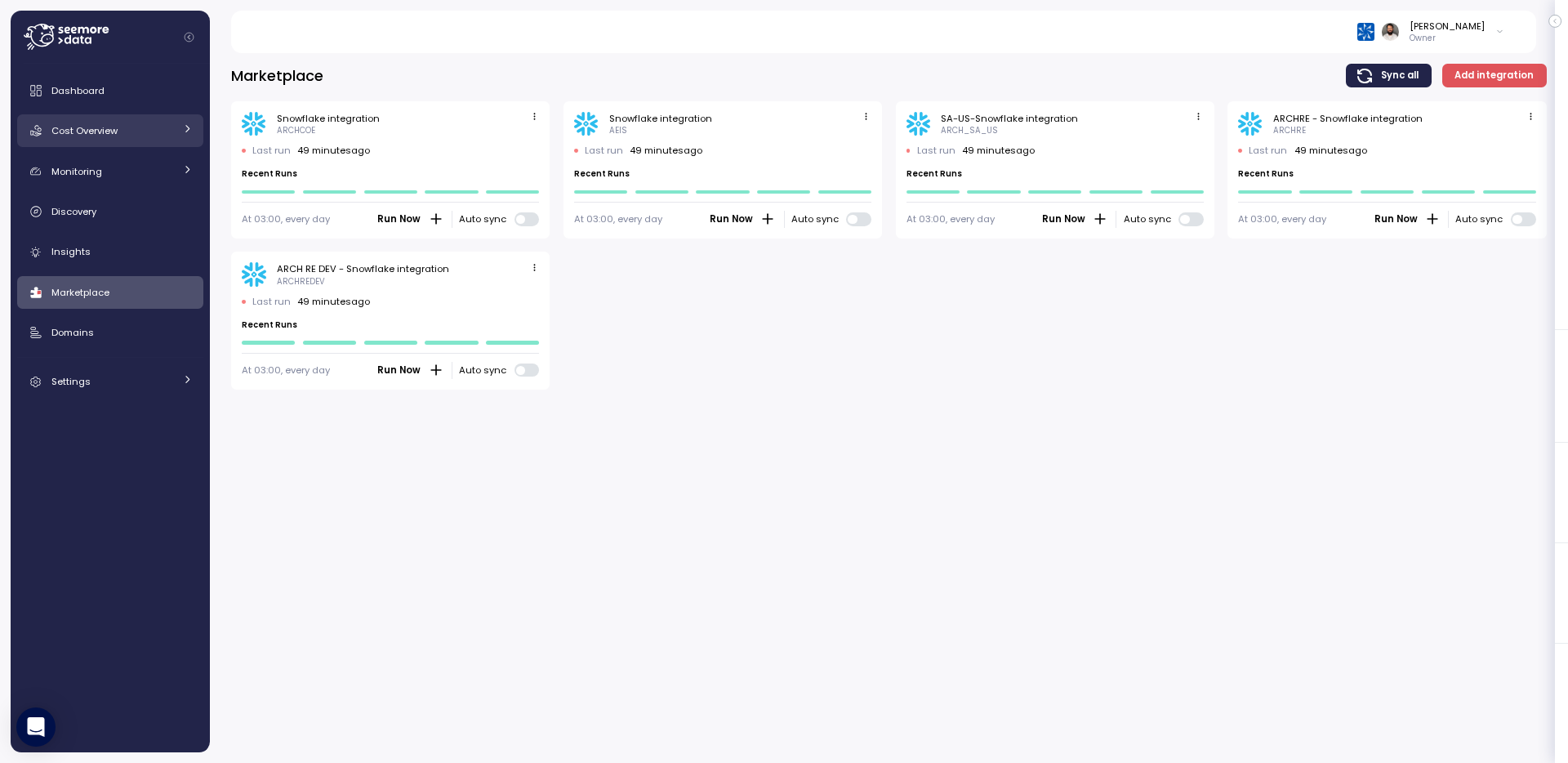
click at [157, 146] on link "Cost Overview" at bounding box center [110, 131] width 186 height 33
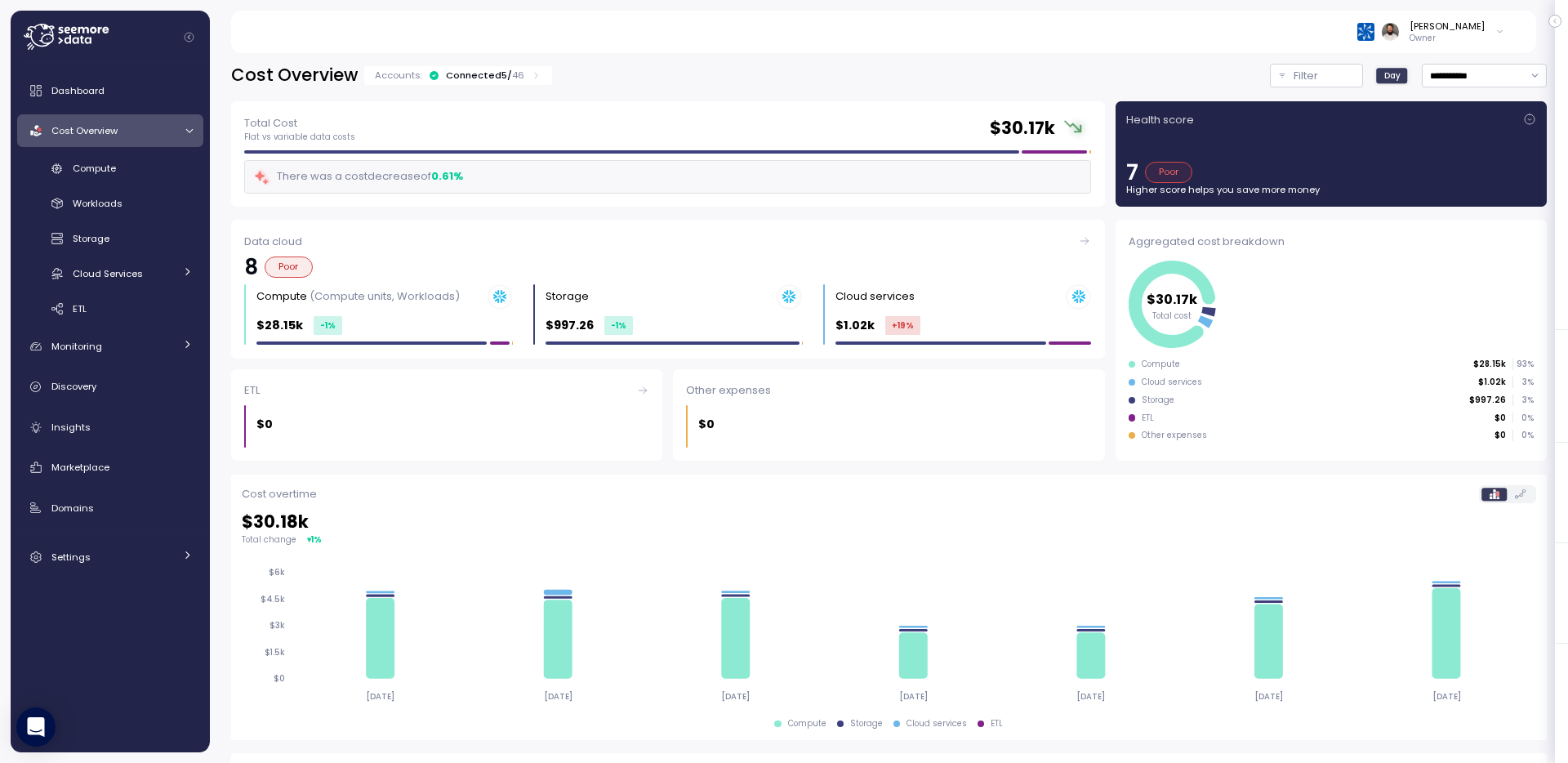
click at [531, 76] on icon at bounding box center [536, 75] width 11 height 11
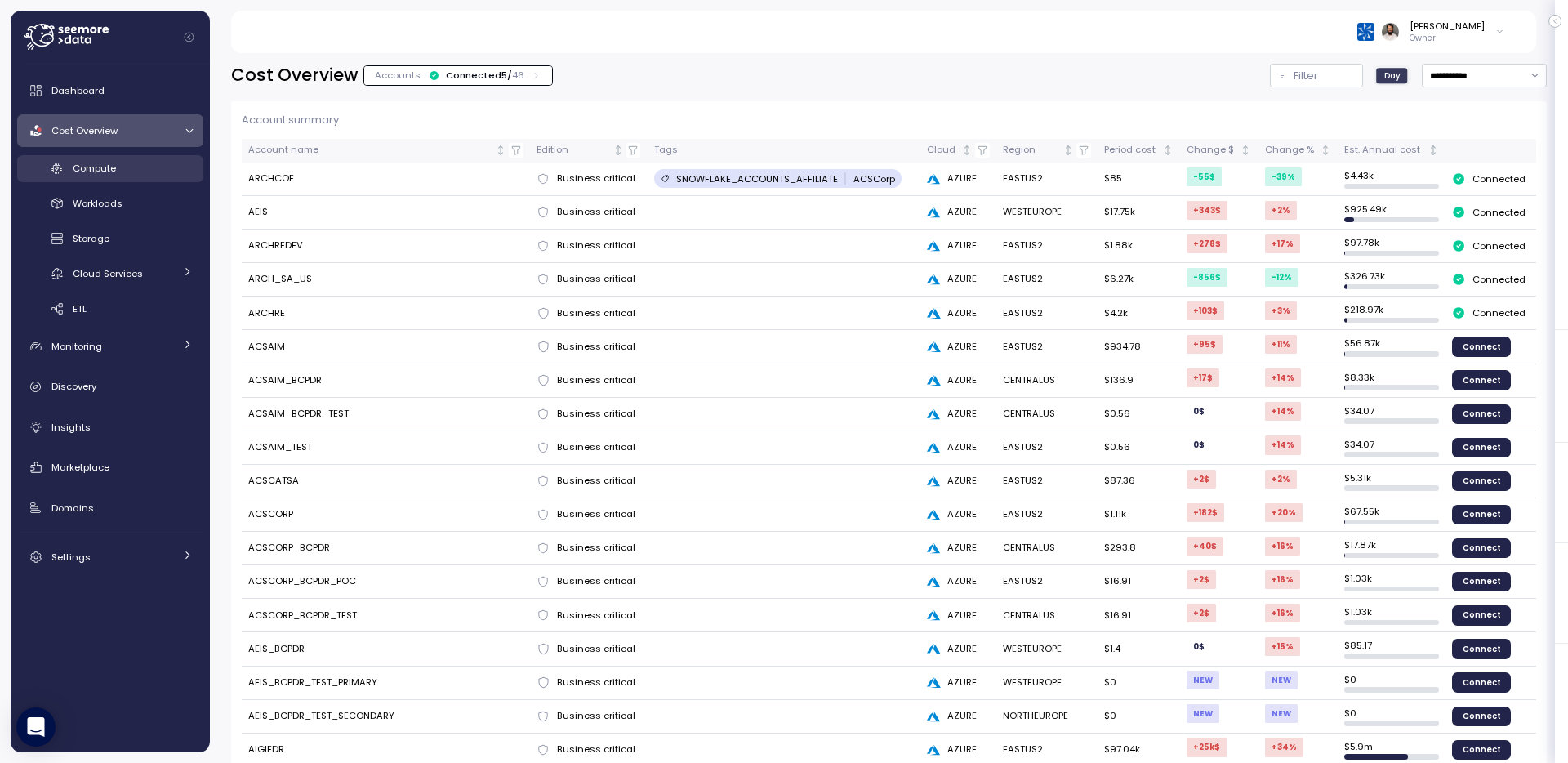
click at [149, 170] on div "Compute" at bounding box center [132, 168] width 120 height 17
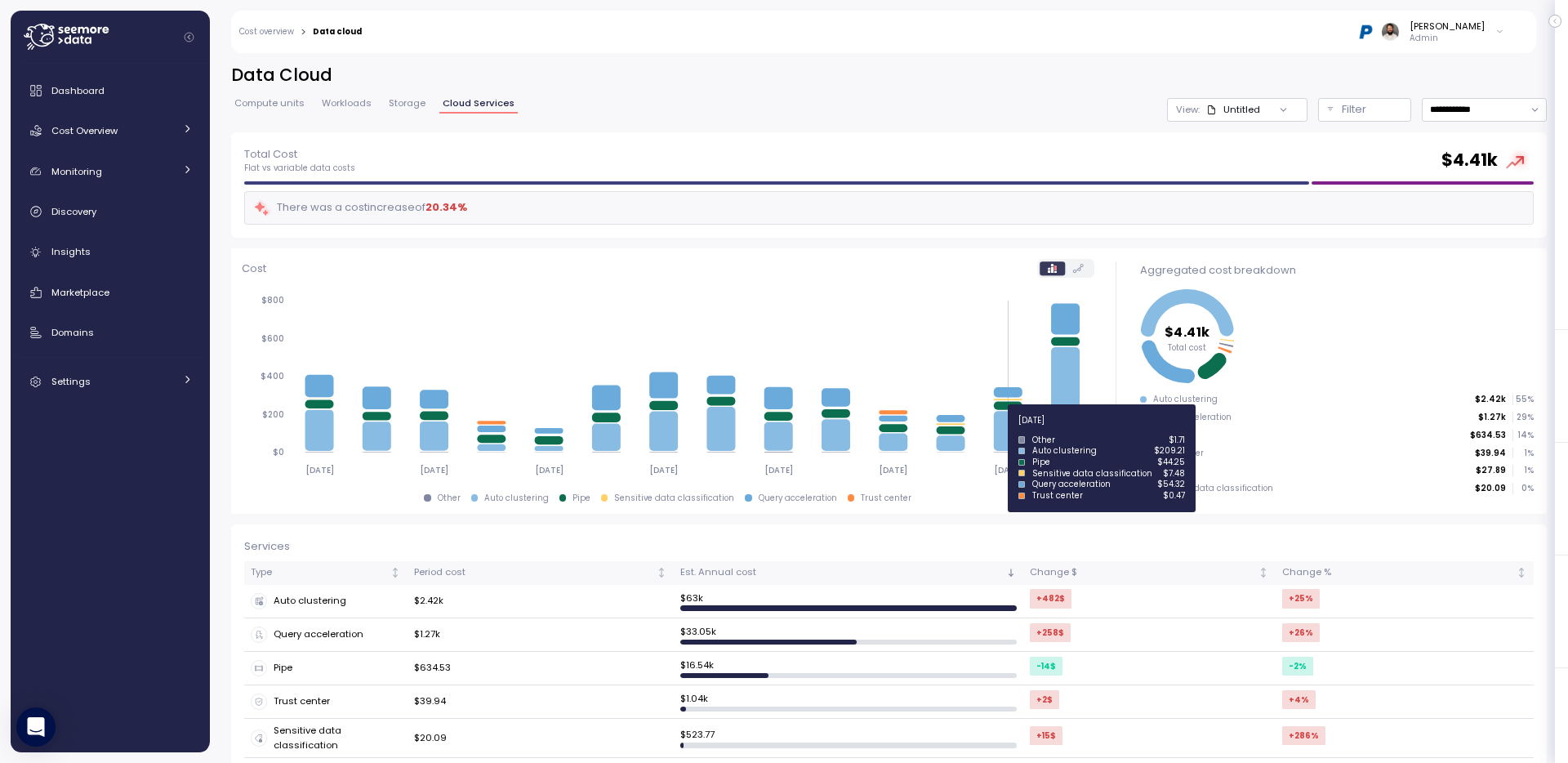
scroll to position [191, 0]
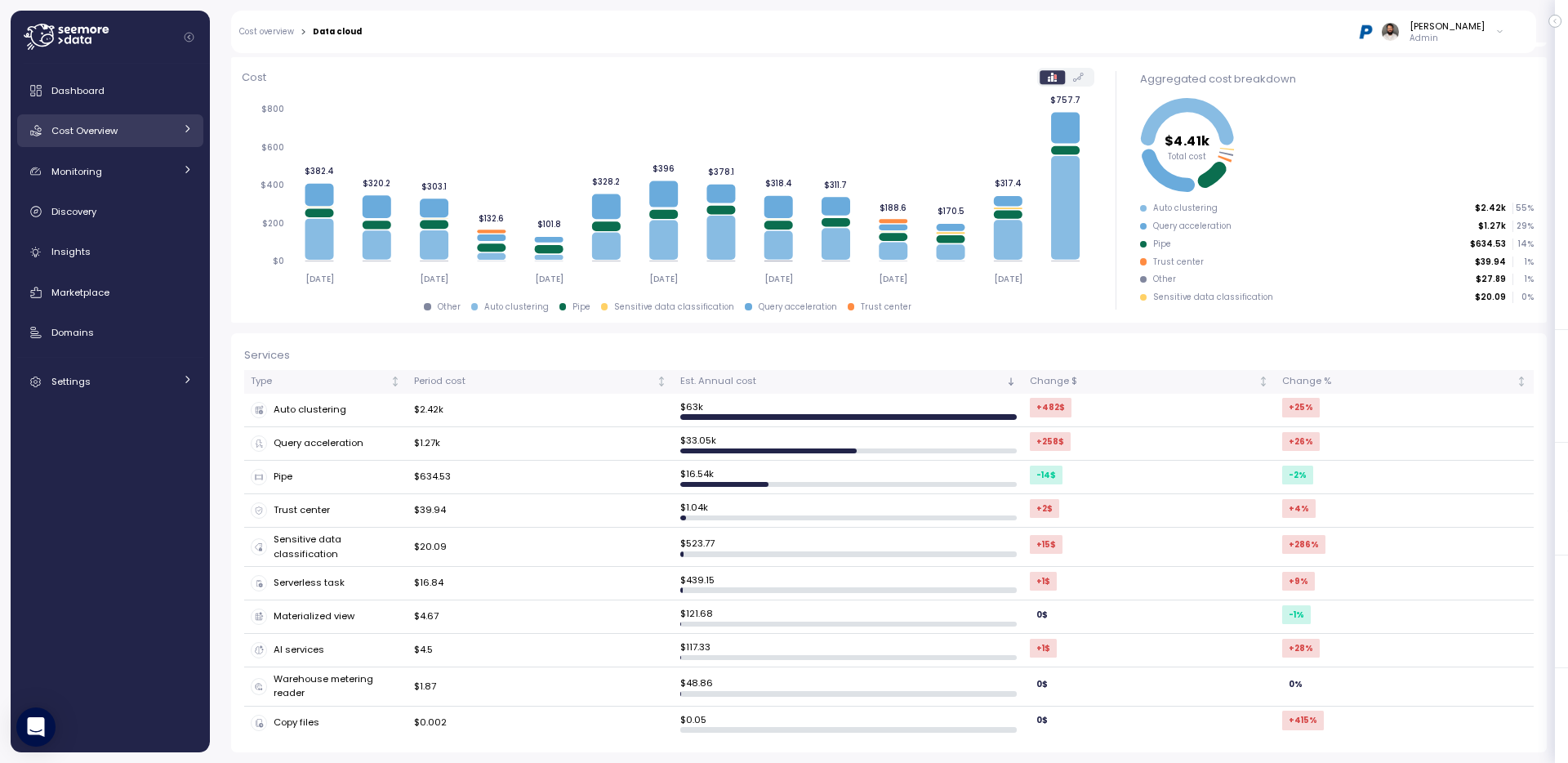
click at [157, 126] on div "Cost Overview" at bounding box center [113, 131] width 123 height 17
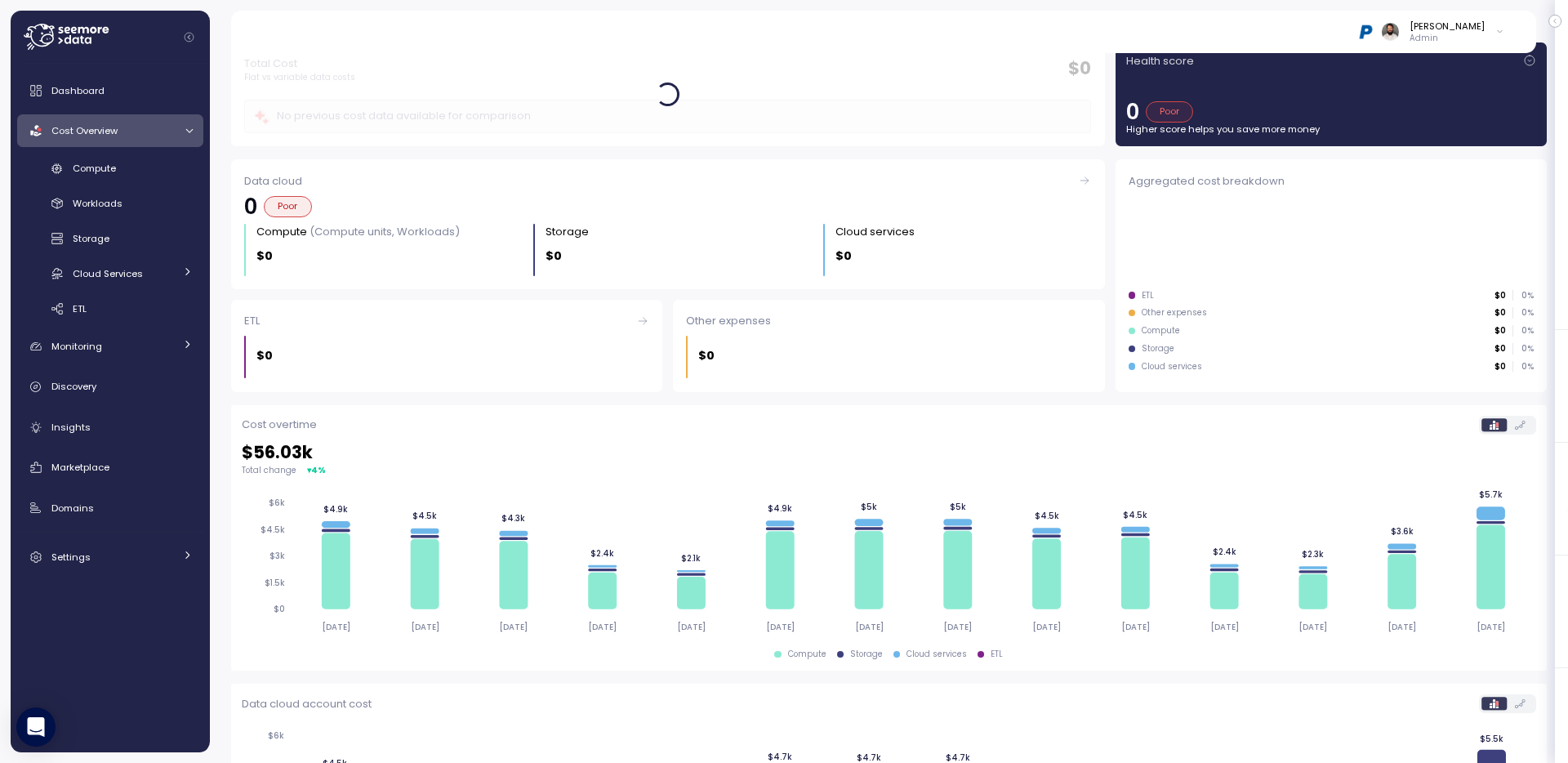
scroll to position [58, 0]
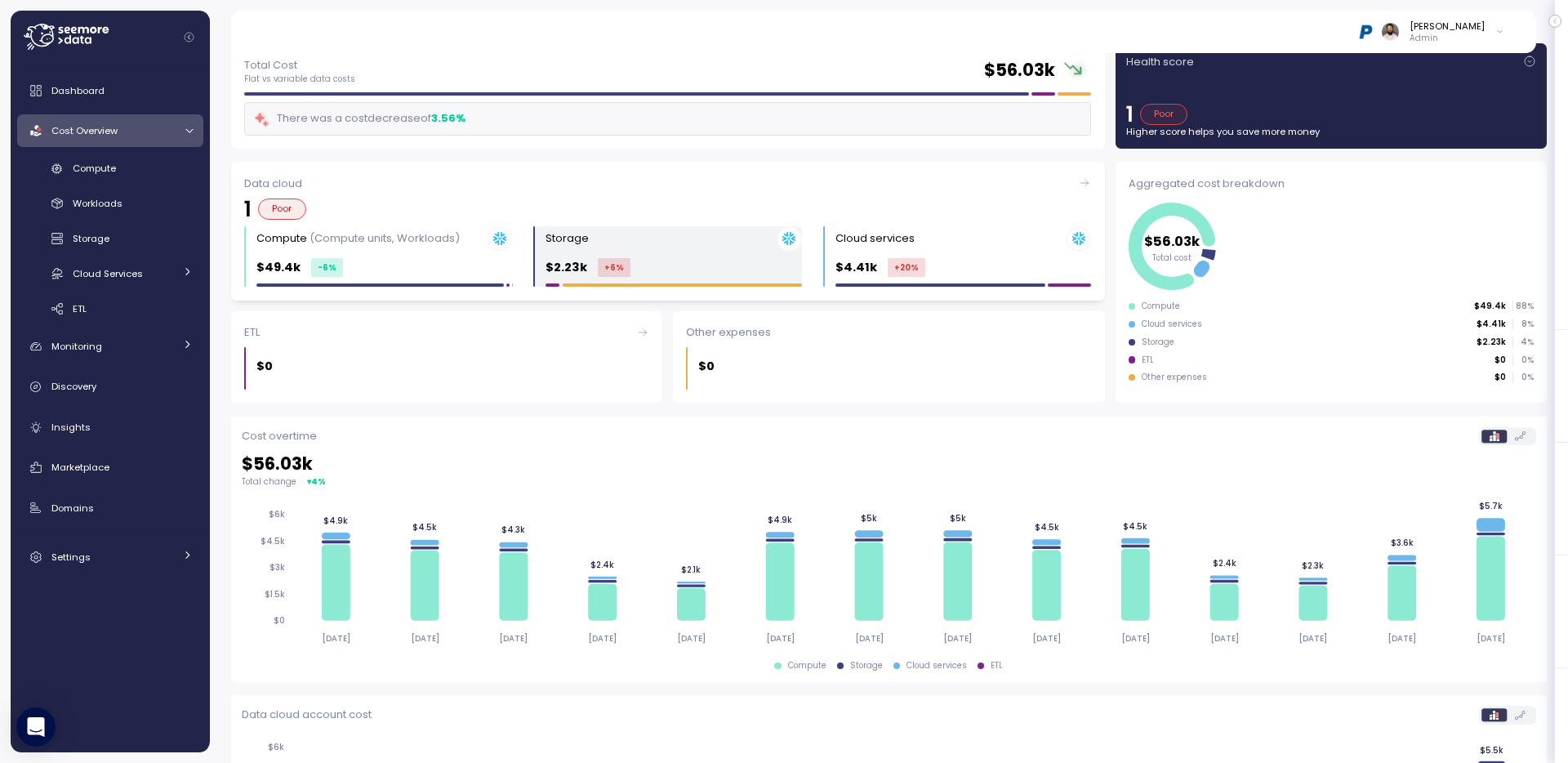
click at [659, 266] on div "$2.23k +6 %" at bounding box center [673, 267] width 255 height 19
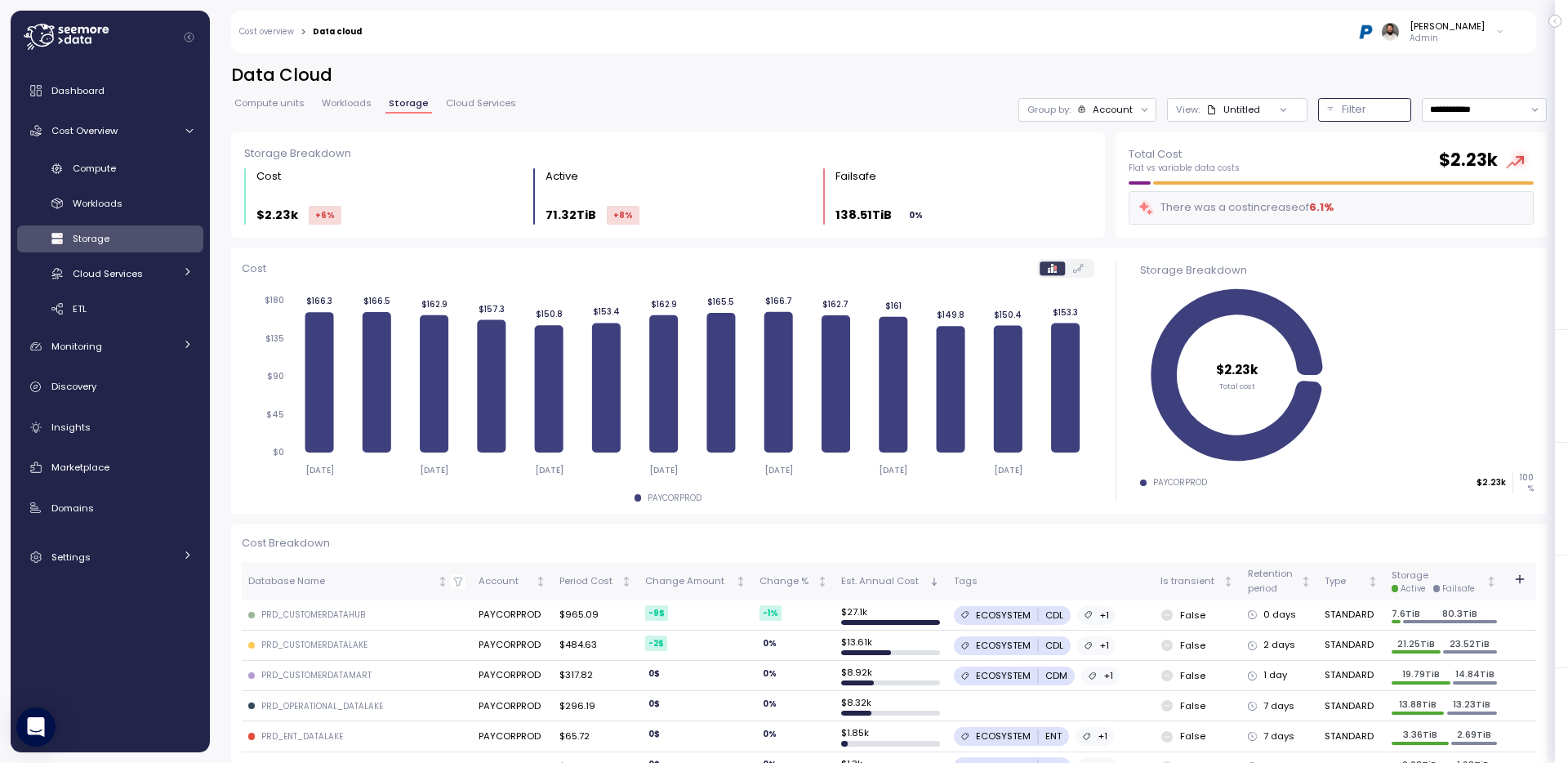
click at [1341, 114] on p "Filter" at bounding box center [1353, 109] width 24 height 17
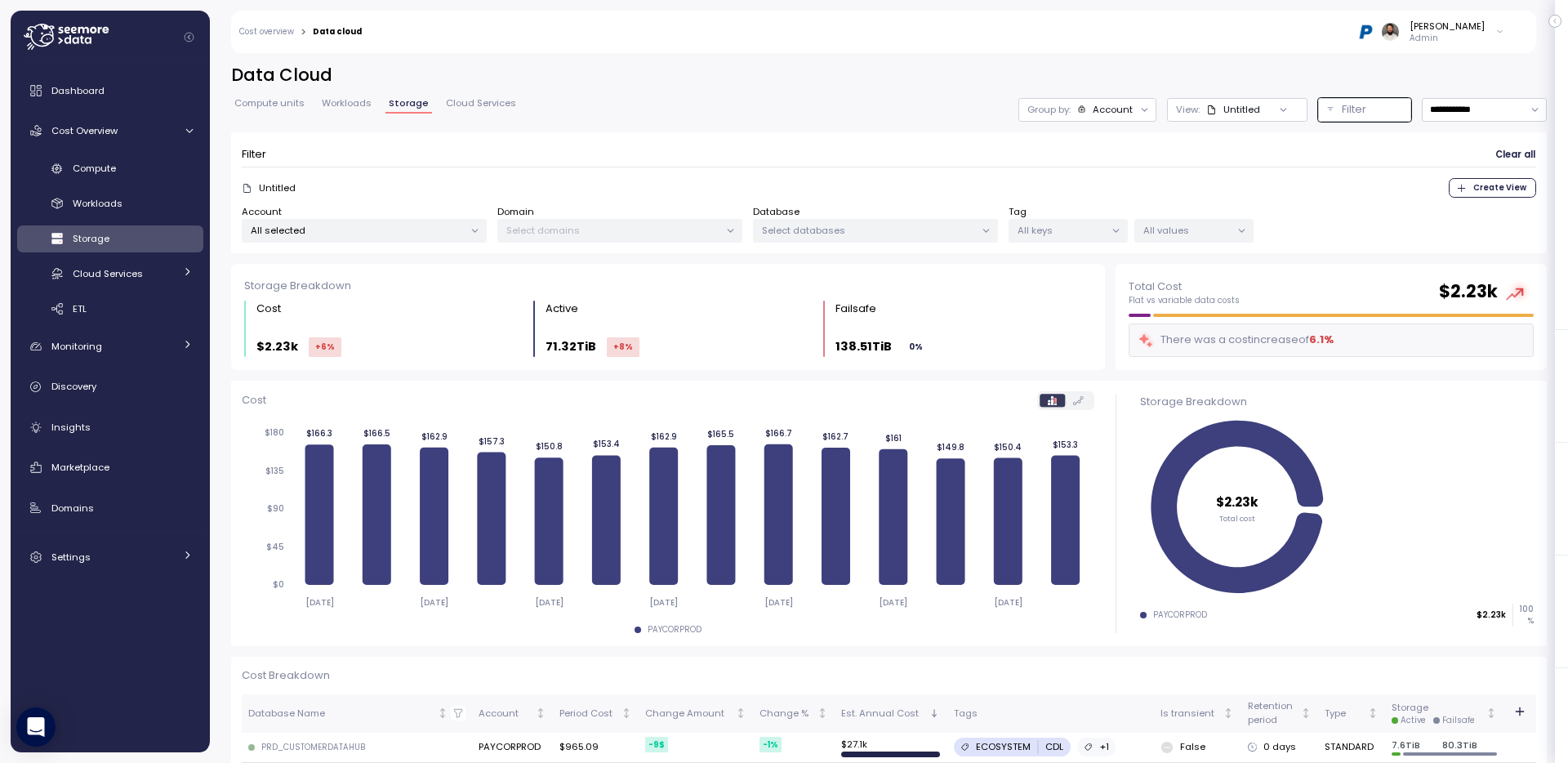
click at [1099, 214] on div "Tag All keys" at bounding box center [1067, 223] width 119 height 38
click at [1097, 224] on p "All keys" at bounding box center [1062, 230] width 88 height 13
click at [1202, 234] on p "All values" at bounding box center [1187, 230] width 88 height 13
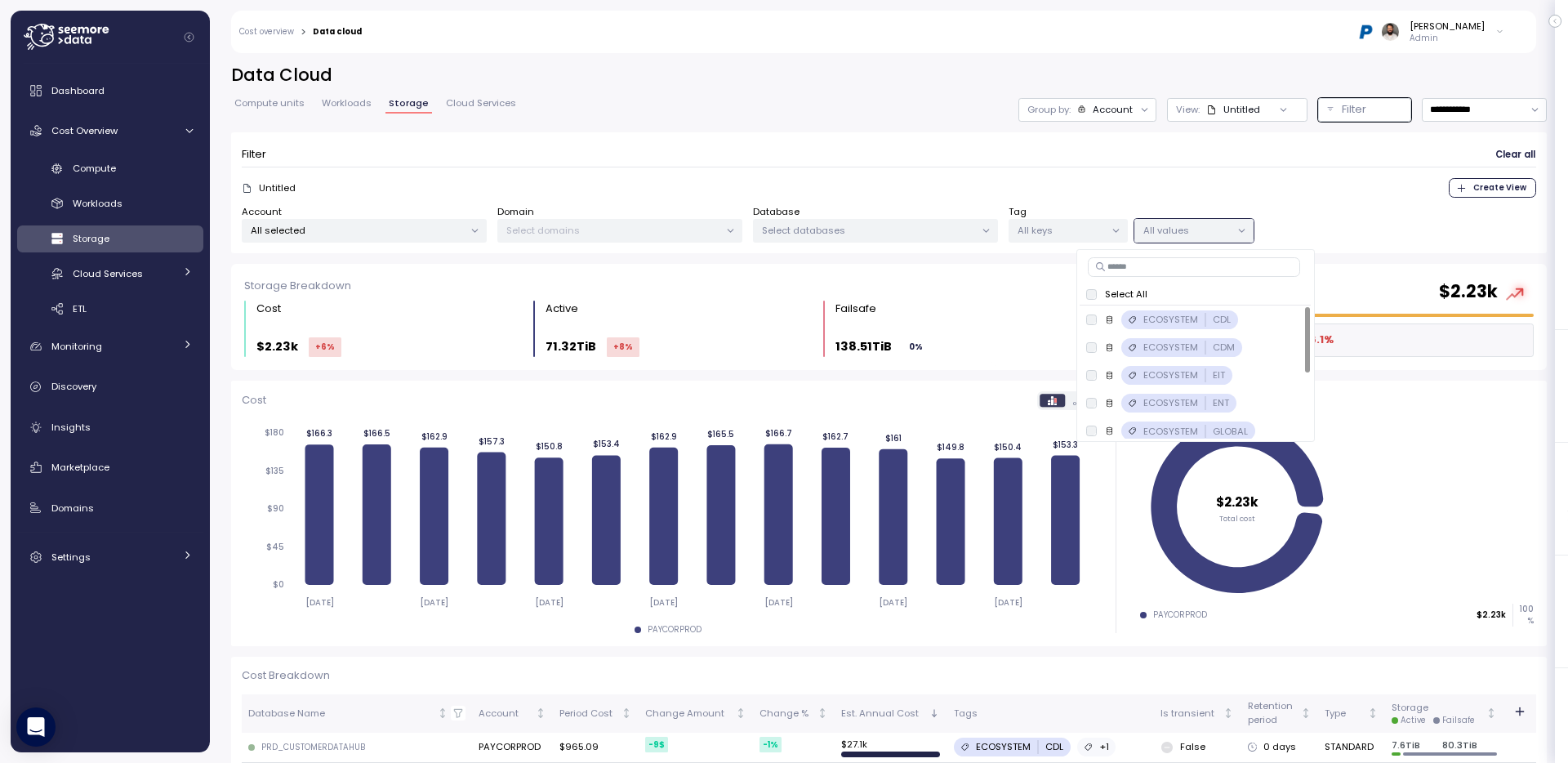
click at [1202, 234] on p "All values" at bounding box center [1187, 230] width 88 height 13
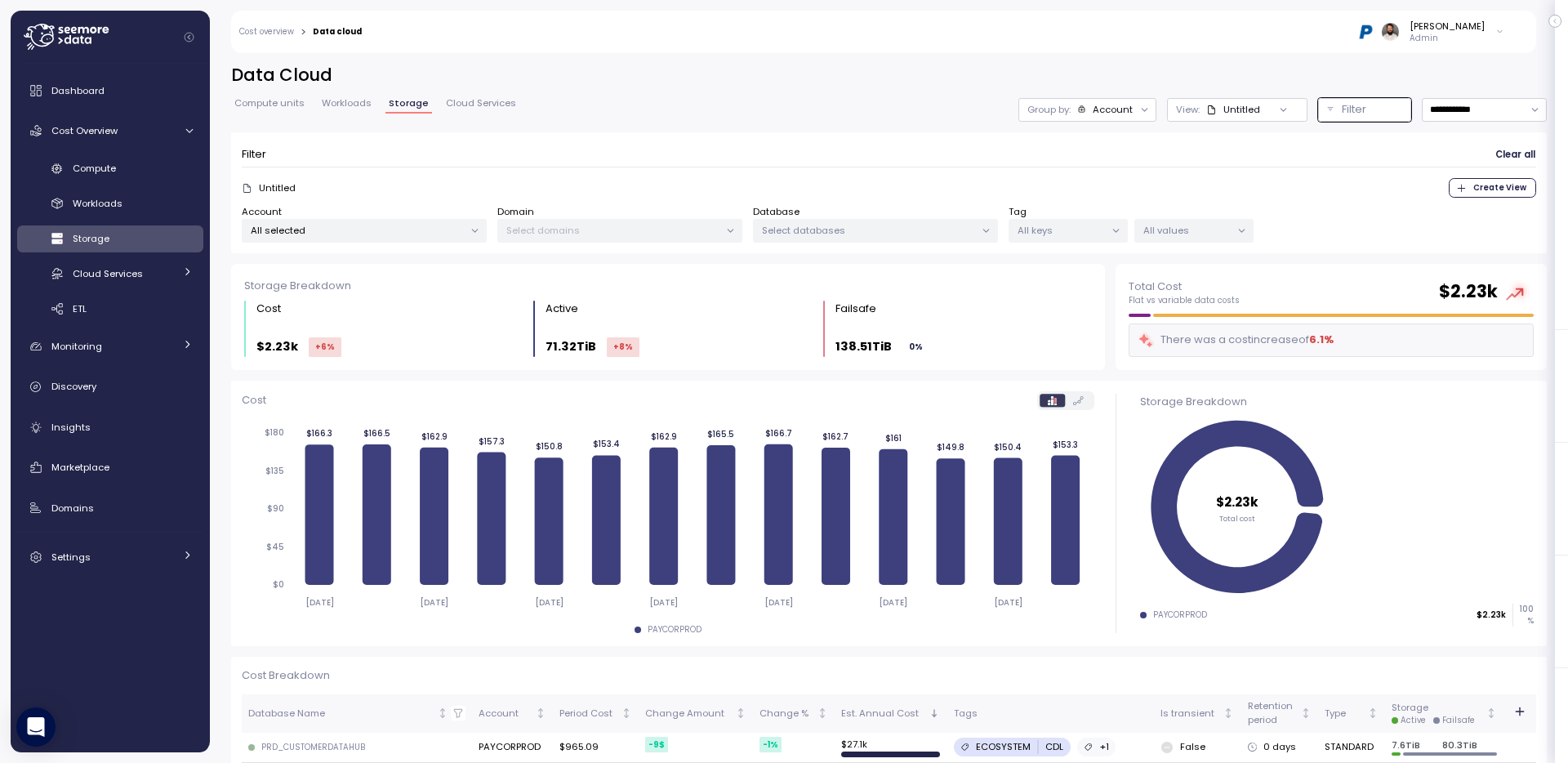
click at [1202, 234] on p "All values" at bounding box center [1187, 230] width 88 height 13
click at [1154, 152] on div "Filter Clear all" at bounding box center [888, 155] width 1294 height 23
click at [465, 106] on span "Cloud Services" at bounding box center [481, 102] width 70 height 9
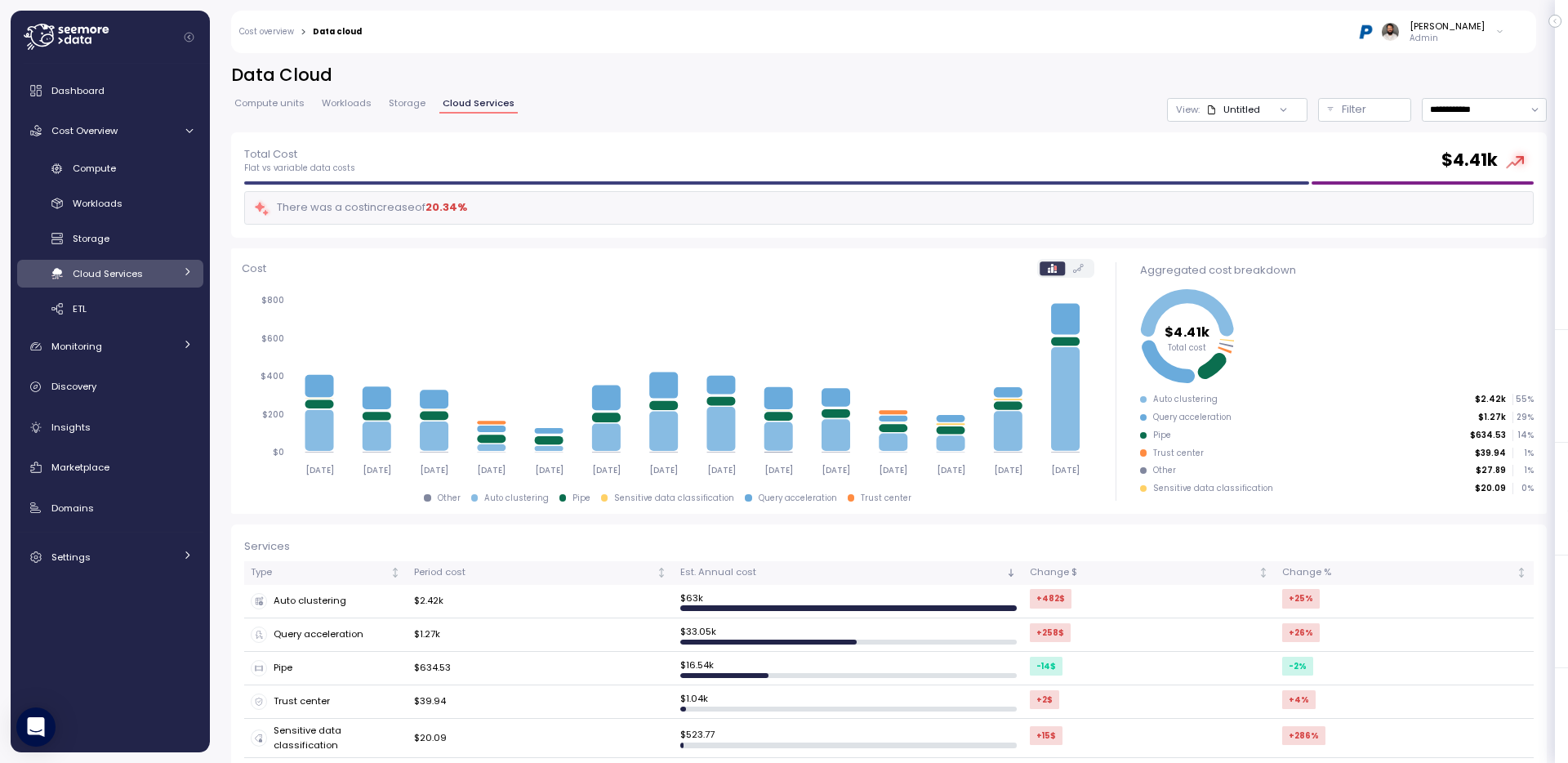
click at [355, 105] on span "Workloads" at bounding box center [346, 102] width 50 height 9
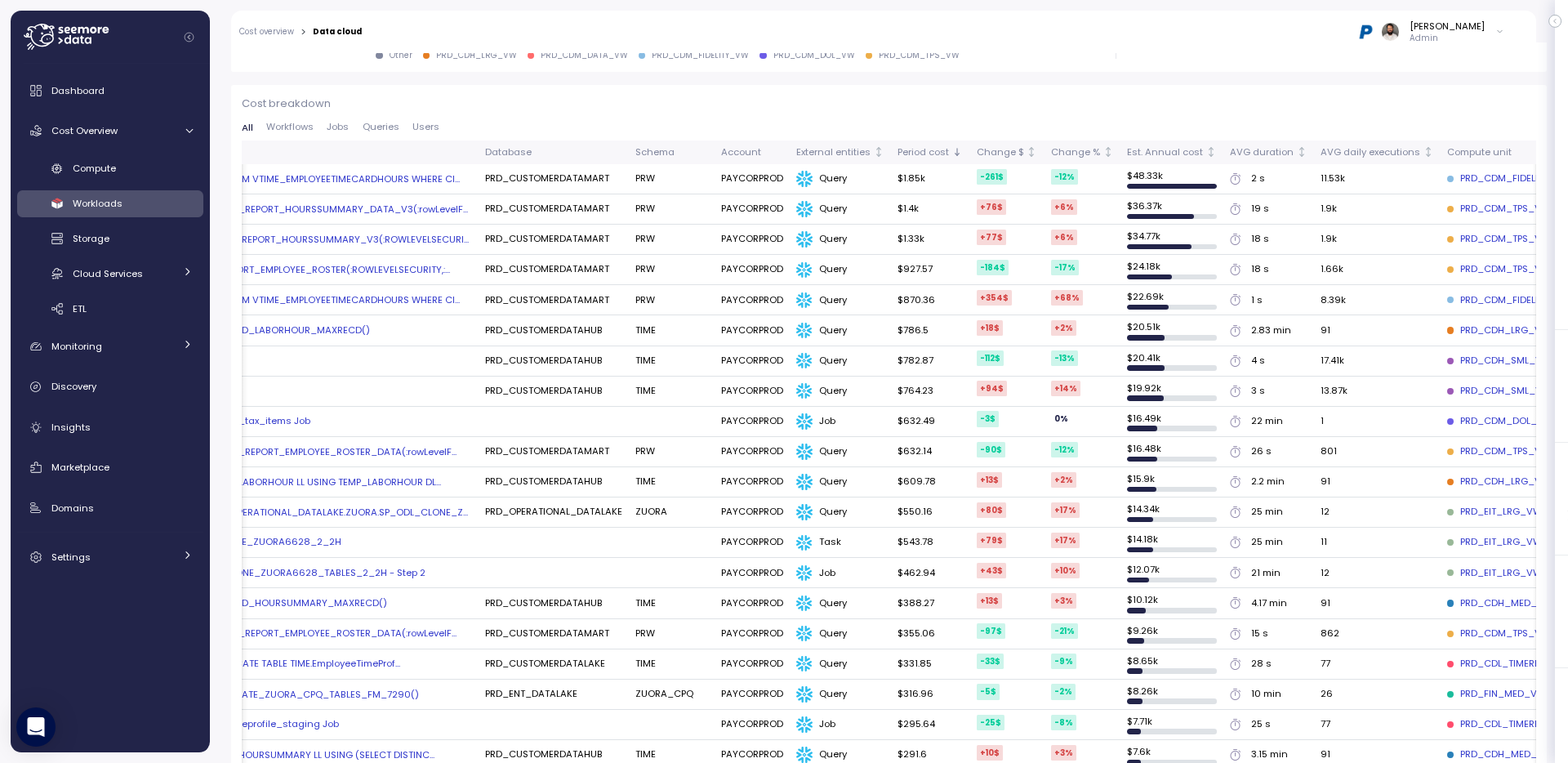
scroll to position [0, 138]
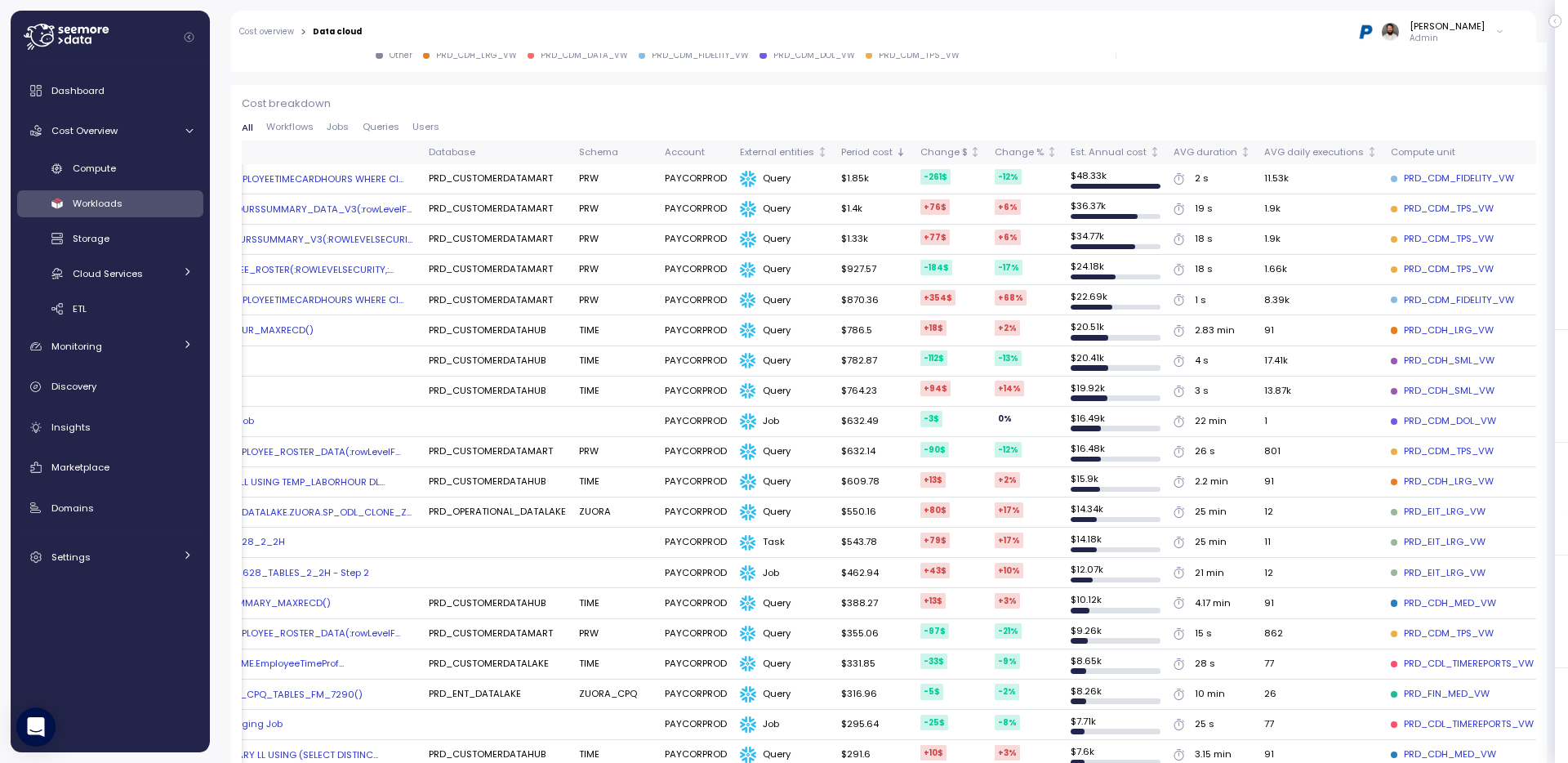
click at [1461, 172] on div "PRD_CDM_FIDELITY_VW" at bounding box center [1452, 178] width 124 height 15
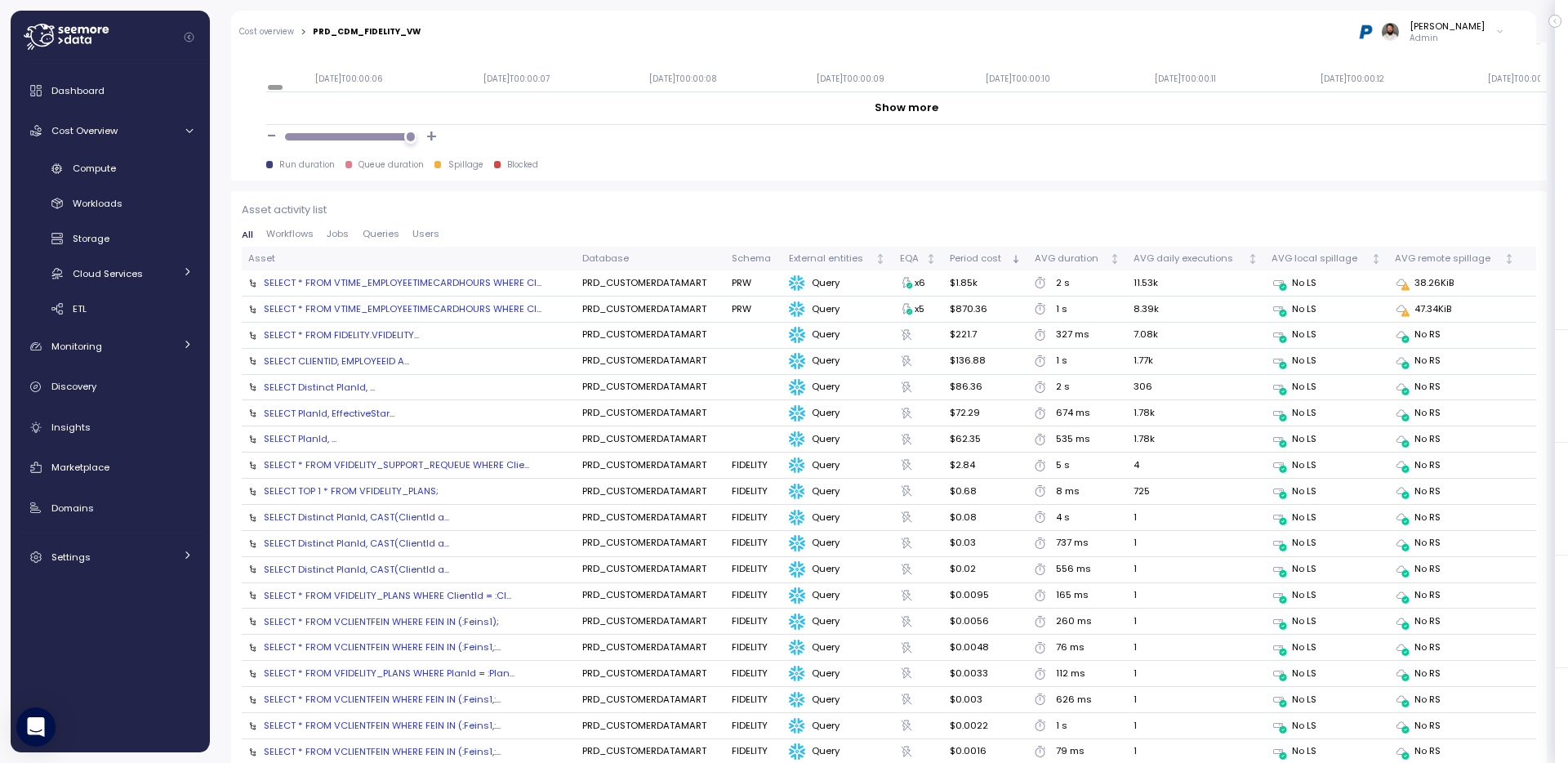
scroll to position [1669, 0]
click at [511, 286] on div "SELECT * FROM VTIME_EMPLOYEETIMECARDHOURS WHERE Cl..." at bounding box center [402, 284] width 278 height 13
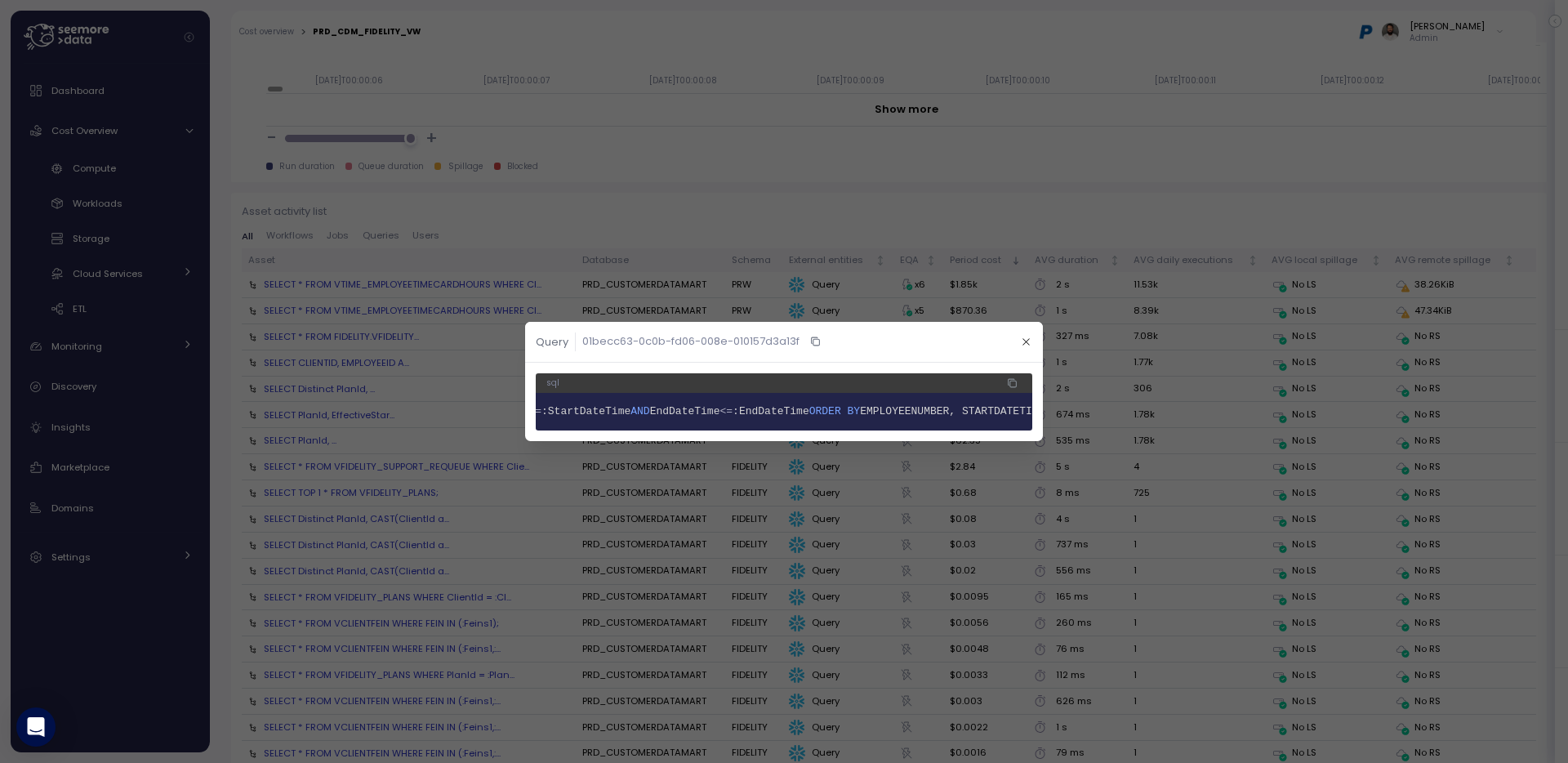
scroll to position [0, 0]
click at [1027, 342] on icon "button" at bounding box center [1026, 341] width 11 height 11
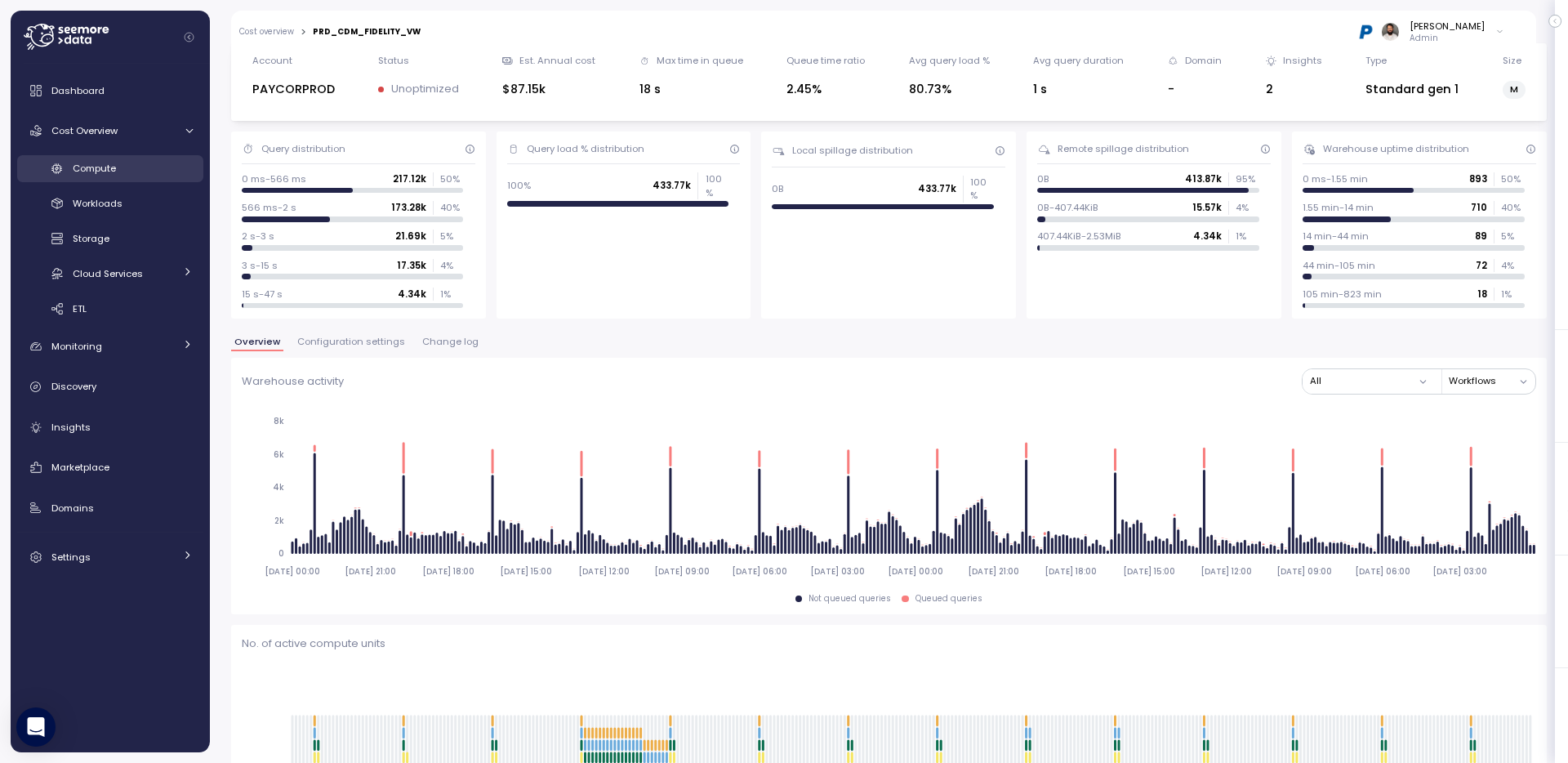
scroll to position [61, 0]
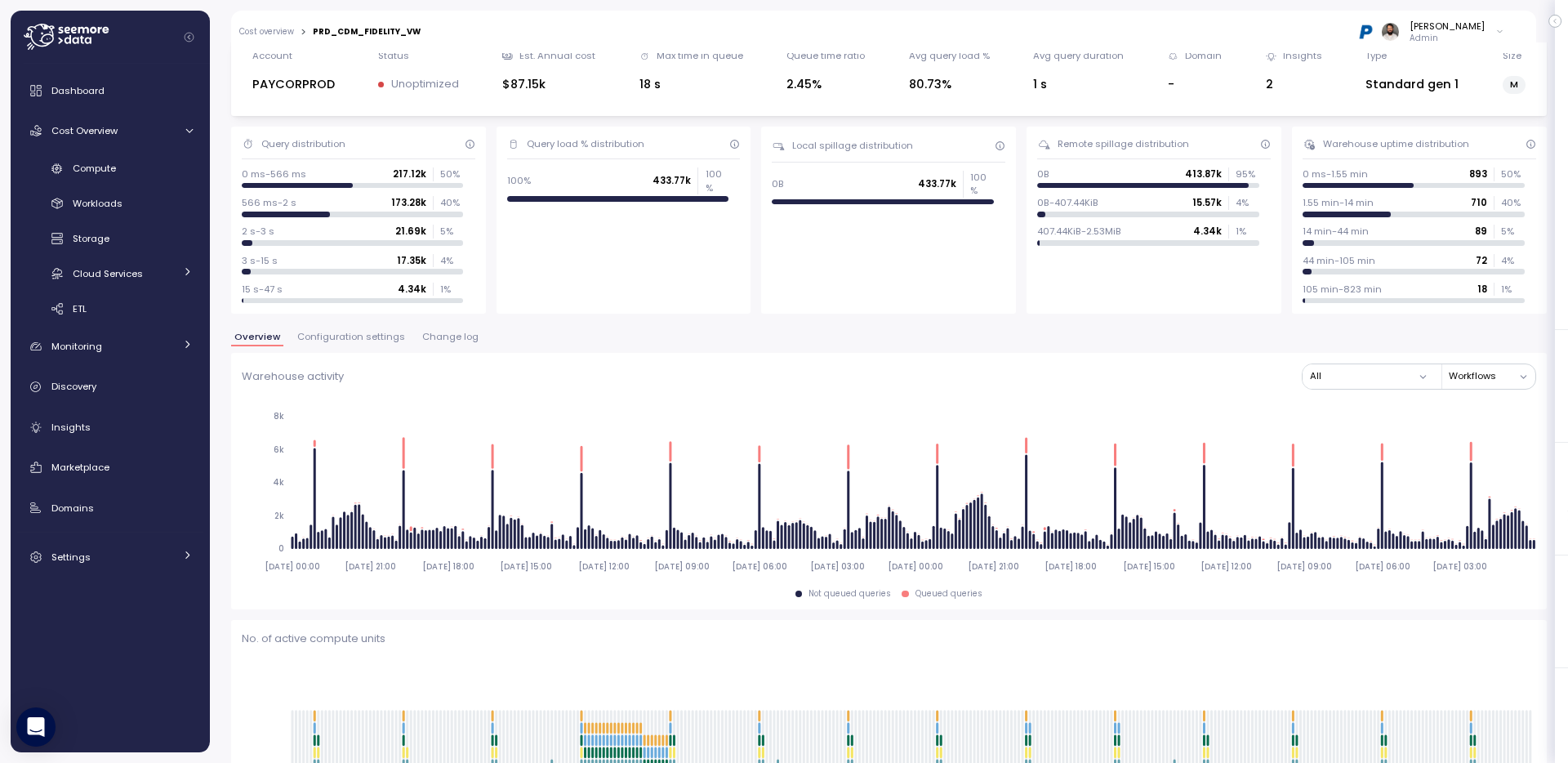
click at [434, 339] on span "Change log" at bounding box center [450, 336] width 56 height 9
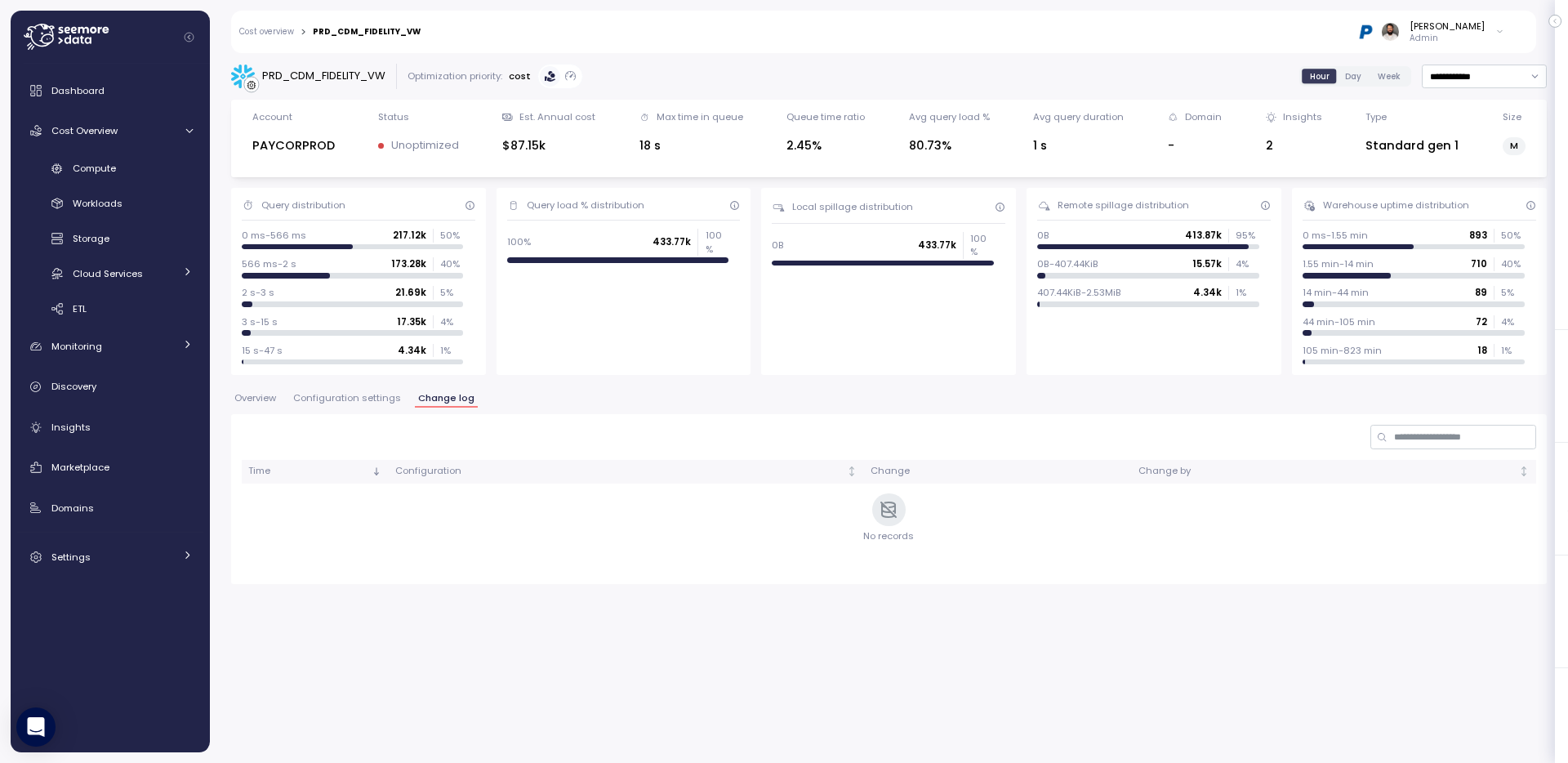
click at [325, 411] on div "Overview Configuration settings Change log" at bounding box center [888, 404] width 1315 height 21
click at [325, 406] on button "Configuration settings" at bounding box center [347, 401] width 114 height 14
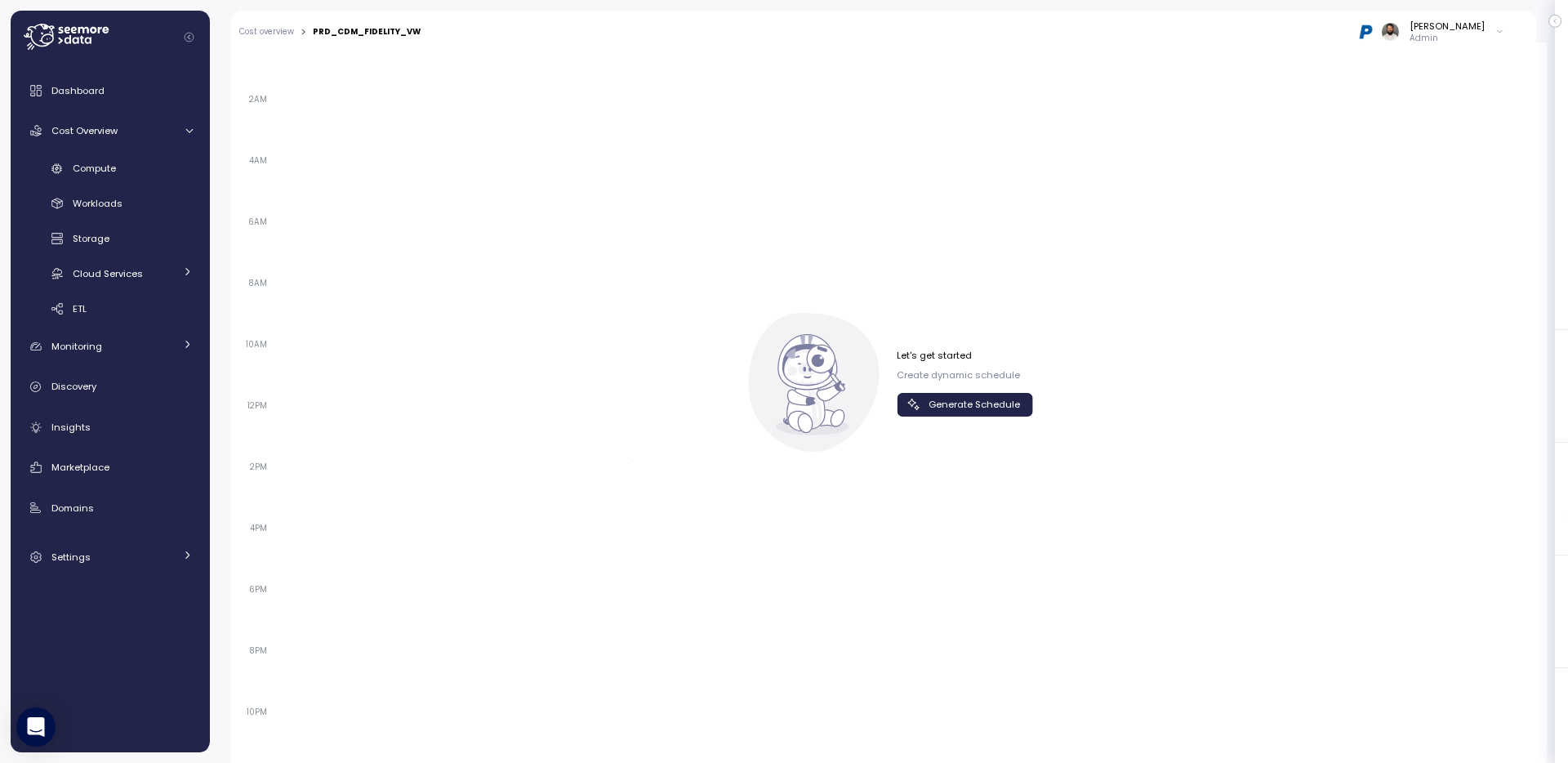
scroll to position [1066, 0]
click at [939, 393] on div "Let's get started Create dynamic schedule Generate Schedule" at bounding box center [964, 387] width 136 height 68
click at [941, 411] on span "Generate Schedule" at bounding box center [974, 408] width 92 height 22
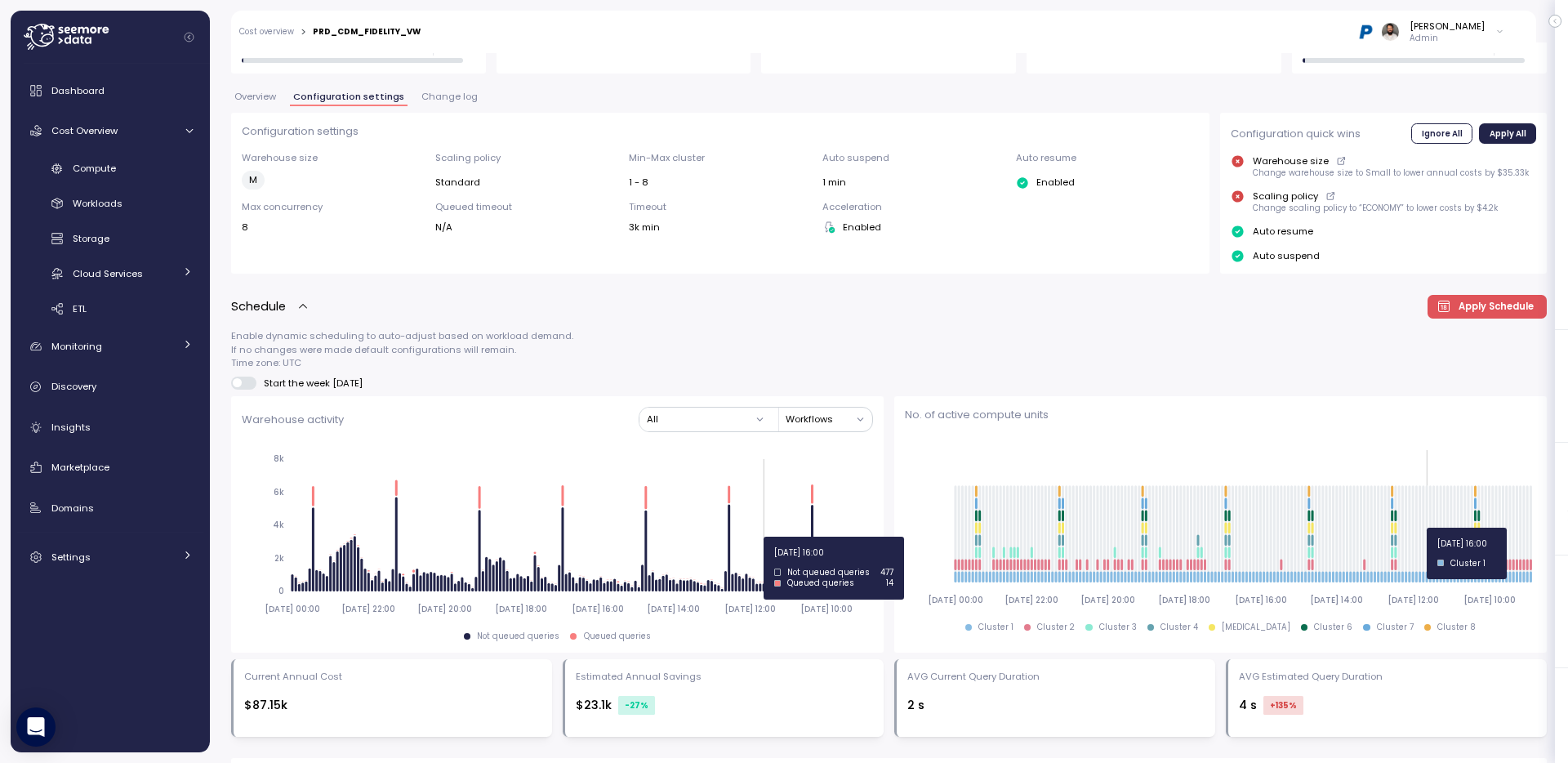
scroll to position [299, 0]
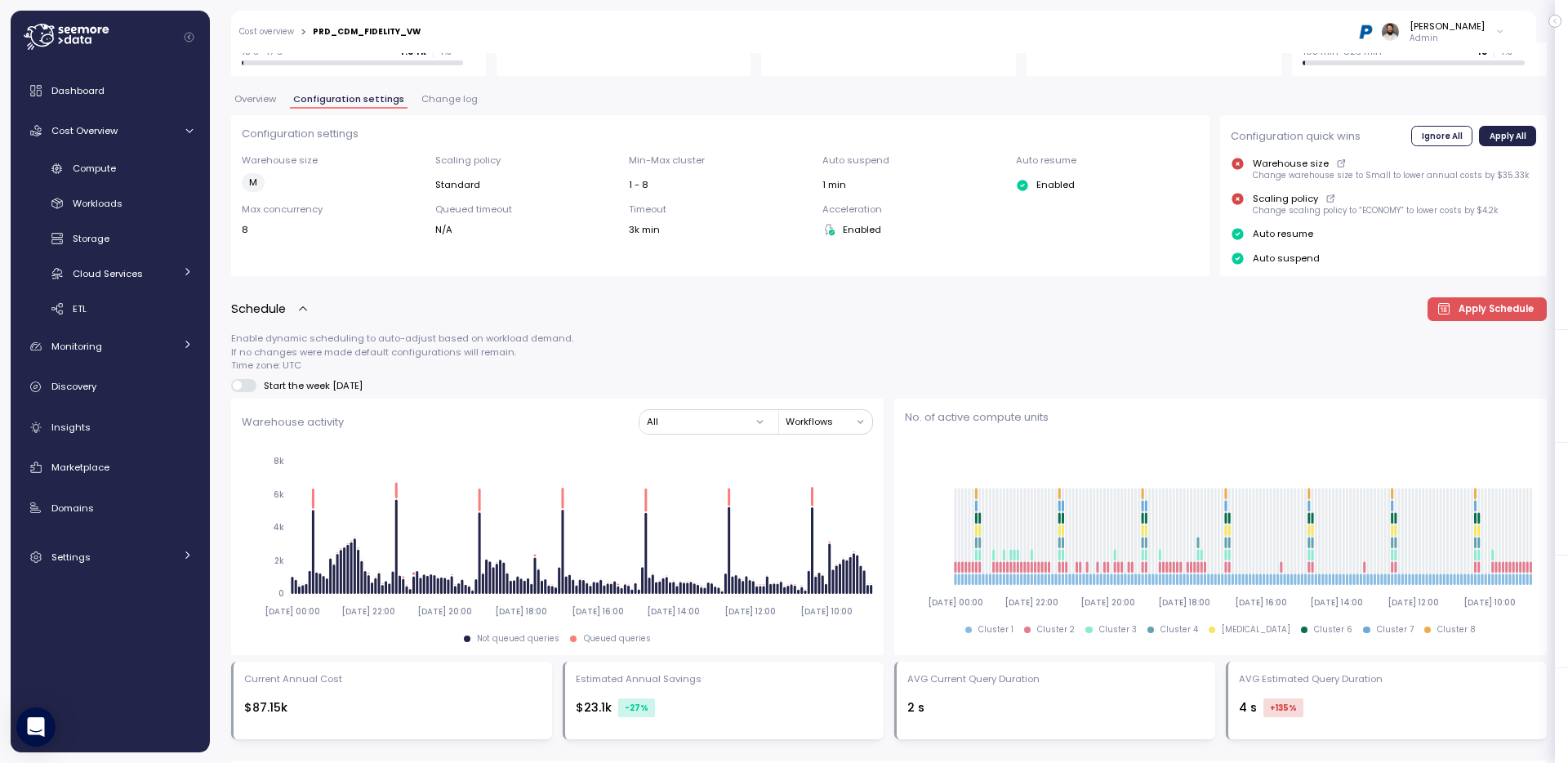
click at [251, 96] on span "Overview" at bounding box center [255, 98] width 42 height 9
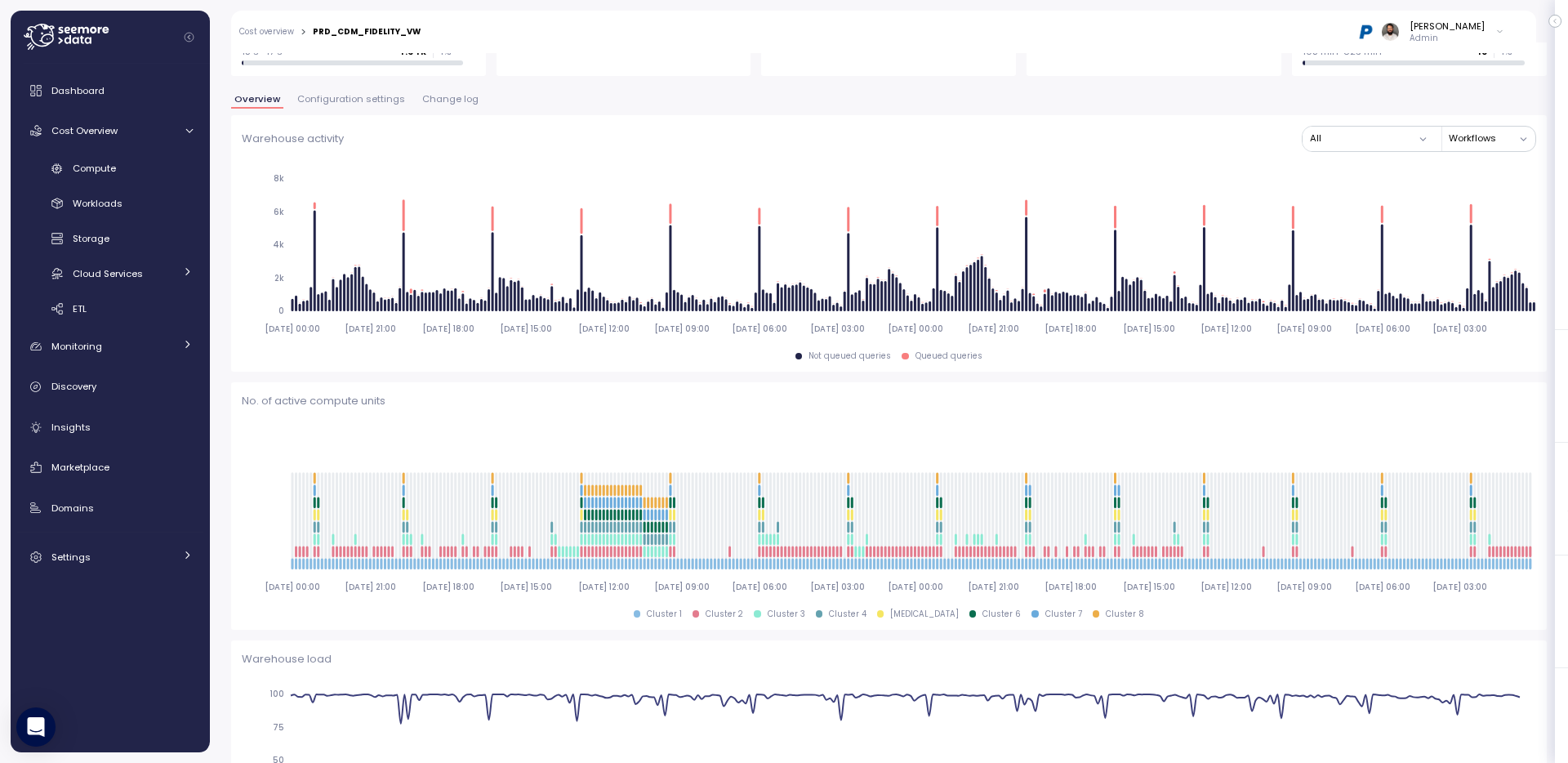
click at [270, 102] on span "Overview" at bounding box center [257, 98] width 46 height 9
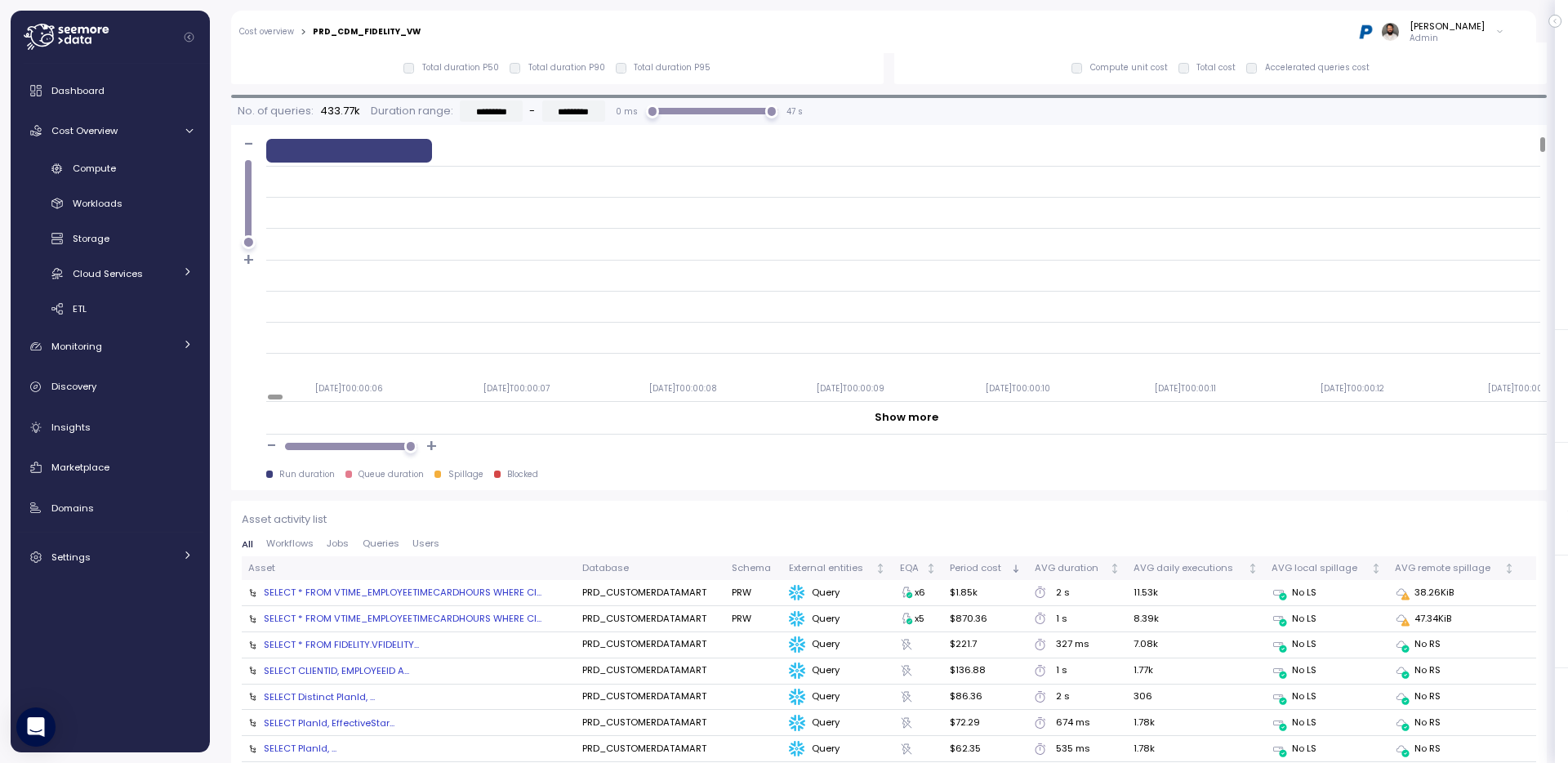
scroll to position [1694, 0]
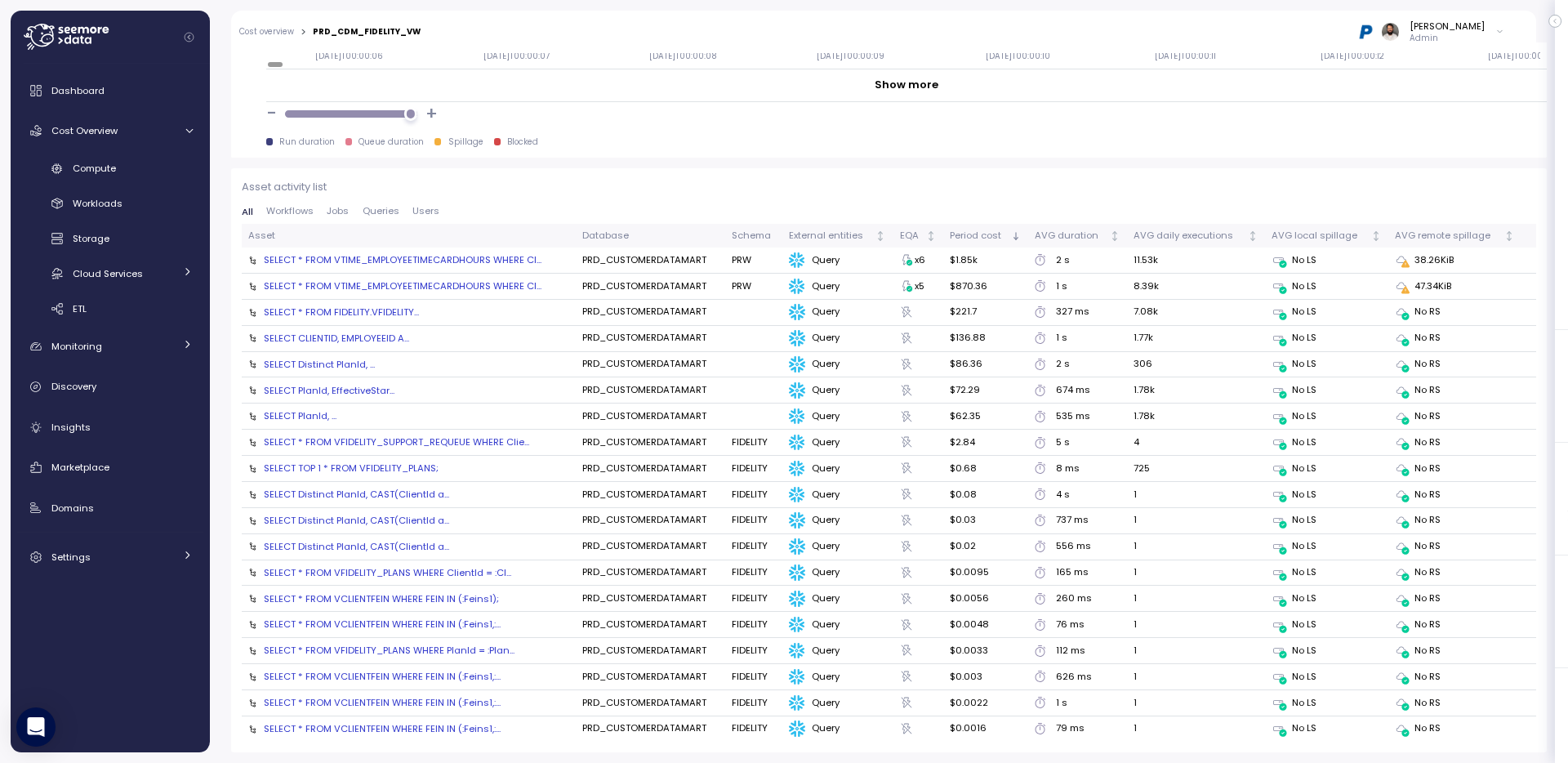
click at [406, 261] on div "SELECT * FROM VTIME_EMPLOYEETIMECARDHOURS WHERE Cl..." at bounding box center [402, 259] width 278 height 13
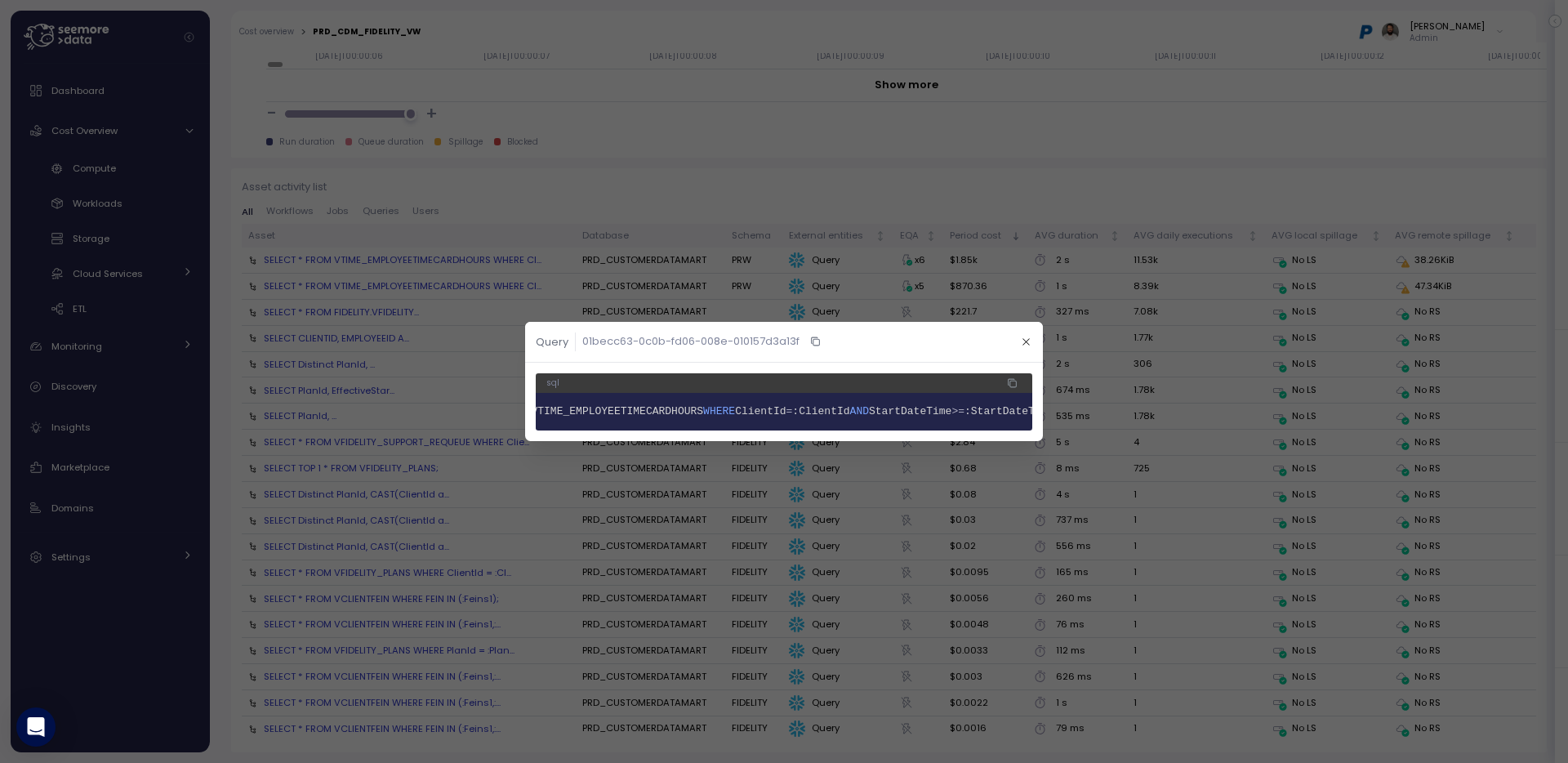
scroll to position [0, 0]
click at [716, 416] on span "VTIME_EMPLOYEETIMECARDHOURS" at bounding box center [715, 411] width 172 height 13
copy span "VTIME_EMPLOYEETIMECARDHOURS"
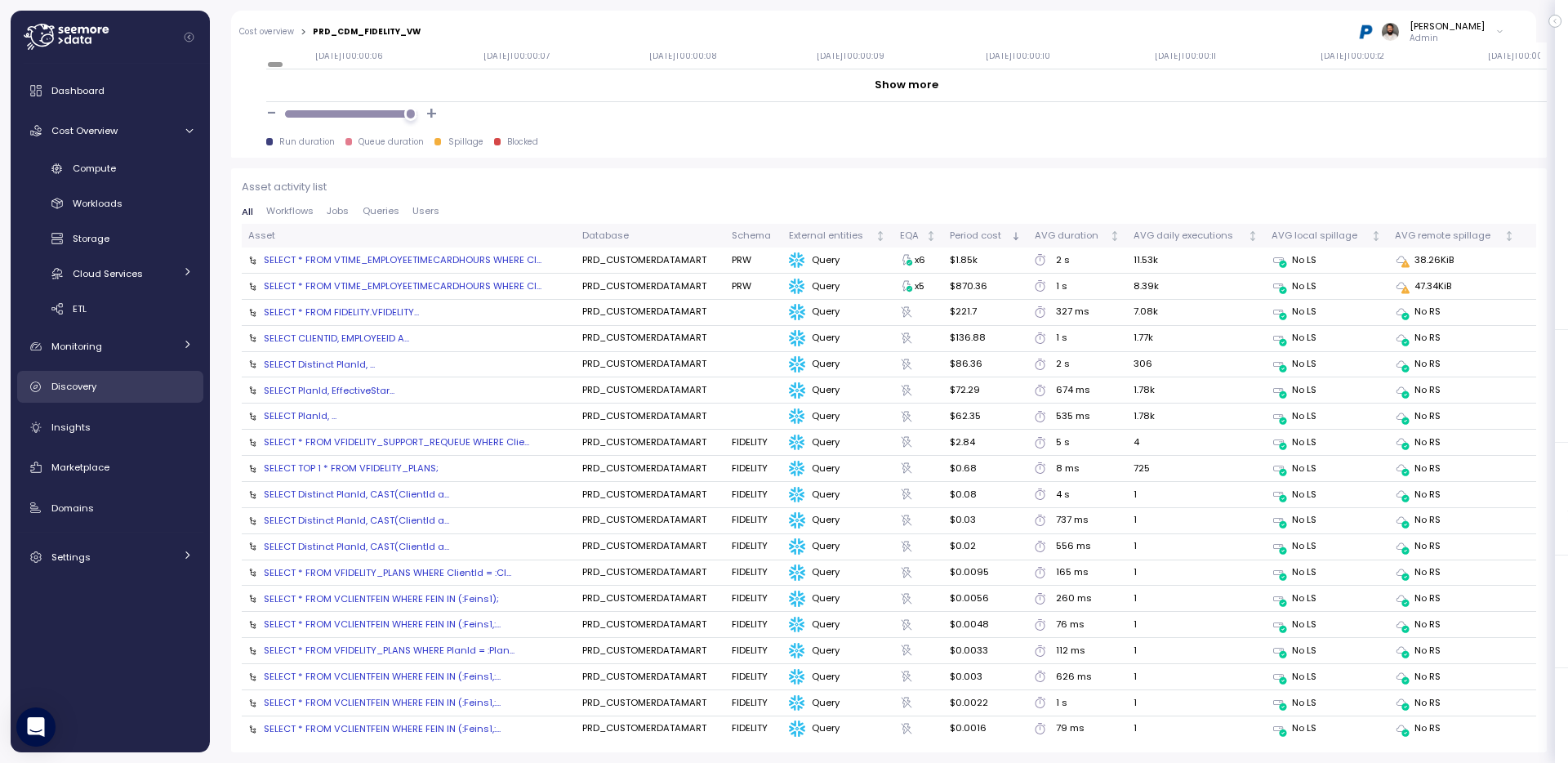
click at [122, 387] on div "Discovery" at bounding box center [122, 386] width 141 height 17
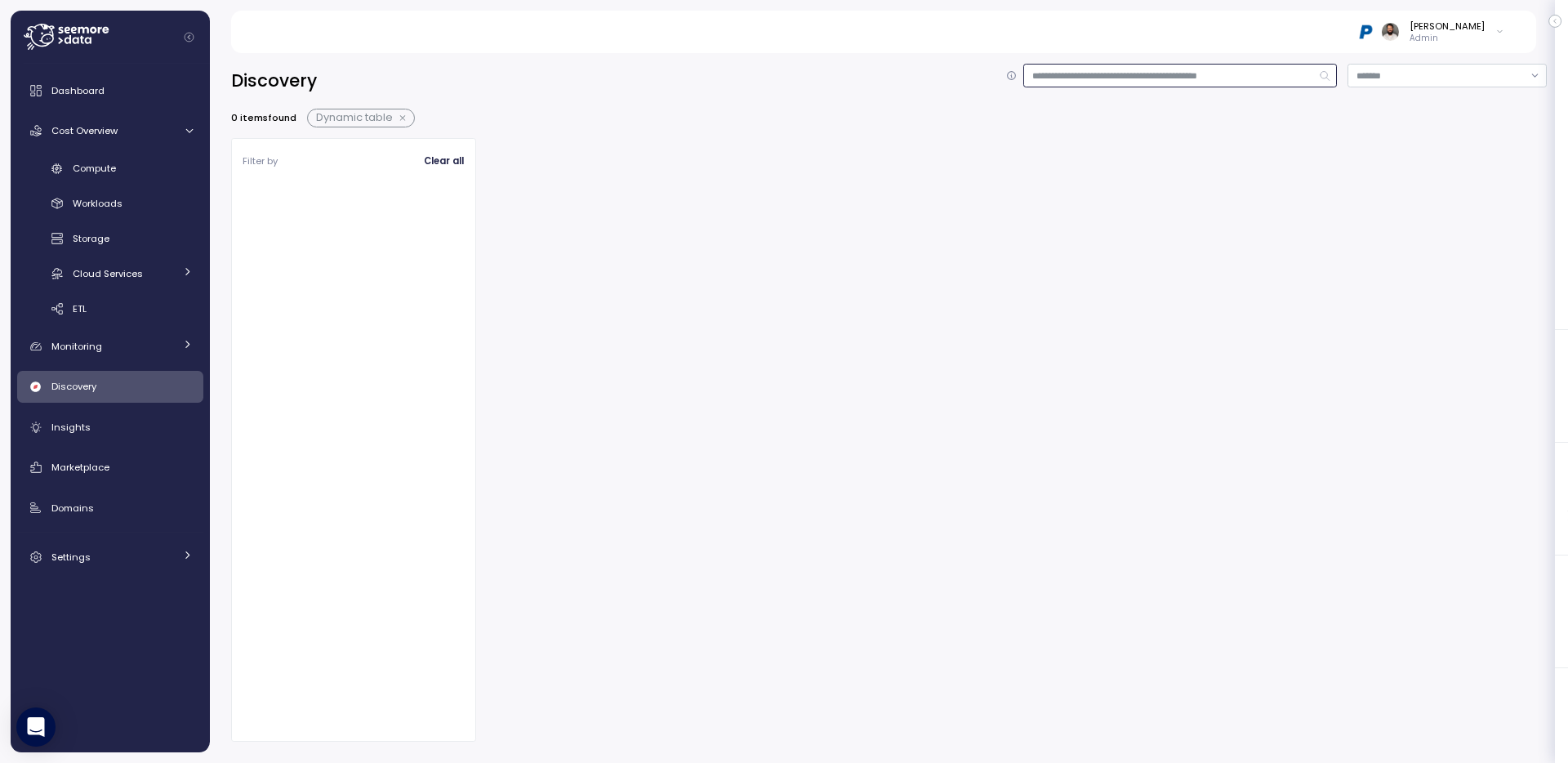
click at [1107, 74] on input at bounding box center [1179, 75] width 314 height 23
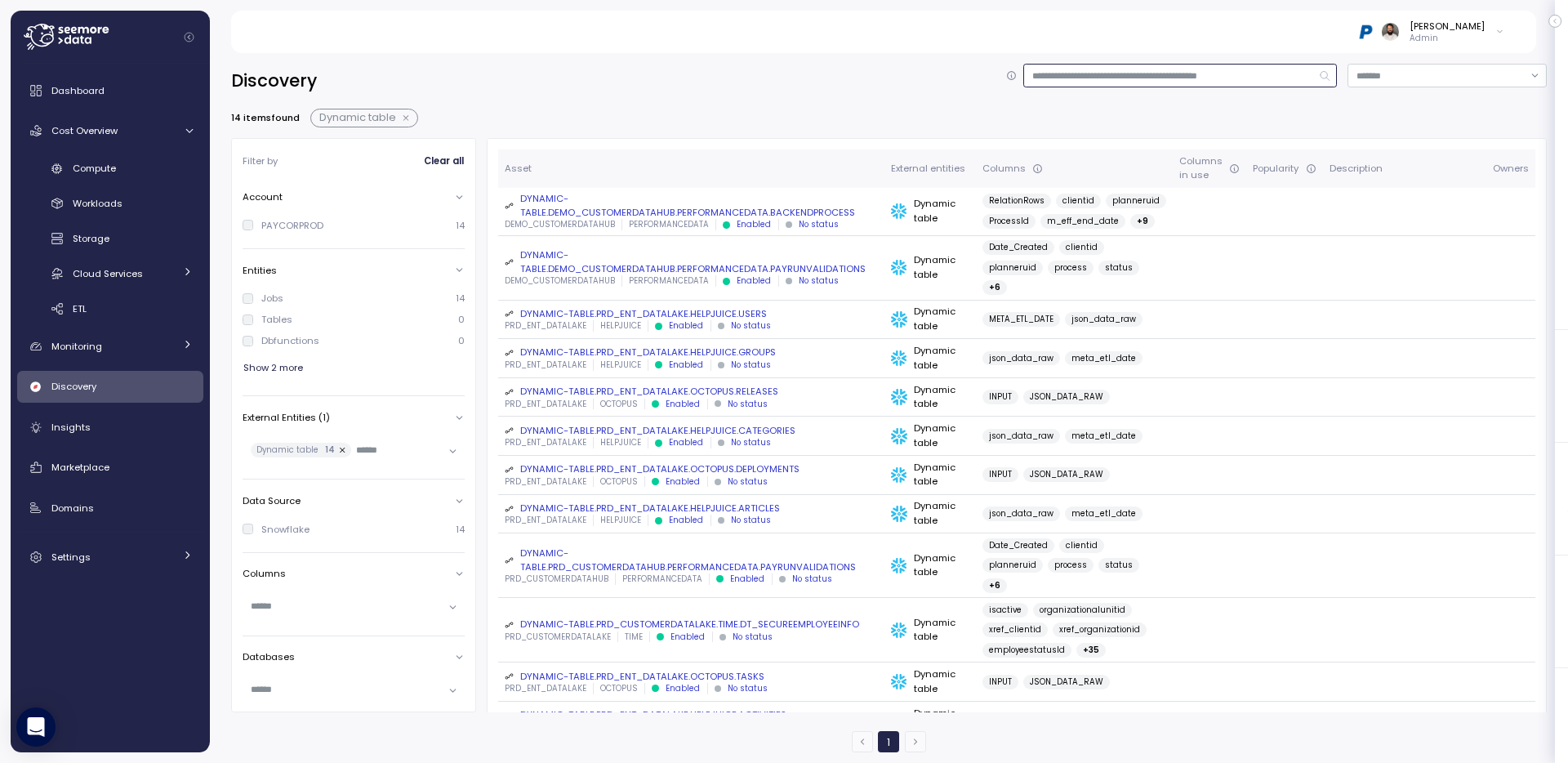
click at [1105, 74] on input at bounding box center [1179, 75] width 314 height 23
click at [1099, 76] on input at bounding box center [1179, 75] width 314 height 23
click at [1099, 70] on input at bounding box center [1179, 75] width 314 height 23
click at [417, 114] on span "Dynamic table" at bounding box center [364, 117] width 108 height 19
click at [407, 114] on button "button" at bounding box center [407, 118] width 21 height 13
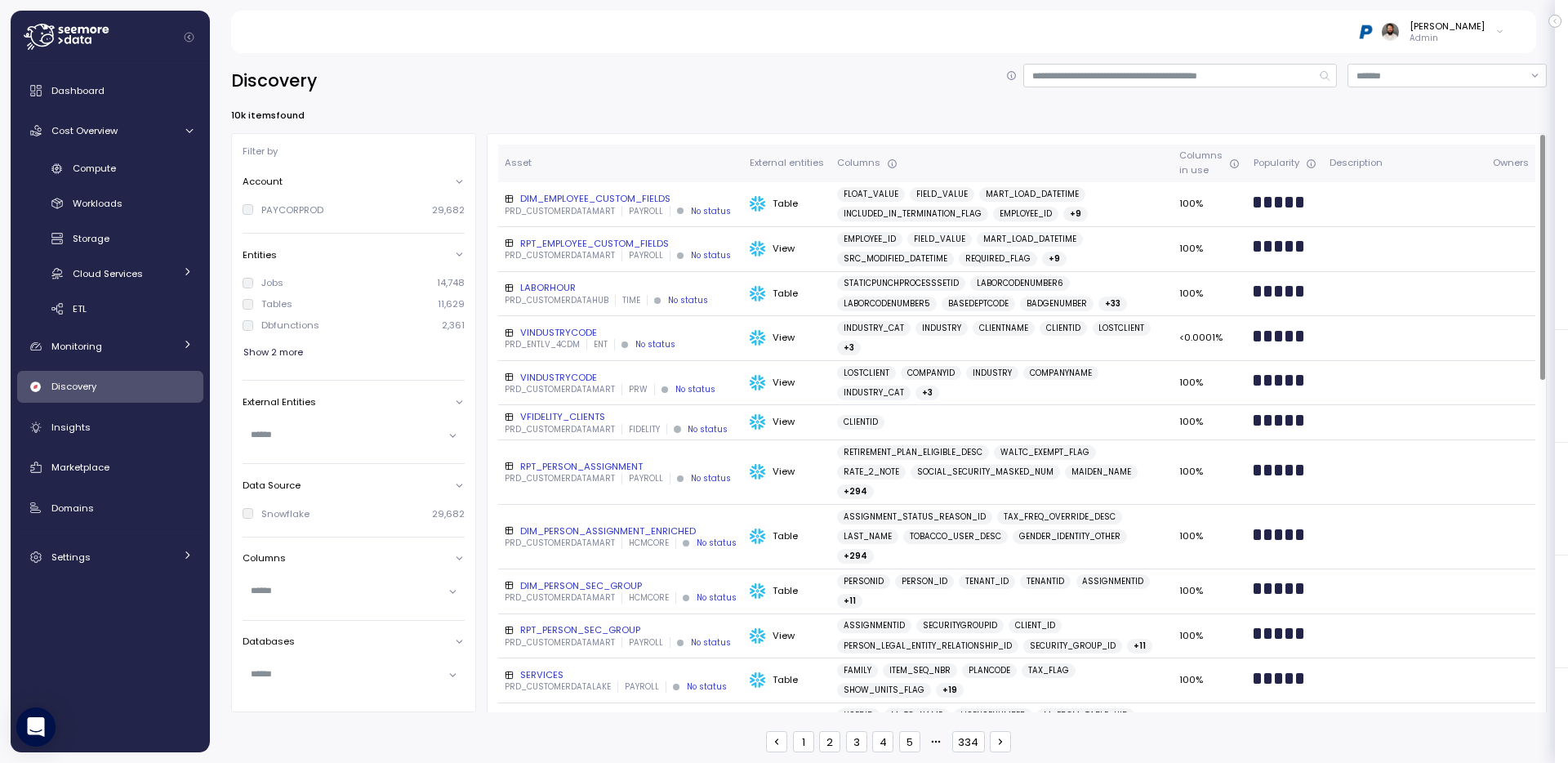
click at [1129, 62] on div "Discovery 10k items found Filter by Account PAYCORPROD 29,682 Entities Jobs 14,…" at bounding box center [888, 402] width 1358 height 720
click at [1123, 78] on input at bounding box center [1179, 75] width 314 height 23
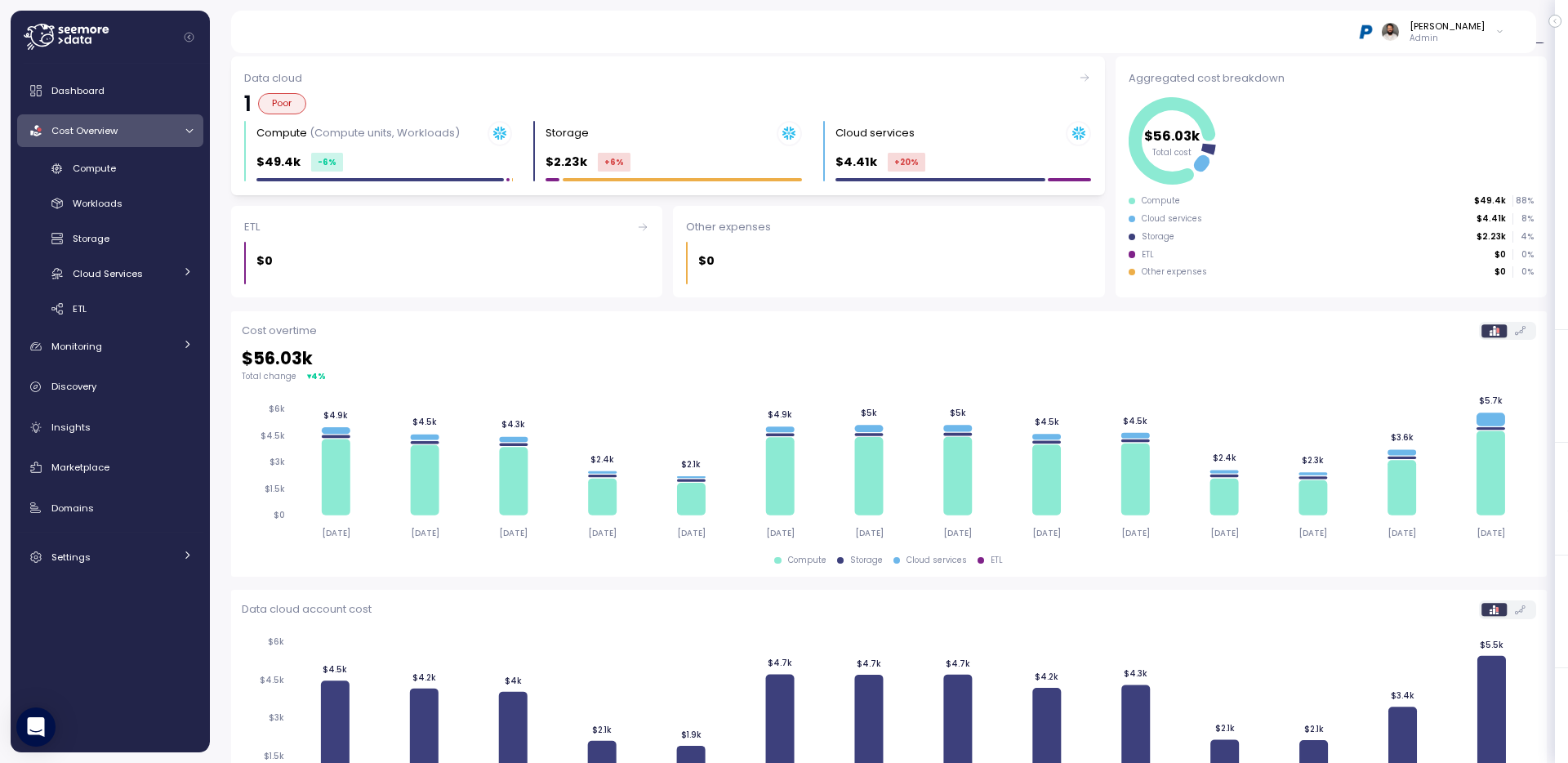
scroll to position [165, 0]
click at [139, 156] on link "Compute" at bounding box center [110, 169] width 186 height 27
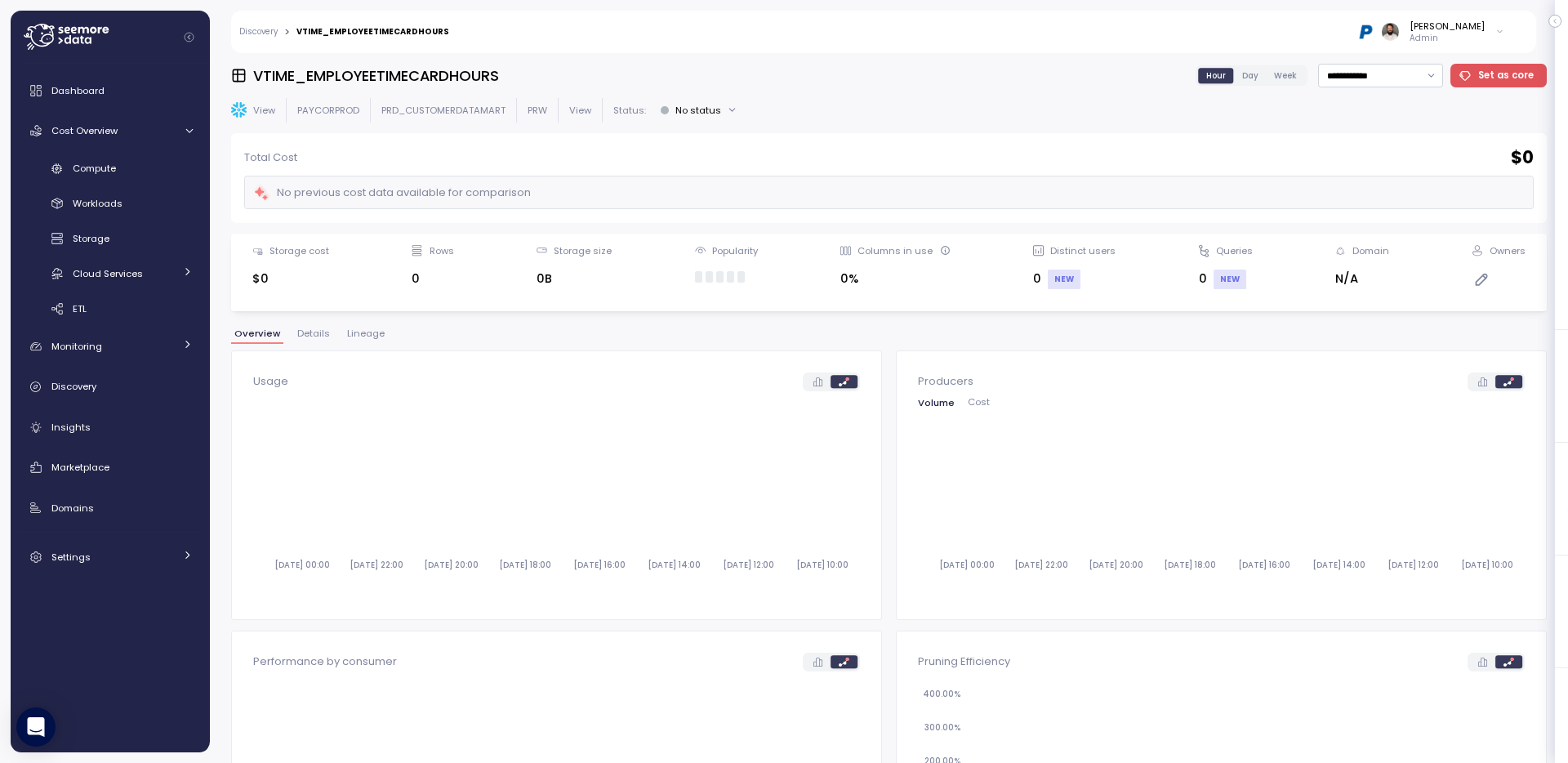
click at [319, 324] on div "**********" at bounding box center [888, 407] width 1315 height 689
click at [319, 329] on span "Details" at bounding box center [314, 333] width 33 height 9
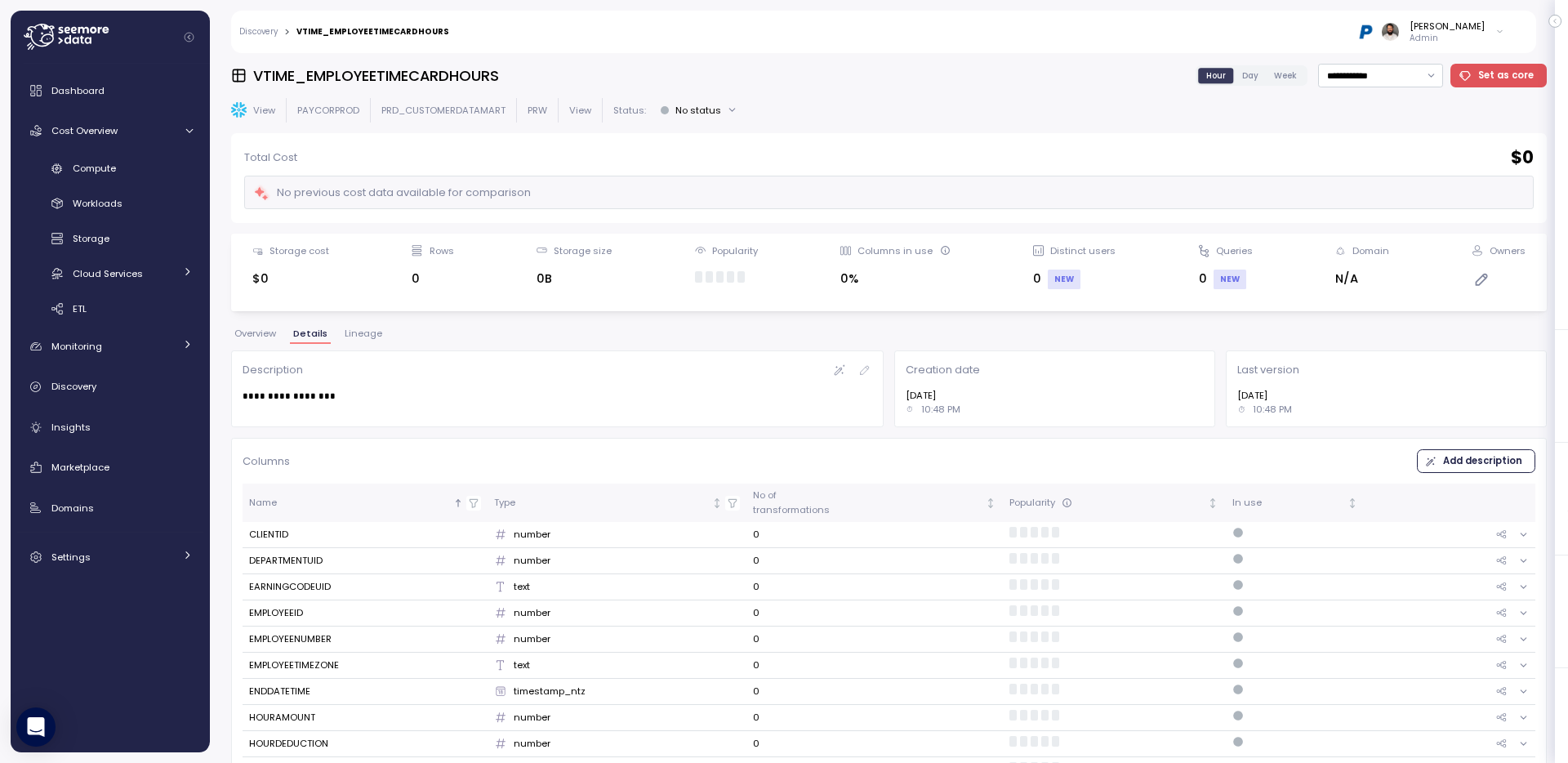
click at [420, 63] on div "**********" at bounding box center [888, 75] width 1315 height 23
copy h3 "VTIME_EMPLOYEETIMECARDHOURS"
click at [195, 174] on link "Compute" at bounding box center [110, 169] width 186 height 27
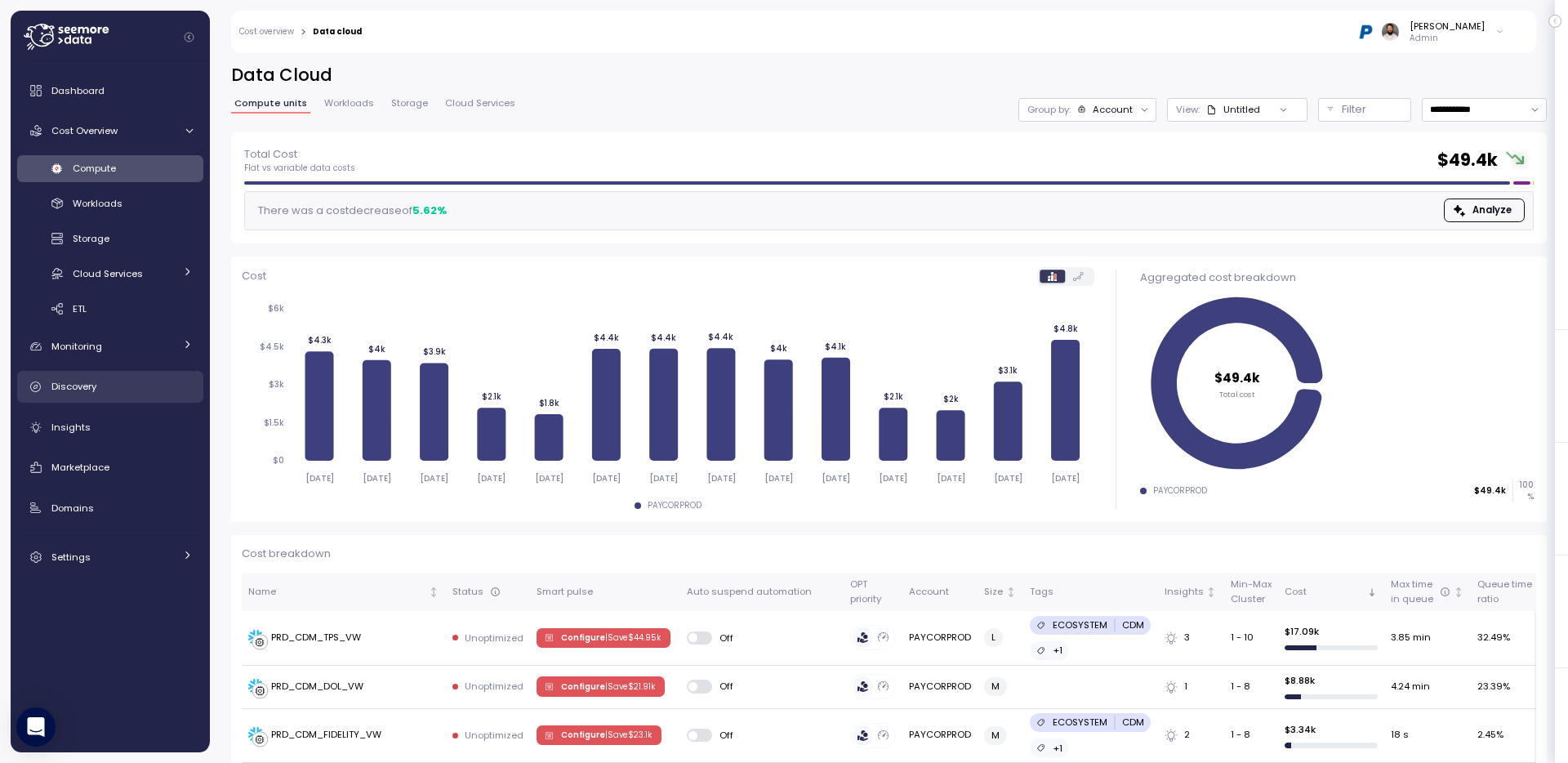
click at [93, 389] on span "Discovery" at bounding box center [74, 386] width 45 height 13
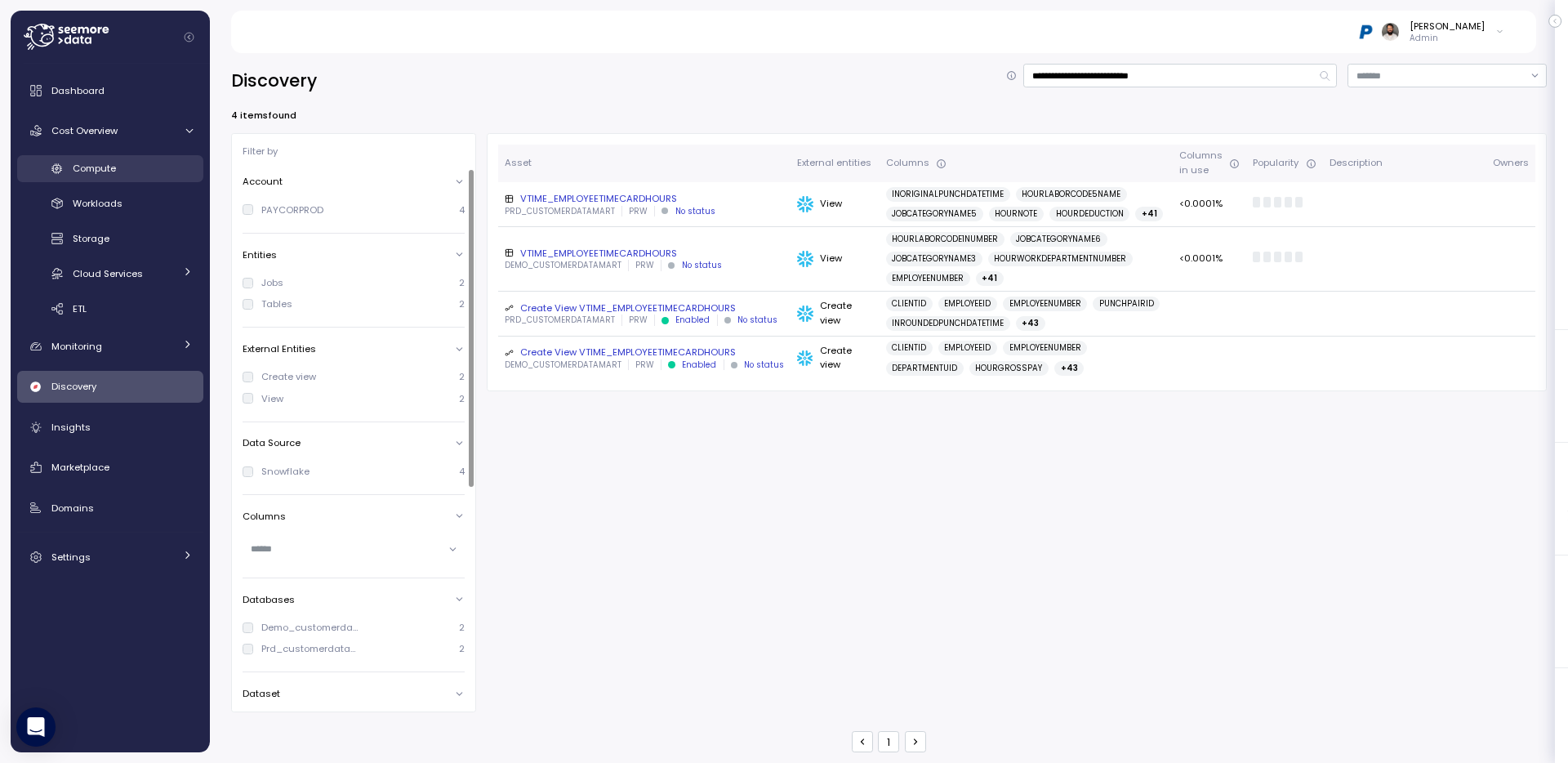
click at [143, 174] on div "Compute" at bounding box center [132, 168] width 120 height 17
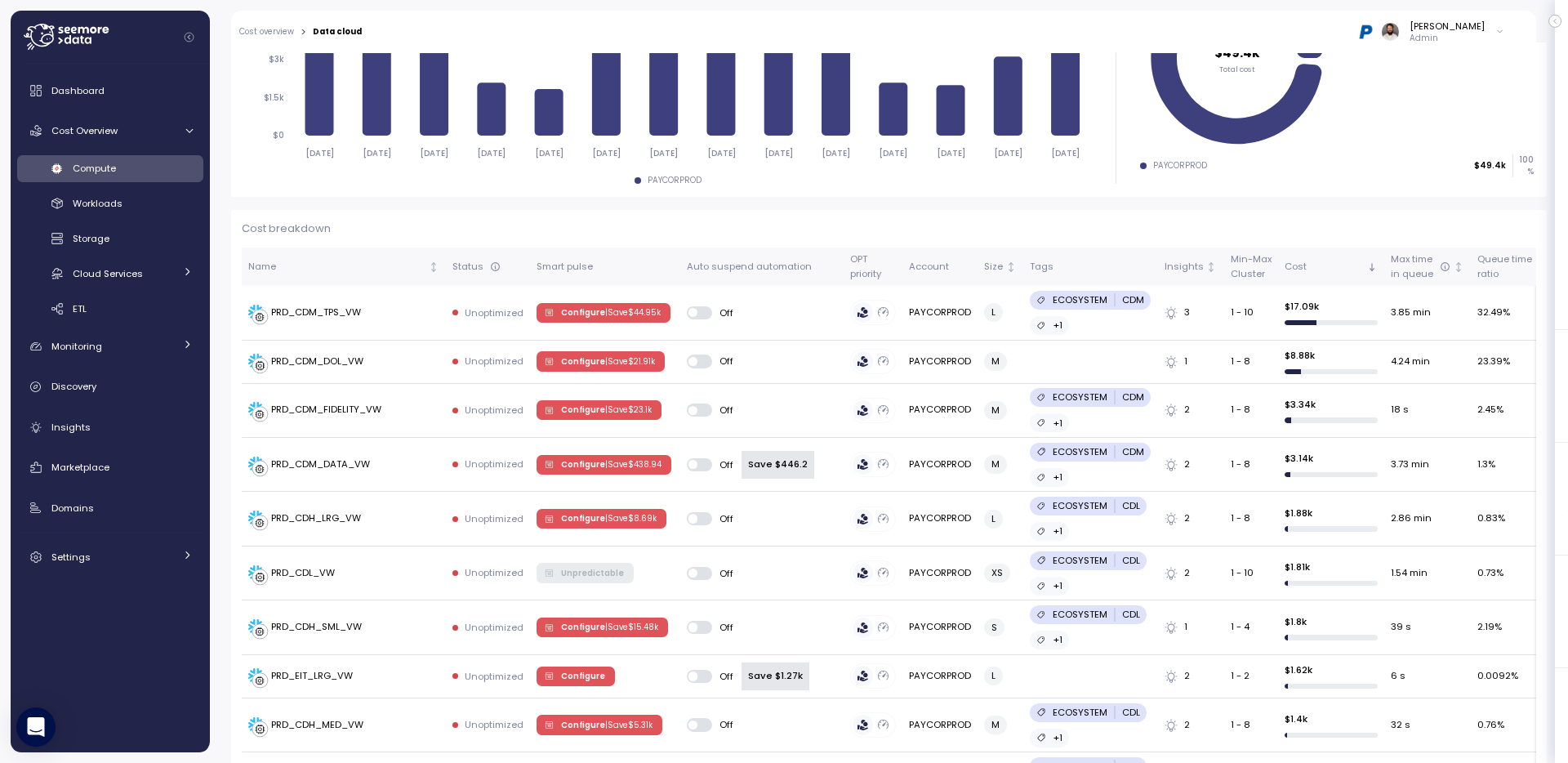
scroll to position [270, 0]
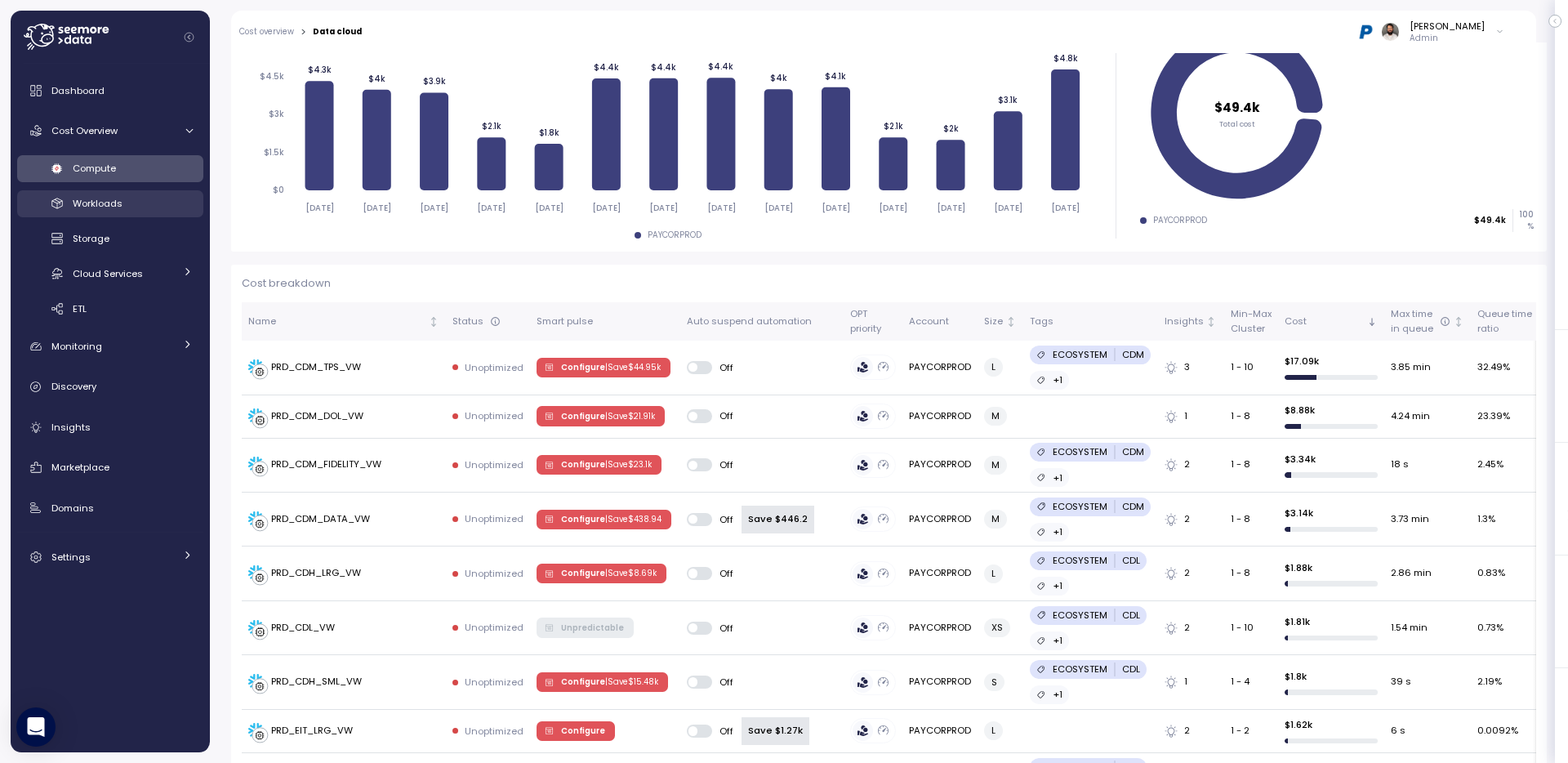
click at [148, 202] on div "Workloads" at bounding box center [132, 203] width 120 height 17
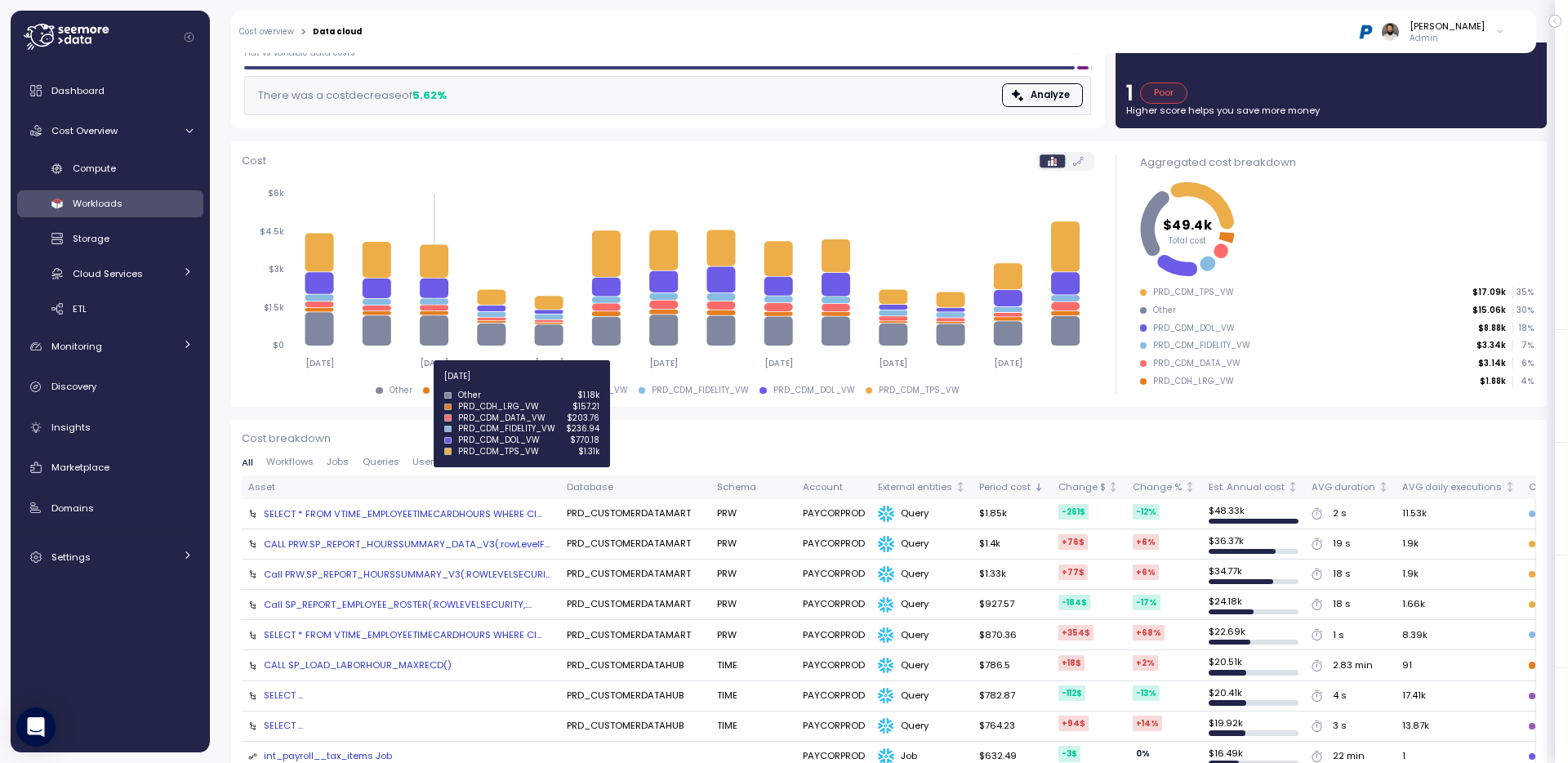
scroll to position [235, 0]
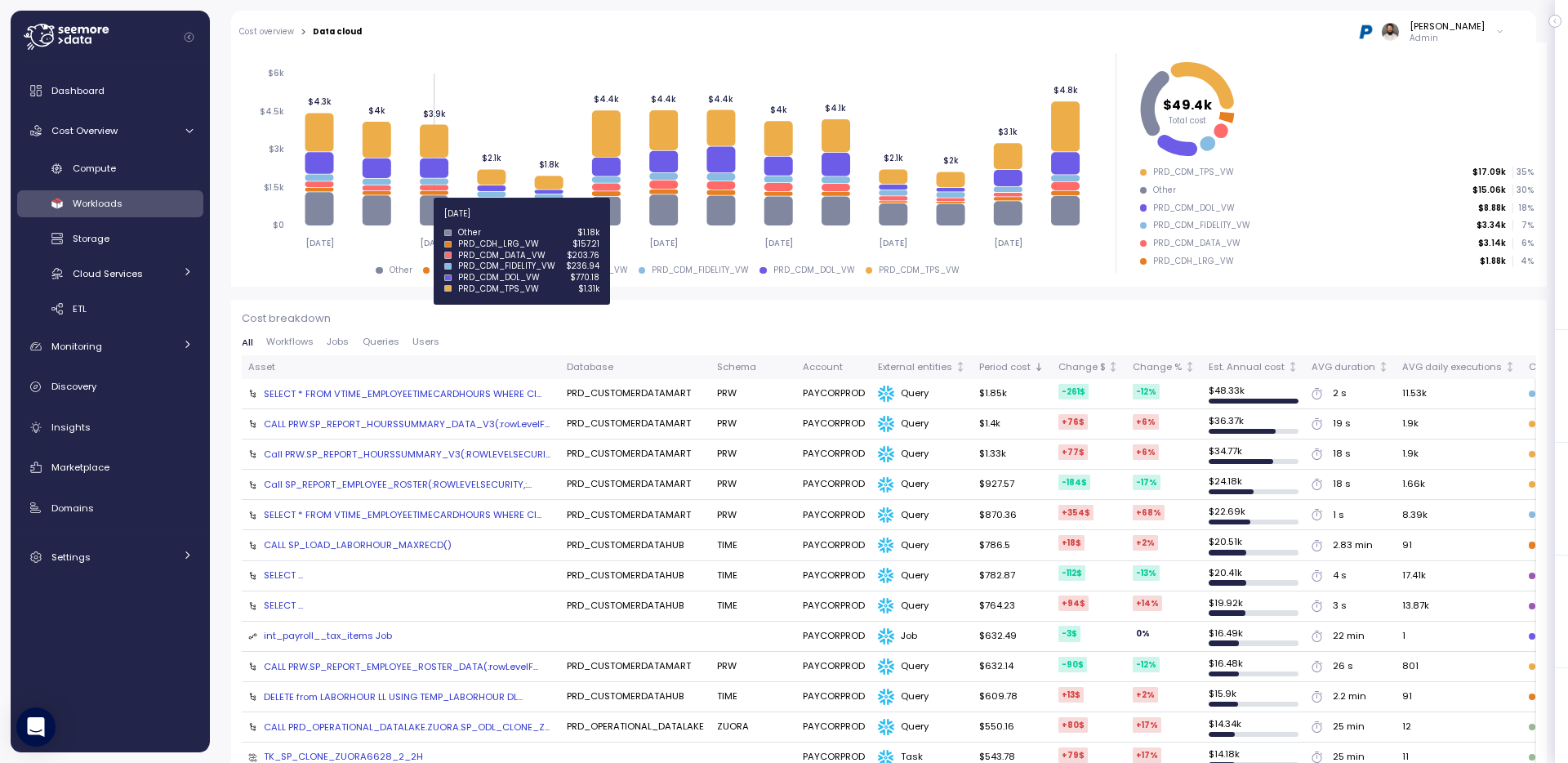
click at [436, 400] on div "SELECT * FROM VTIME_EMPLOYEETIMECARDHOURS WHERE Cl..." at bounding box center [402, 393] width 278 height 13
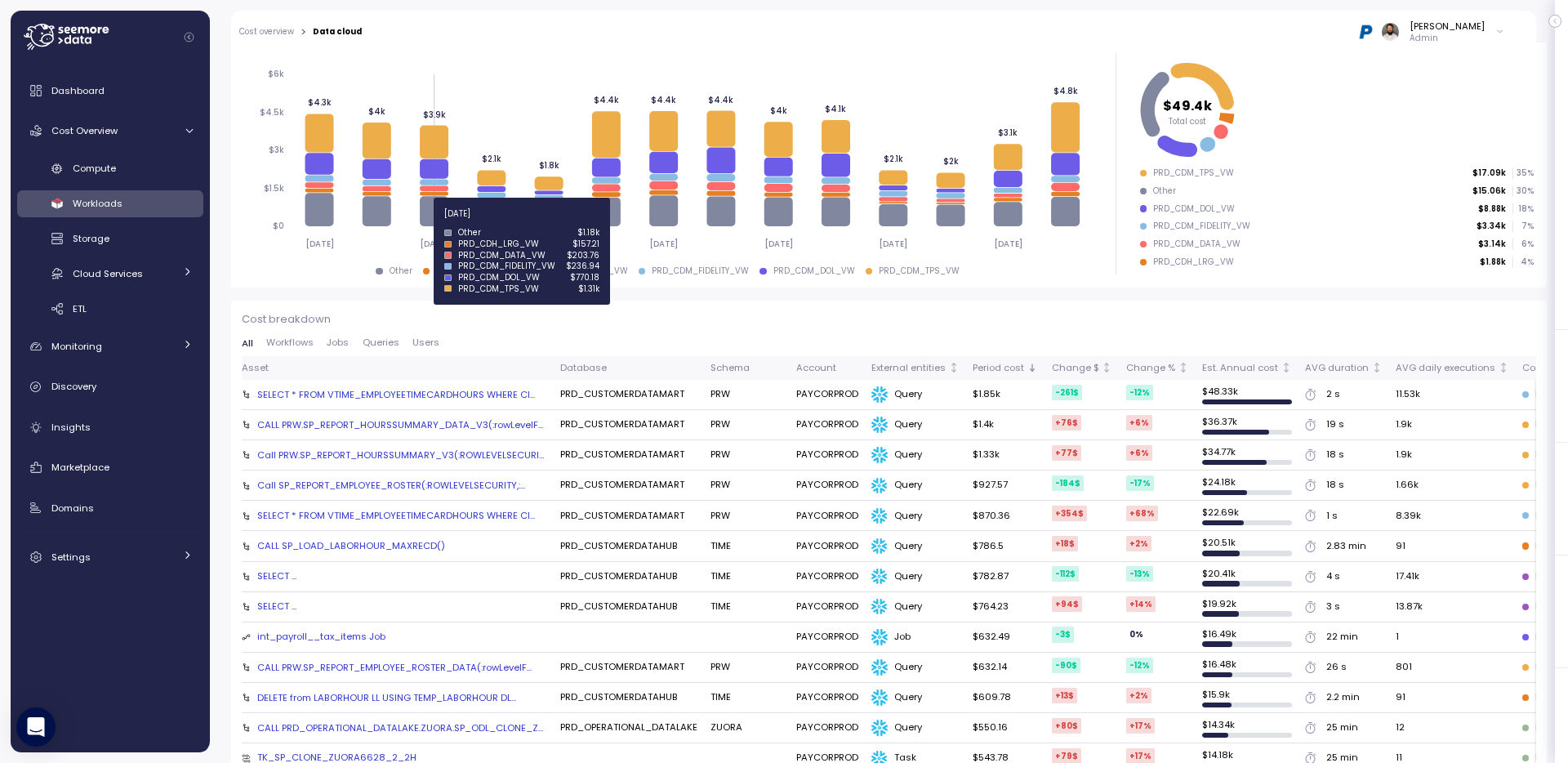
scroll to position [0, 0]
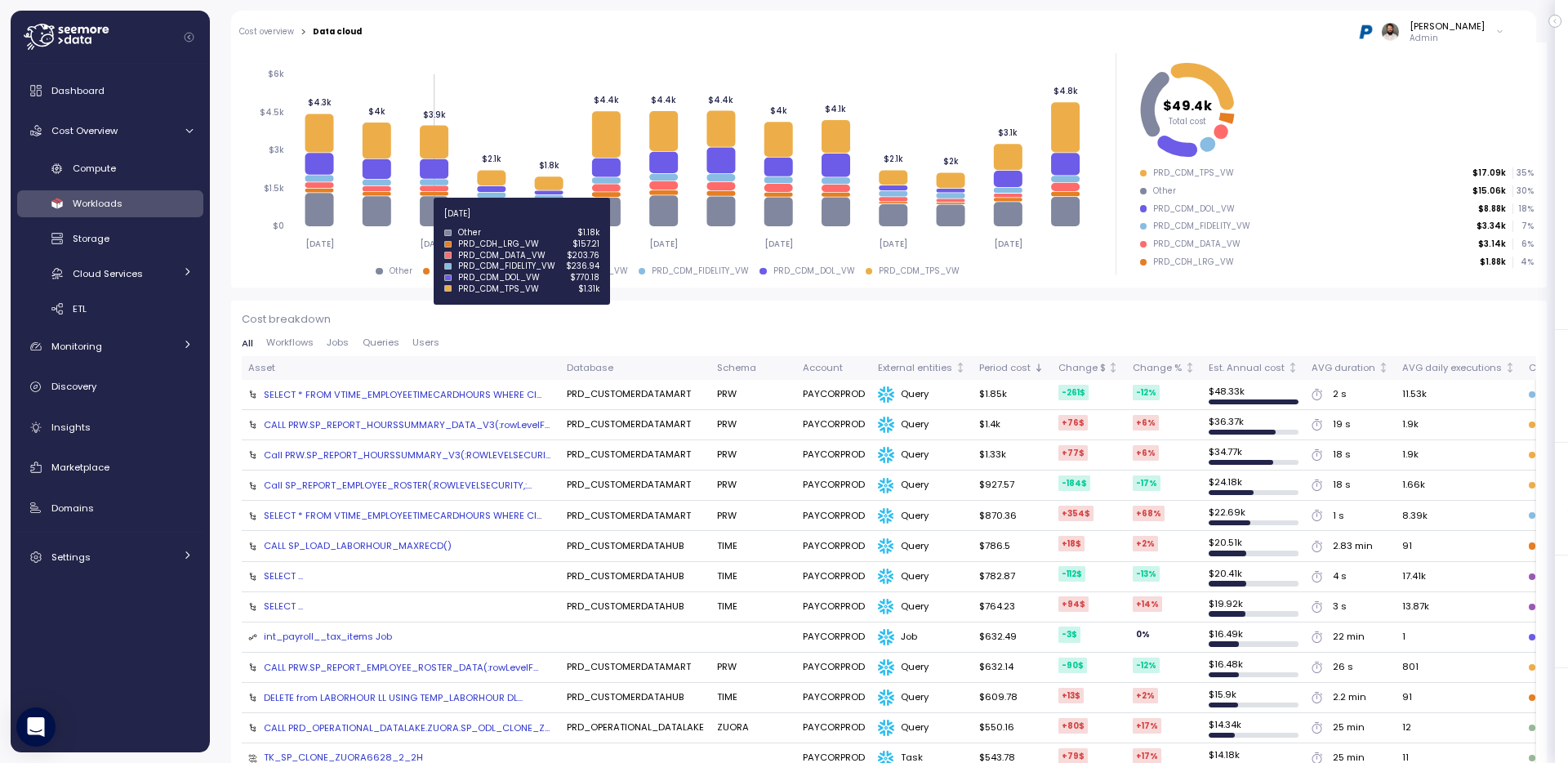
click at [425, 516] on div "SELECT * FROM VTIME_EMPLOYEETIMECARDHOURS WHERE Cl..." at bounding box center [402, 515] width 278 height 13
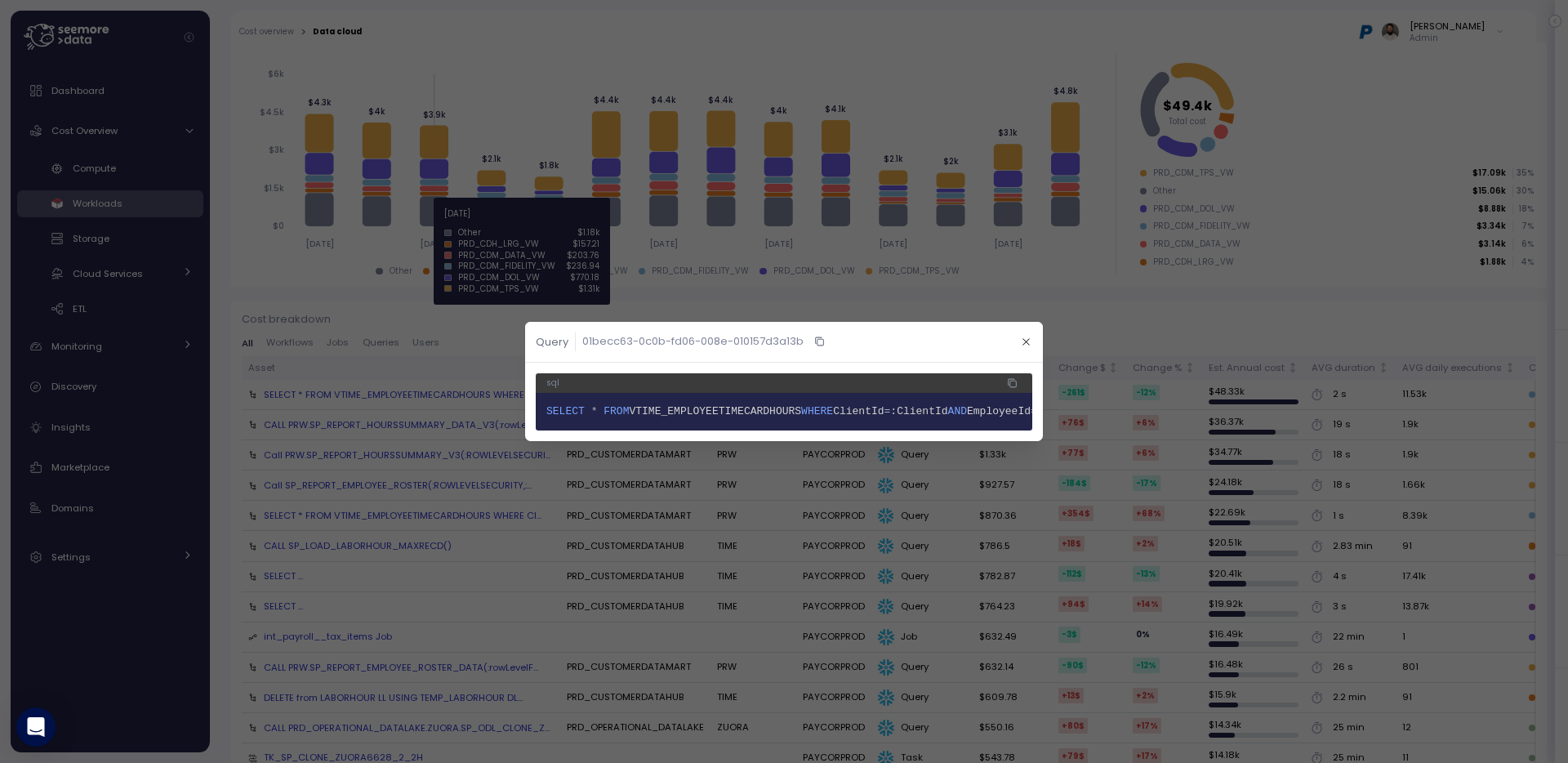
click at [694, 415] on span "VTIME_EMPLOYEETIMECARDHOURS" at bounding box center [715, 411] width 172 height 13
copy span "VTIME_EMPLOYEETIMECARDHOURS"
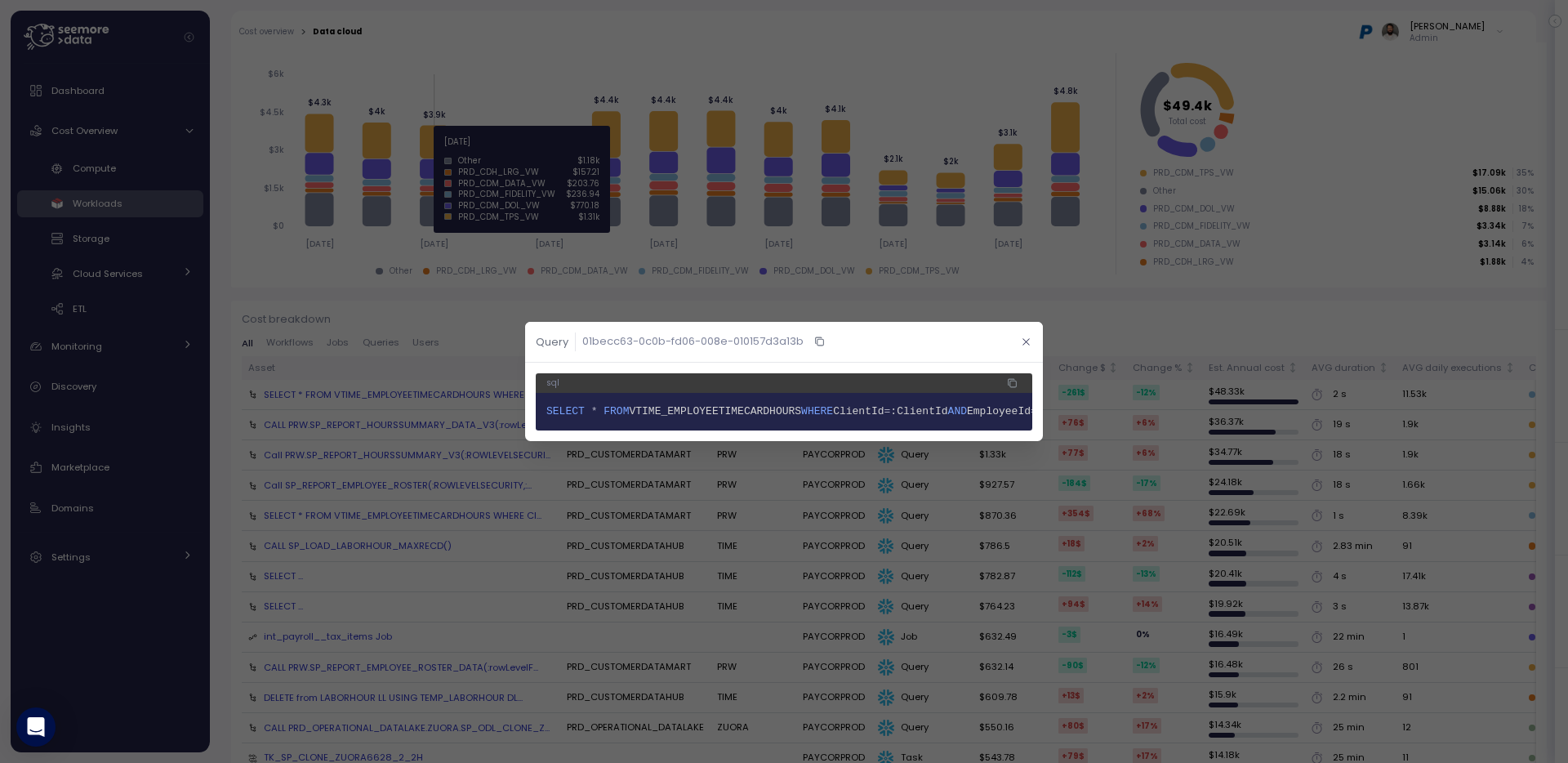
click at [1023, 340] on icon "button" at bounding box center [1026, 341] width 11 height 11
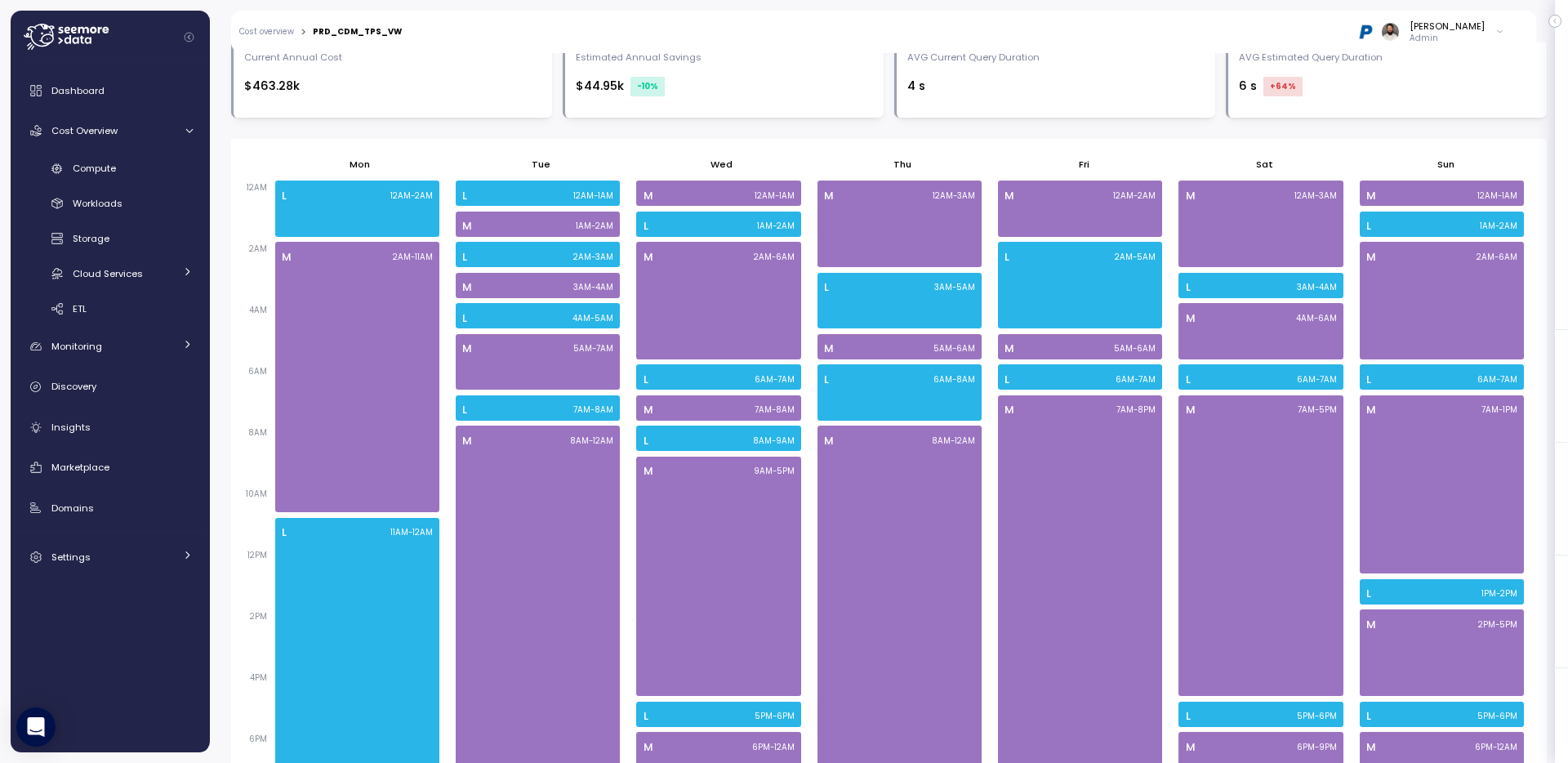
scroll to position [945, 0]
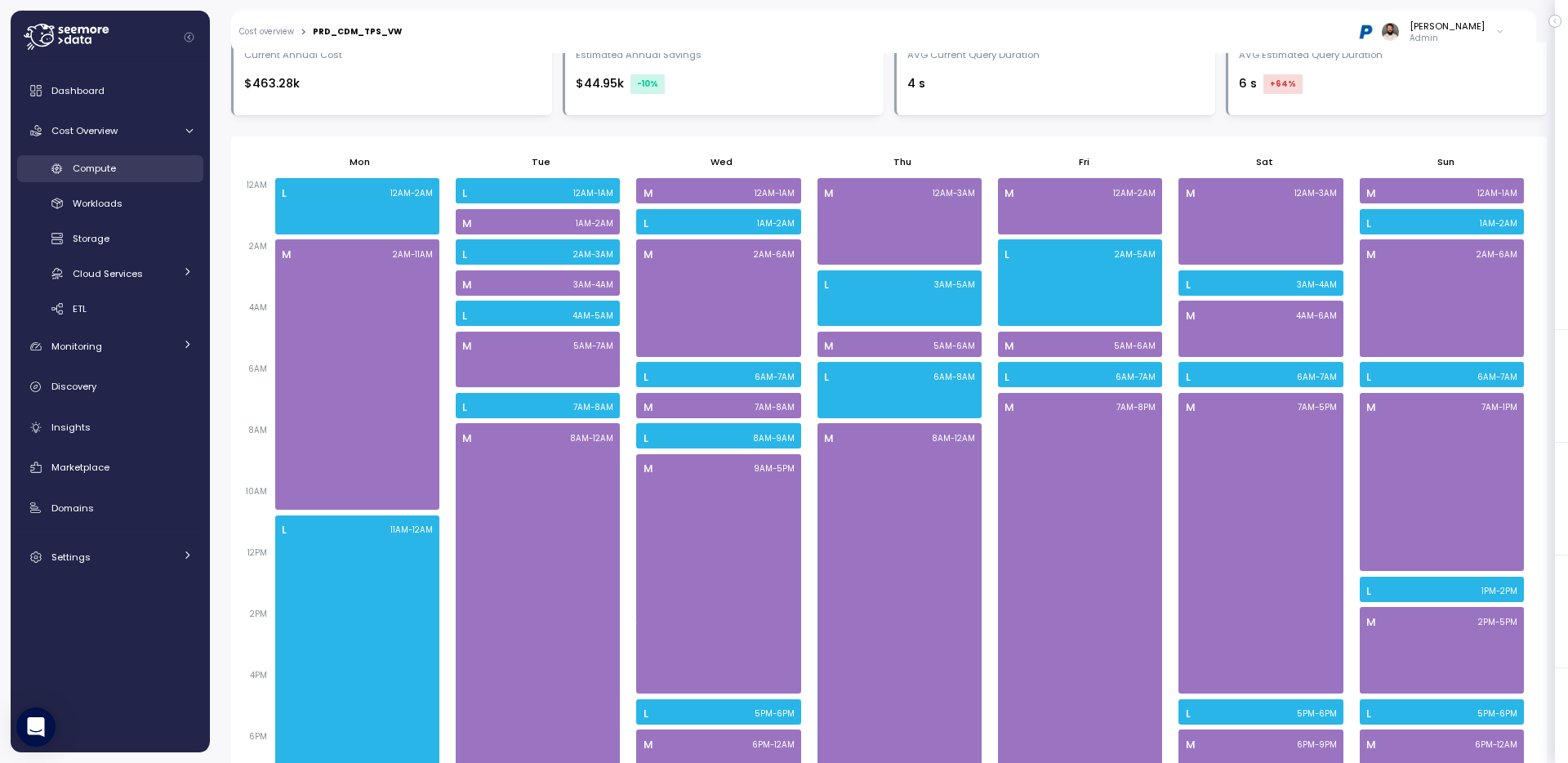
click at [137, 168] on div "Compute" at bounding box center [132, 168] width 120 height 17
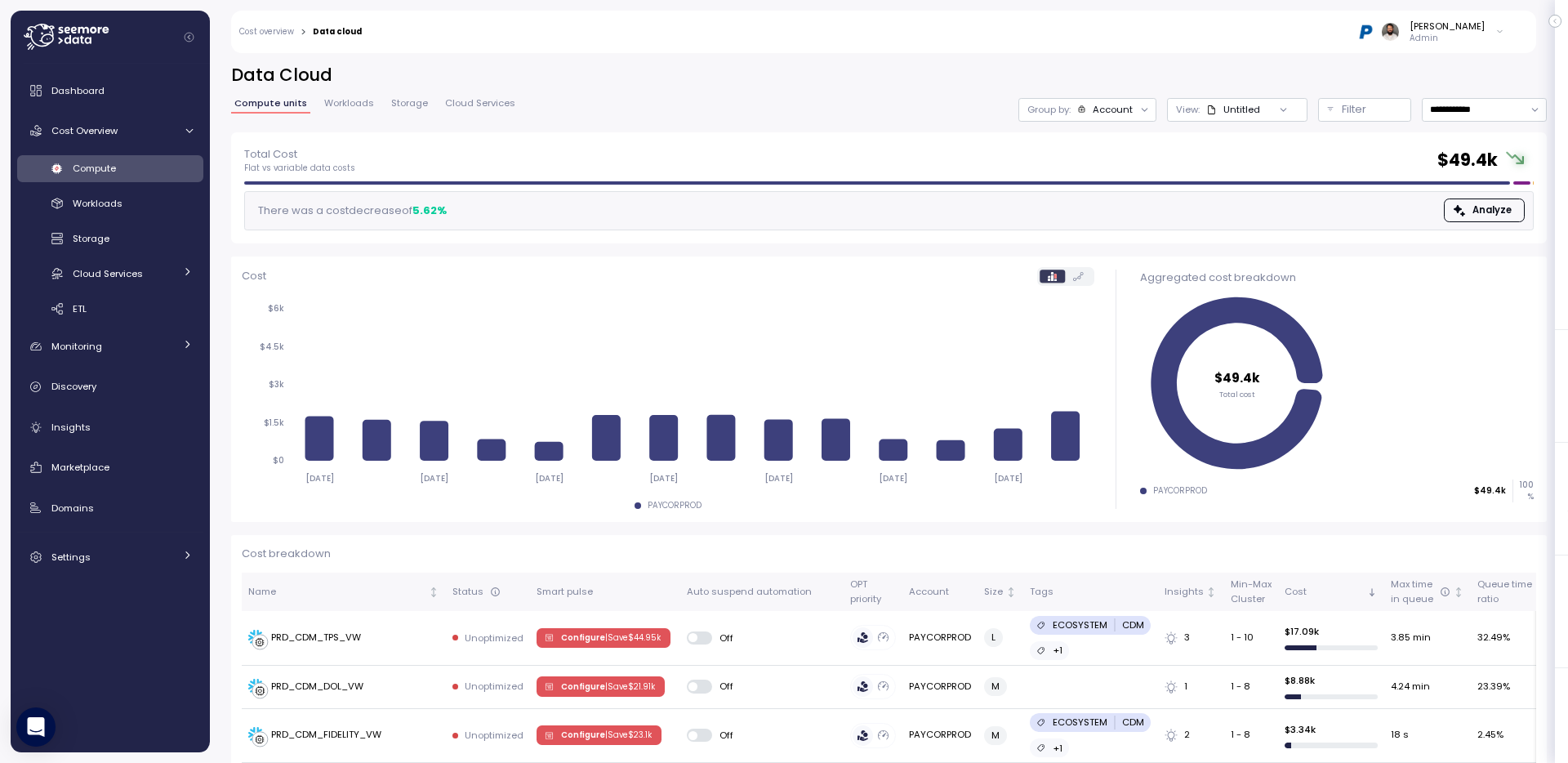
click at [148, 174] on div "Compute" at bounding box center [132, 168] width 120 height 17
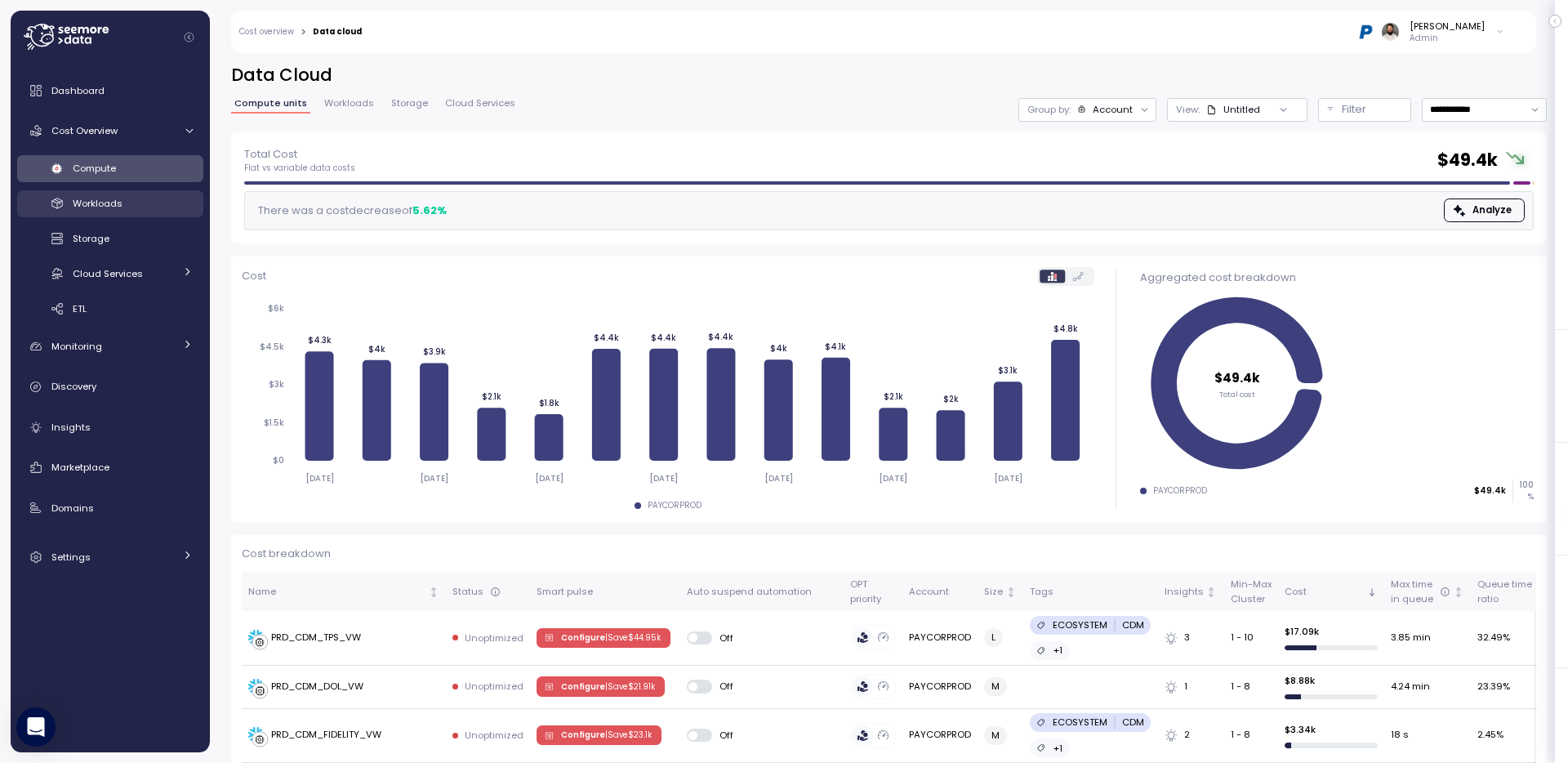
click at [108, 207] on span "Workloads" at bounding box center [97, 203] width 50 height 13
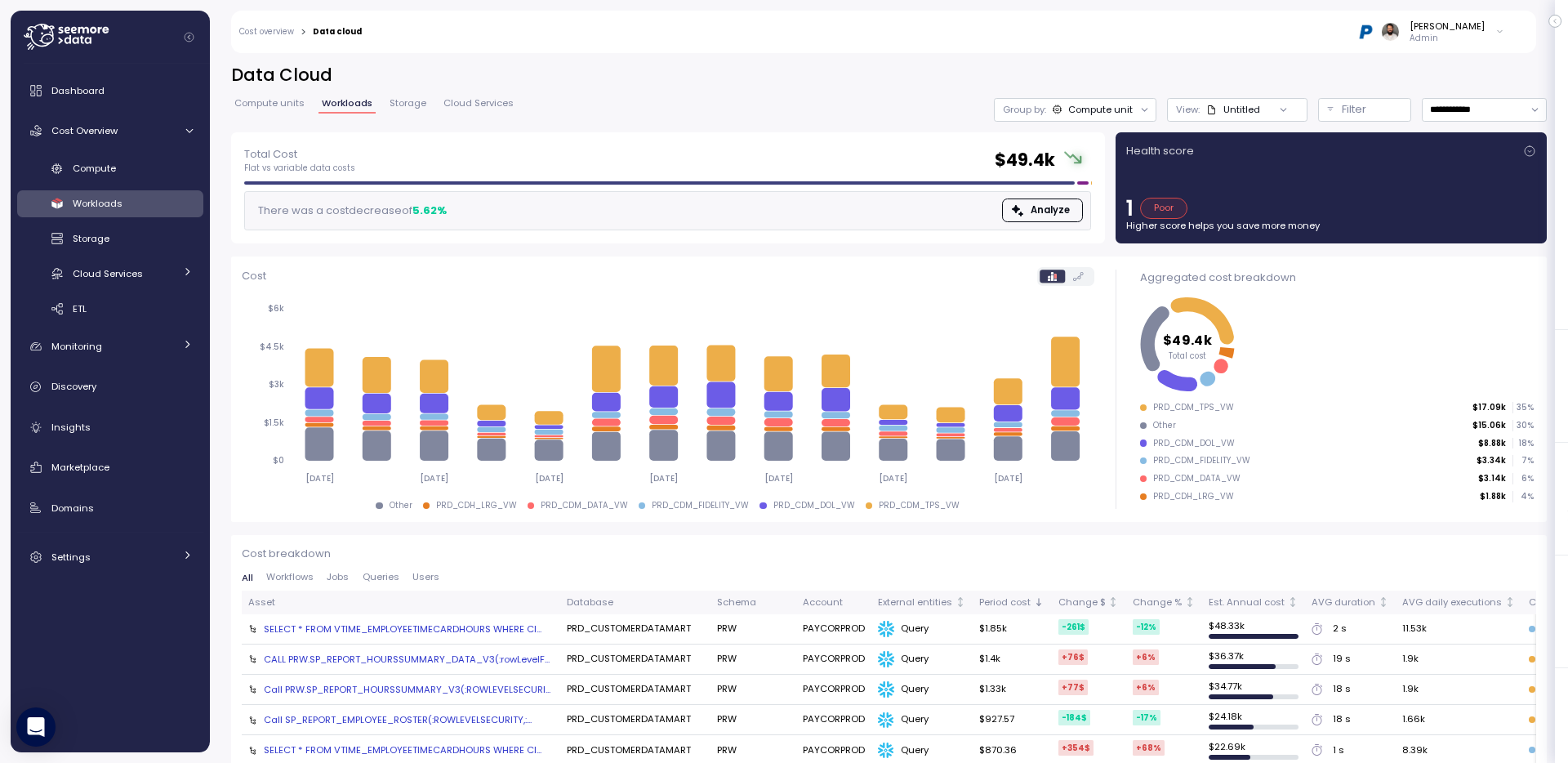
click at [1269, 106] on div at bounding box center [1283, 109] width 47 height 22
click at [1354, 107] on p "Filter" at bounding box center [1353, 109] width 24 height 17
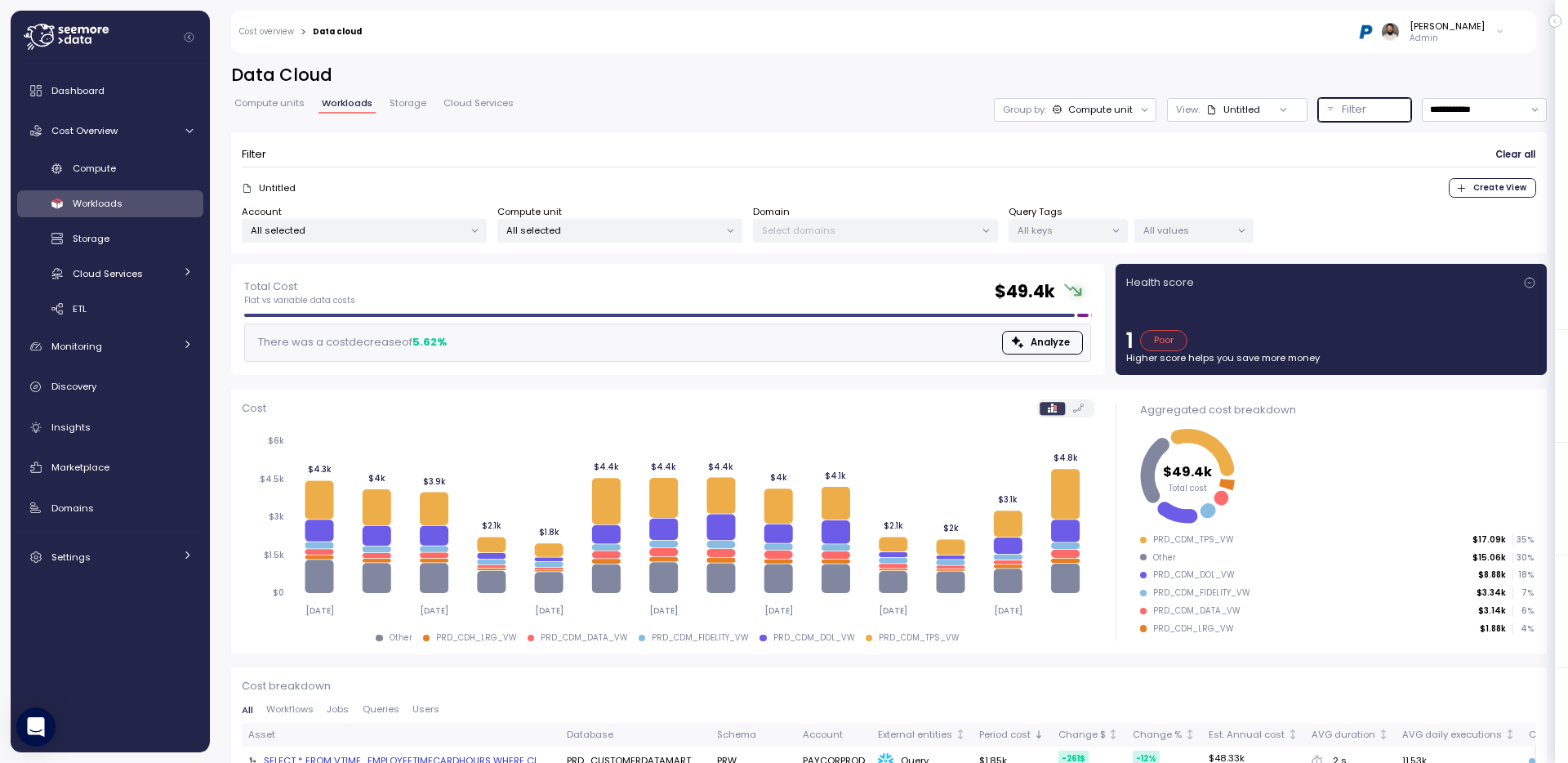
click at [1078, 233] on p "All keys" at bounding box center [1062, 230] width 88 height 13
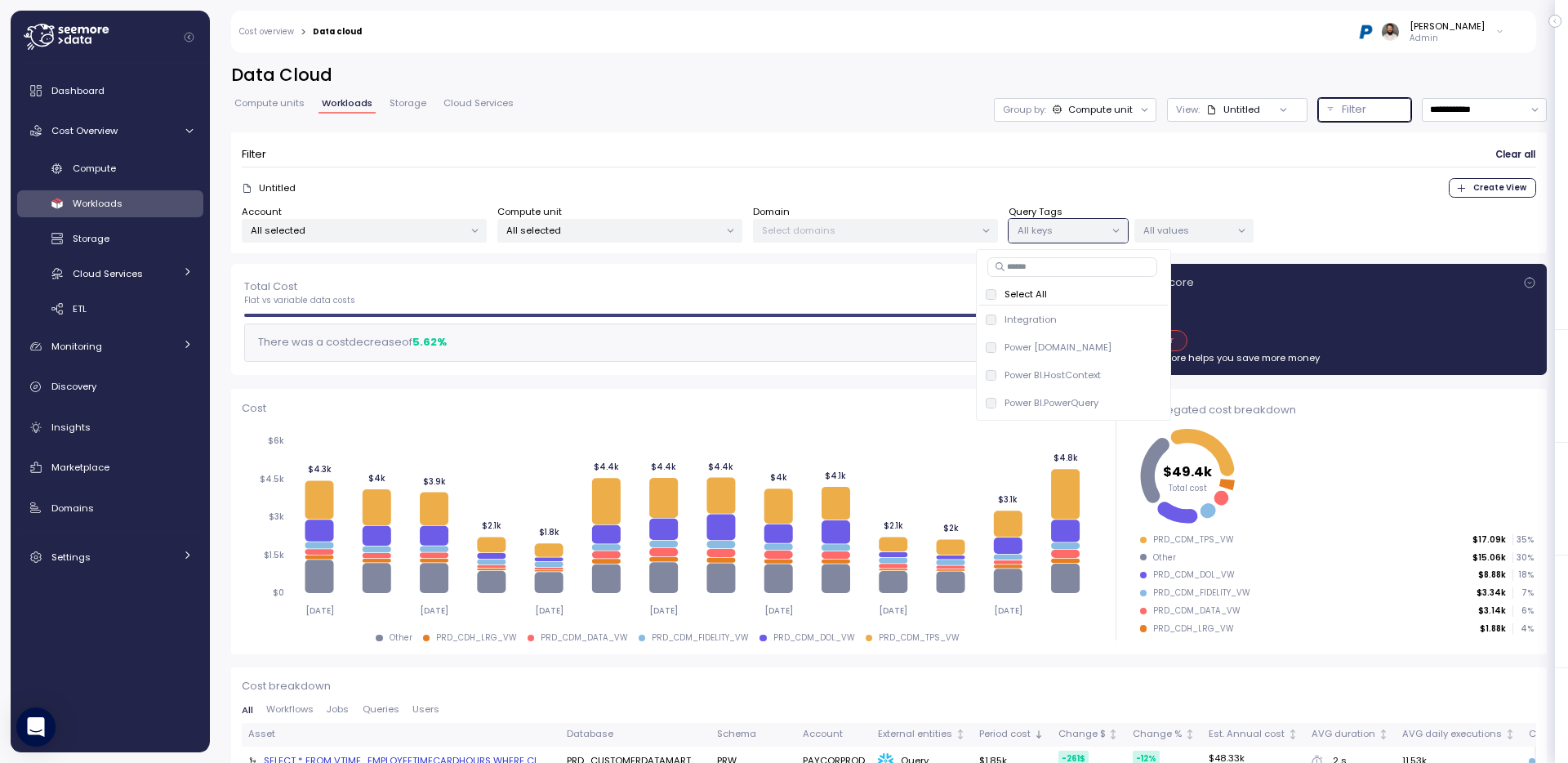
click at [1170, 229] on p "All values" at bounding box center [1187, 230] width 88 height 13
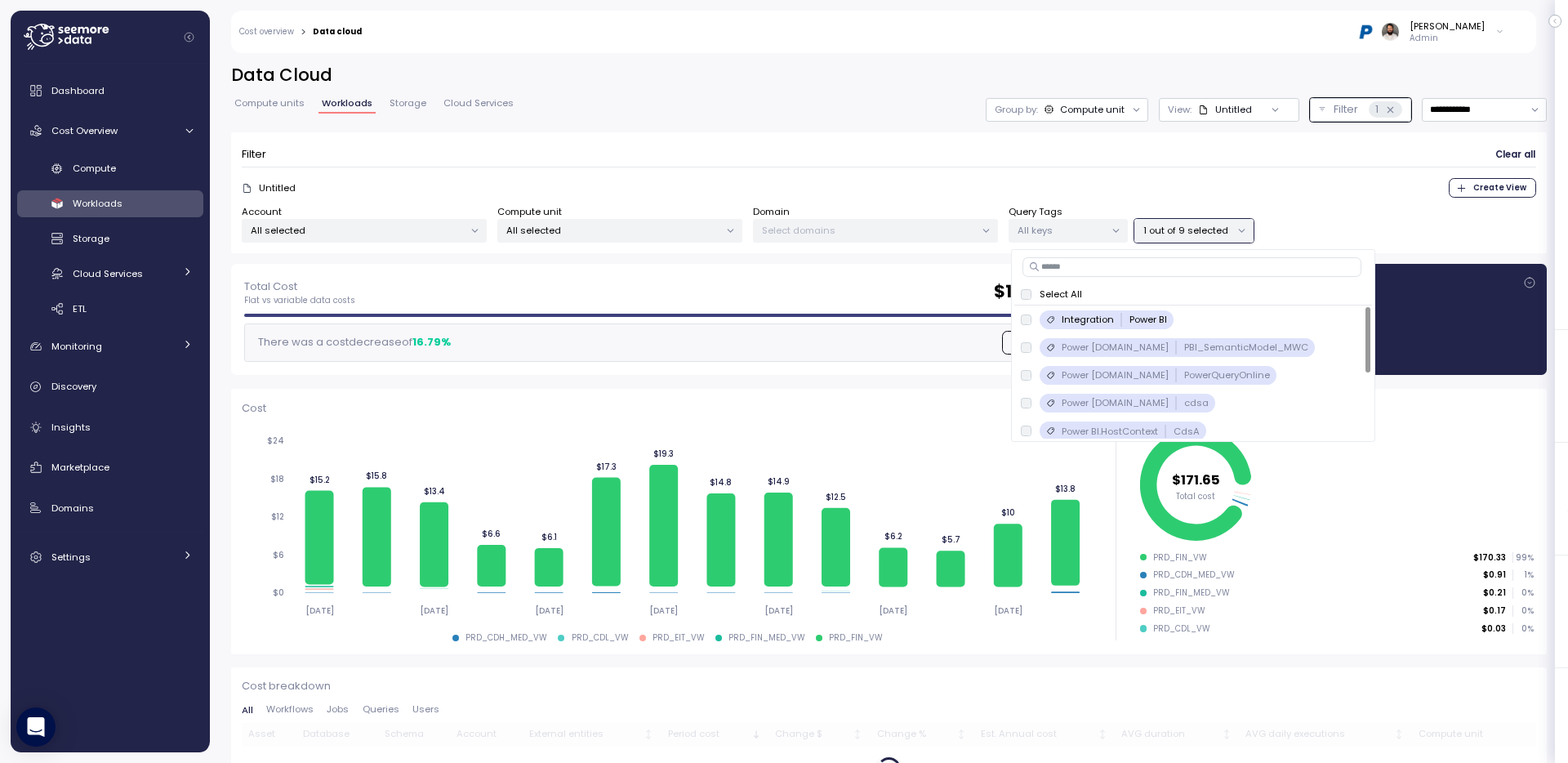
click at [938, 143] on div "Filter Clear all" at bounding box center [888, 155] width 1294 height 23
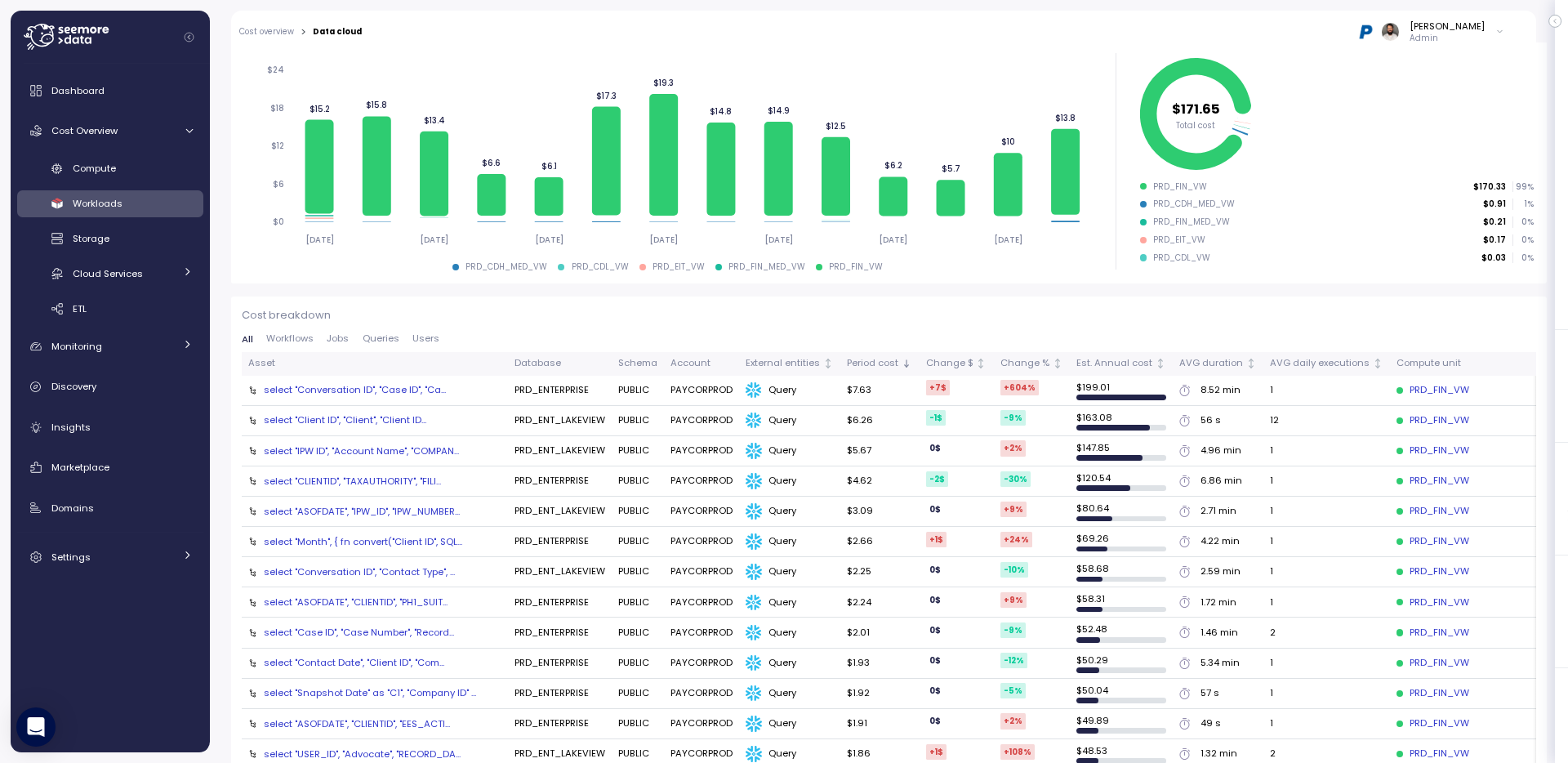
scroll to position [118, 0]
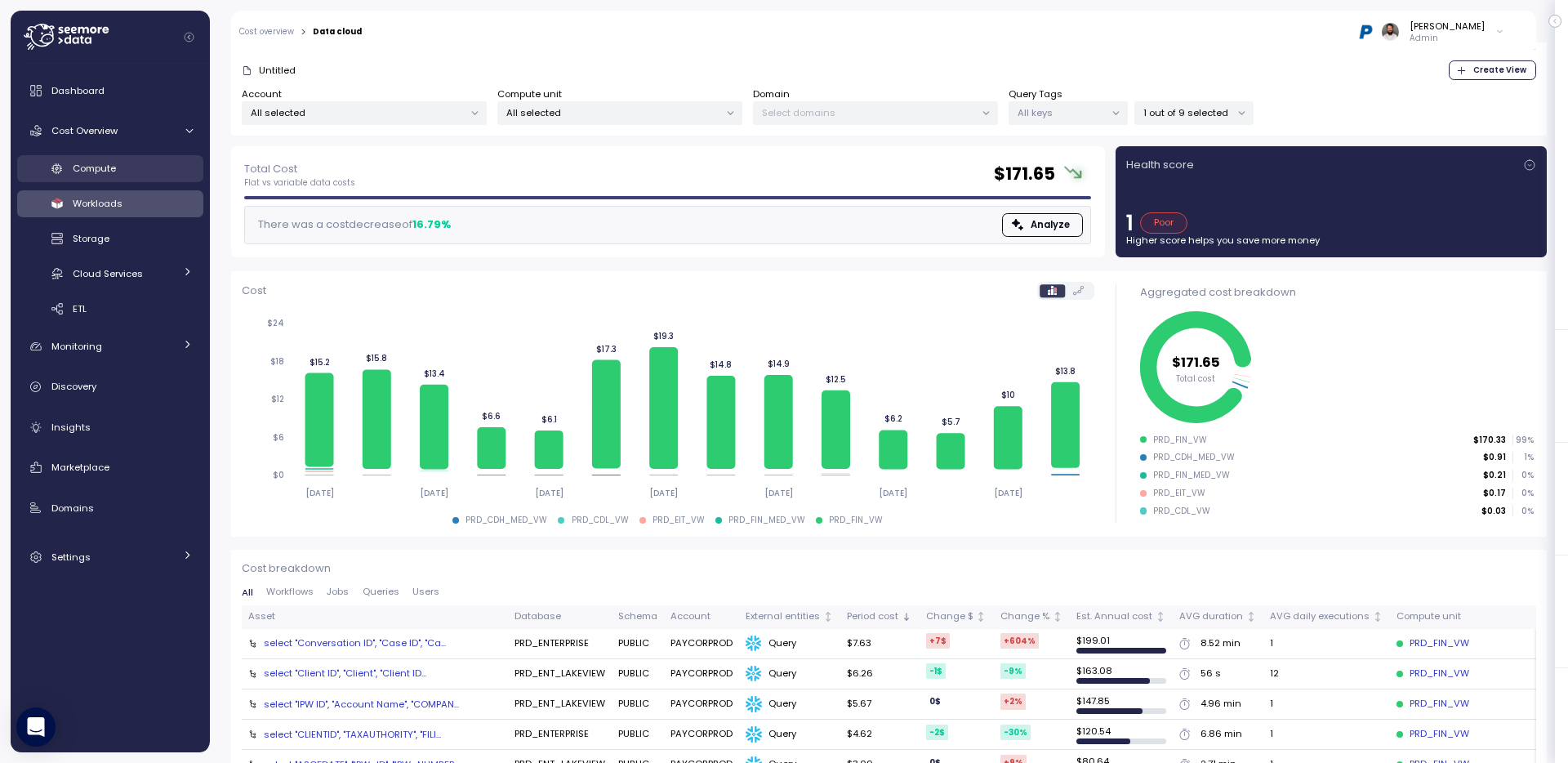
click at [136, 160] on div "Compute" at bounding box center [132, 168] width 120 height 17
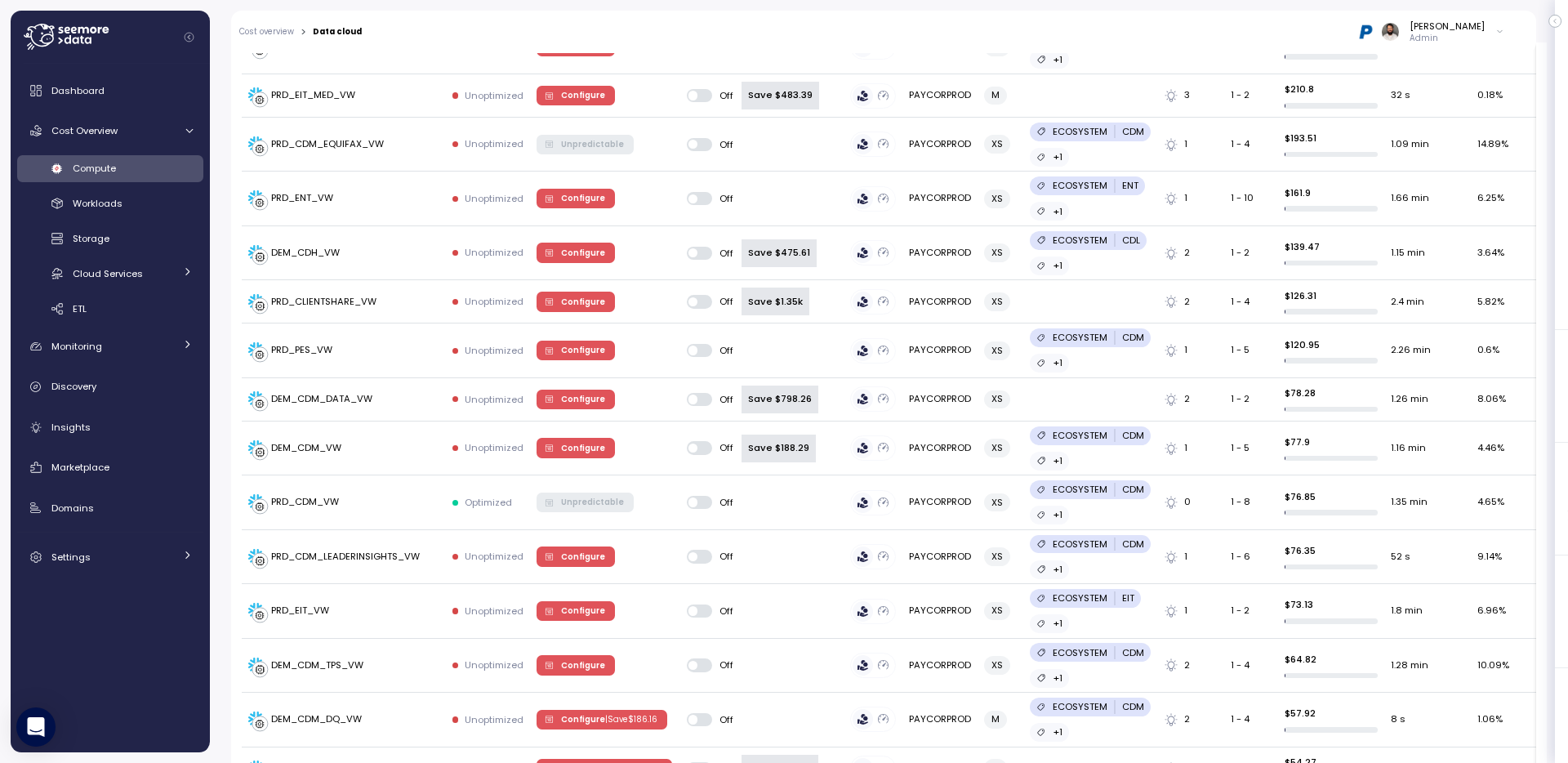
scroll to position [1565, 0]
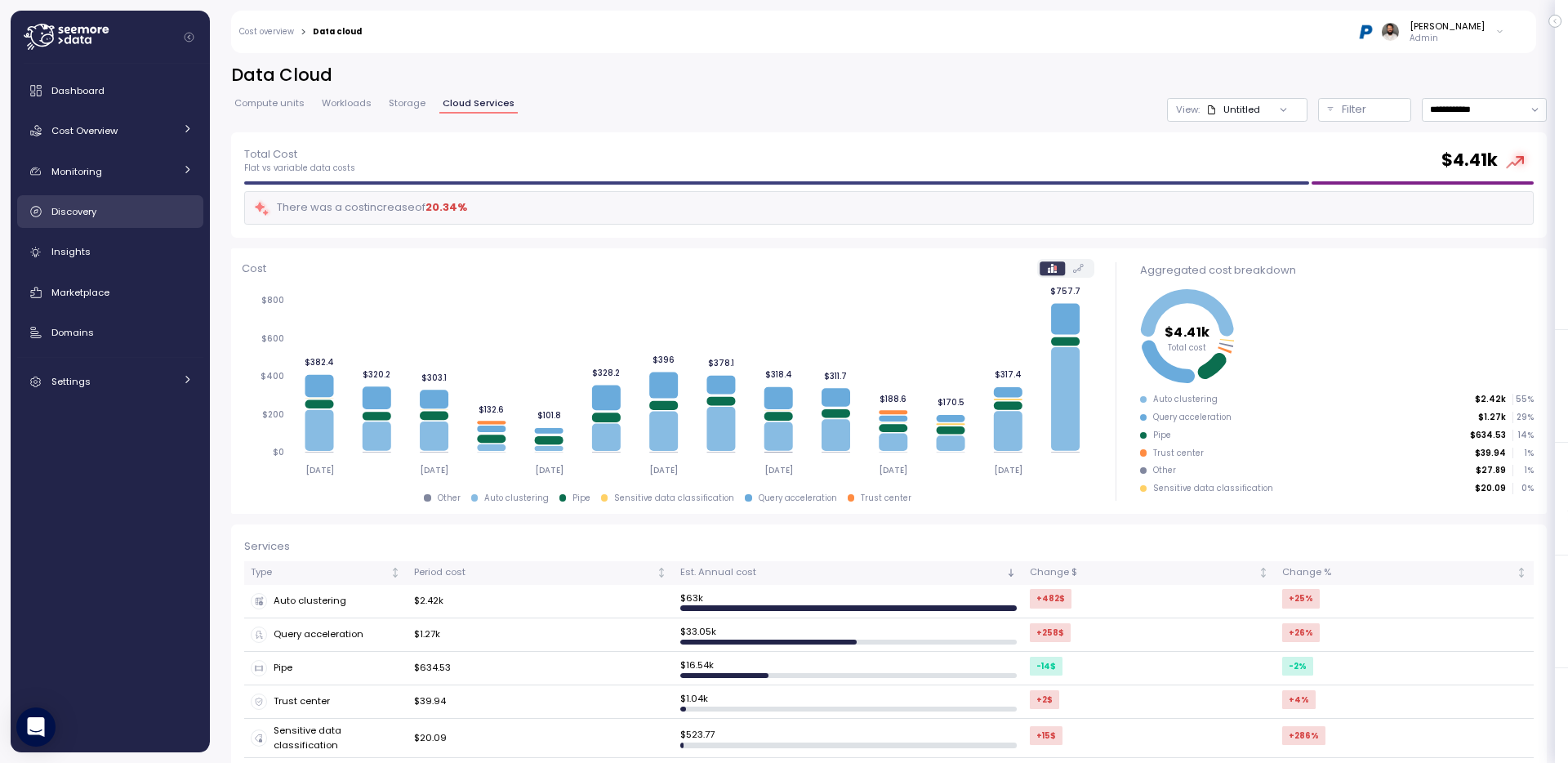
click at [169, 210] on div "Discovery" at bounding box center [122, 211] width 141 height 17
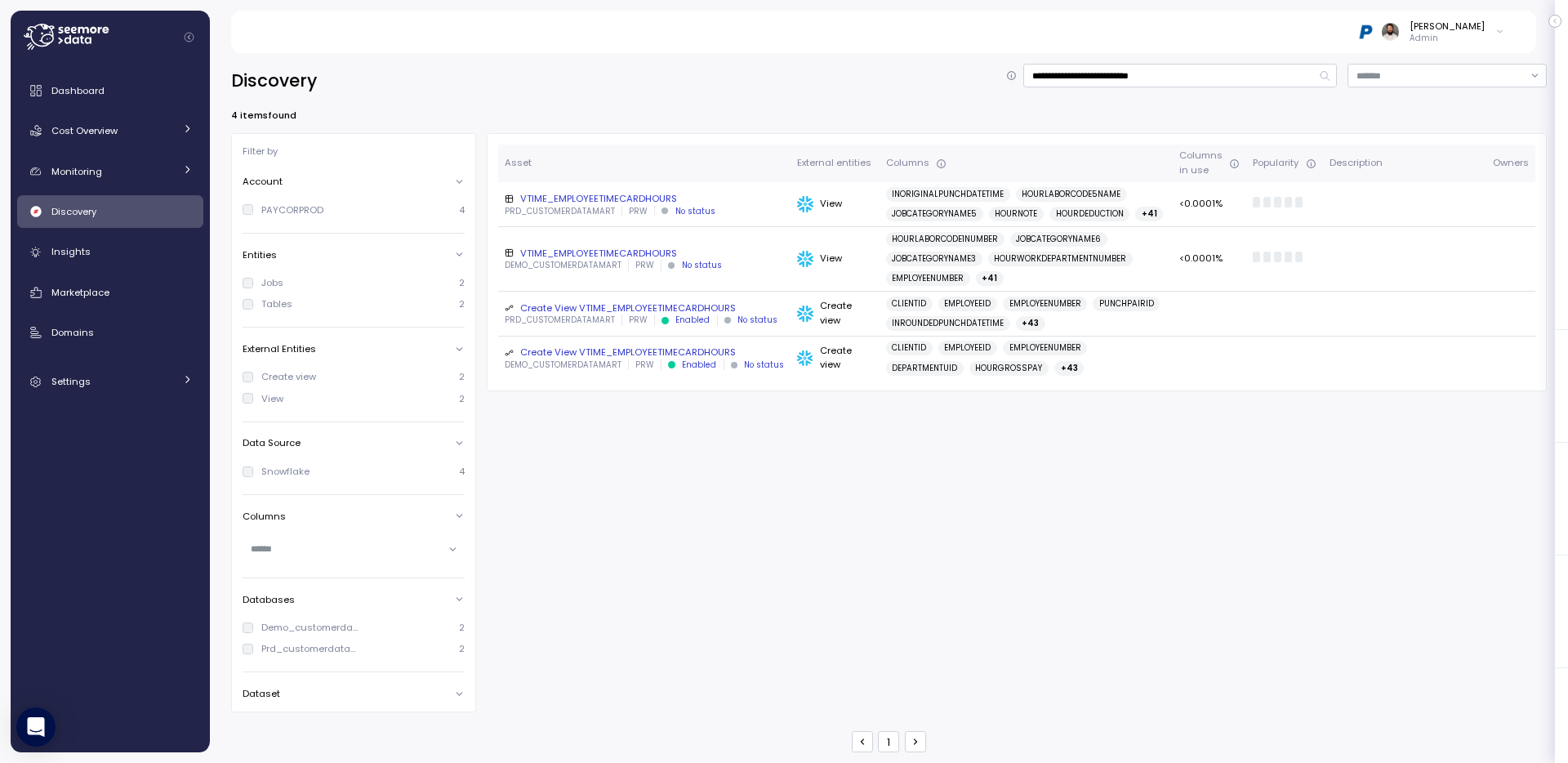
click at [750, 305] on div "Create View VTIME_EMPLOYEETIMECARDHOURS" at bounding box center [644, 307] width 280 height 13
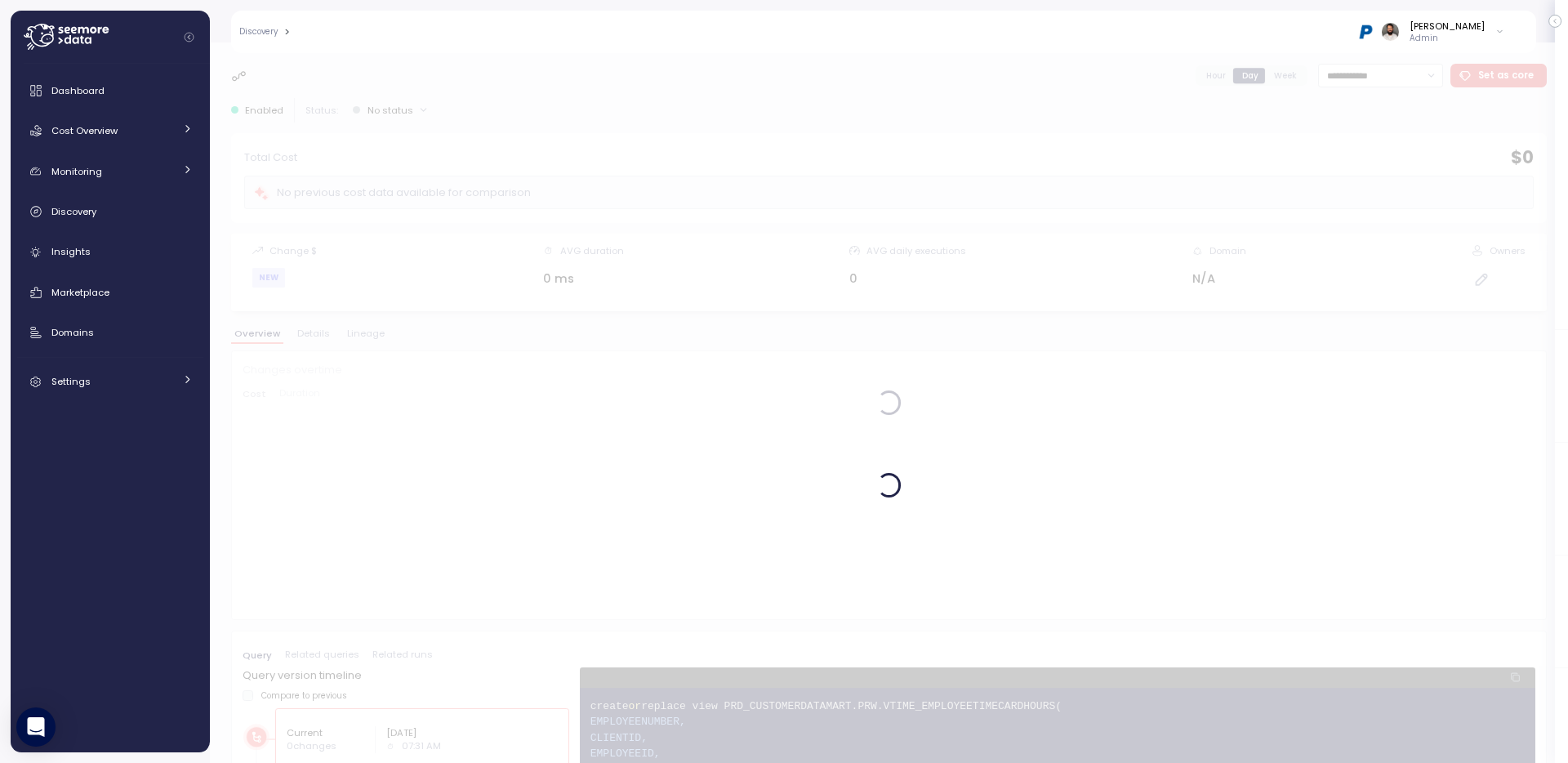
click at [381, 336] on div at bounding box center [888, 402] width 1358 height 720
click at [362, 336] on div at bounding box center [888, 402] width 1358 height 720
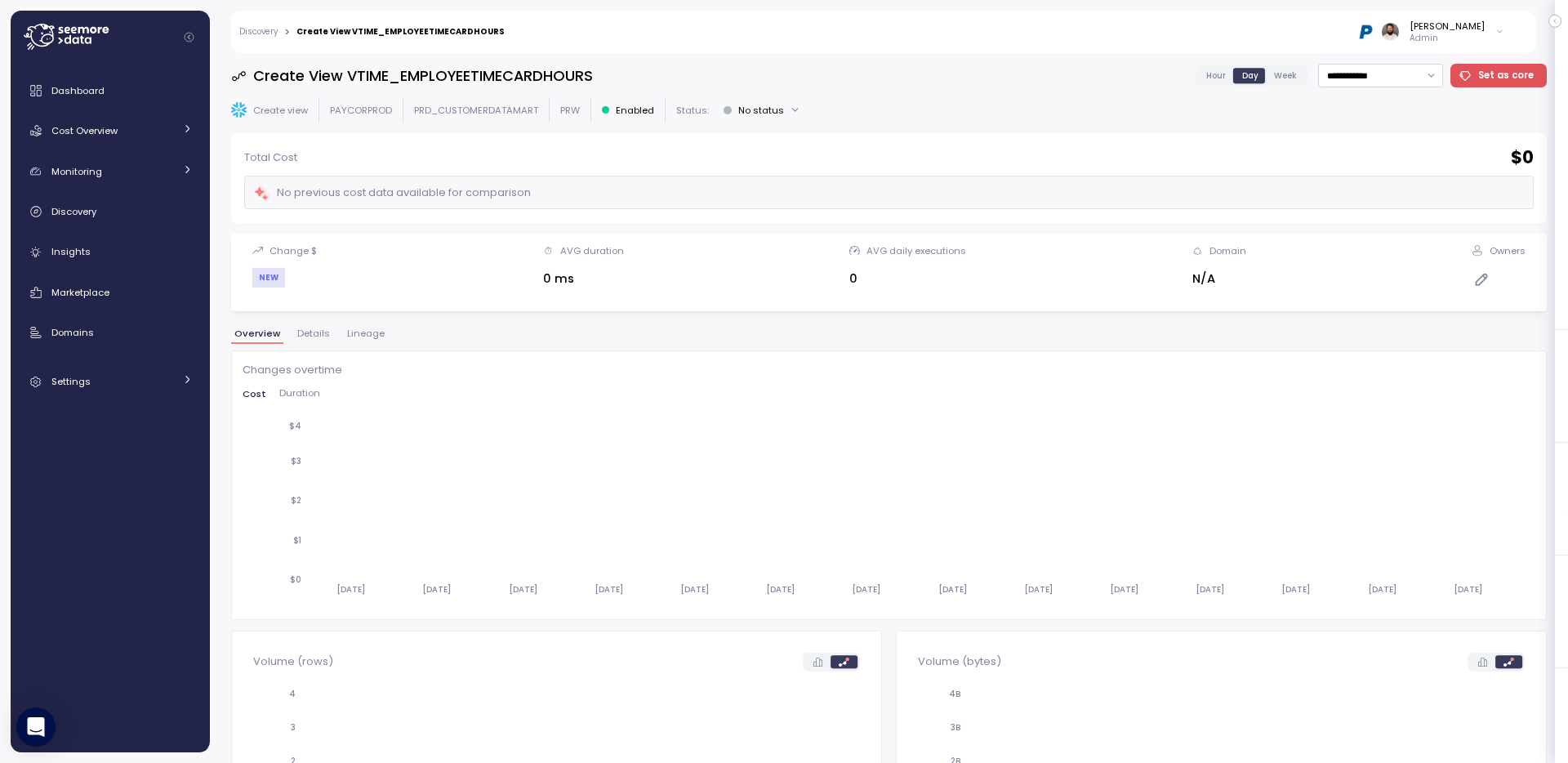
click at [362, 336] on span "Lineage" at bounding box center [365, 333] width 38 height 9
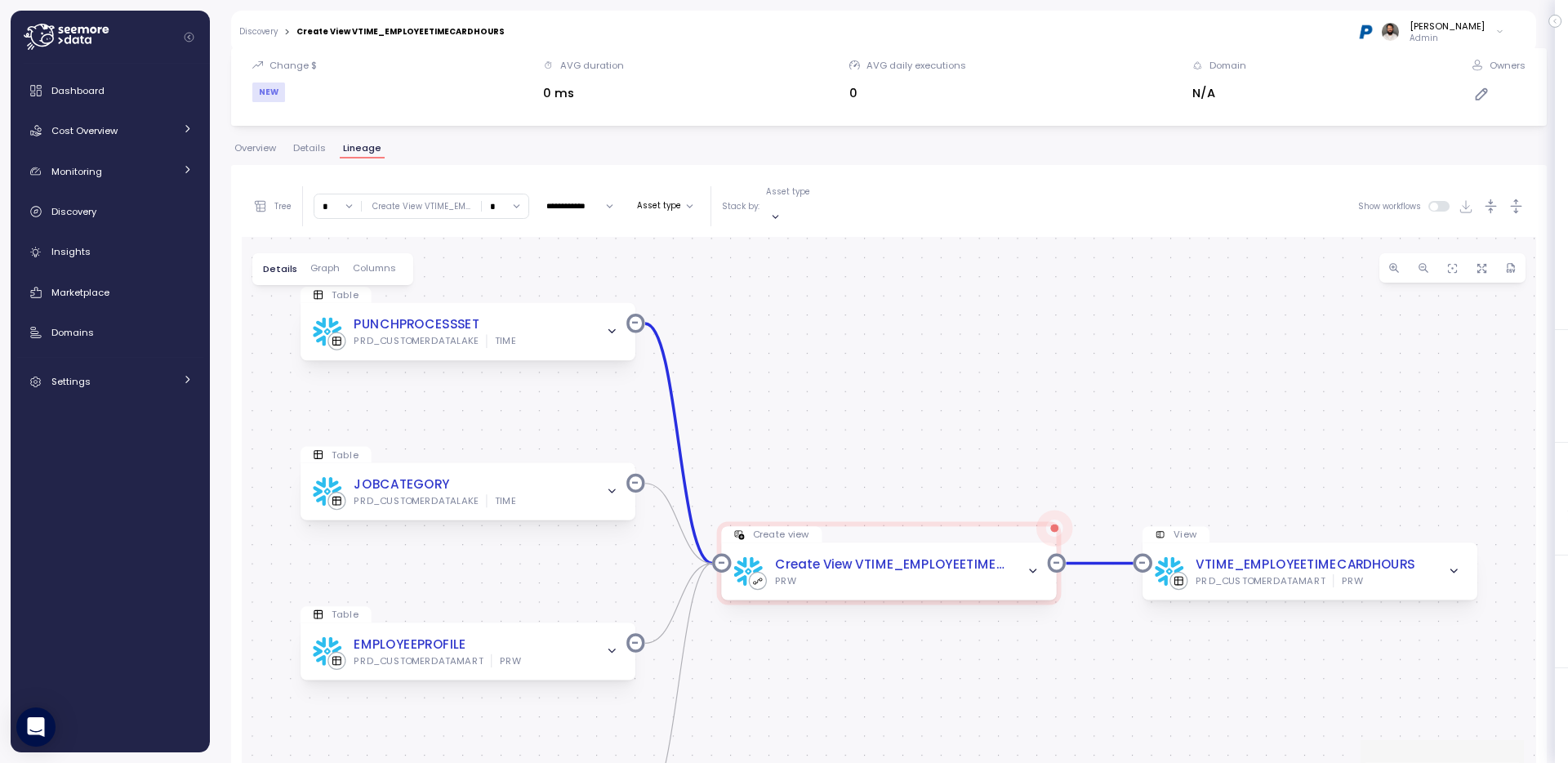
scroll to position [187, 0]
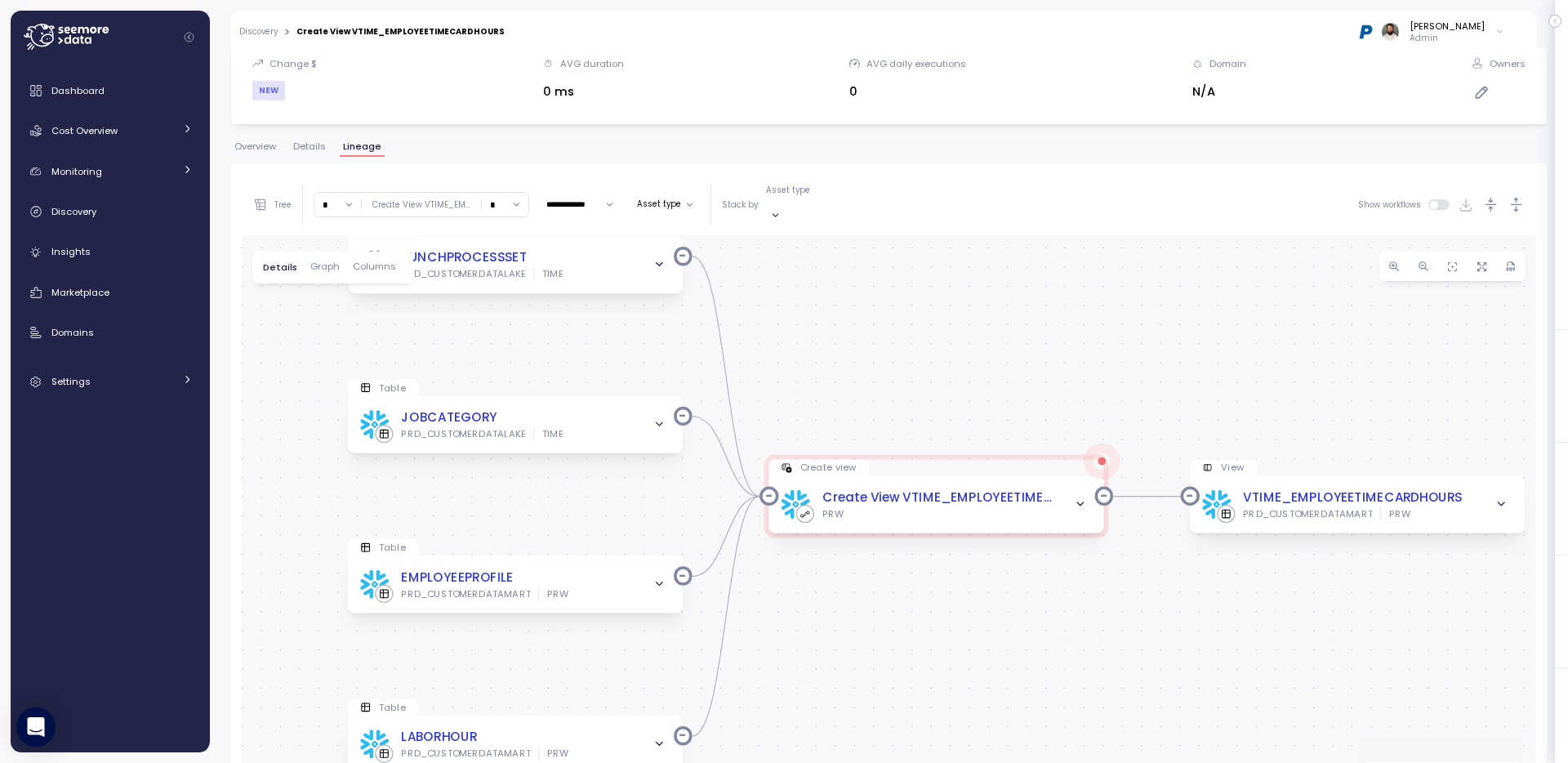
drag, startPoint x: 354, startPoint y: 397, endPoint x: 401, endPoint y: 331, distance: 81.0
click at [401, 331] on div "Table PUNCHPROCESSSET PRD_CUSTOMERDATALAKE TIME Create view Create View VTIME_E…" at bounding box center [888, 553] width 1294 height 638
click at [1512, 206] on button "button" at bounding box center [1515, 204] width 19 height 19
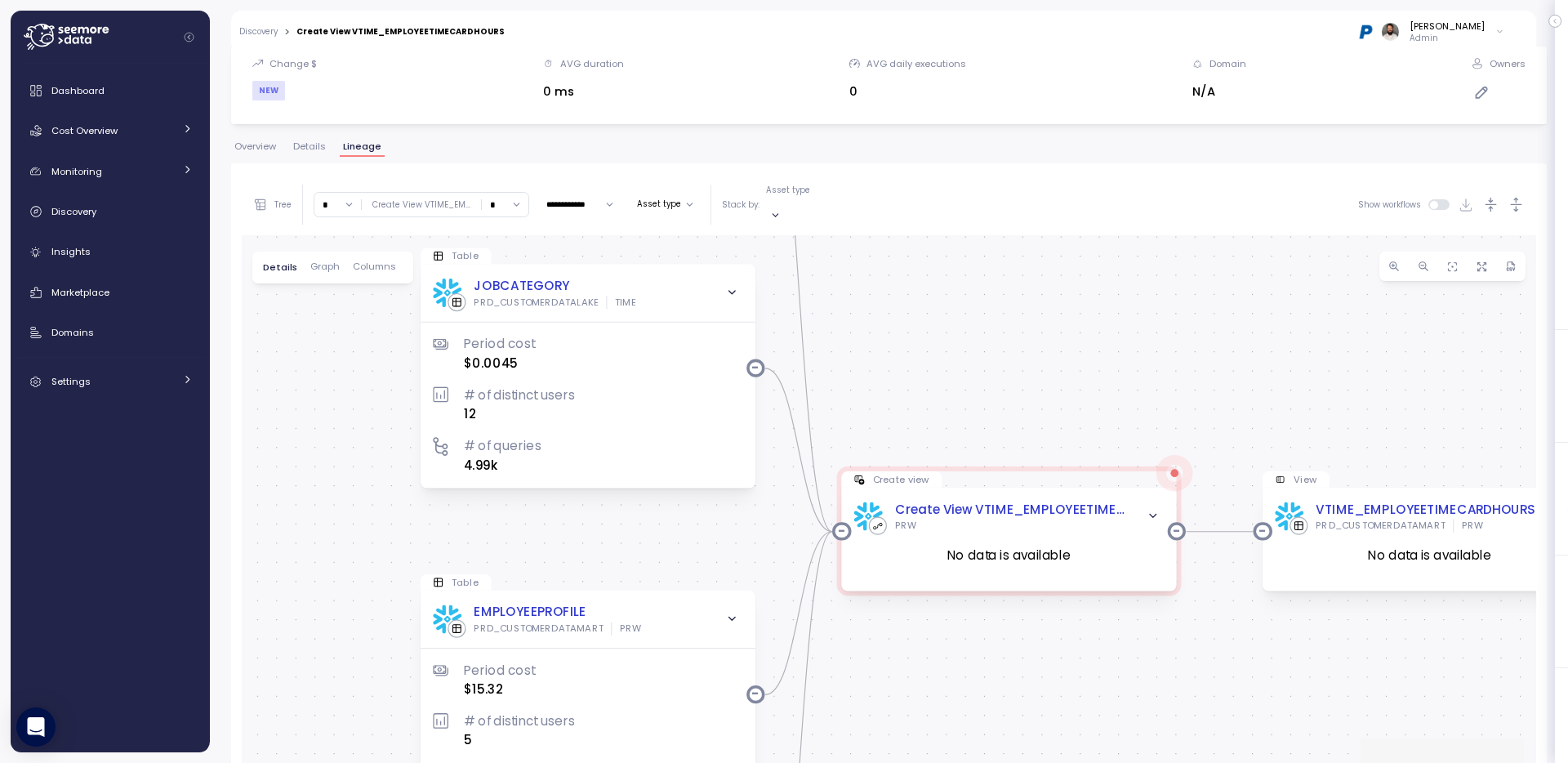
drag, startPoint x: 1098, startPoint y: 591, endPoint x: 1174, endPoint y: 284, distance: 316.3
click at [1174, 283] on div "Table PUNCHPROCESSSET PRD_CUSTOMERDATALAKE TIME Period cost $31.15 # of distinc…" at bounding box center [888, 553] width 1294 height 638
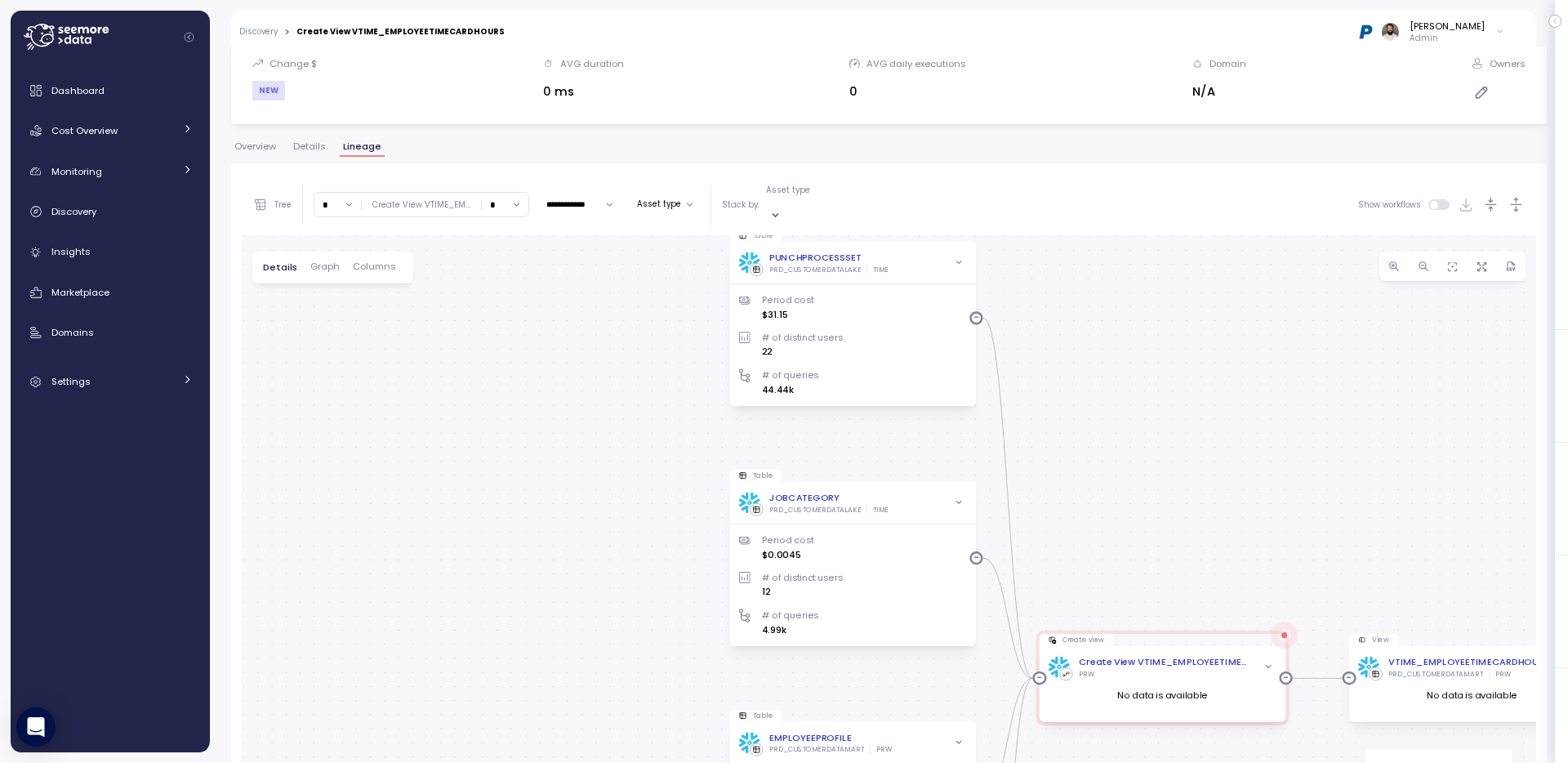
drag, startPoint x: 1161, startPoint y: 292, endPoint x: 1267, endPoint y: 508, distance: 240.6
click at [1267, 508] on div "Table PUNCHPROCESSSET PRD_CUSTOMERDATALAKE TIME Period cost $31.15 # of distinc…" at bounding box center [888, 553] width 1294 height 638
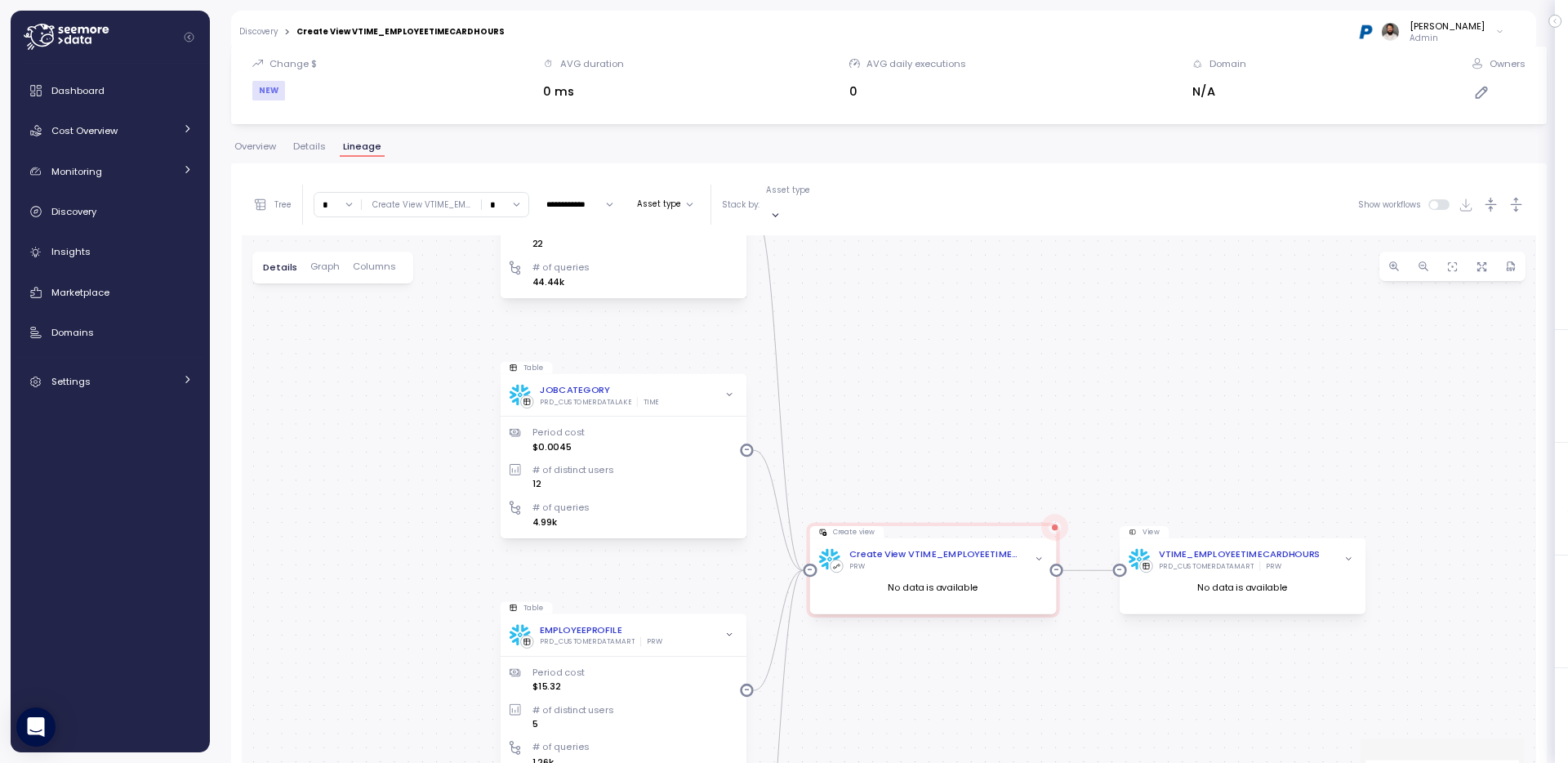
drag, startPoint x: 1267, startPoint y: 508, endPoint x: 1037, endPoint y: 401, distance: 253.7
click at [1037, 401] on div "Table PUNCHPROCESSSET PRD_CUSTOMERDATALAKE TIME Period cost $31.15 # of distinc…" at bounding box center [888, 553] width 1294 height 638
click at [1251, 548] on div "VTIME_EMPLOYEETIMECARDHOURS" at bounding box center [1239, 554] width 161 height 14
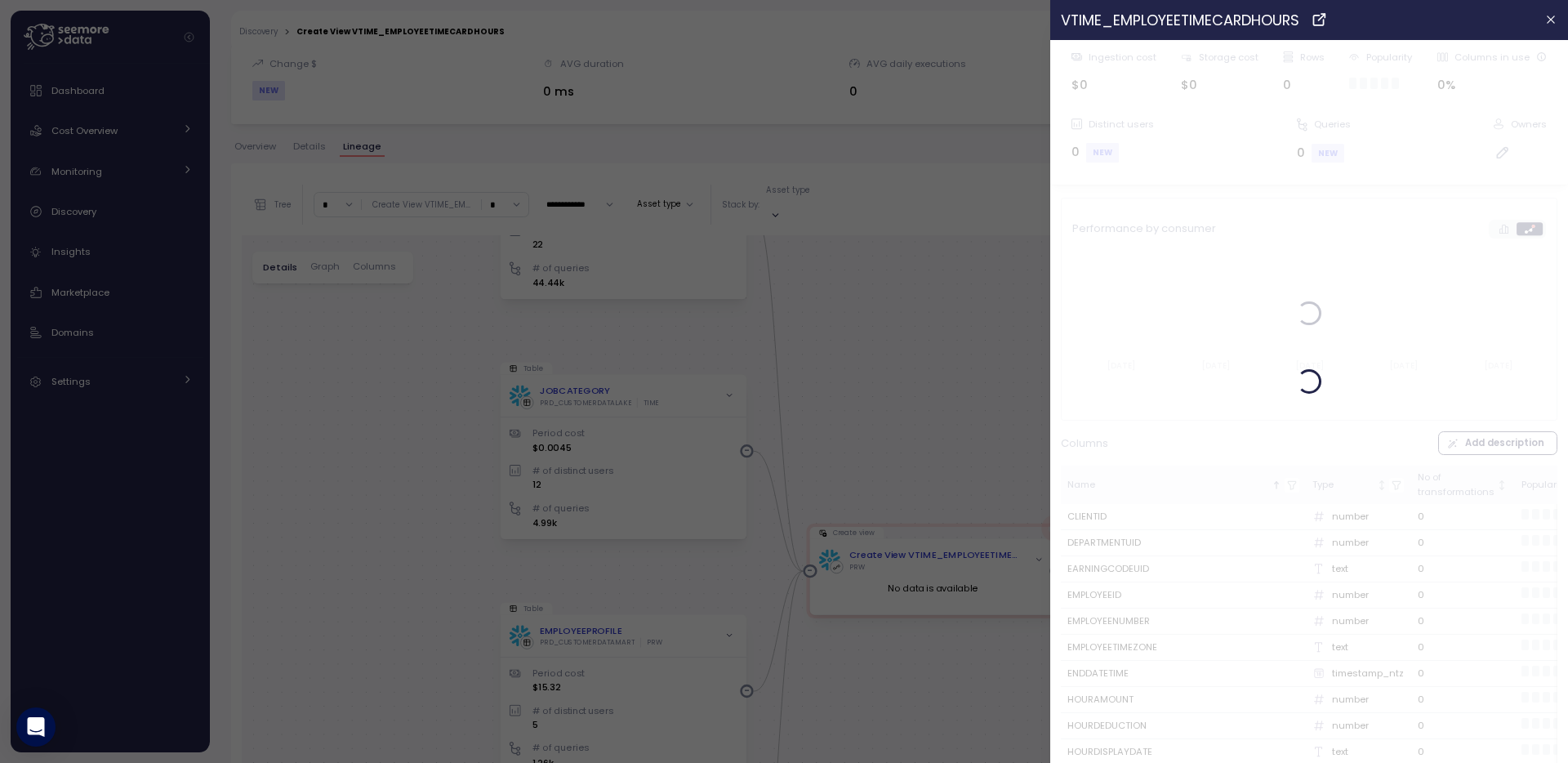
click at [859, 417] on div at bounding box center [784, 381] width 1568 height 763
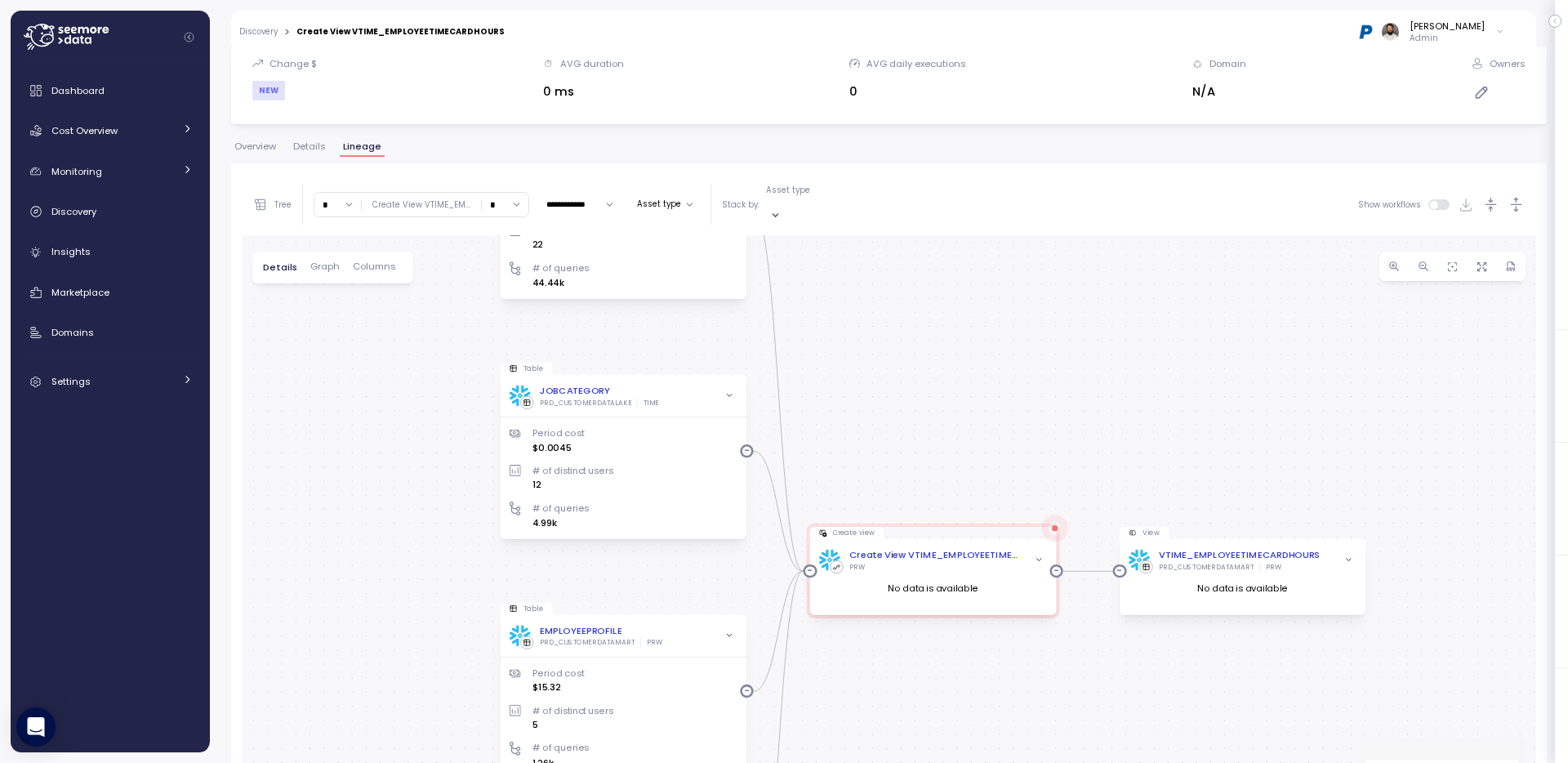
click at [331, 205] on input "*" at bounding box center [338, 205] width 47 height 23
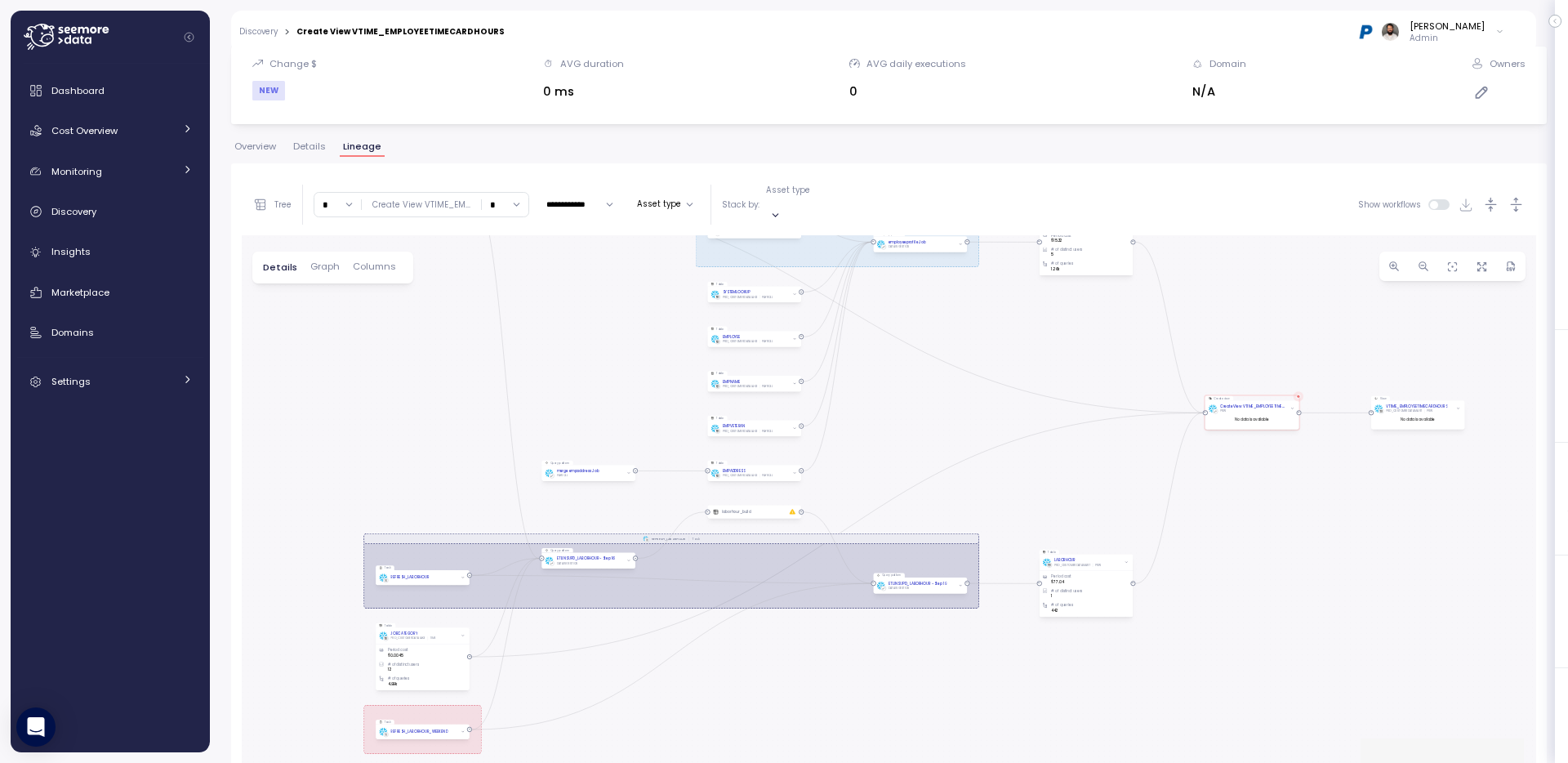
drag, startPoint x: 304, startPoint y: 421, endPoint x: 329, endPoint y: 316, distance: 107.9
click at [329, 316] on div "REFRESH_LABORHOUR Task REFRESH_EMPLOYEEPROFILE_FULLREFRESH_WEEKLY Task Table PU…" at bounding box center [888, 553] width 1294 height 638
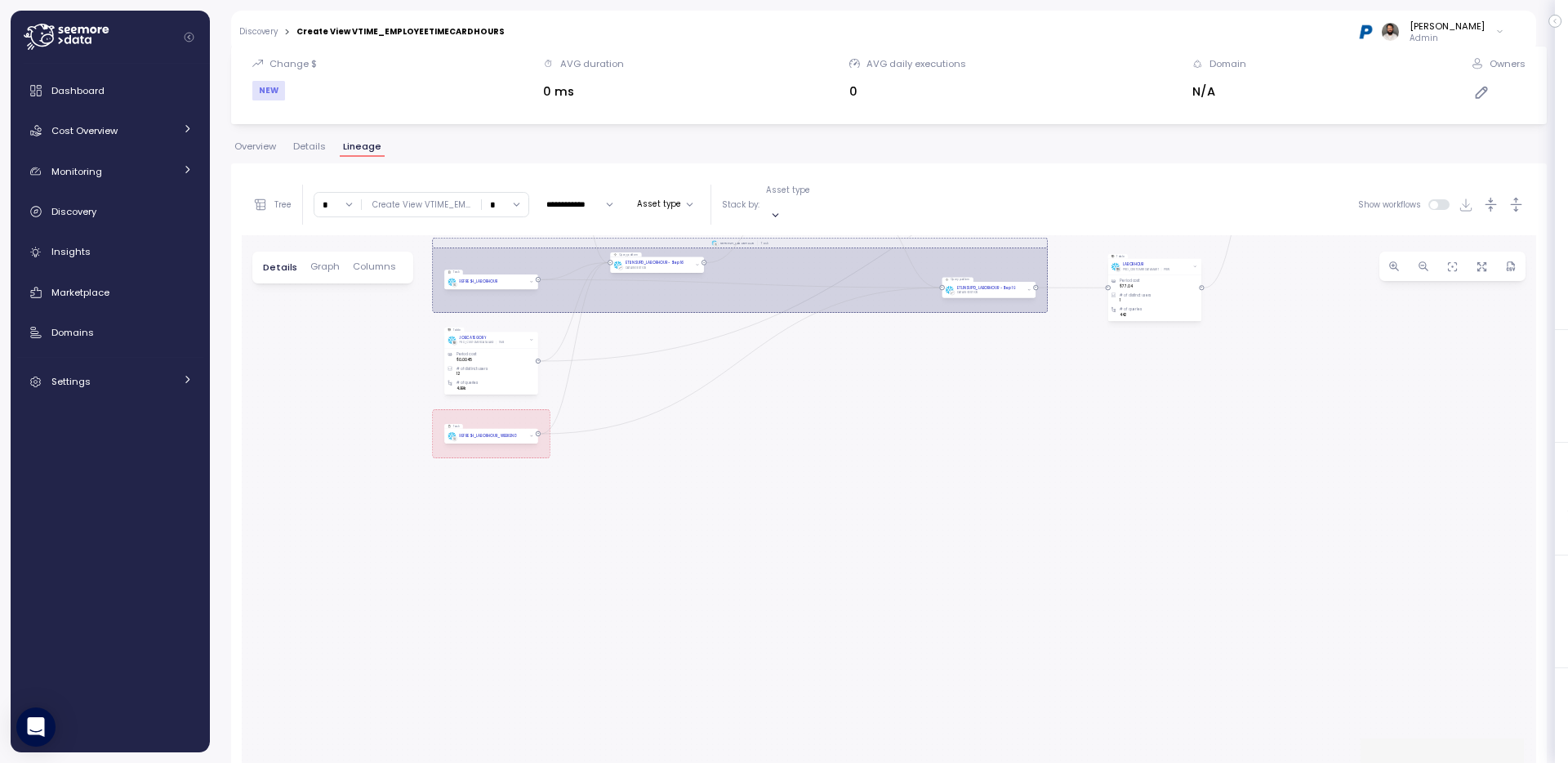
drag, startPoint x: 285, startPoint y: 569, endPoint x: 355, endPoint y: 275, distance: 302.2
click at [355, 275] on div "REFRESH_LABORHOUR Task REFRESH_EMPLOYEEPROFILE_FULLREFRESH_WEEKLY Task Table PU…" at bounding box center [888, 553] width 1294 height 638
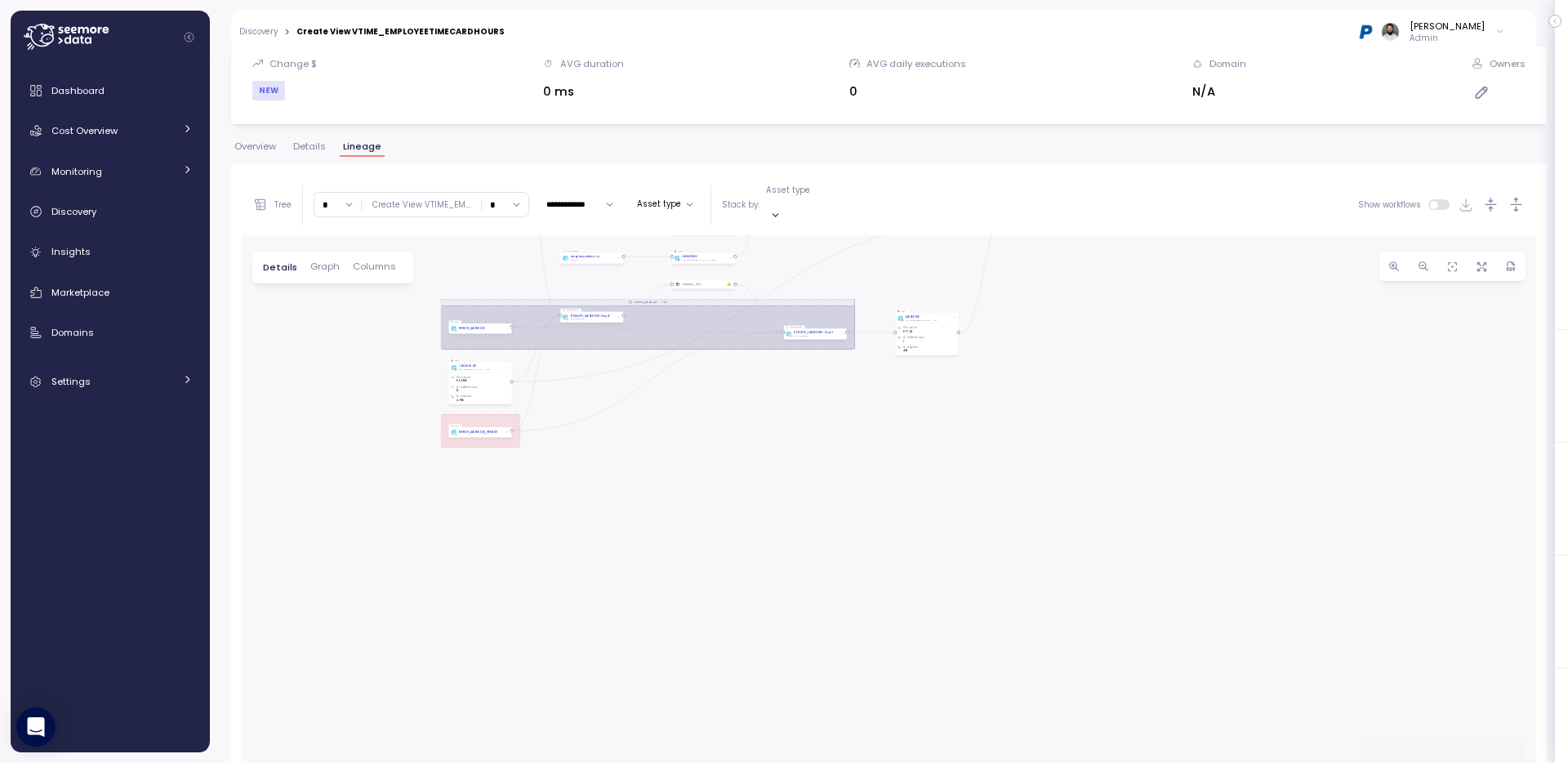
click at [319, 203] on input "*" at bounding box center [338, 205] width 47 height 23
click at [336, 360] on div "5" at bounding box center [337, 358] width 24 height 13
type input "*"
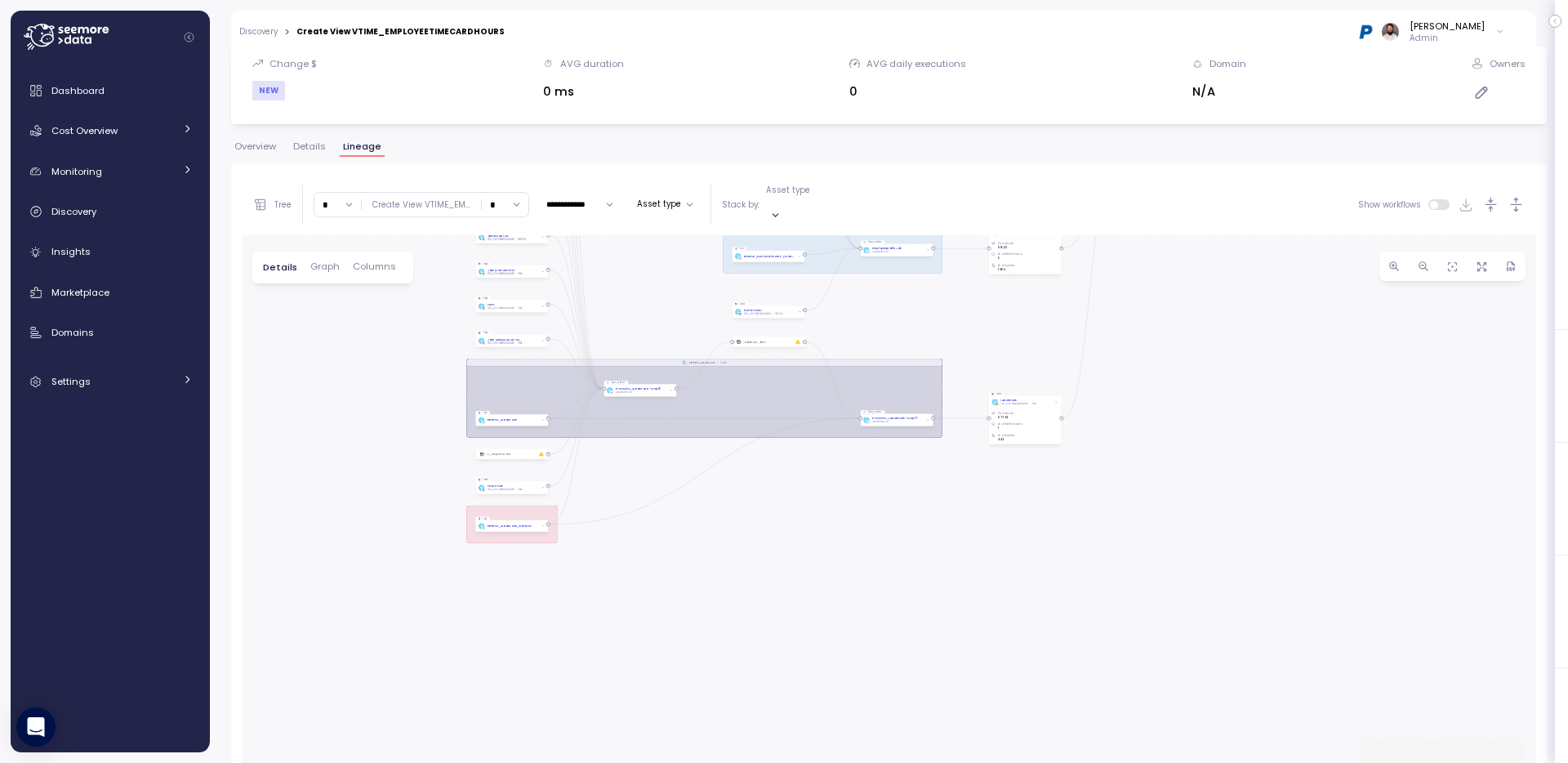
drag, startPoint x: 392, startPoint y: 653, endPoint x: 395, endPoint y: 338, distance: 315.0
click at [395, 338] on div "REFRESH_LABORHOUR Task REFRESH_EMPLOYEEPROFILE_FULLREFRESH_WEEKLY Task Table PU…" at bounding box center [888, 553] width 1294 height 638
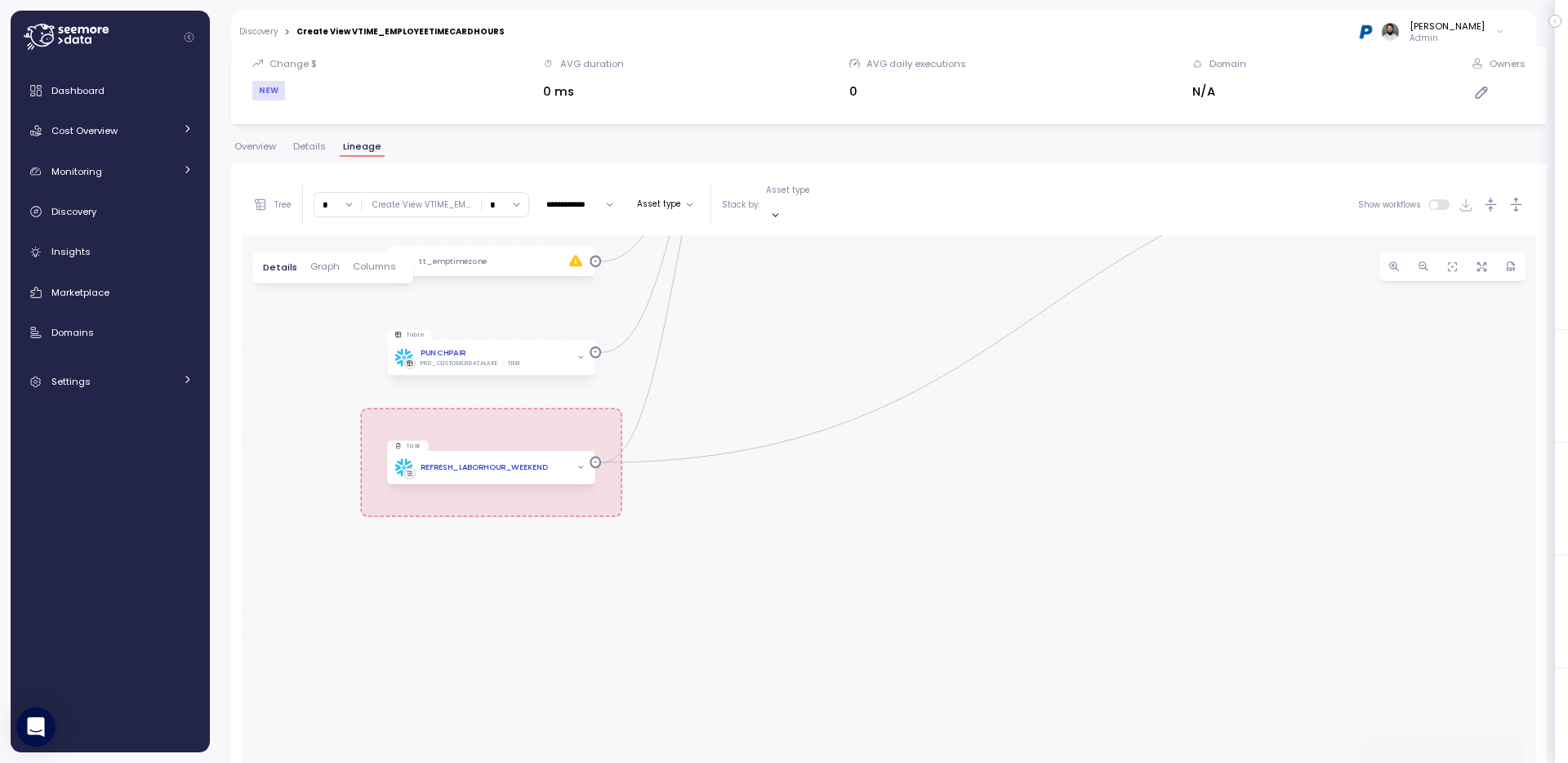
drag, startPoint x: 1434, startPoint y: 200, endPoint x: 1070, endPoint y: 386, distance: 408.8
click at [1437, 200] on span at bounding box center [1443, 205] width 13 height 11
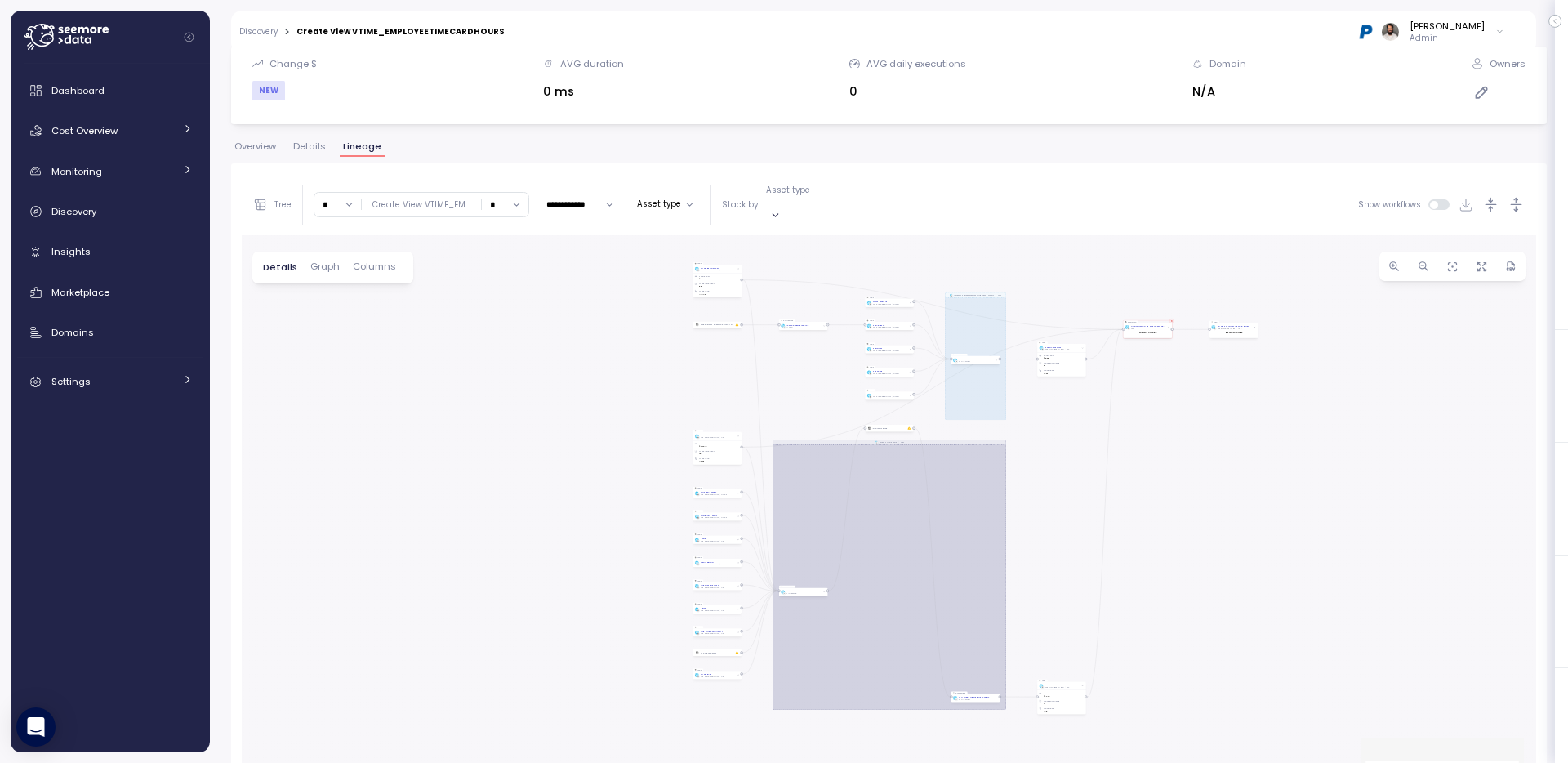
click at [325, 262] on span "Graph" at bounding box center [325, 266] width 29 height 9
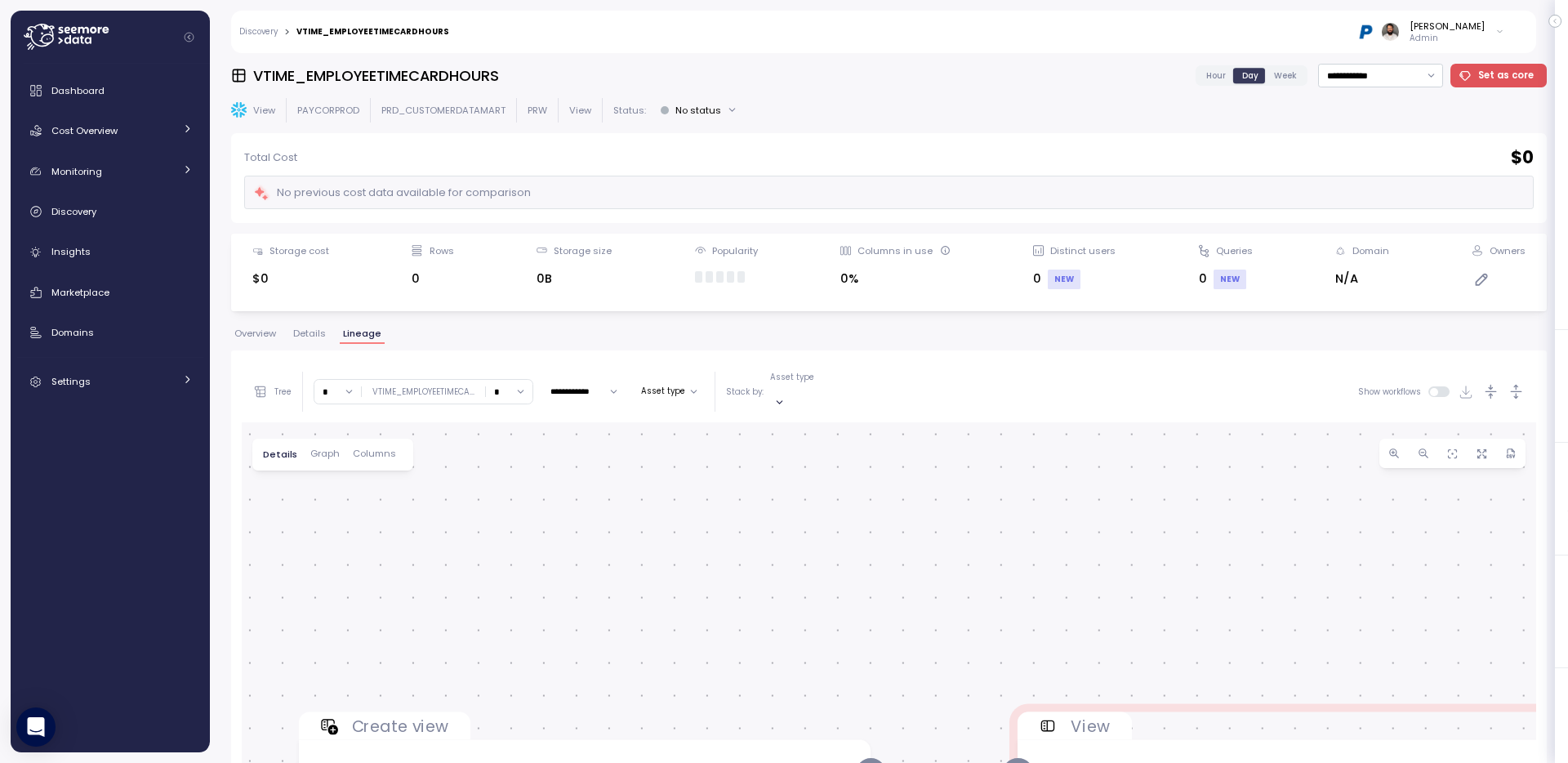
click at [260, 344] on div "Overview Details Lineage" at bounding box center [888, 340] width 1315 height 21
click at [260, 336] on span "Overview" at bounding box center [255, 333] width 42 height 9
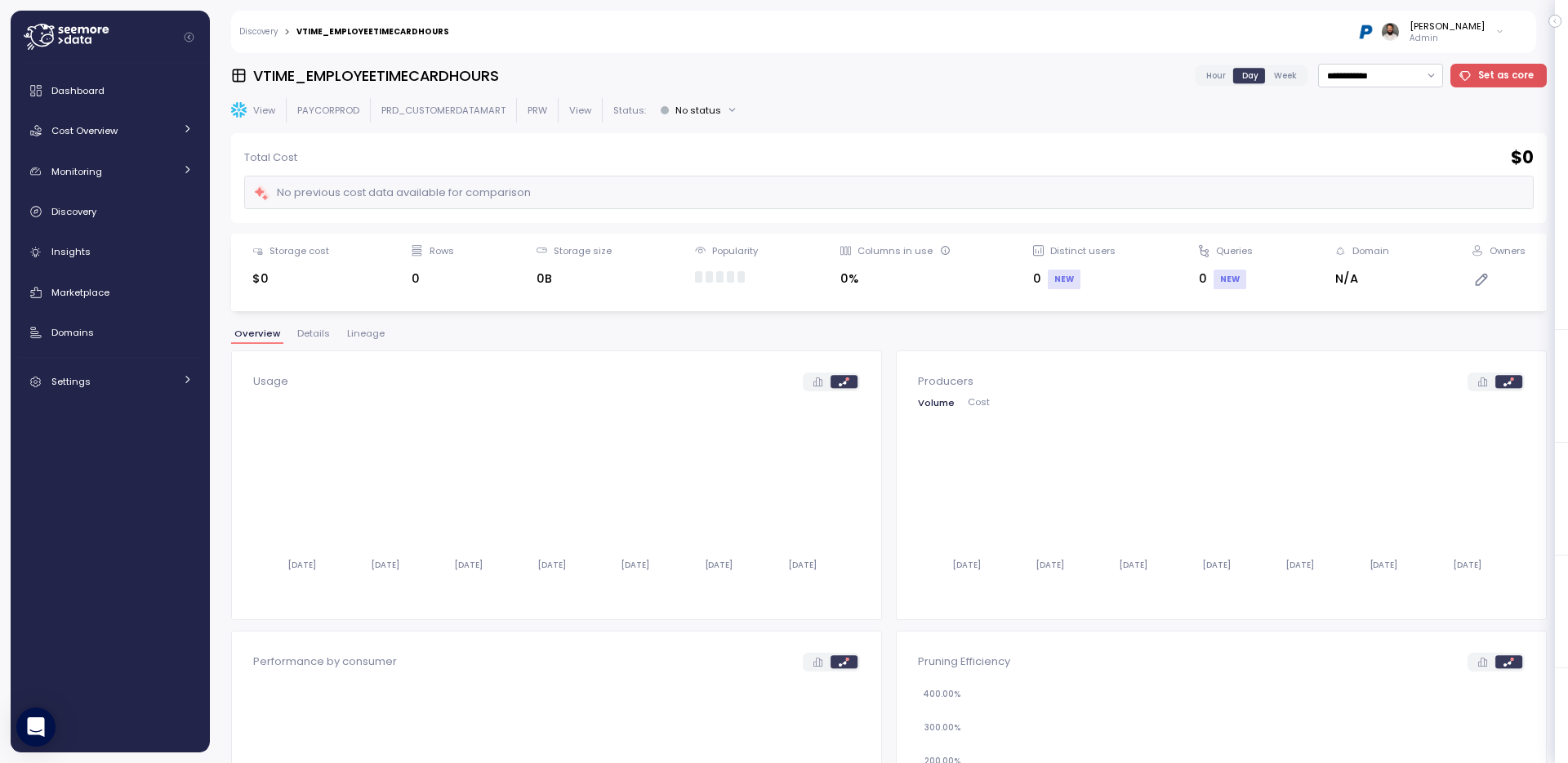
scroll to position [314, 0]
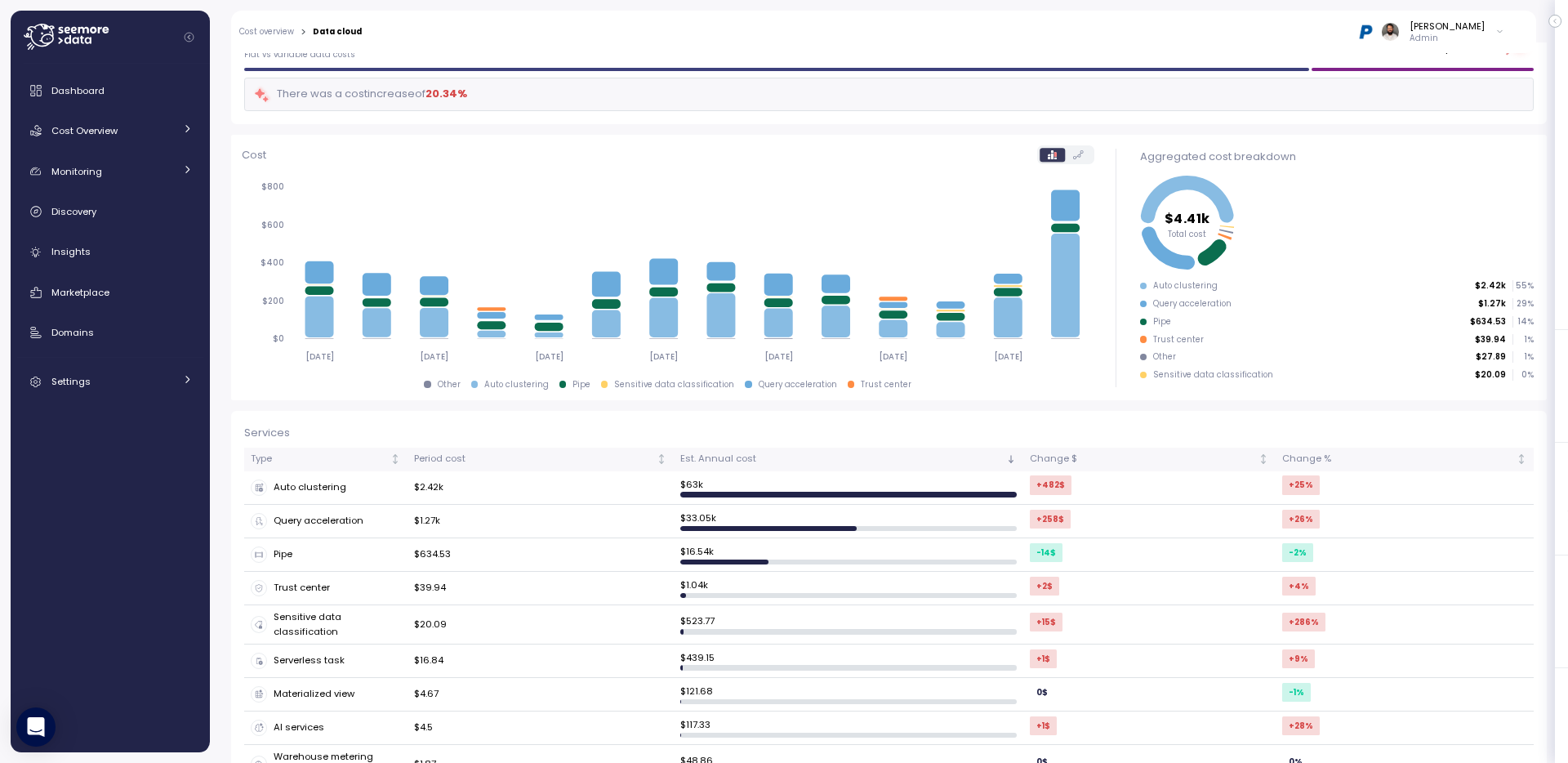
scroll to position [191, 0]
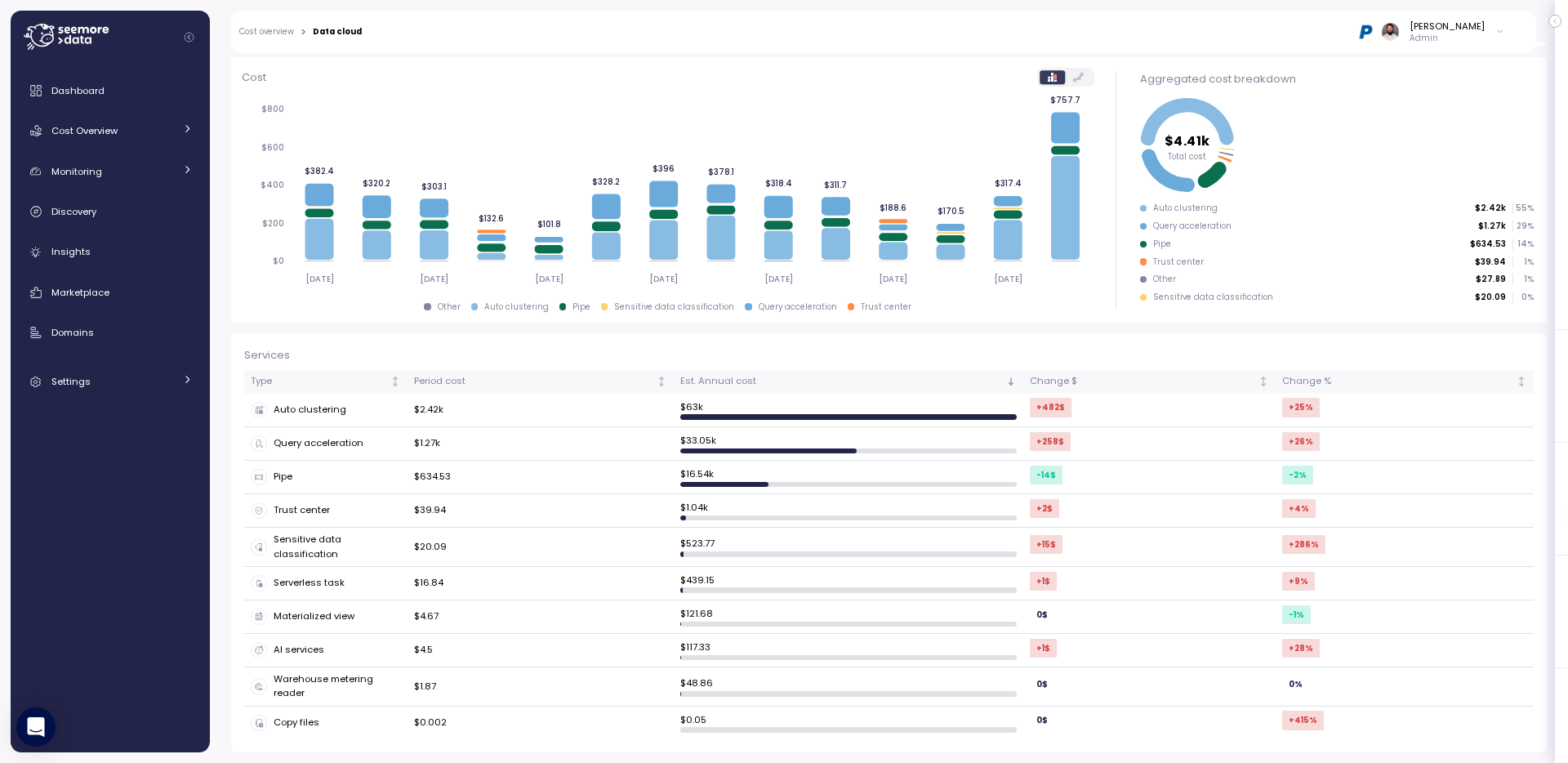
click at [131, 229] on div "Dashboard Cost Overview Compute Workloads Storage Cloud Services Clustering col…" at bounding box center [110, 236] width 186 height 324
click at [131, 222] on link "Discovery" at bounding box center [110, 211] width 186 height 33
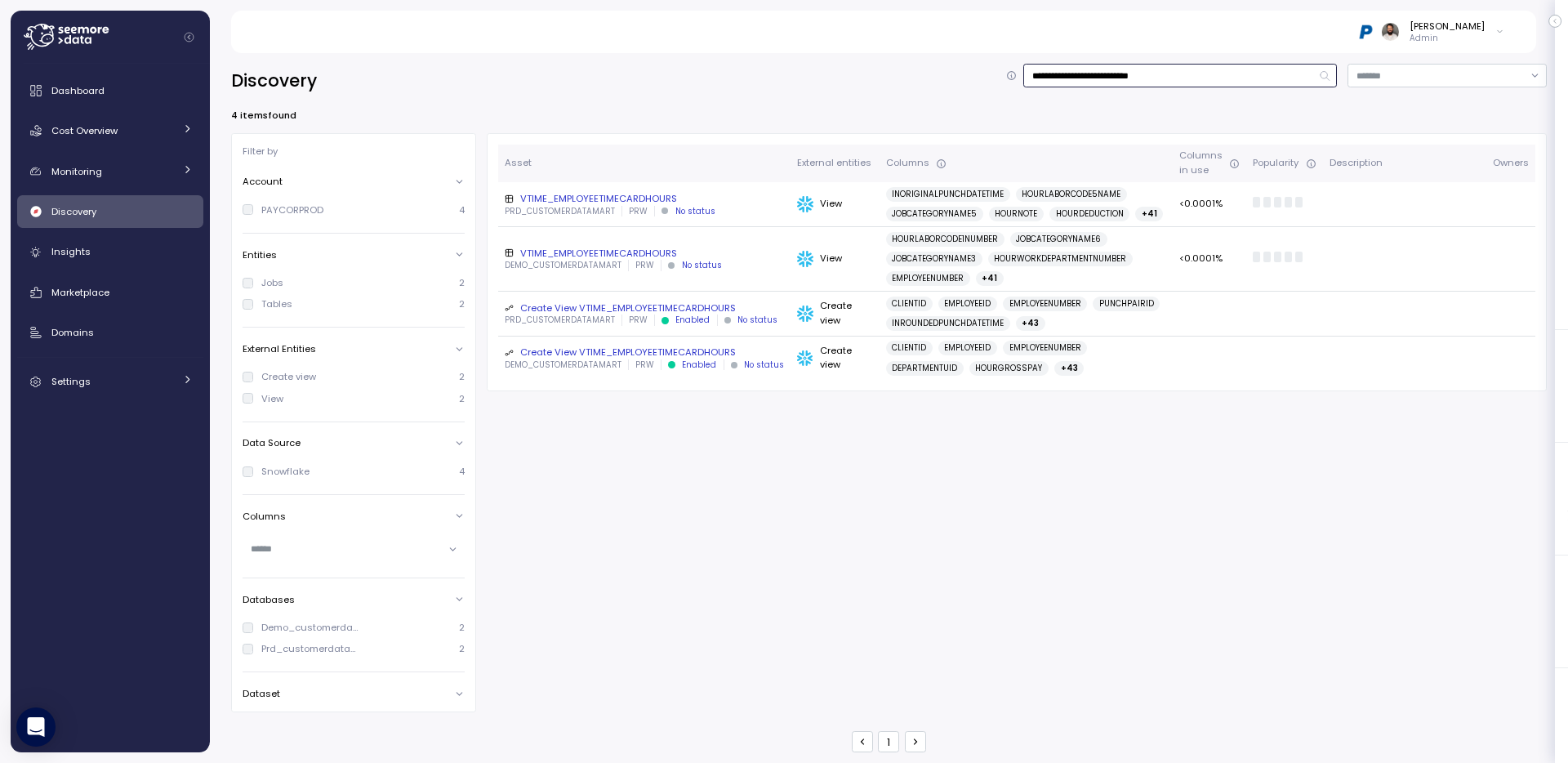
click at [1093, 74] on input "**********" at bounding box center [1179, 75] width 314 height 23
click at [148, 138] on div "Cost Overview" at bounding box center [113, 131] width 123 height 17
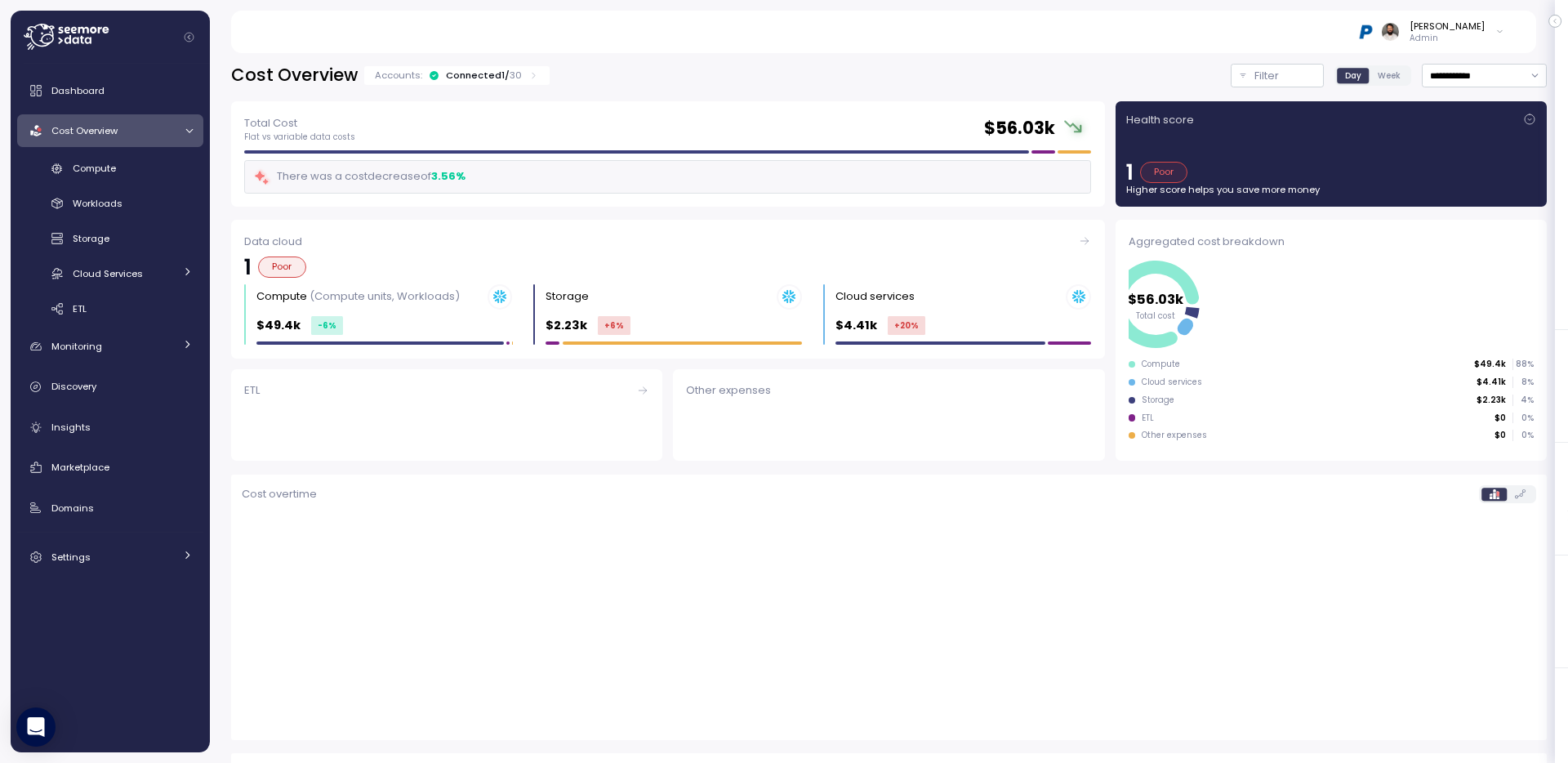
click at [140, 183] on div "Compute Workloads Storage Cloud Services Clustering columns Pipes AI Services S…" at bounding box center [110, 239] width 186 height 168
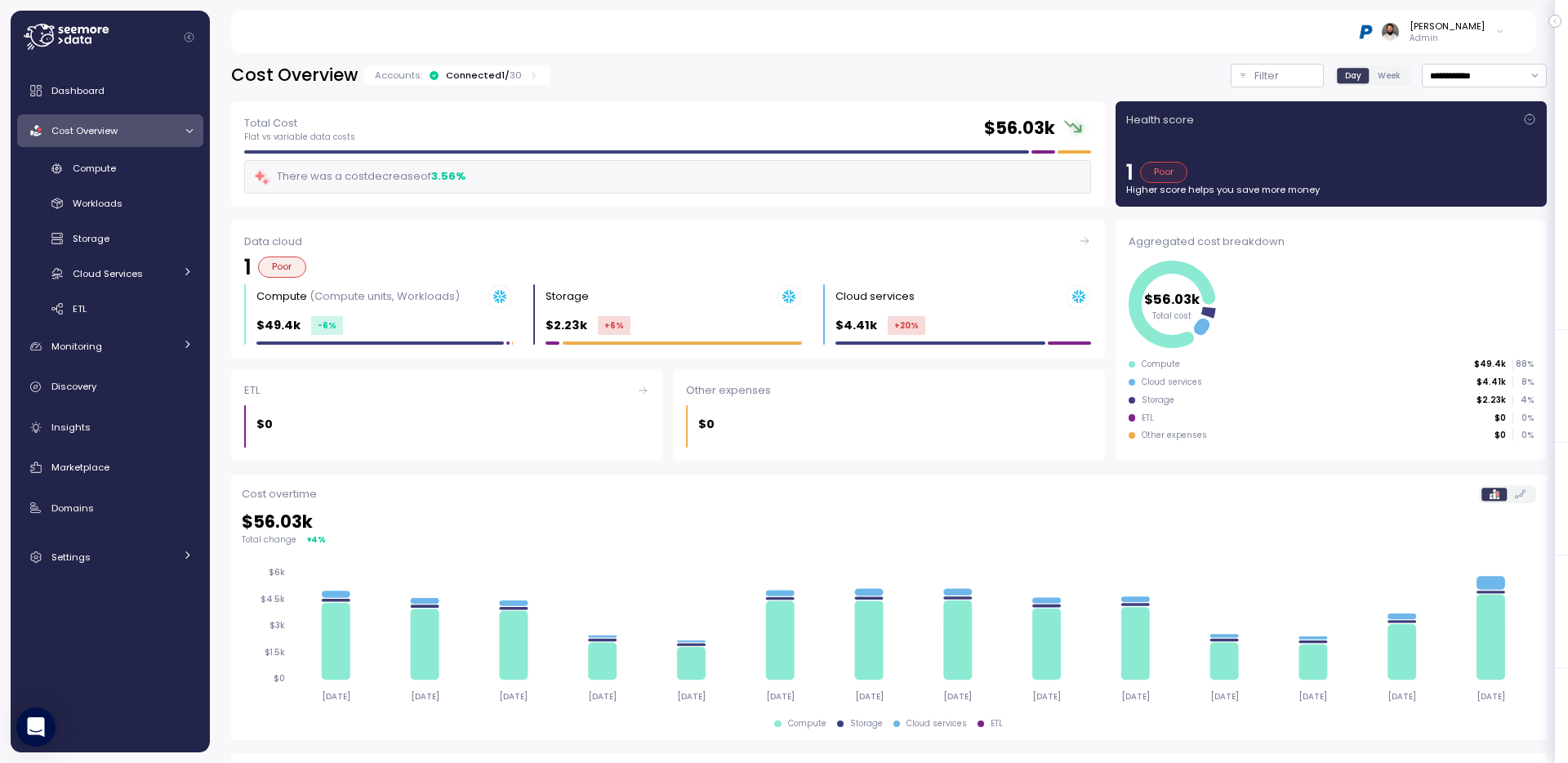
click at [140, 183] on div "Compute Workloads Storage Cloud Services Clustering columns Pipes AI Services S…" at bounding box center [110, 239] width 186 height 168
click at [140, 180] on link "Compute" at bounding box center [110, 169] width 186 height 27
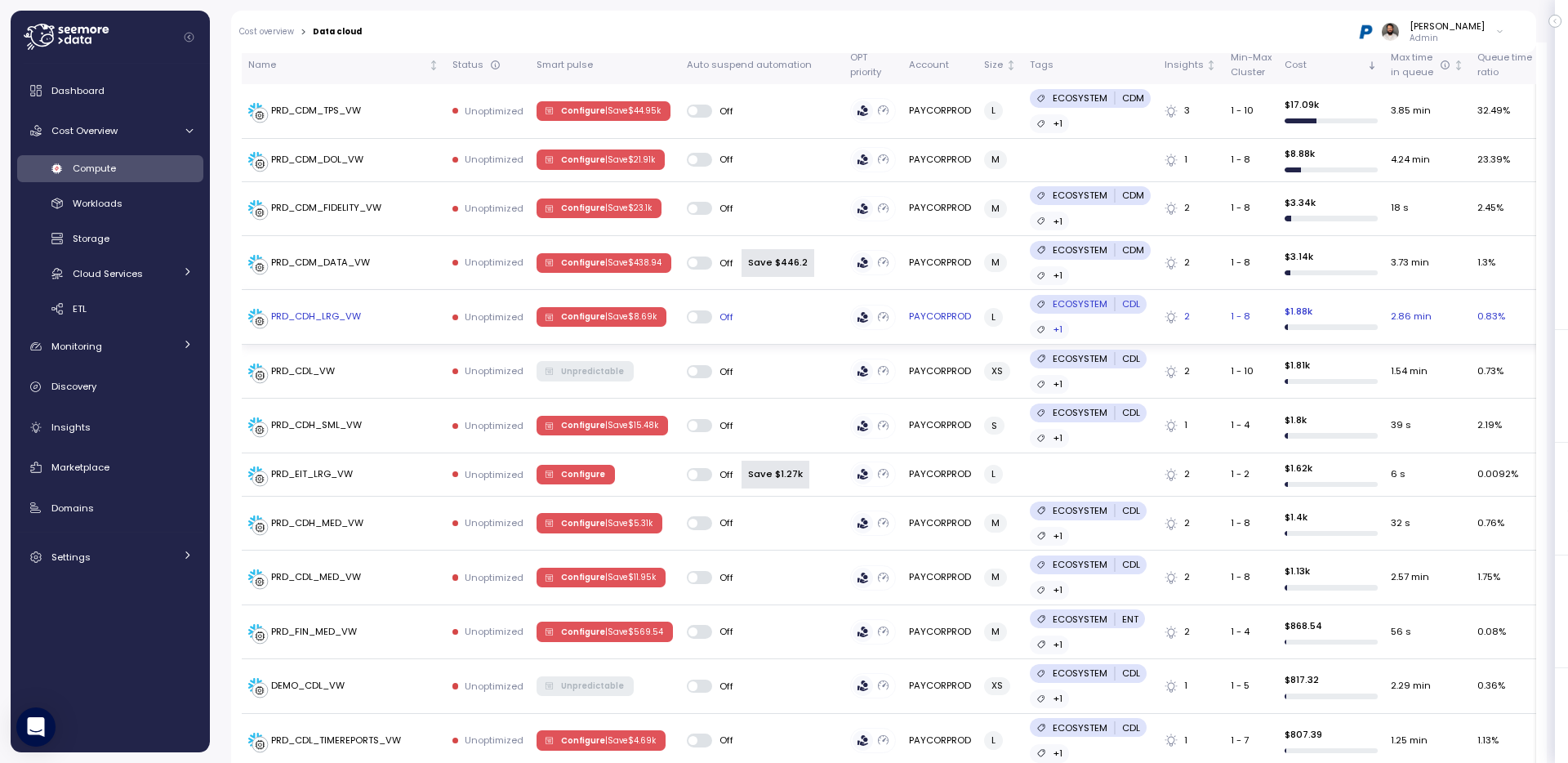
scroll to position [428, 0]
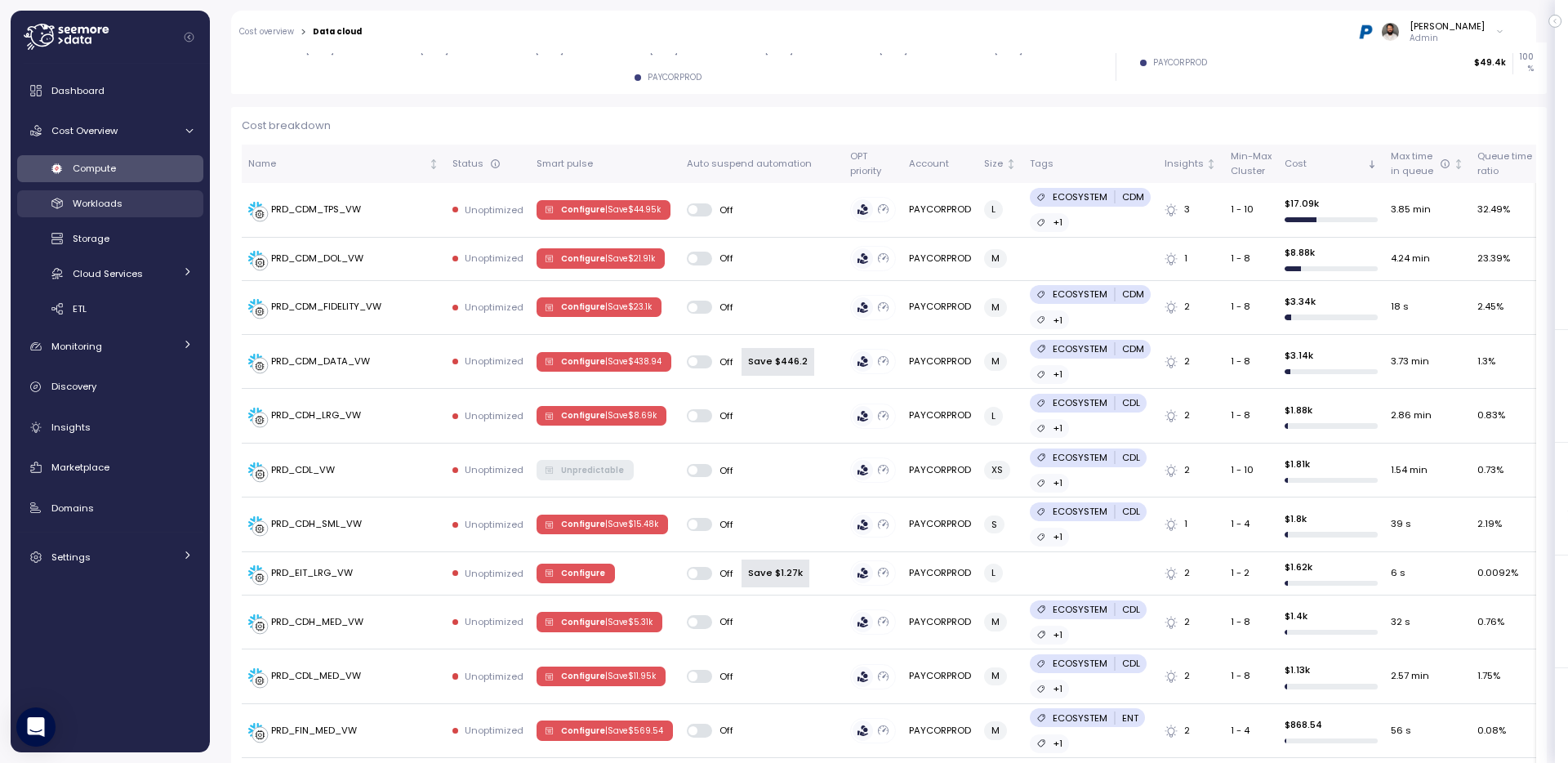
click at [145, 200] on div "Workloads" at bounding box center [132, 203] width 120 height 17
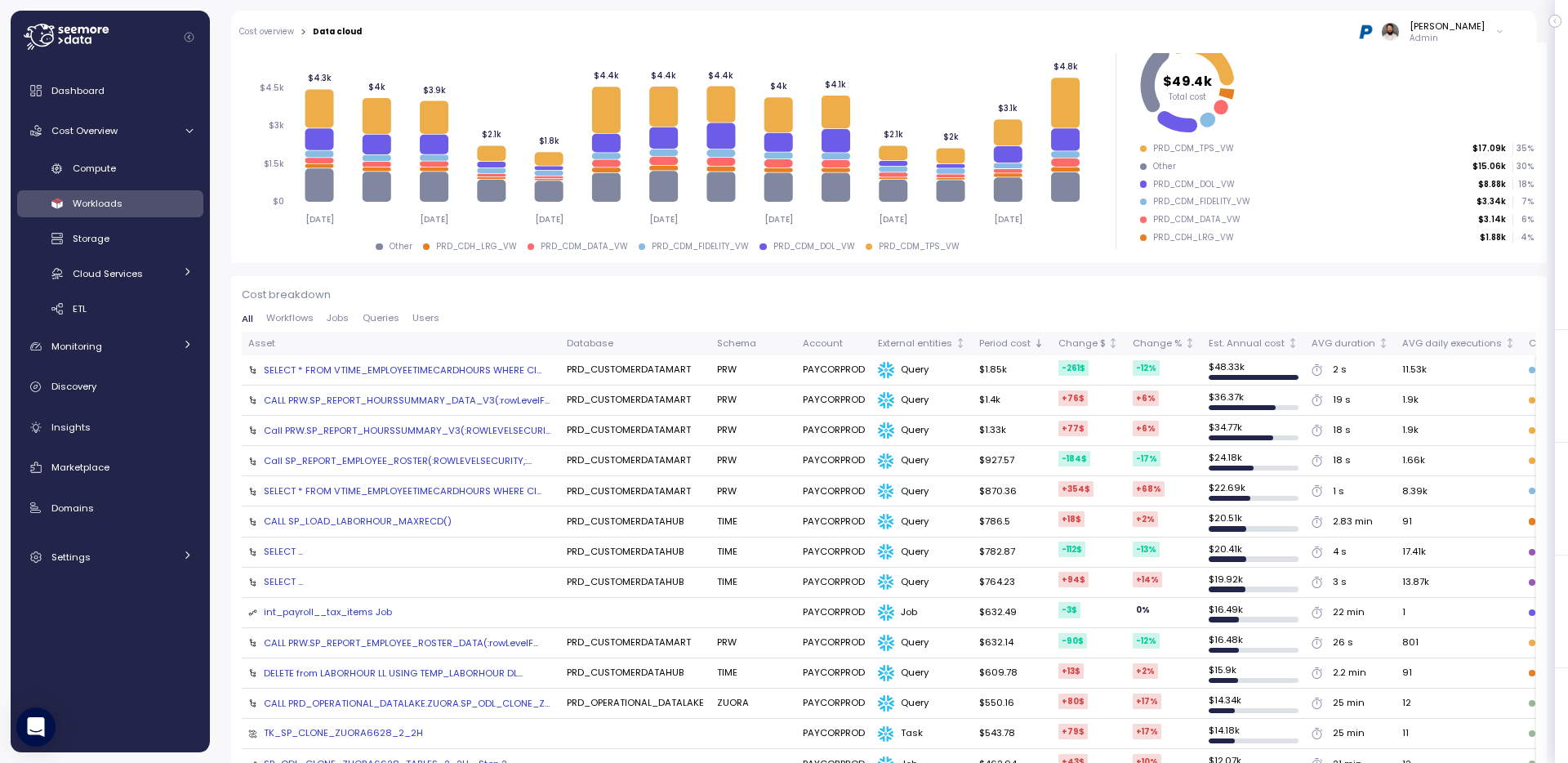
scroll to position [480, 0]
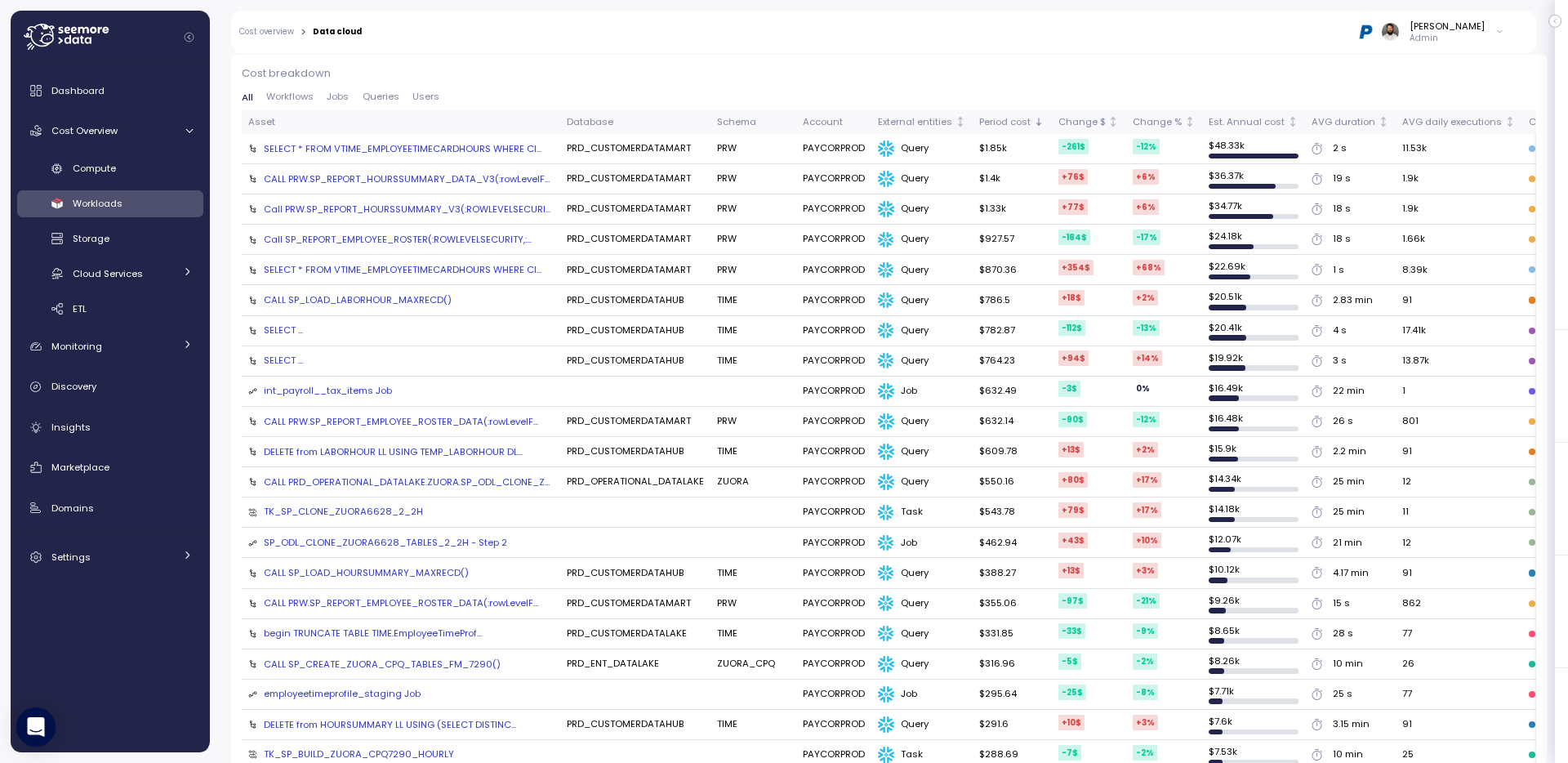
click at [504, 149] on div "SELECT * FROM VTIME_EMPLOYEETIMECARDHOURS WHERE Cl..." at bounding box center [402, 148] width 278 height 13
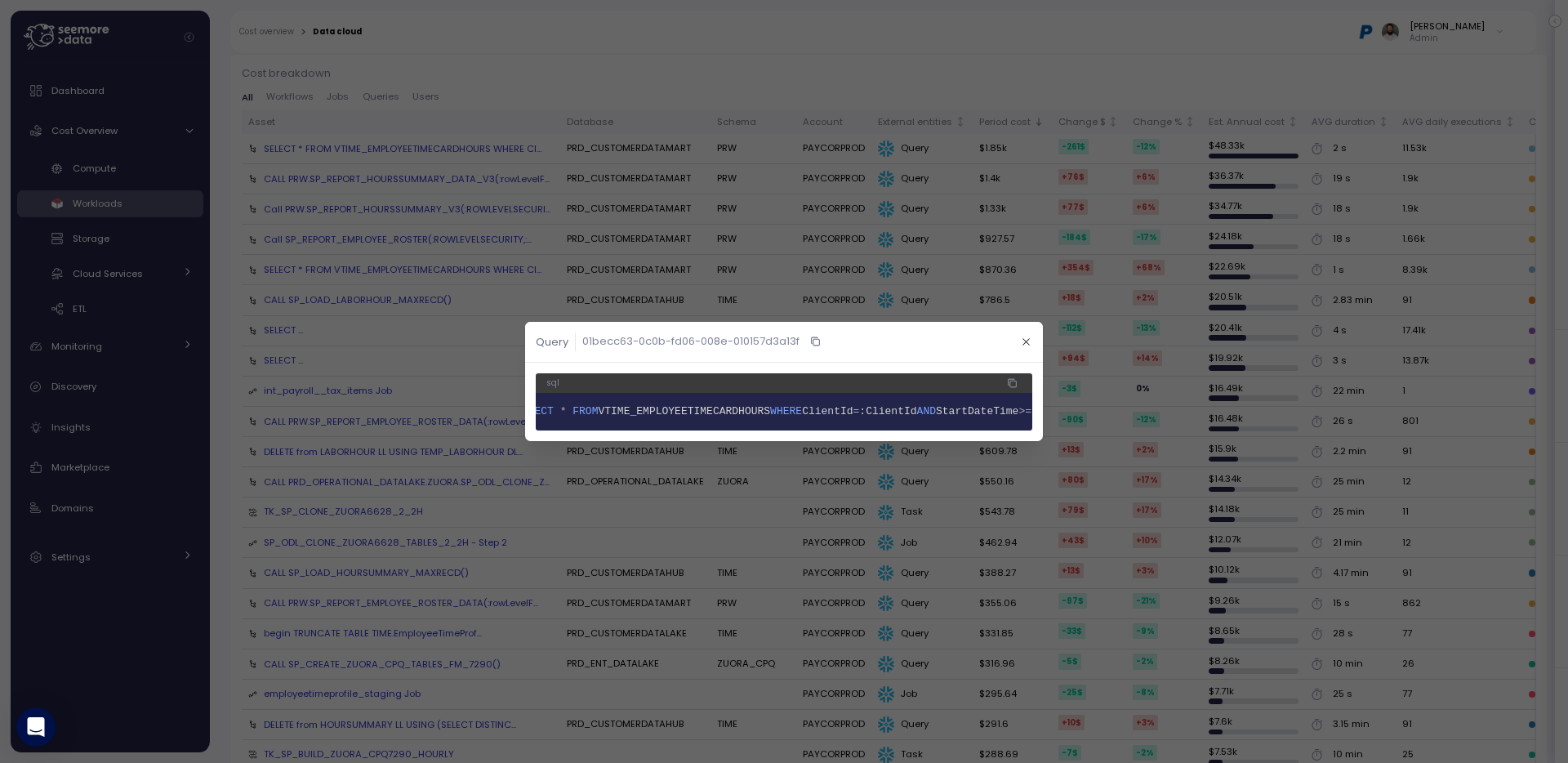
scroll to position [0, 0]
click at [680, 413] on span "VTIME_EMPLOYEETIMECARDHOURS" at bounding box center [715, 411] width 172 height 13
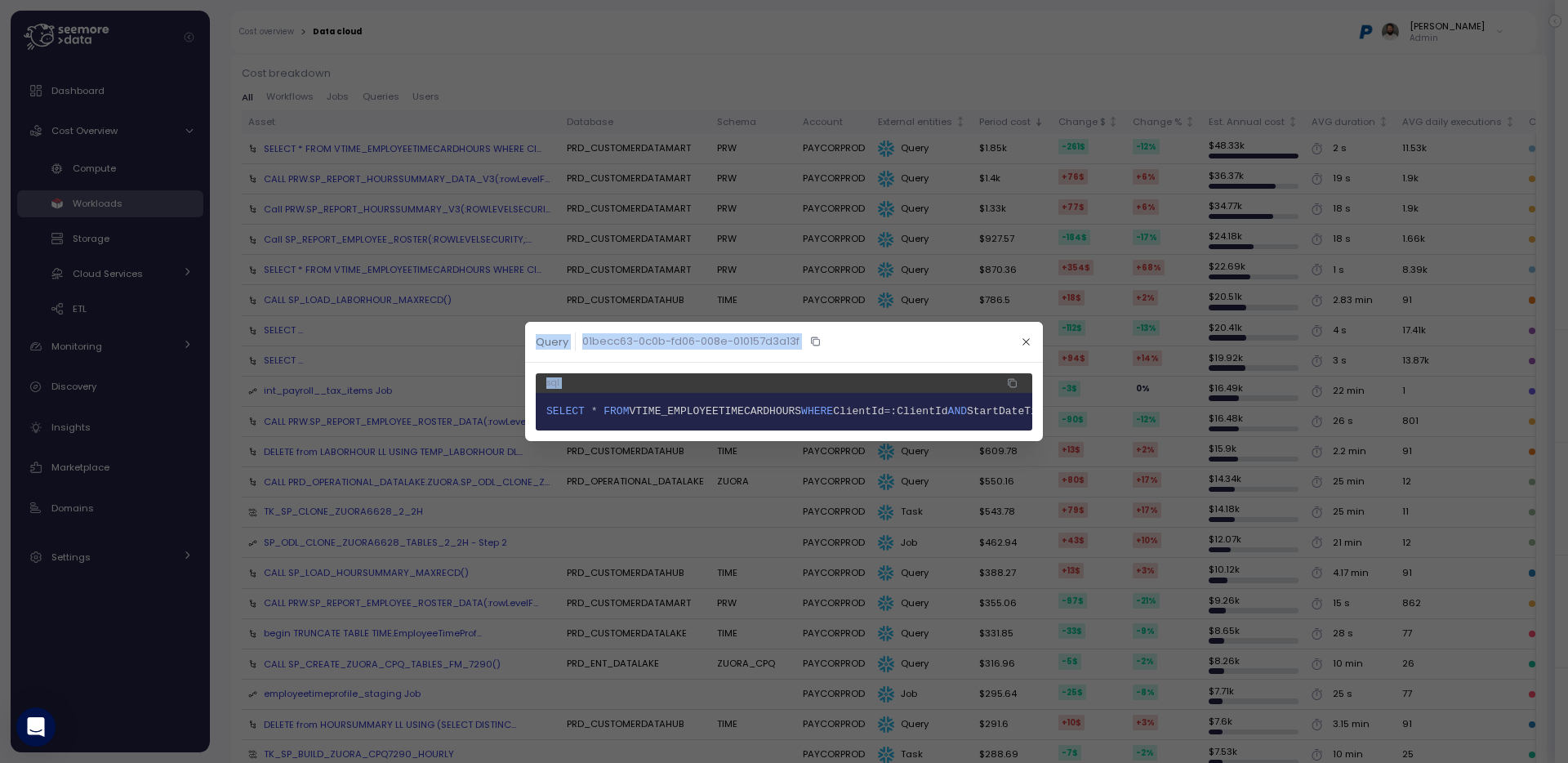
copy div "Compute unit Tags [DATE] Last 3 days Last 7 days Last 14 days Last 30 days Last…"
click at [1028, 343] on icon "button" at bounding box center [1026, 341] width 11 height 11
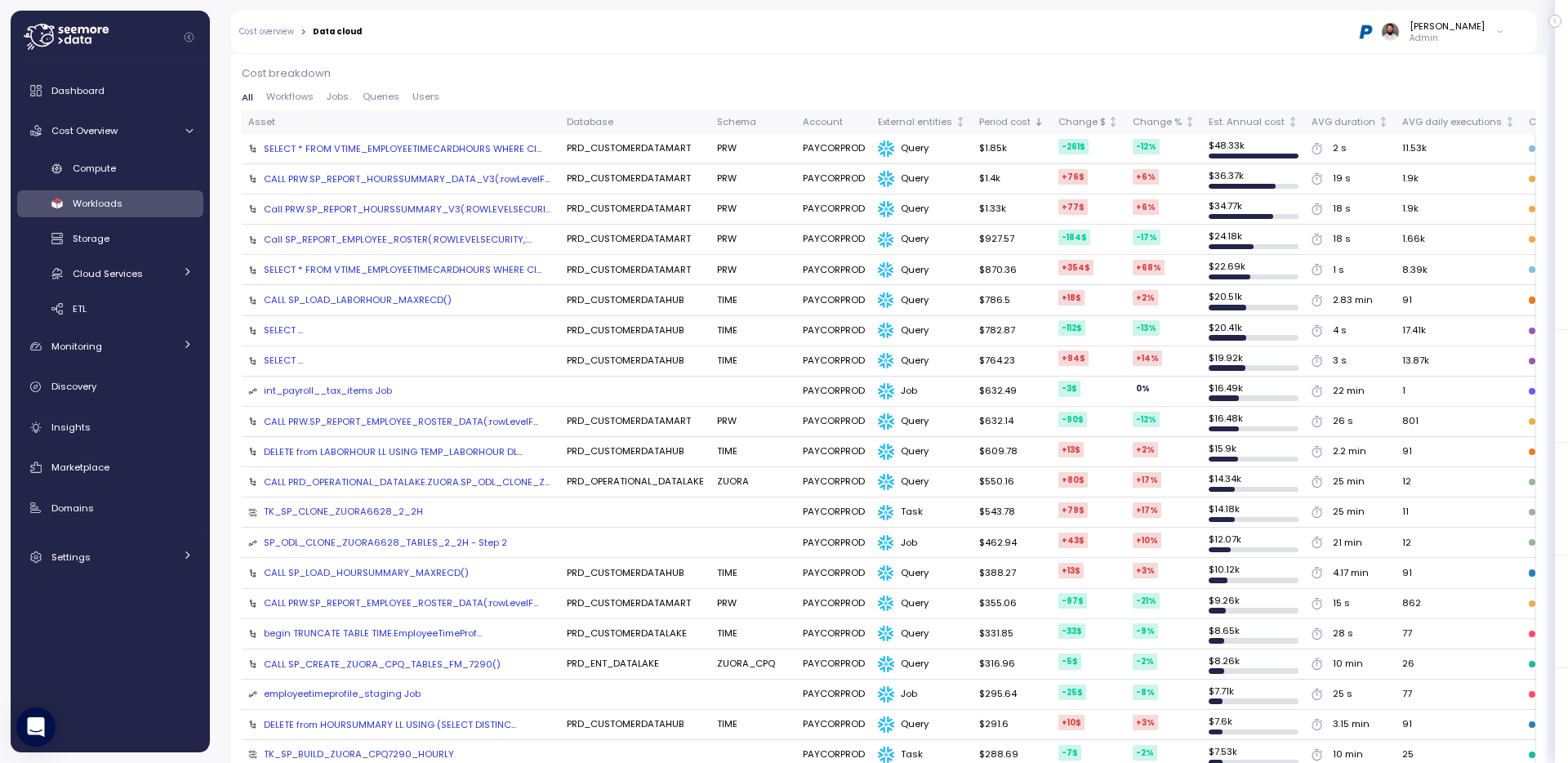
click at [519, 270] on div "SELECT * FROM VTIME_EMPLOYEETIMECARDHOURS WHERE Cl..." at bounding box center [402, 269] width 278 height 13
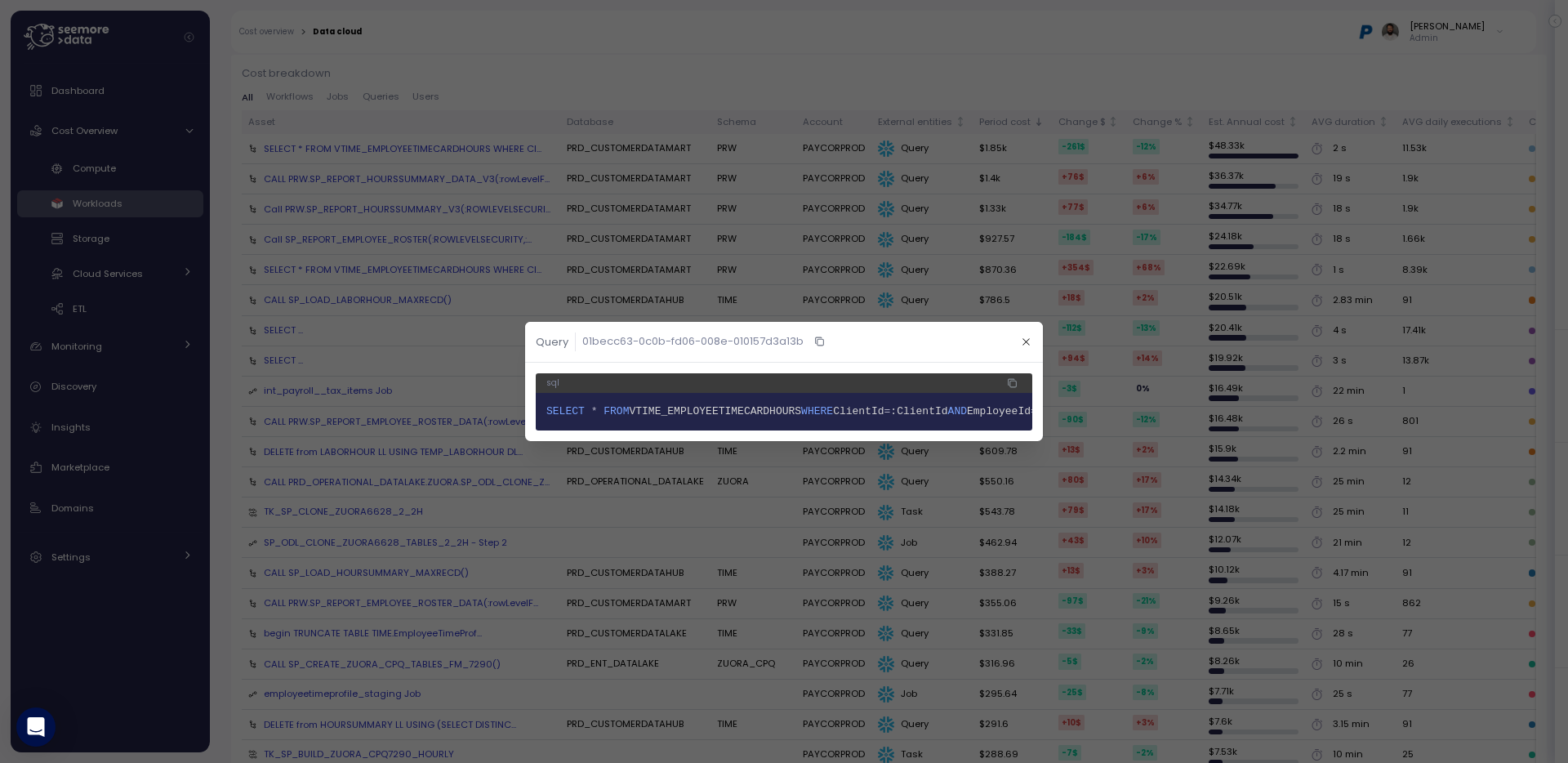
click at [783, 113] on div at bounding box center [784, 381] width 1568 height 763
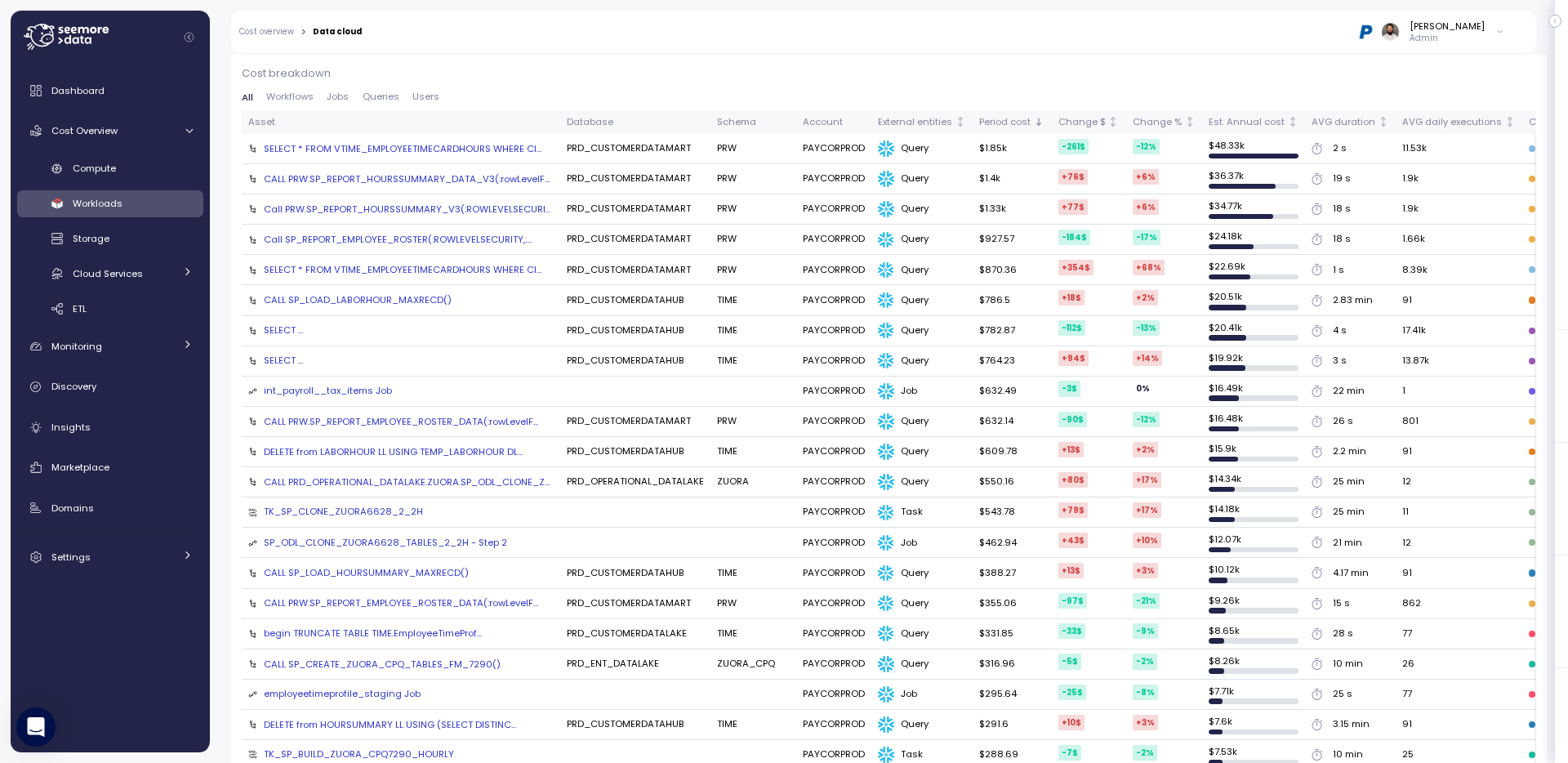
click at [303, 331] on div "SELECT ..." at bounding box center [401, 329] width 306 height 13
click at [300, 331] on div "SELECT ..." at bounding box center [283, 329] width 39 height 13
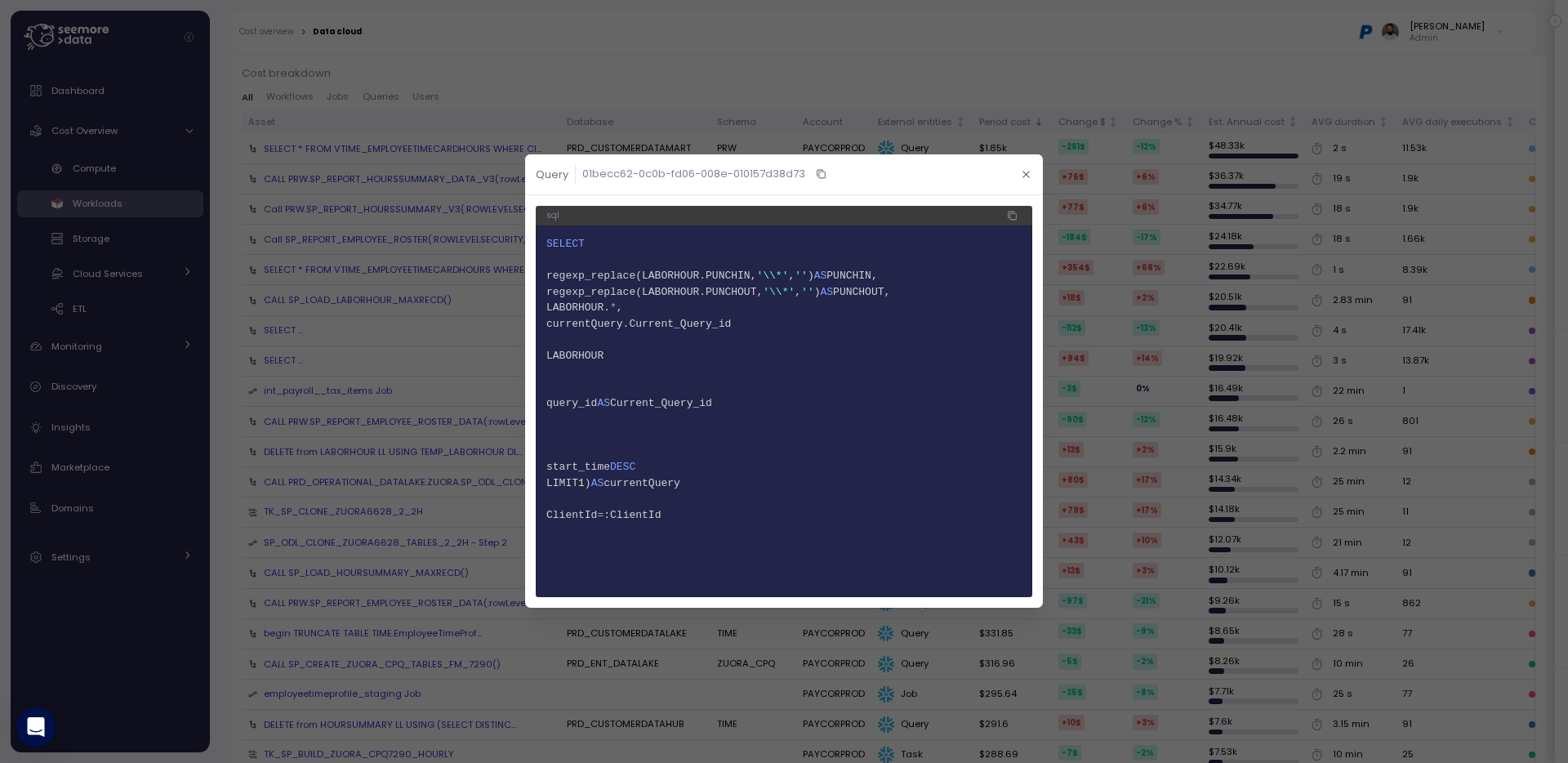
click at [1027, 168] on button "button" at bounding box center [1026, 173] width 19 height 19
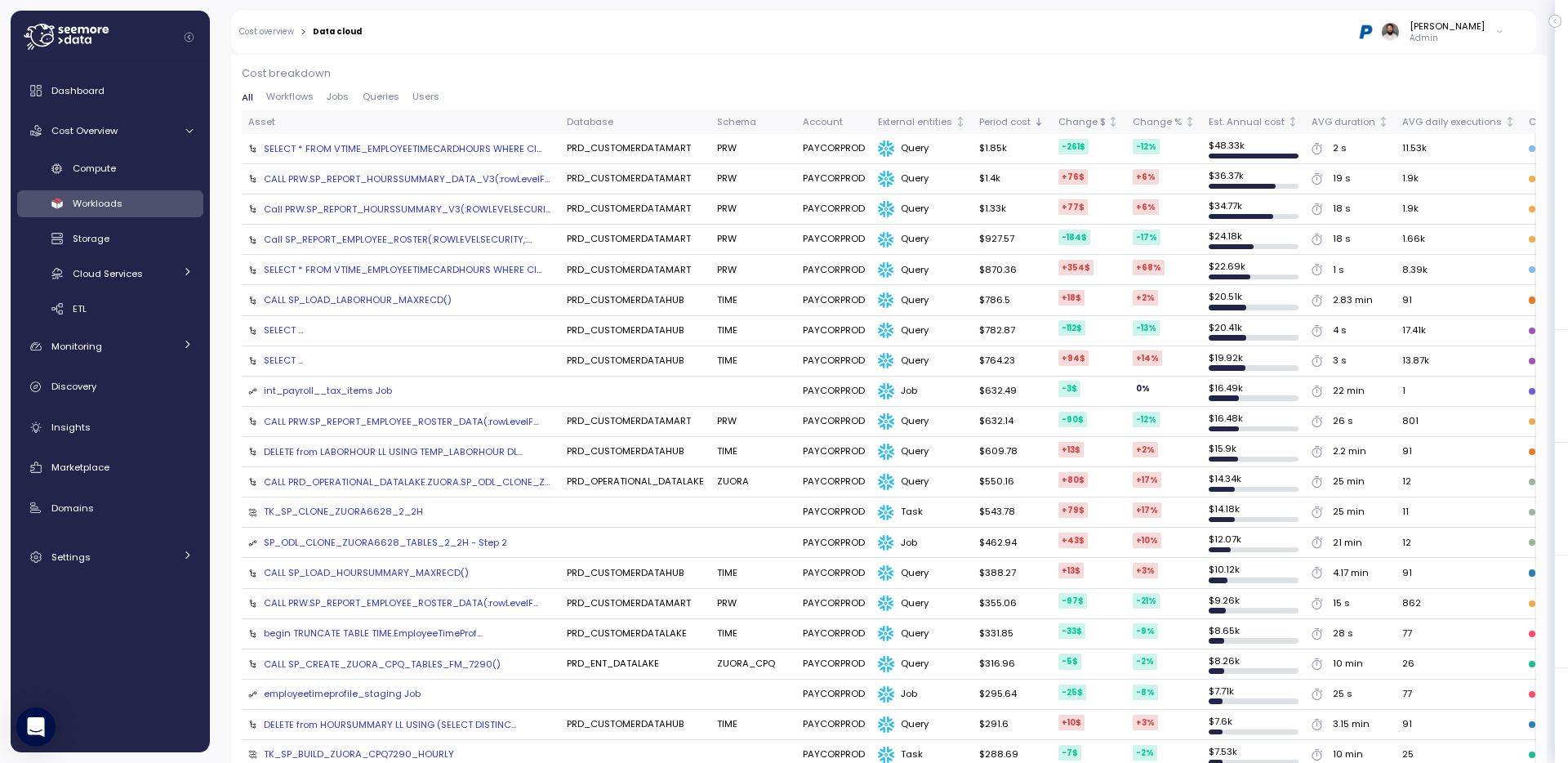
click at [286, 354] on div "SELECT ..." at bounding box center [283, 360] width 39 height 13
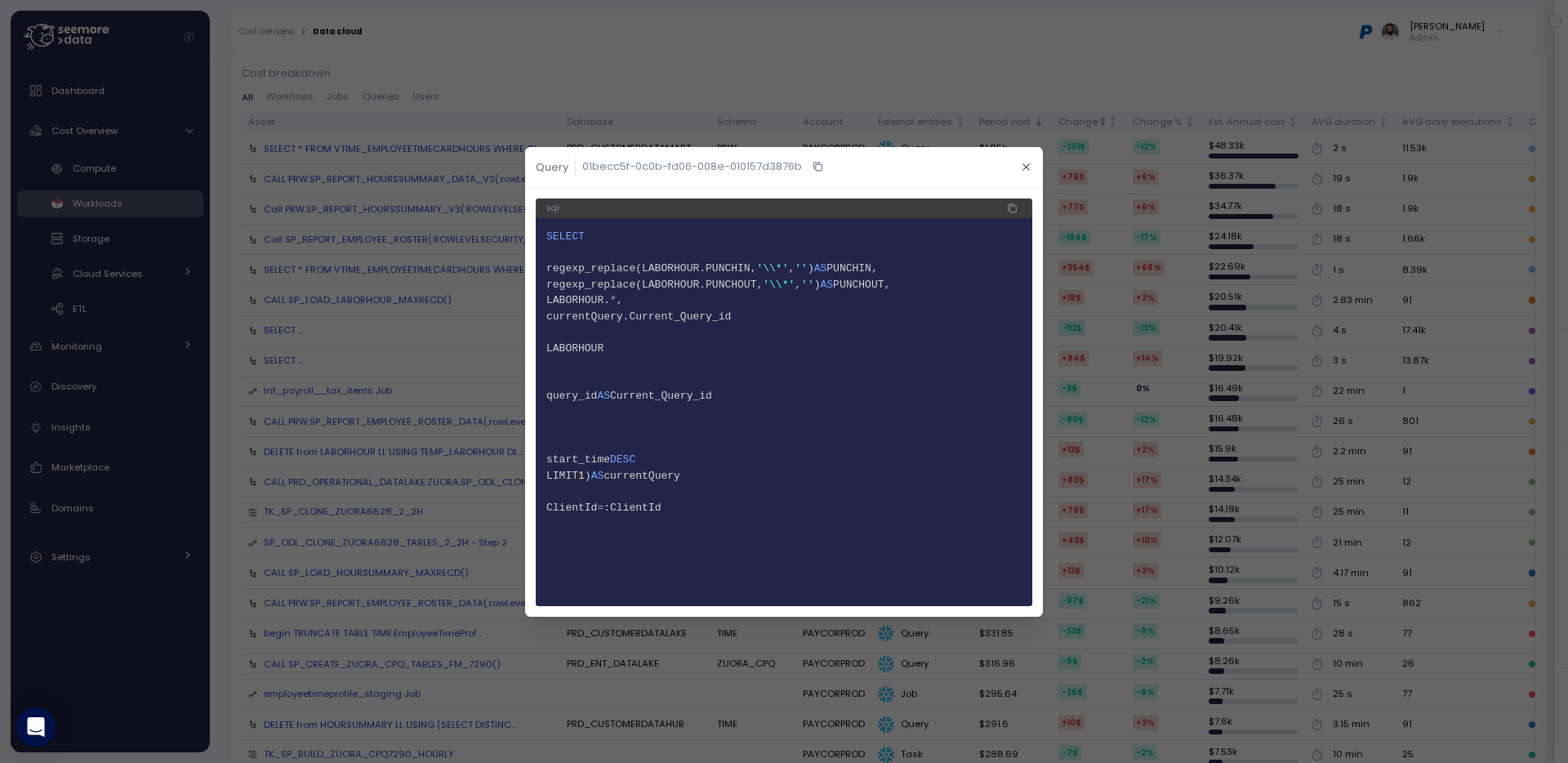
click at [817, 164] on icon "button" at bounding box center [817, 166] width 6 height 6
click at [852, 364] on span at bounding box center [840, 363] width 586 height 13
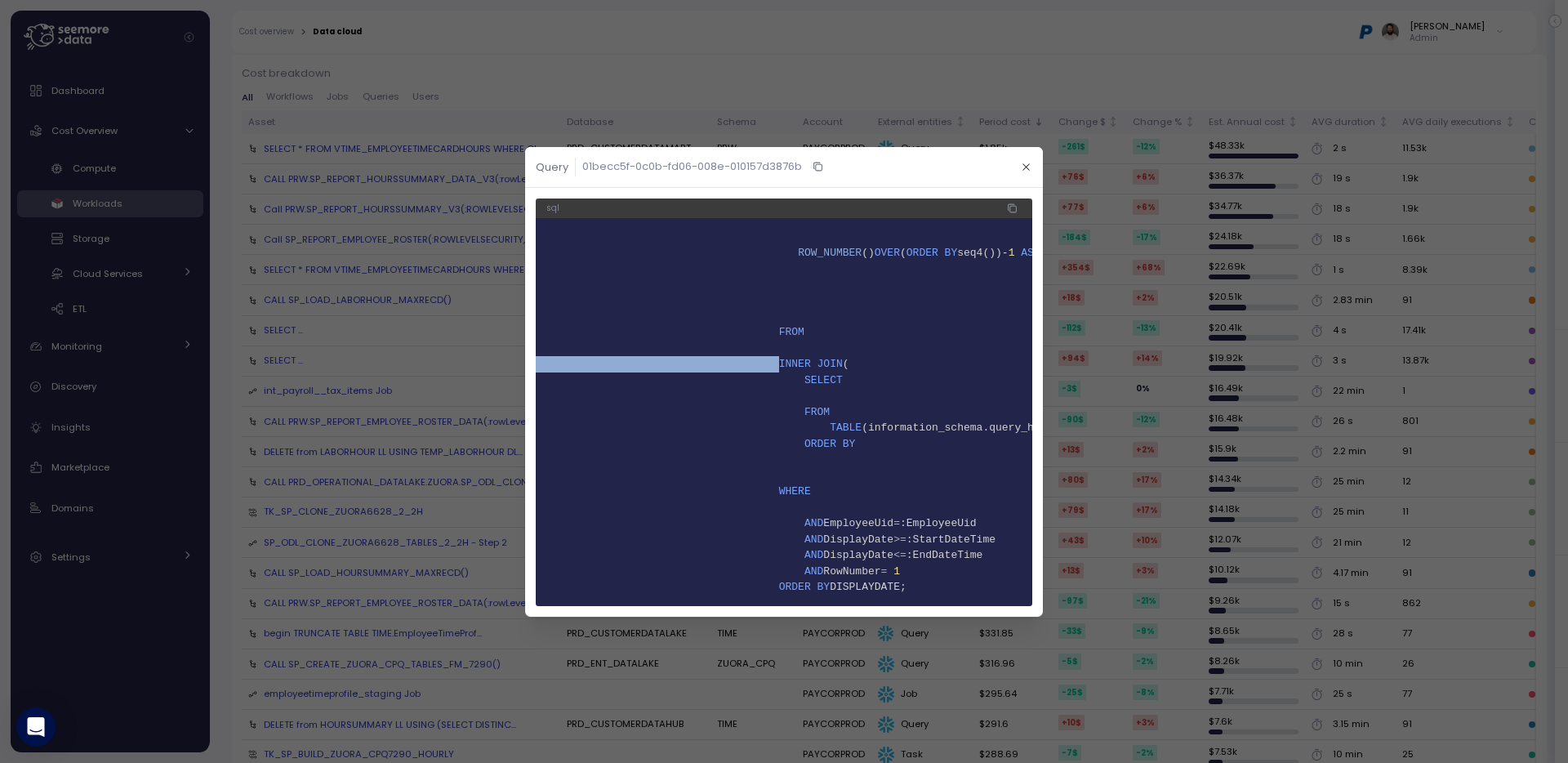
scroll to position [0, 486]
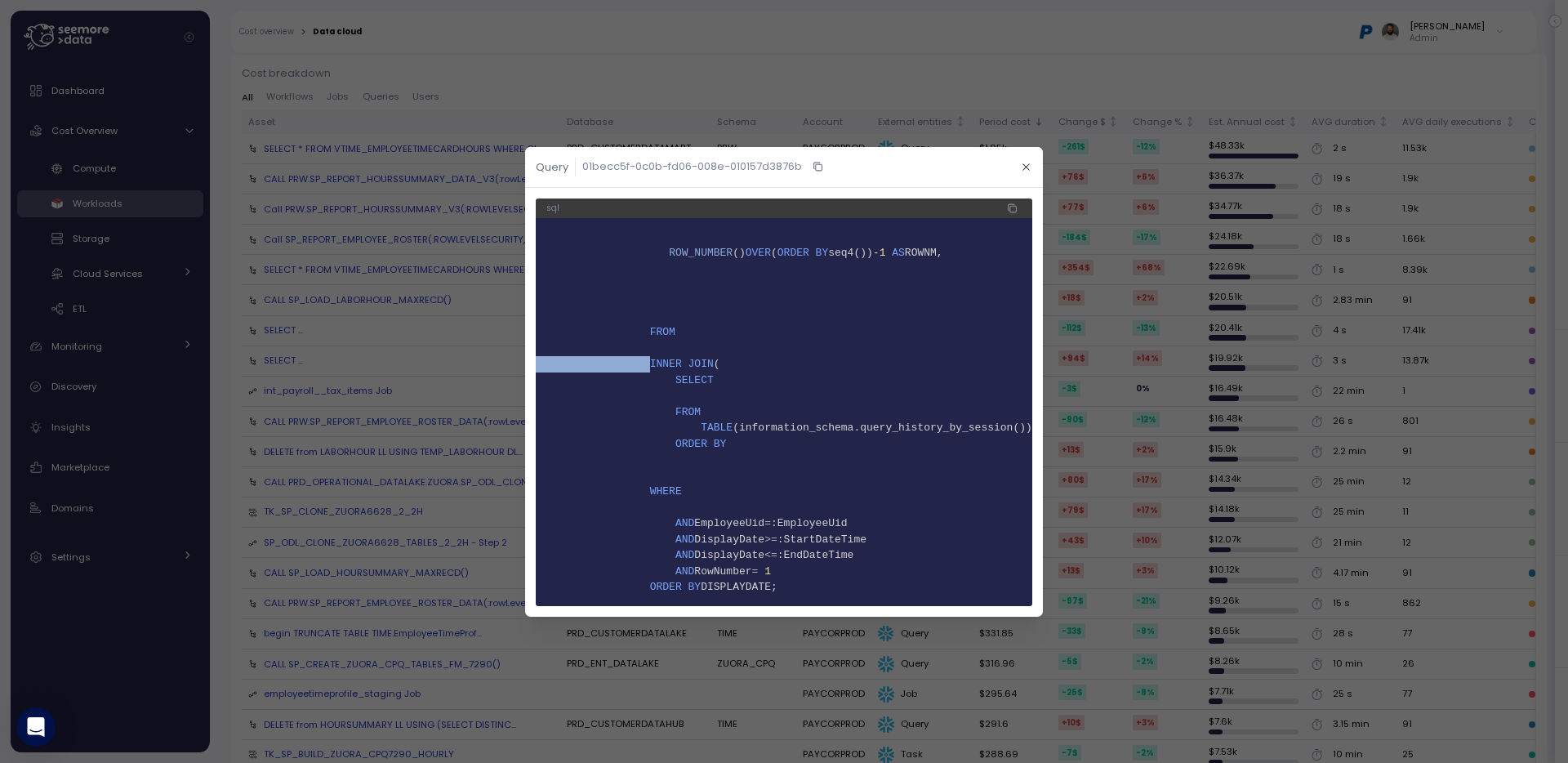
drag, startPoint x: 795, startPoint y: 289, endPoint x: 1183, endPoint y: 424, distance: 410.8
click at [1183, 762] on div "Query 01becc5f-0c0b-fd06-008e-010157d3876b sql 1 SELECT 2 ROW_NUMBER () OVER ( …" at bounding box center [784, 763] width 1568 height 0
click at [872, 556] on pre "1 SELECT 2 ROW_NUMBER () OVER ( ORDER BY seq4()) -1 AS ROWNM, 3 regexp_replace(…" at bounding box center [784, 412] width 497 height 388
click at [1016, 200] on button "button" at bounding box center [1011, 208] width 19 height 19
click at [1023, 169] on icon "button" at bounding box center [1026, 167] width 11 height 11
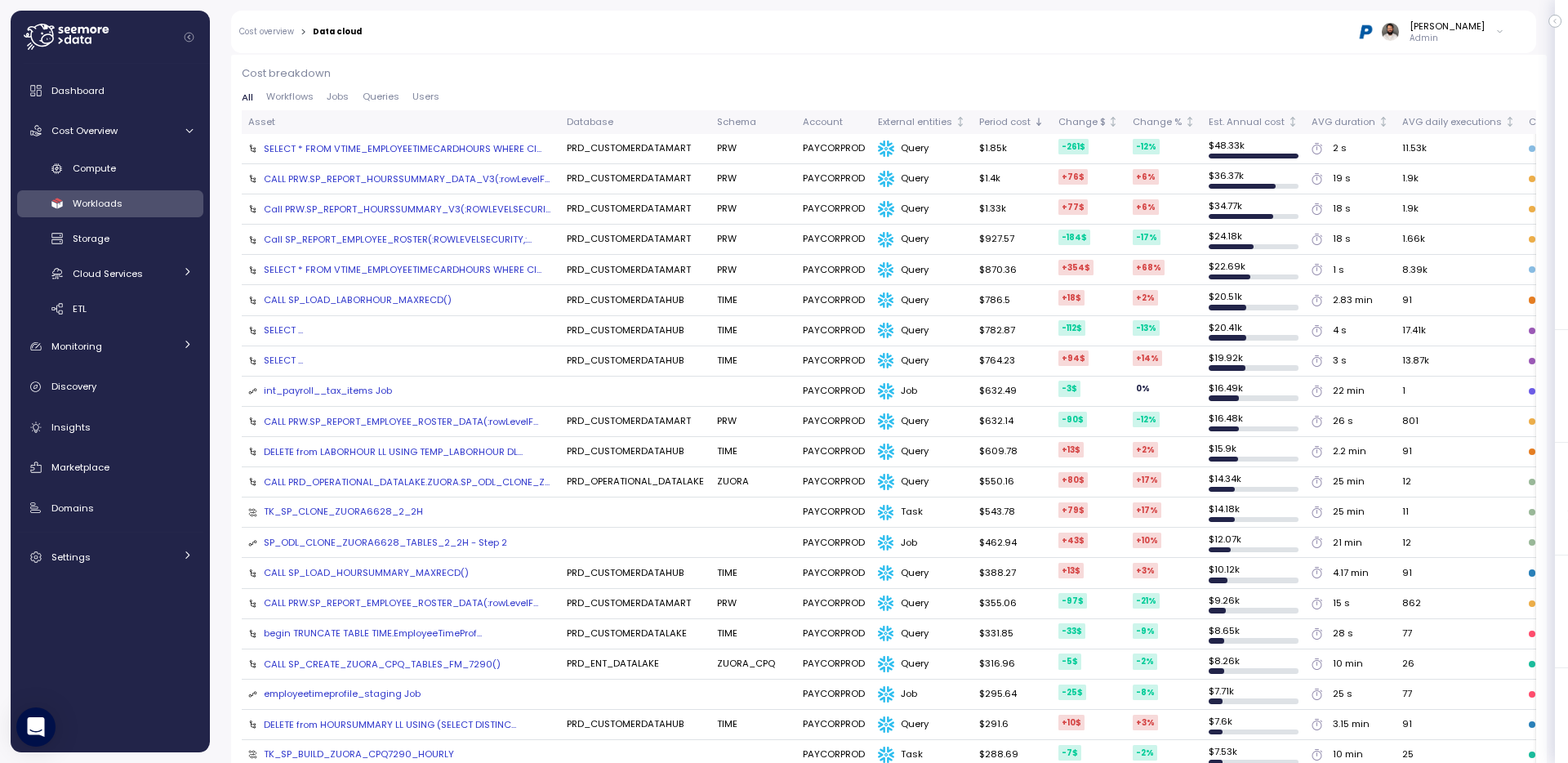
scroll to position [0, 0]
